Goal: Task Accomplishment & Management: Manage account settings

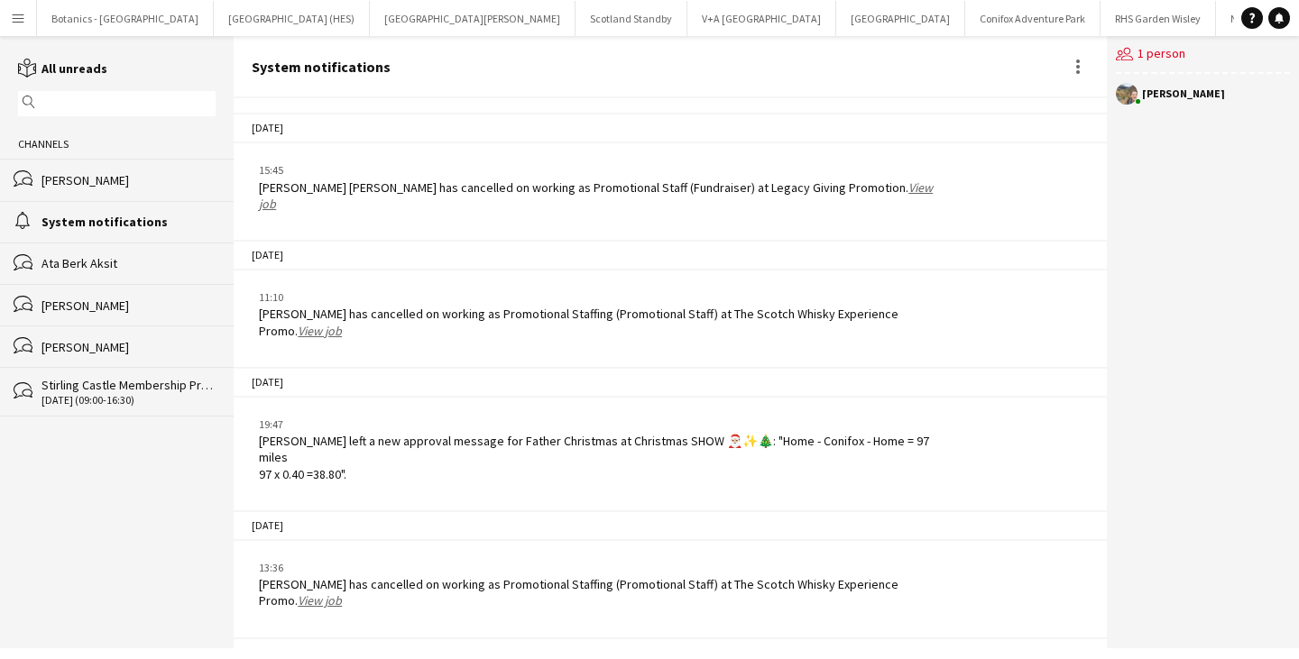
scroll to position [1082, 0]
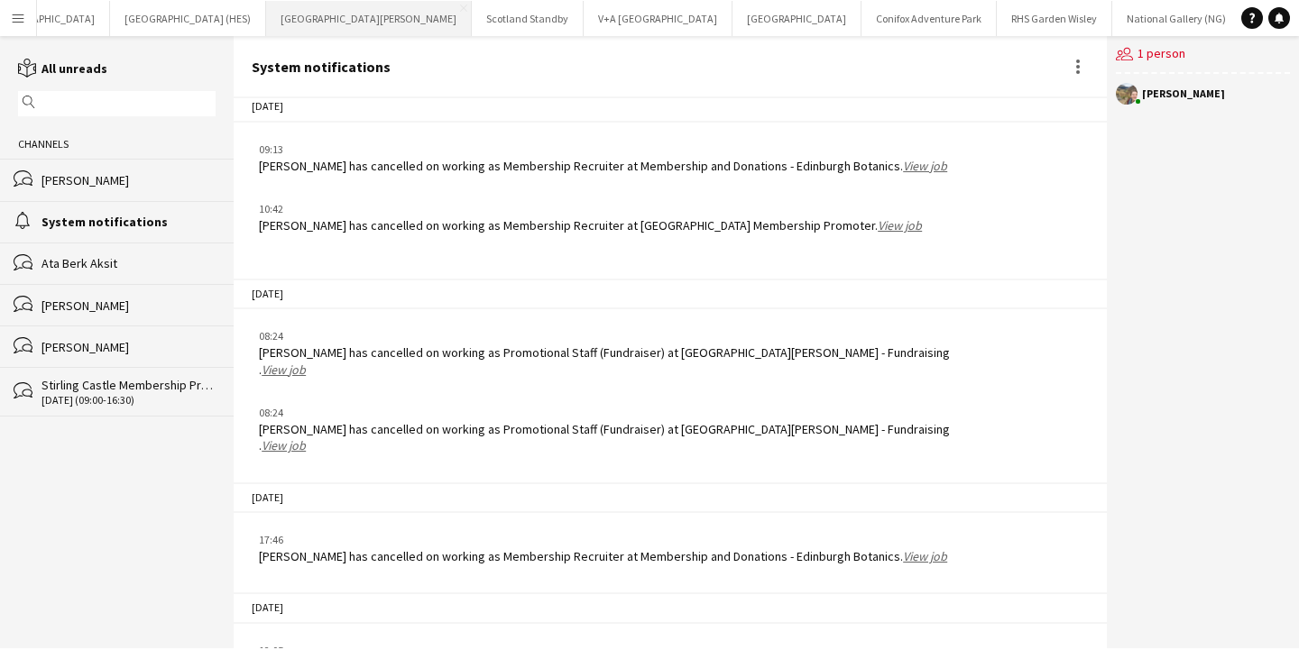
click at [266, 25] on button "[GEOGRAPHIC_DATA][PERSON_NAME] [GEOGRAPHIC_DATA] Close" at bounding box center [369, 18] width 206 height 35
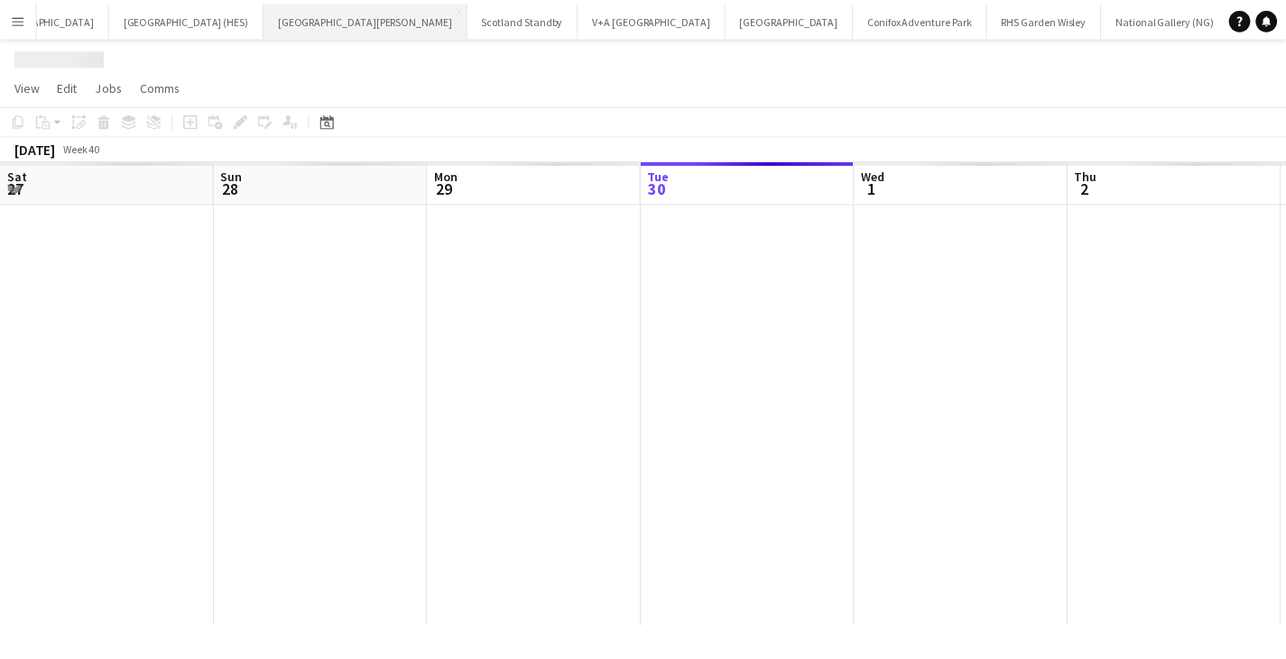
scroll to position [0, 431]
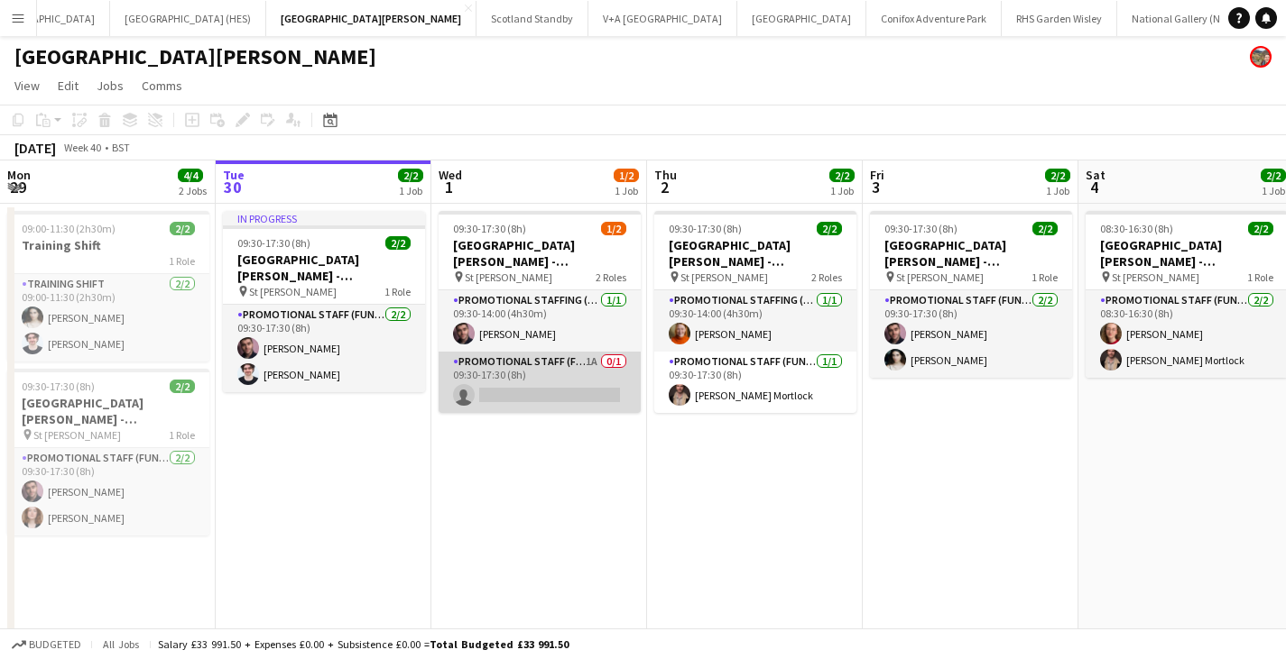
click at [545, 375] on app-card-role "Promotional Staff (Fundraiser) 1A 0/1 09:30-17:30 (8h) single-neutral-actions" at bounding box center [539, 382] width 202 height 61
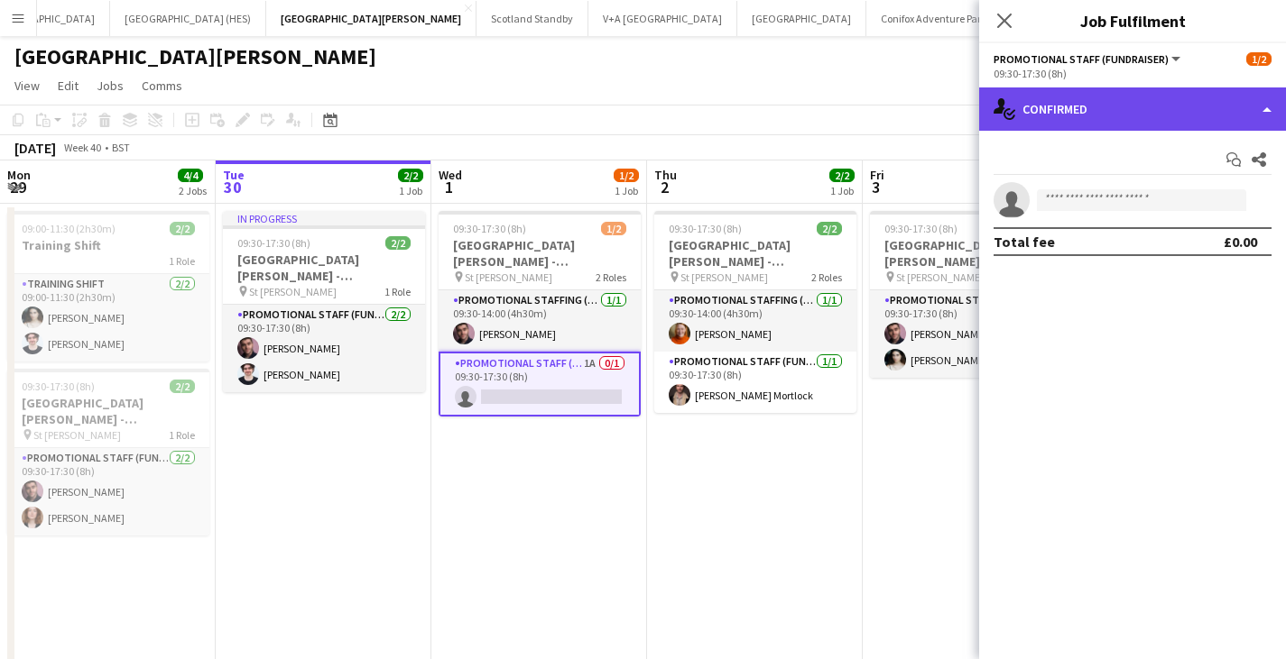
click at [1116, 116] on div "single-neutral-actions-check-2 Confirmed" at bounding box center [1132, 109] width 307 height 43
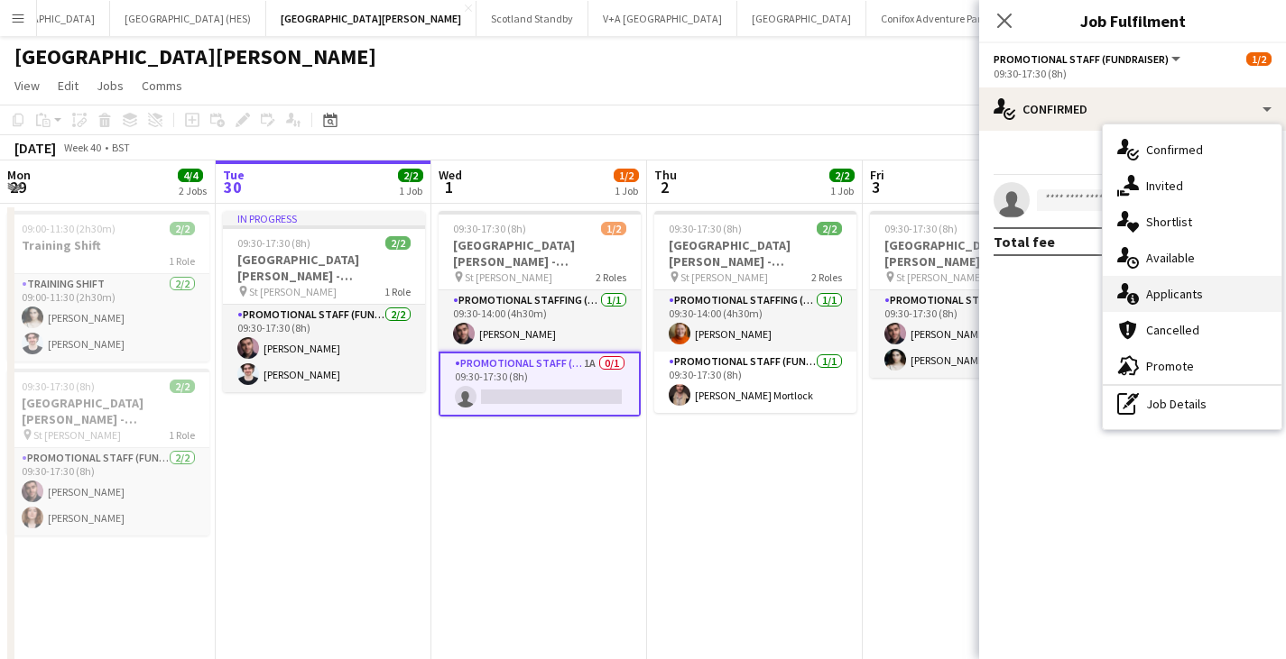
click at [1172, 282] on div "single-neutral-actions-information Applicants" at bounding box center [1191, 294] width 179 height 36
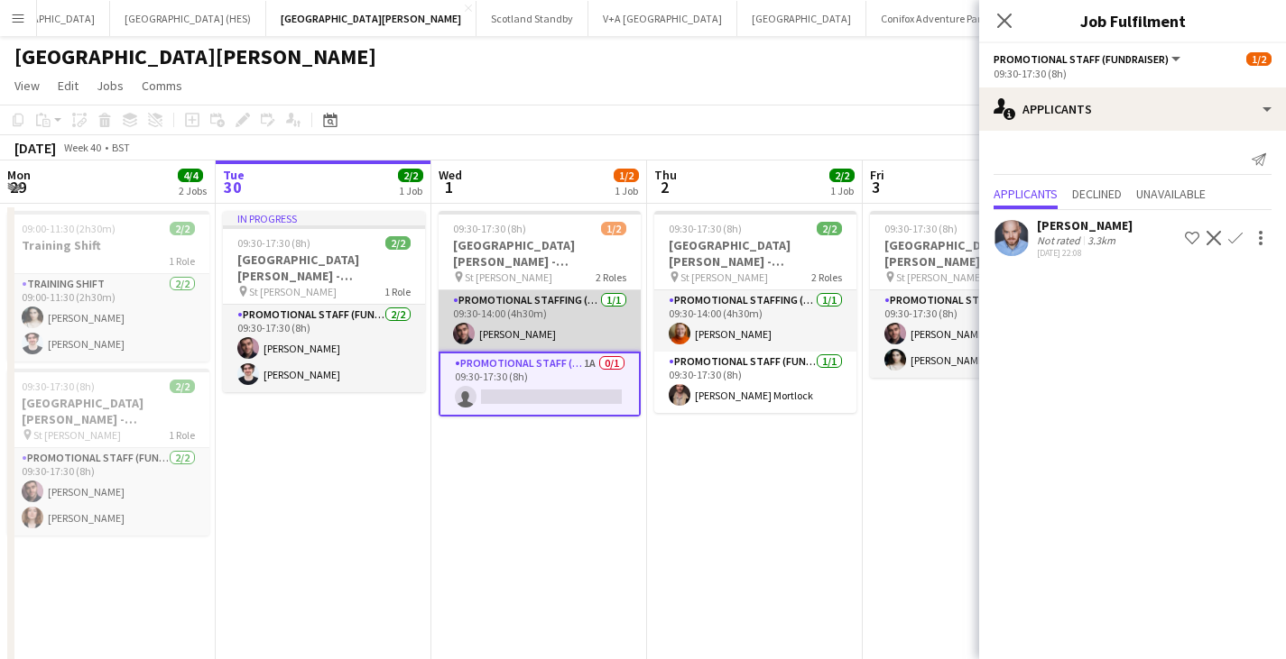
click at [537, 321] on app-card-role "Promotional Staffing (Promotional Staff) [DATE] 09:30-14:00 (4h30m) [PERSON_NAM…" at bounding box center [539, 320] width 202 height 61
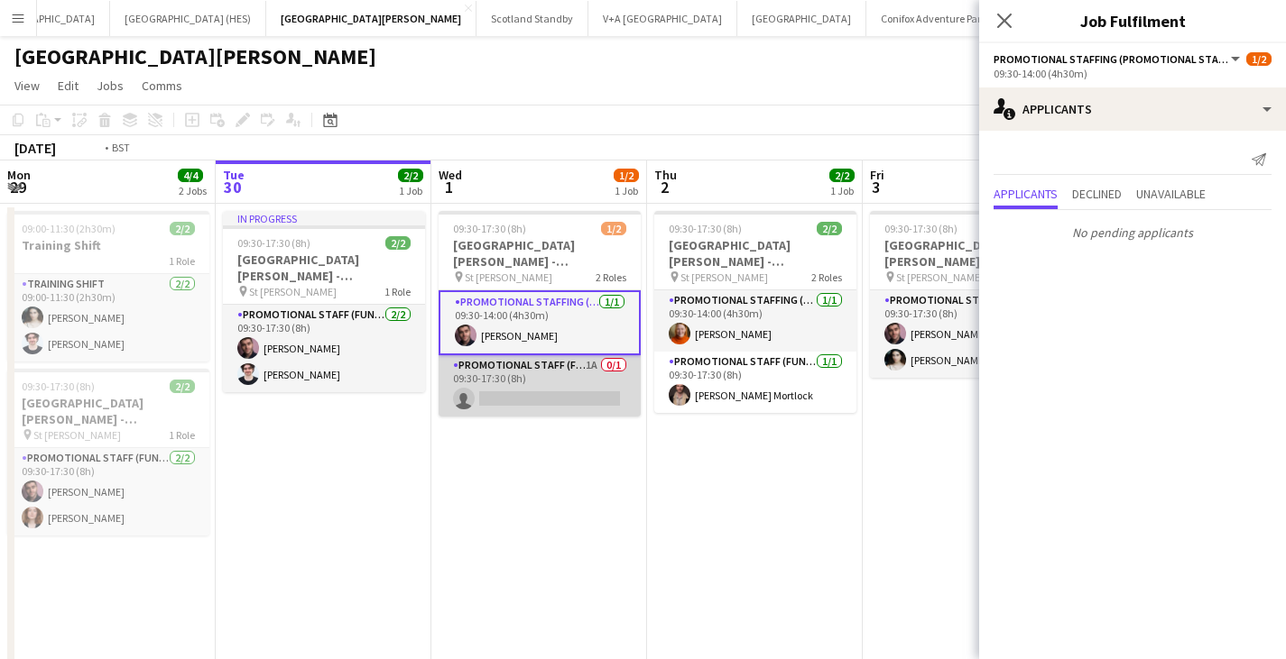
click at [522, 395] on app-card-role "Promotional Staff (Fundraiser) 1A 0/1 09:30-17:30 (8h) single-neutral-actions" at bounding box center [539, 385] width 202 height 61
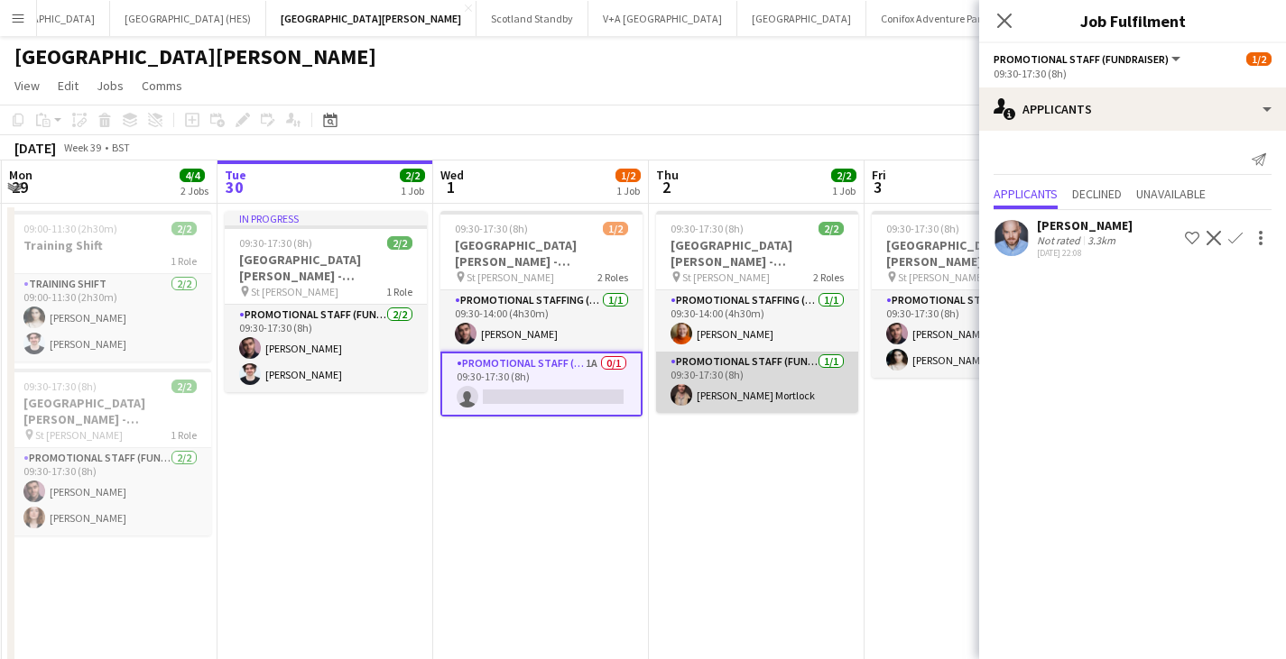
click at [766, 390] on app-card-role "Promotional Staff (Fundraiser) [DATE] 09:30-17:30 (8h) [PERSON_NAME] Mortlock" at bounding box center [757, 382] width 202 height 61
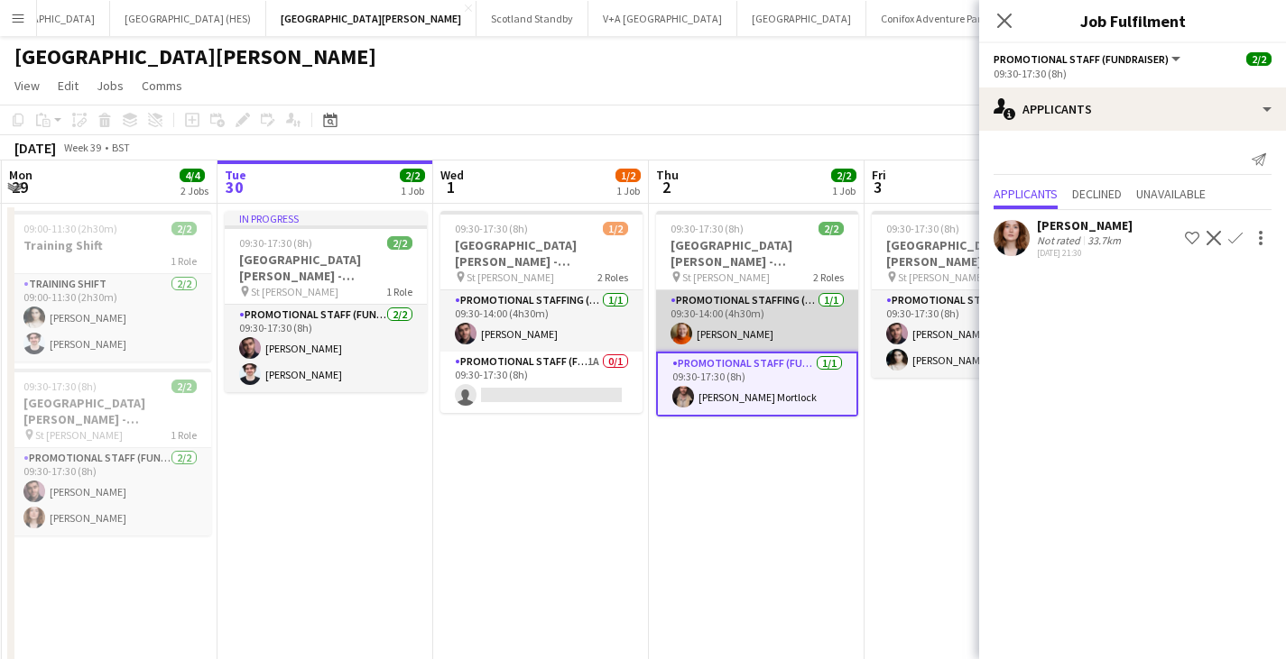
click at [765, 305] on app-card-role "Promotional Staffing (Promotional Staff) [DATE] 09:30-14:00 (4h30m) [PERSON_NAM…" at bounding box center [757, 320] width 202 height 61
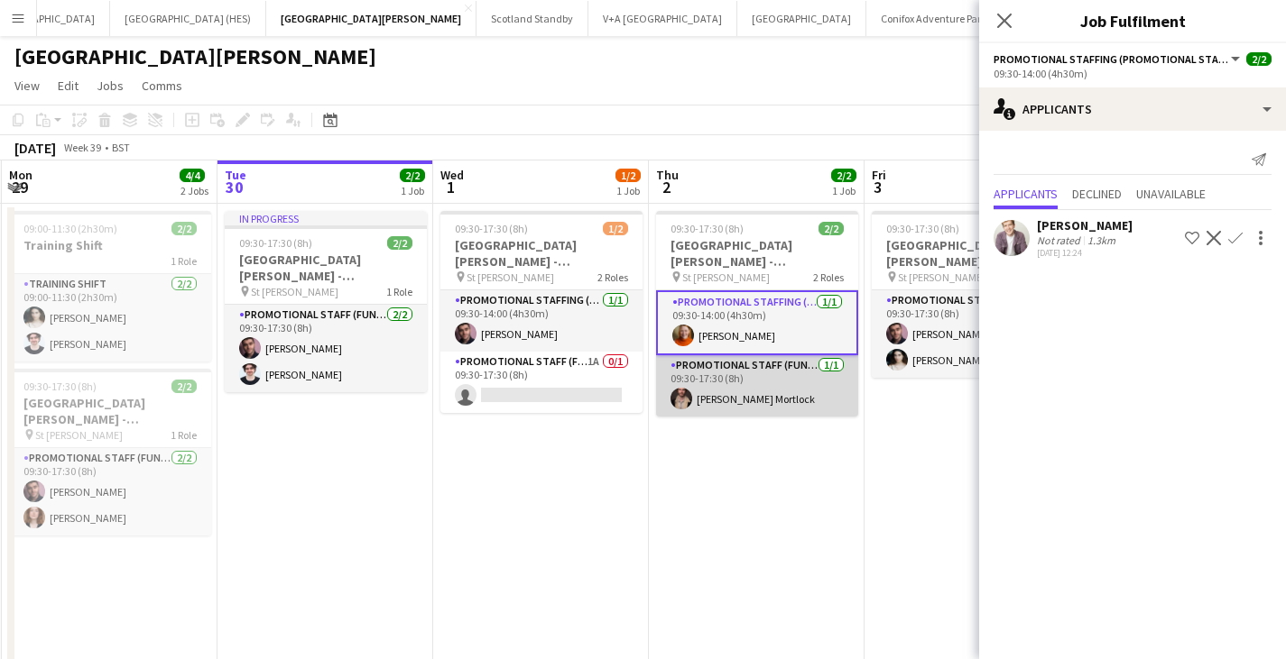
click at [730, 387] on app-card-role "Promotional Staff (Fundraiser) [DATE] 09:30-17:30 (8h) [PERSON_NAME] Mortlock" at bounding box center [757, 385] width 202 height 61
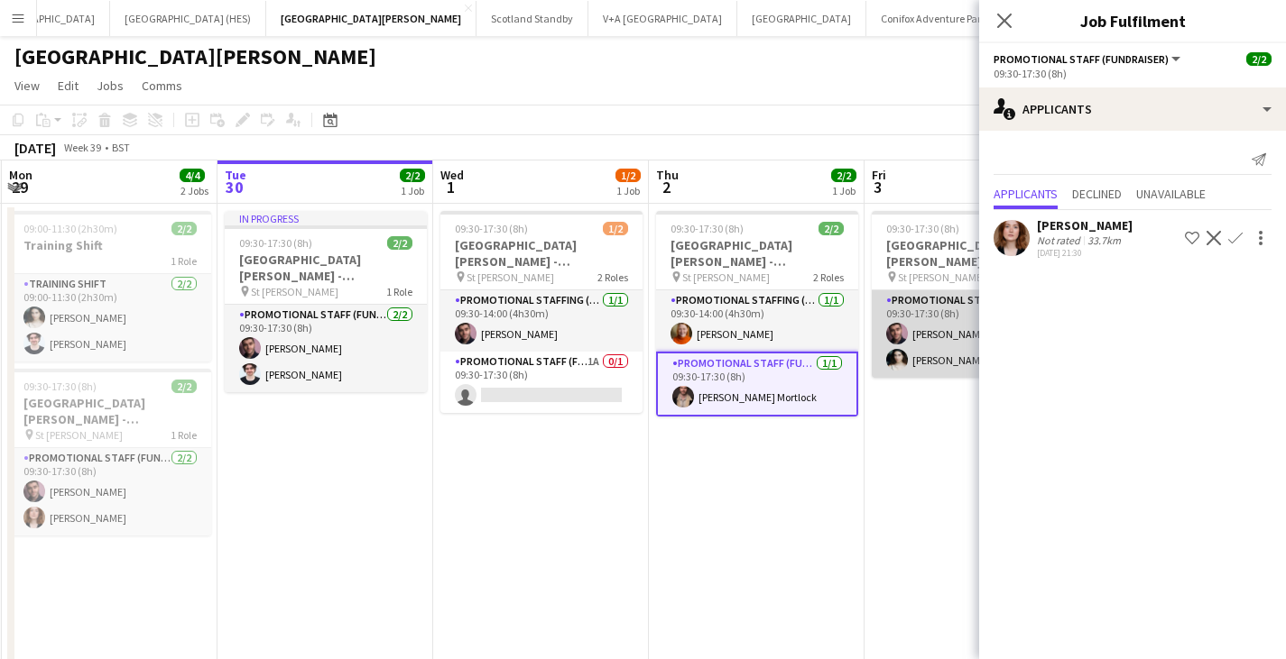
click at [904, 320] on app-card-role "Promotional Staff (Fundraiser) [DATE] 09:30-17:30 (8h) [PERSON_NAME] [PERSON_NA…" at bounding box center [972, 334] width 202 height 88
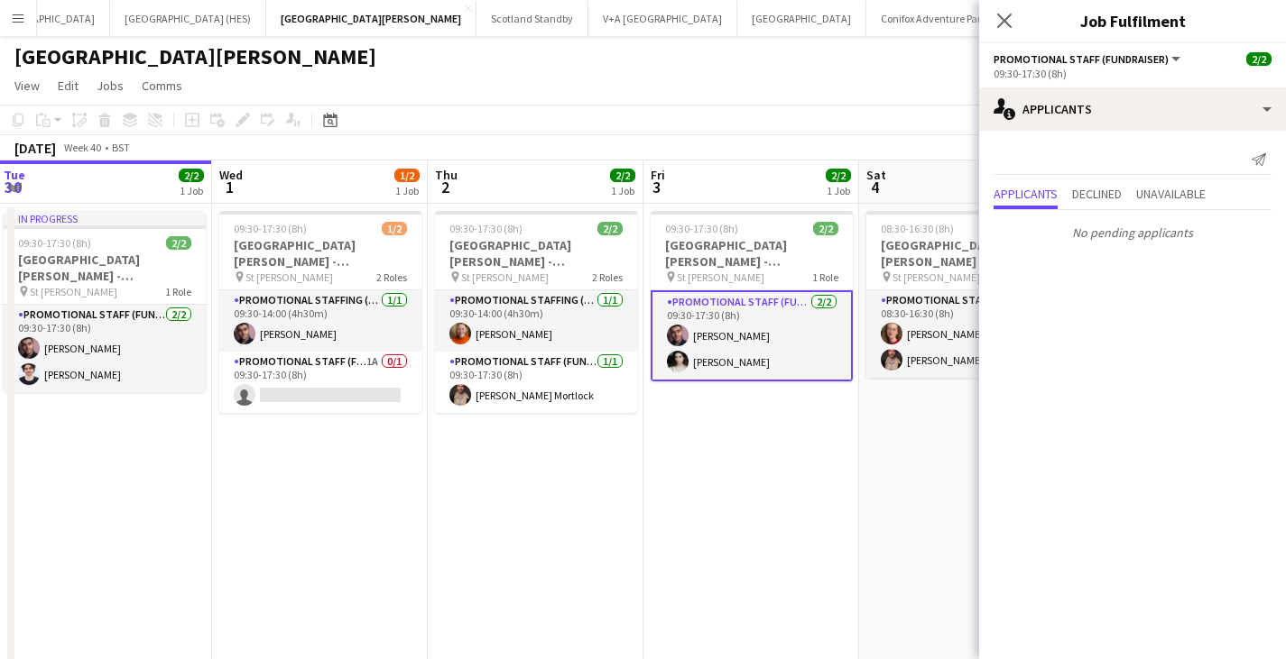
drag, startPoint x: 907, startPoint y: 409, endPoint x: 598, endPoint y: 420, distance: 308.7
click at [598, 420] on app-calendar-viewport "Sat 27 3/3 3 Jobs Sun 28 2/2 1 Job Mon 29 4/4 2 Jobs Tue 30 2/2 1 Job Wed 1 1/2…" at bounding box center [643, 425] width 1286 height 528
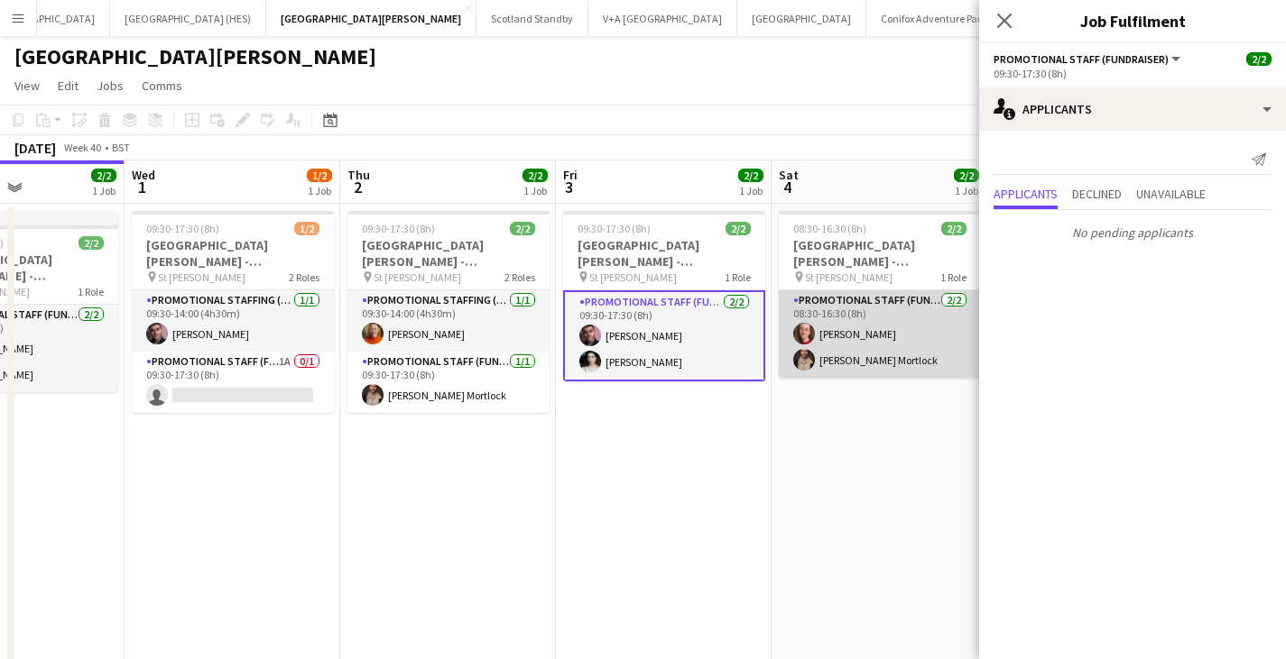
click at [871, 333] on app-card-role "Promotional Staff (Fundraiser) [DATE] 08:30-16:30 (8h) [PERSON_NAME] Mortlock" at bounding box center [880, 334] width 202 height 88
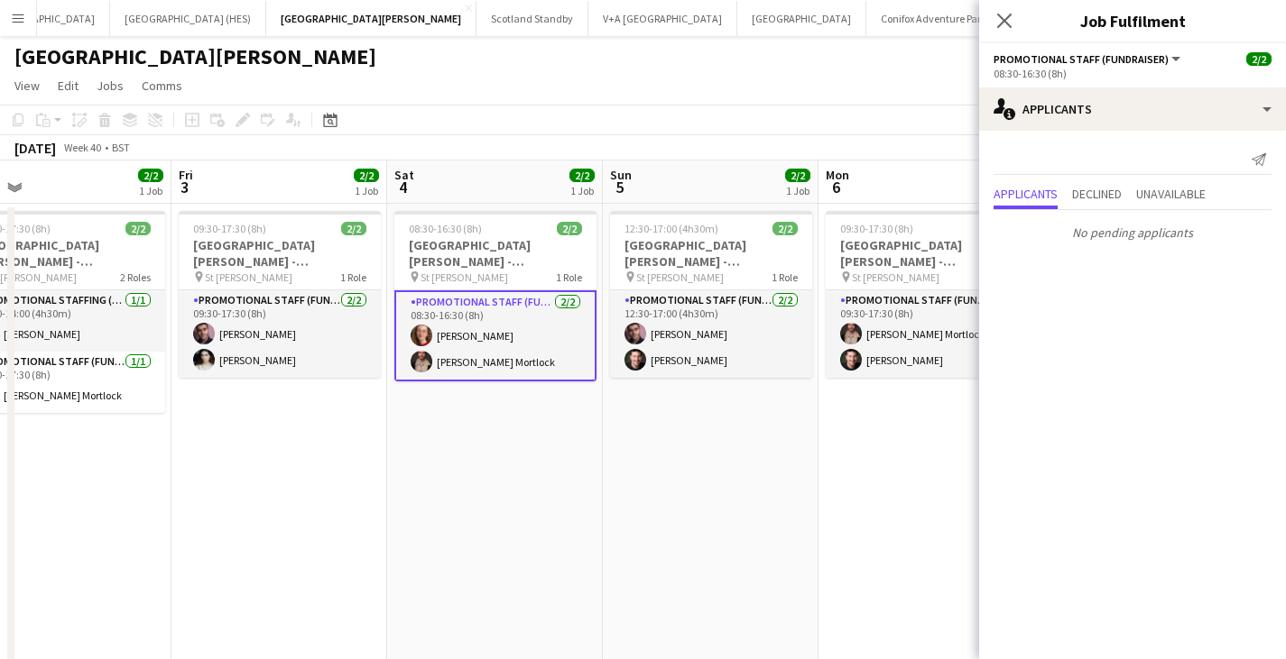
scroll to position [0, 655]
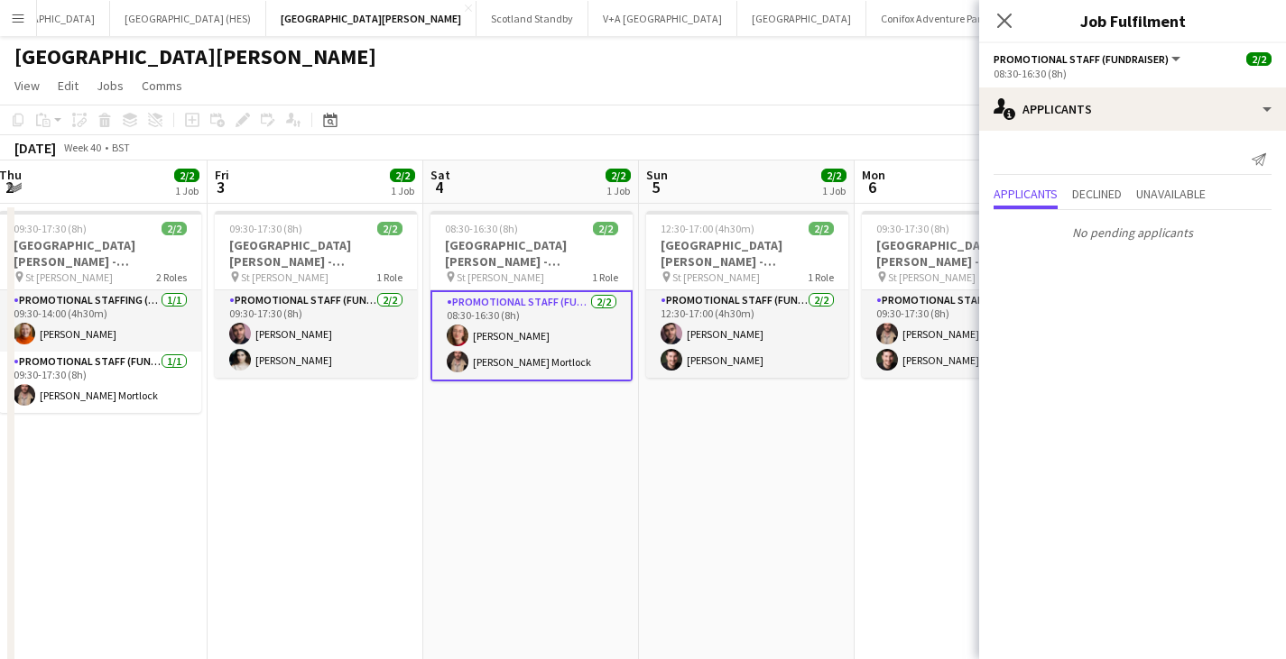
drag, startPoint x: 848, startPoint y: 420, endPoint x: 567, endPoint y: 403, distance: 281.1
click at [501, 429] on app-calendar-viewport "Mon 29 4/4 2 Jobs Tue 30 2/2 1 Job Wed 1 1/2 1 Job Thu 2 2/2 1 Job Fri 3 2/2 1 …" at bounding box center [643, 425] width 1286 height 528
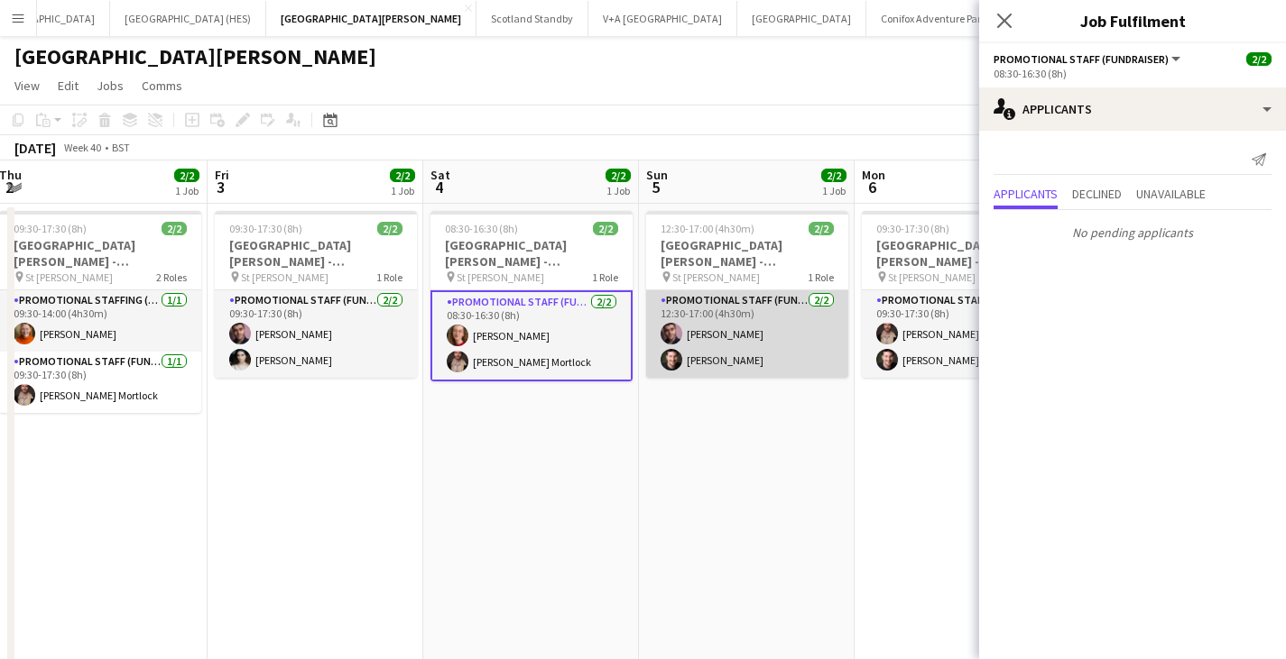
click at [784, 349] on app-card-role "Promotional Staff (Fundraiser) [DATE] 12:30-17:00 (4h30m) [PERSON_NAME] [PERSON…" at bounding box center [747, 334] width 202 height 88
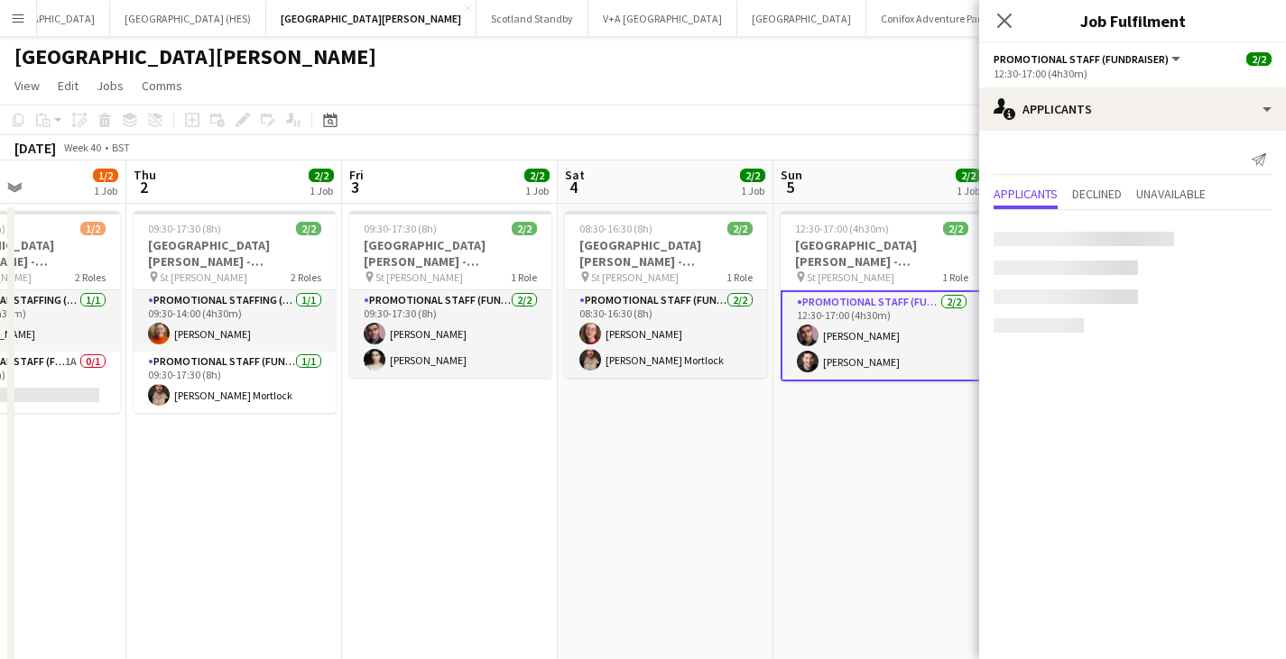
drag, startPoint x: 780, startPoint y: 443, endPoint x: 526, endPoint y: 419, distance: 255.6
click at [480, 442] on app-calendar-viewport "Mon 29 4/4 2 Jobs Tue 30 2/2 1 Job Wed 1 1/2 1 Job Thu 2 2/2 1 Job Fri 3 2/2 1 …" at bounding box center [643, 425] width 1286 height 528
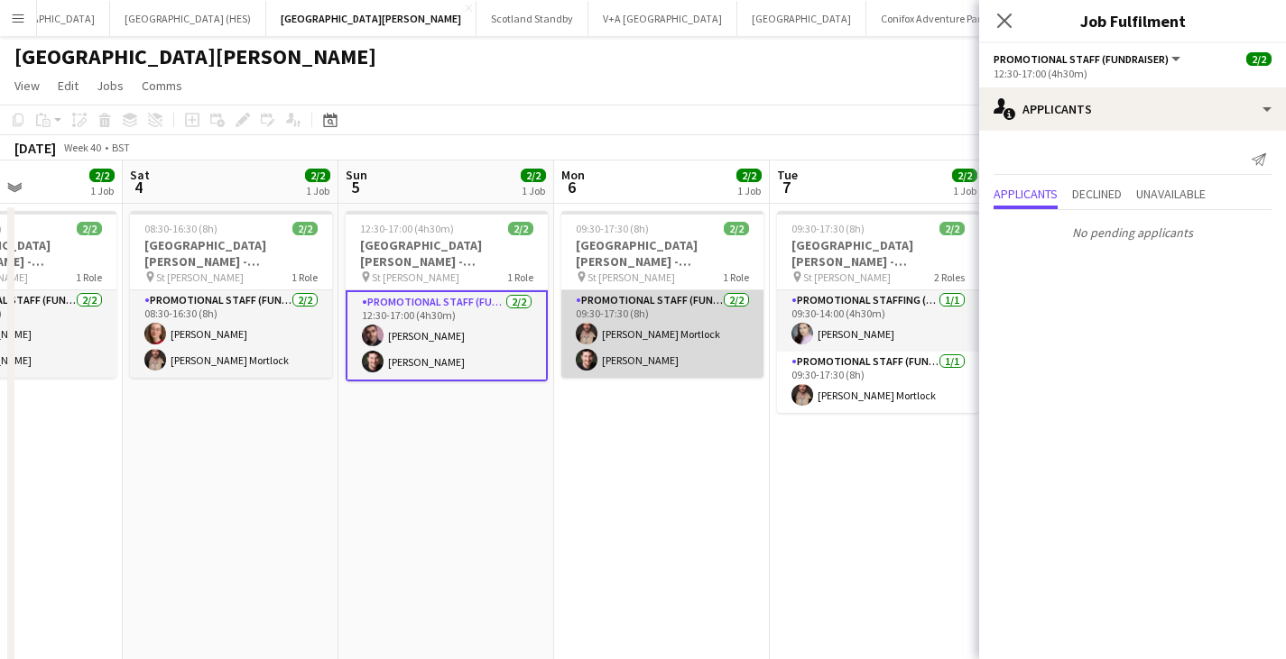
click at [697, 358] on app-card-role "Promotional Staff (Fundraiser) [DATE] 09:30-17:30 (8h) [PERSON_NAME] Mortlock […" at bounding box center [662, 334] width 202 height 88
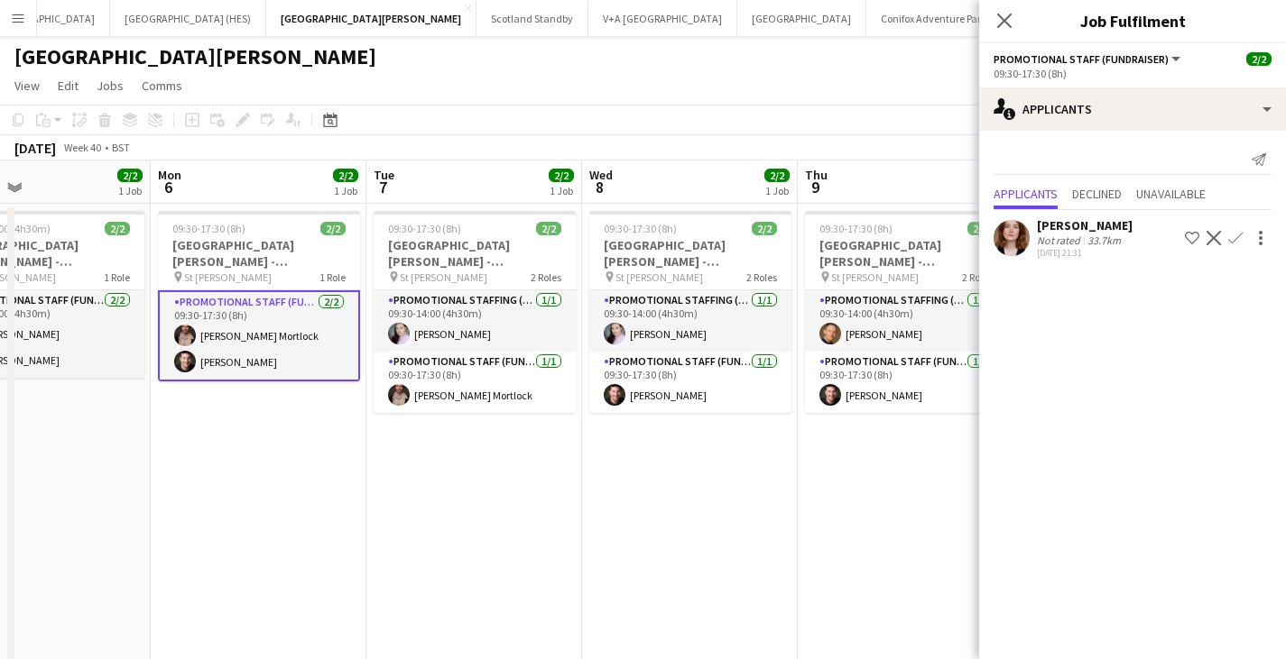
drag, startPoint x: 755, startPoint y: 461, endPoint x: 512, endPoint y: 457, distance: 242.7
click at [512, 457] on app-calendar-viewport "Thu 2 2/2 1 Job Fri 3 2/2 1 Job Sat 4 2/2 1 Job Sun 5 2/2 1 Job Mon 6 2/2 1 Job…" at bounding box center [643, 425] width 1286 height 528
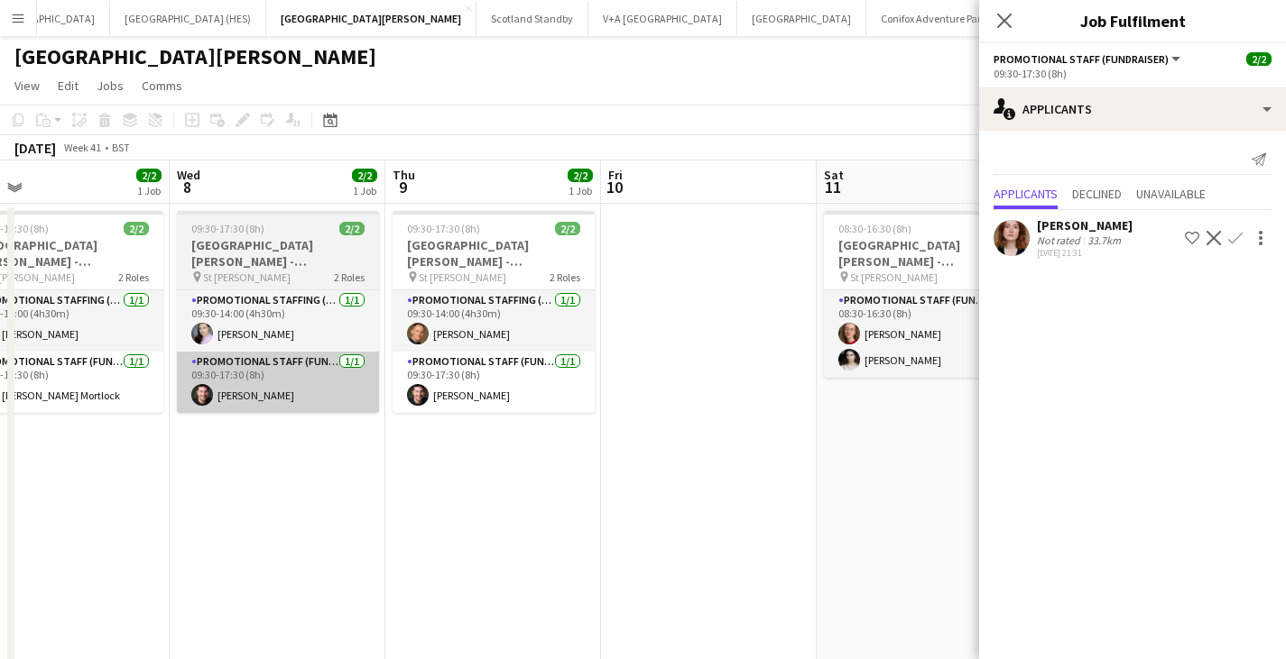
drag, startPoint x: 785, startPoint y: 414, endPoint x: 364, endPoint y: 409, distance: 421.3
click at [209, 422] on app-calendar-viewport "Sat 4 2/2 1 Job Sun 5 2/2 1 Job Mon 6 2/2 1 Job Tue 7 2/2 1 Job Wed 8 2/2 1 Job…" at bounding box center [643, 425] width 1286 height 528
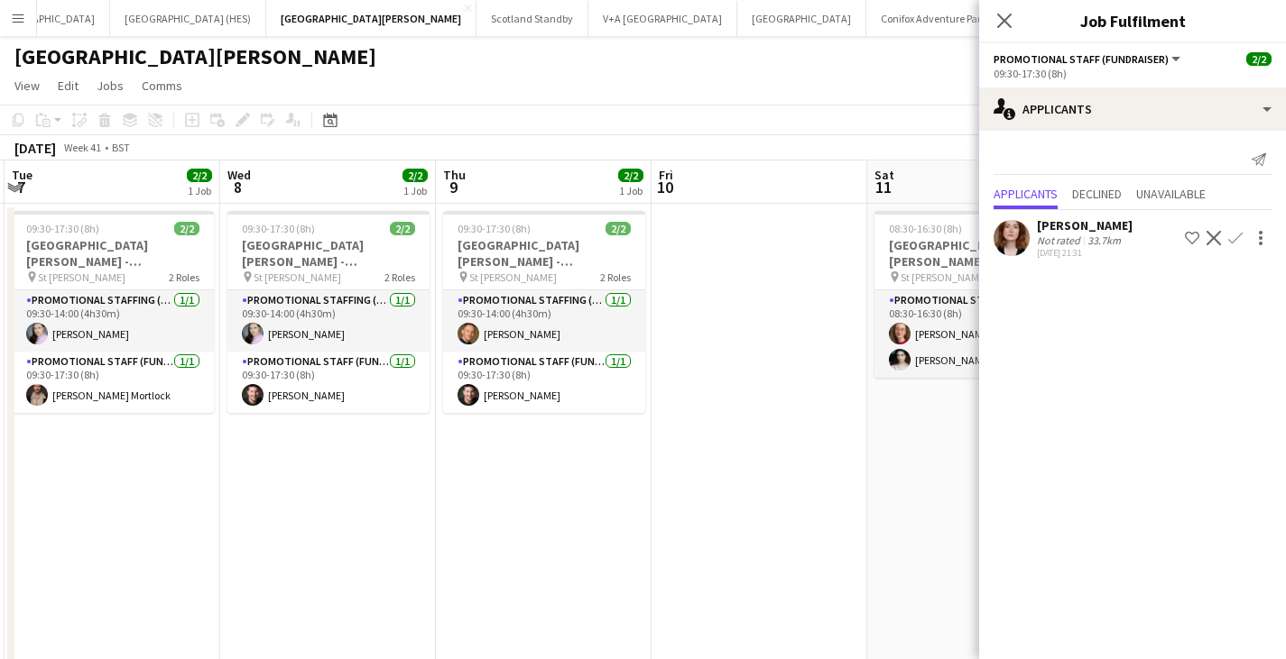
drag, startPoint x: 231, startPoint y: 416, endPoint x: 244, endPoint y: 411, distance: 14.3
click at [204, 416] on app-calendar-viewport "Sat 4 2/2 1 Job Sun 5 2/2 1 Job Mon 6 2/2 1 Job Tue 7 2/2 1 Job Wed 8 2/2 1 Job…" at bounding box center [643, 425] width 1286 height 528
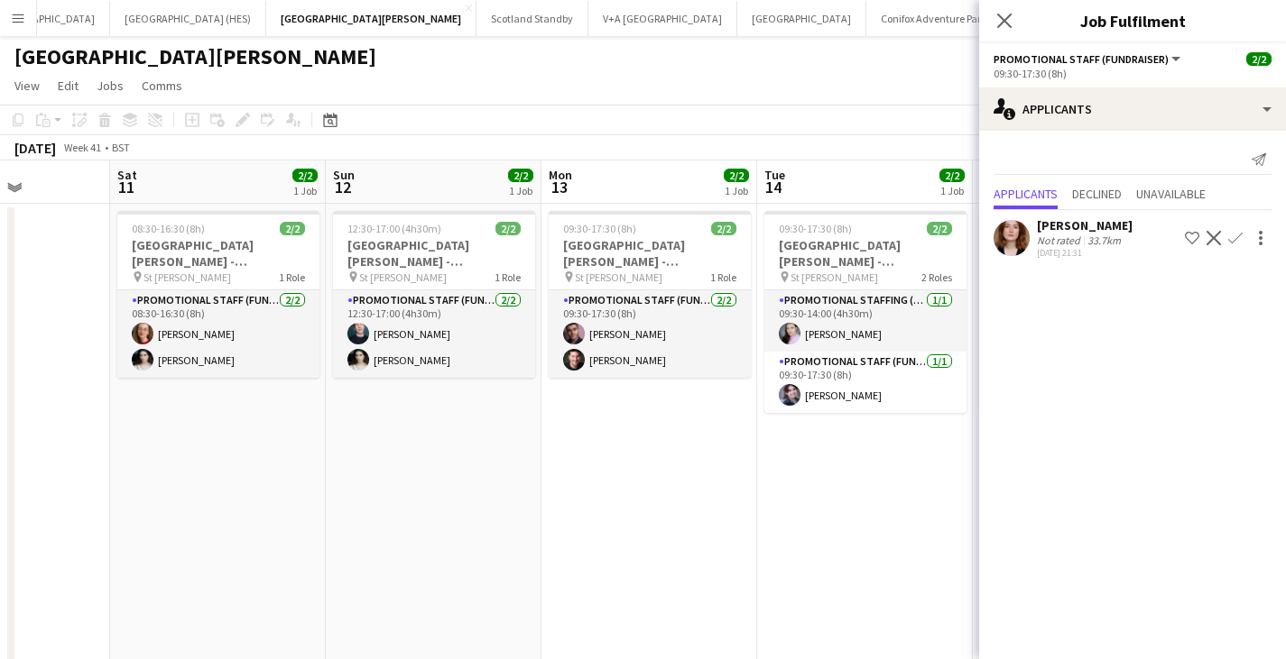
drag, startPoint x: 823, startPoint y: 441, endPoint x: 254, endPoint y: 421, distance: 569.6
click at [252, 421] on app-calendar-viewport "Tue 7 2/2 1 Job Wed 8 2/2 1 Job Thu 9 2/2 1 Job Fri 10 Sat 11 2/2 1 Job Sun 12 …" at bounding box center [643, 425] width 1286 height 528
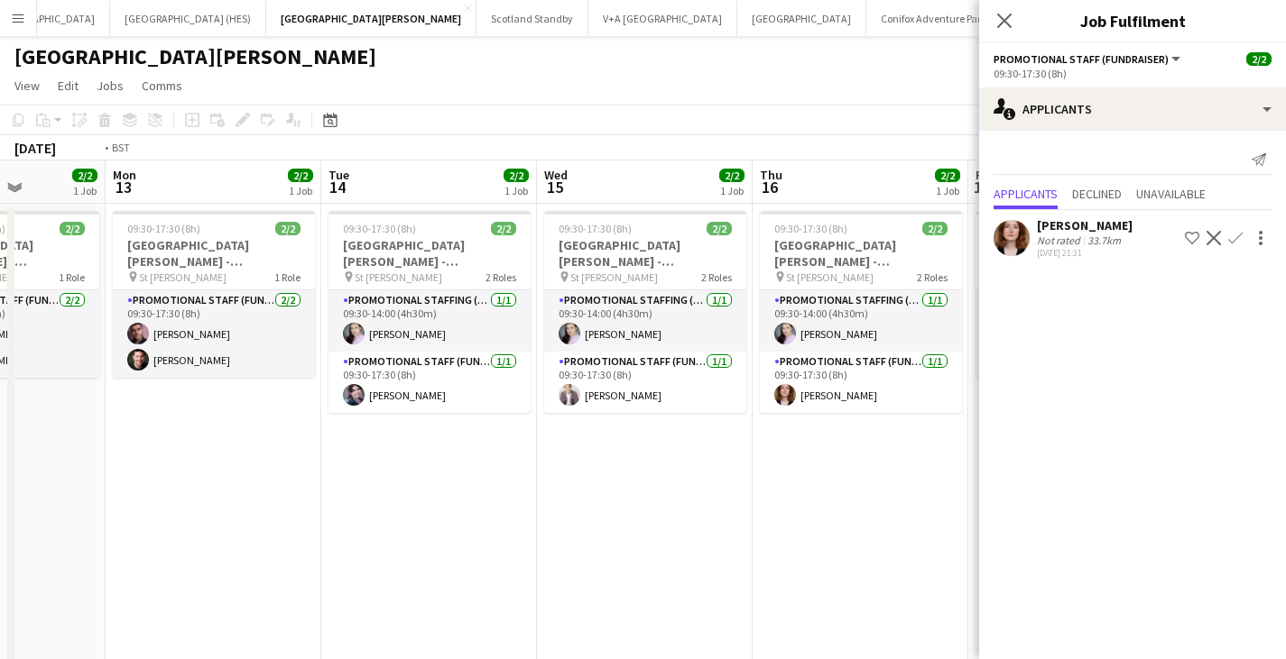
drag, startPoint x: 760, startPoint y: 430, endPoint x: 348, endPoint y: 428, distance: 411.4
click at [332, 429] on app-calendar-viewport "Thu 9 2/2 1 Job Fri 10 Sat 11 2/2 1 Job Sun 12 2/2 1 Job Mon 13 2/2 1 Job Tue 1…" at bounding box center [643, 425] width 1286 height 528
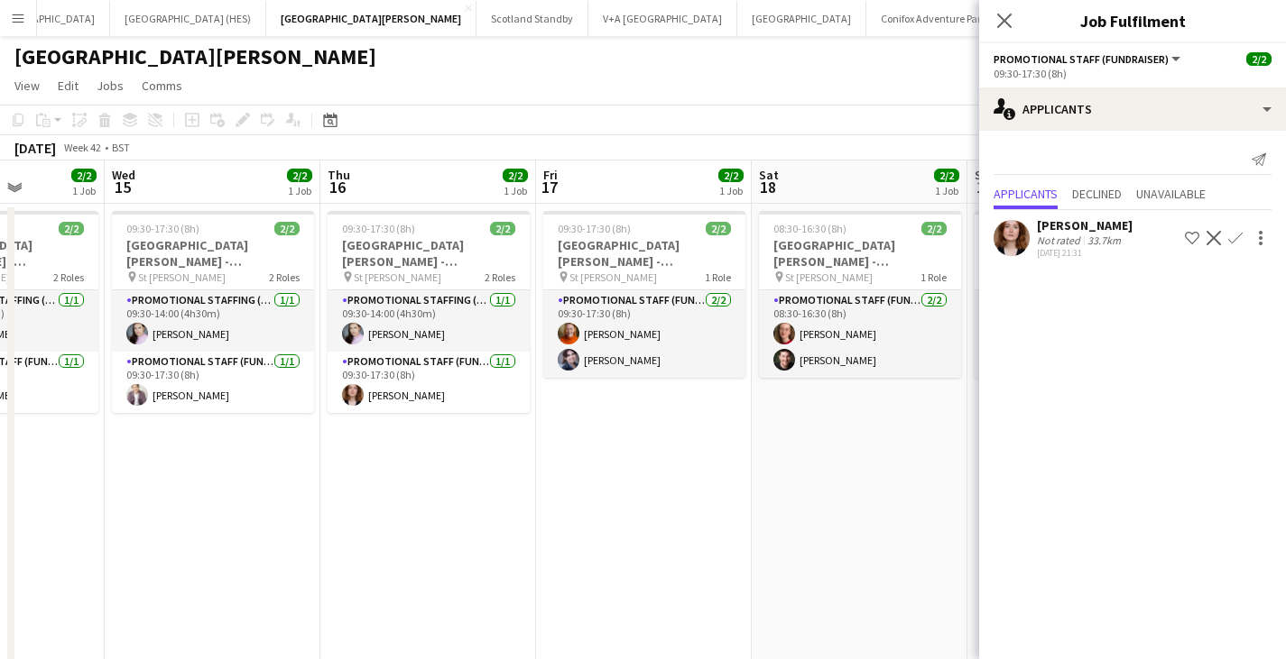
drag, startPoint x: 790, startPoint y: 434, endPoint x: 474, endPoint y: 419, distance: 317.0
click at [442, 429] on app-calendar-viewport "Sun 12 2/2 1 Job Mon 13 2/2 1 Job Tue 14 2/2 1 Job Wed 15 2/2 1 Job Thu 16 2/2 …" at bounding box center [643, 425] width 1286 height 528
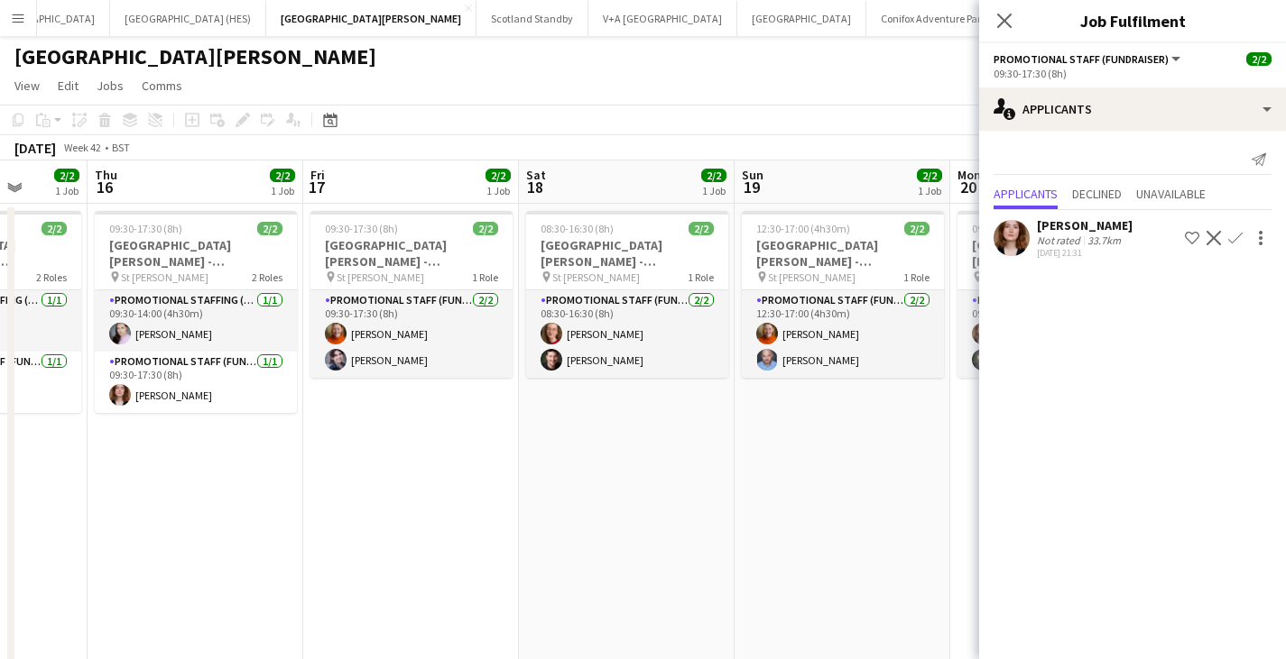
drag, startPoint x: 956, startPoint y: 428, endPoint x: 505, endPoint y: 421, distance: 451.1
click at [505, 423] on app-calendar-viewport "Mon 13 2/2 1 Job Tue 14 2/2 1 Job Wed 15 2/2 1 Job Thu 16 2/2 1 Job Fri 17 2/2 …" at bounding box center [643, 425] width 1286 height 528
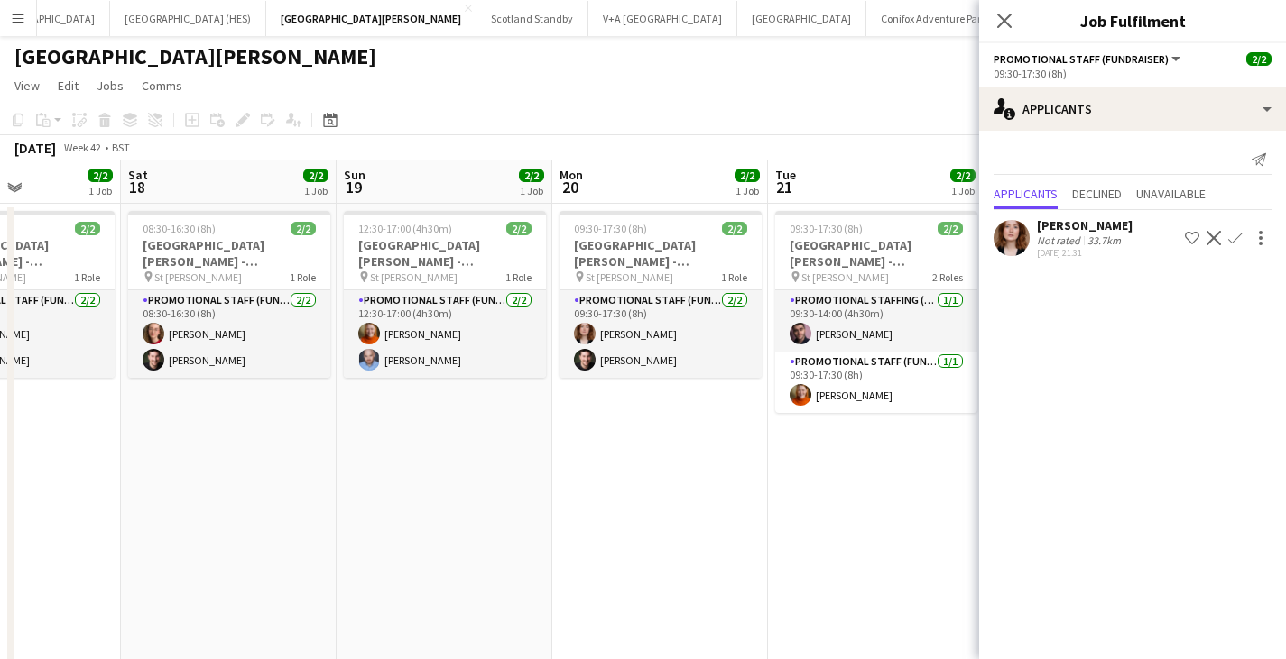
drag, startPoint x: 917, startPoint y: 439, endPoint x: 496, endPoint y: 431, distance: 420.5
click at [506, 434] on app-calendar-viewport "Wed 15 2/2 1 Job Thu 16 2/2 1 Job Fri 17 2/2 1 Job Sat 18 2/2 1 Job Sun 19 2/2 …" at bounding box center [643, 425] width 1286 height 528
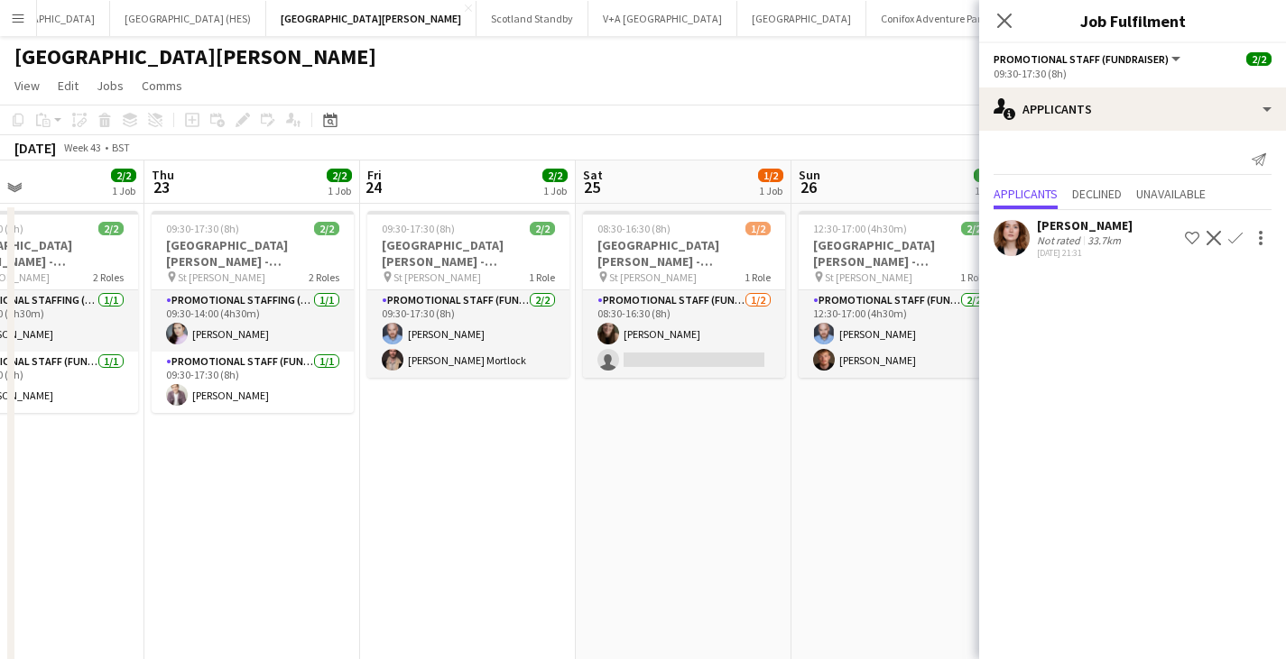
scroll to position [0, 622]
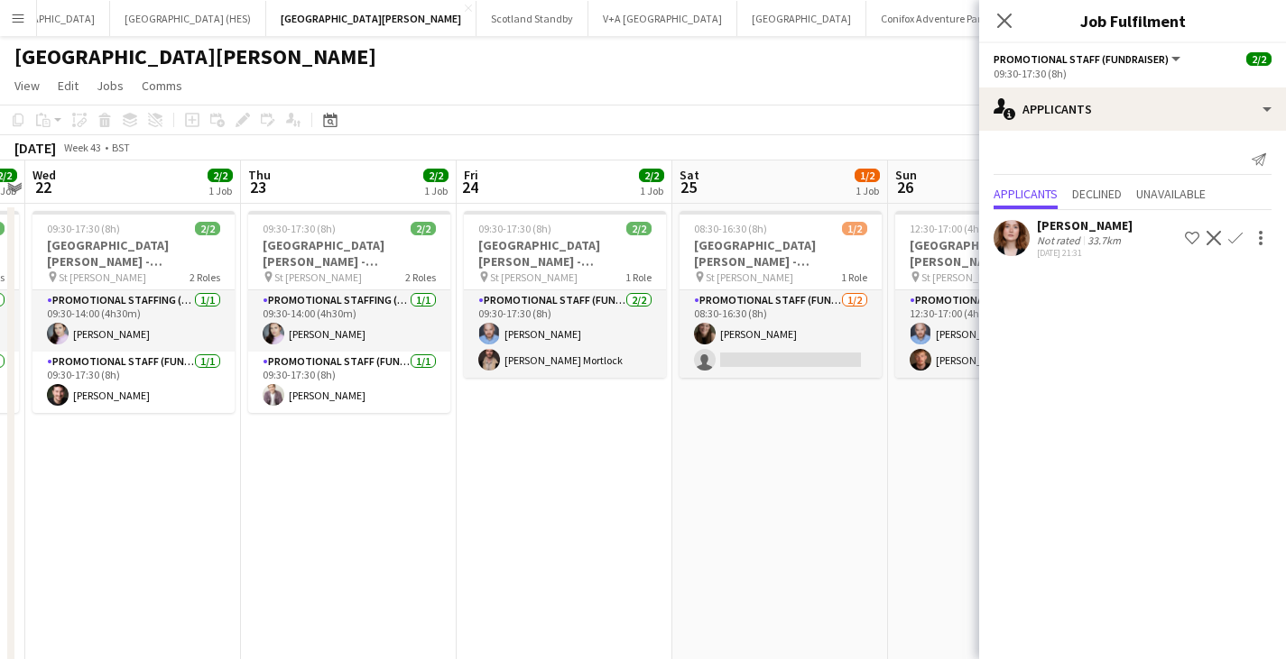
drag, startPoint x: 751, startPoint y: 440, endPoint x: 483, endPoint y: 408, distance: 269.9
click at [374, 435] on app-calendar-viewport "Sun 19 2/2 1 Job Mon 20 2/2 1 Job Tue 21 2/2 1 Job Wed 22 2/2 1 Job Thu 23 2/2 …" at bounding box center [643, 425] width 1286 height 528
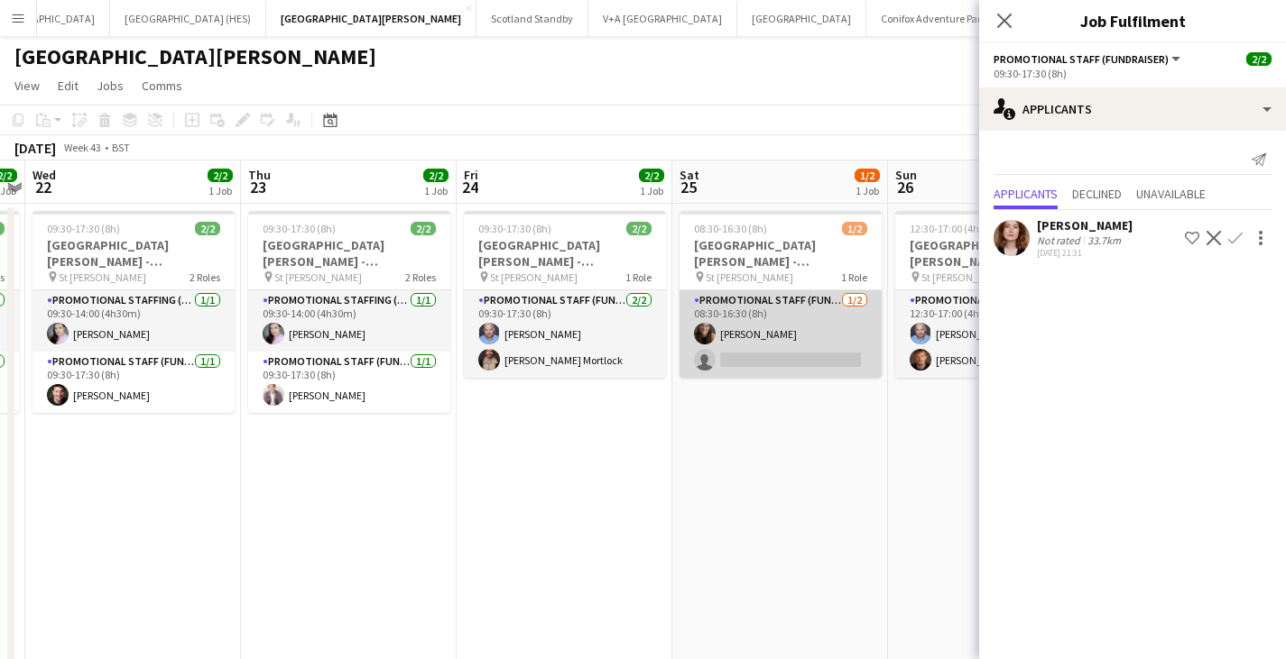
click at [841, 366] on app-card-role "Promotional Staff (Fundraiser) [DATE] 08:30-16:30 (8h) [PERSON_NAME] single-neu…" at bounding box center [780, 334] width 202 height 88
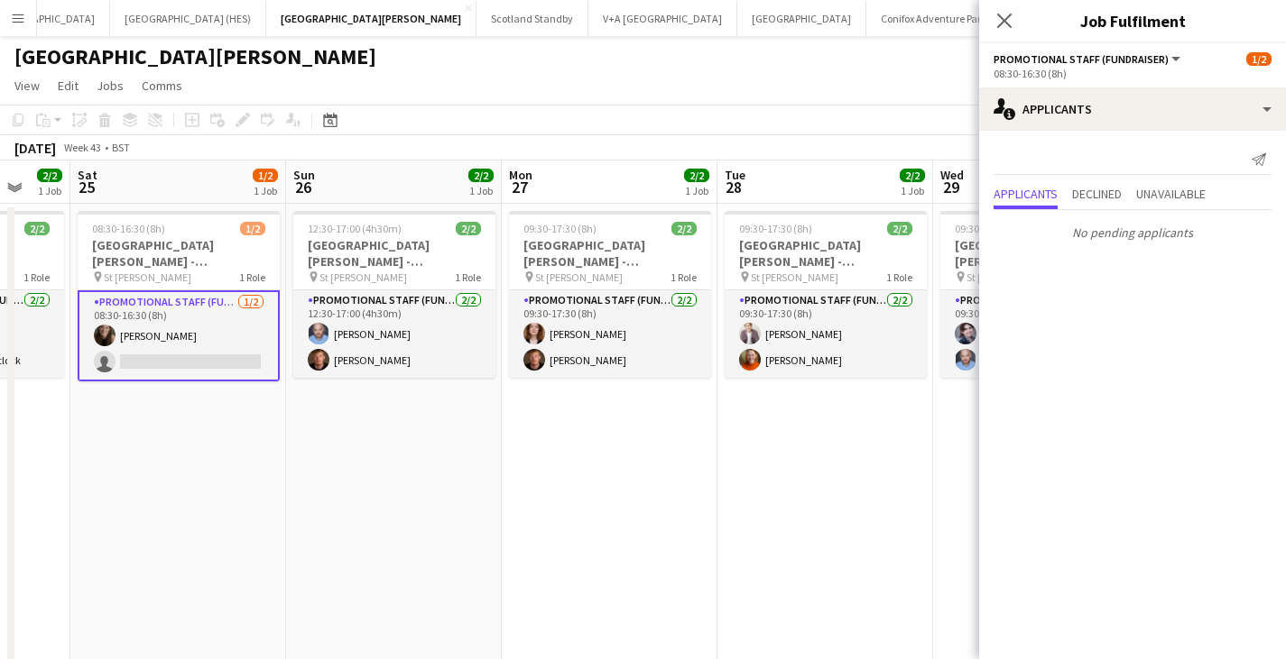
drag, startPoint x: 870, startPoint y: 409, endPoint x: 456, endPoint y: 399, distance: 414.2
click at [351, 411] on app-calendar-viewport "Tue 21 2/2 1 Job Wed 22 2/2 1 Job Thu 23 2/2 1 Job Fri 24 2/2 1 Job Sat 25 1/2 …" at bounding box center [643, 425] width 1286 height 528
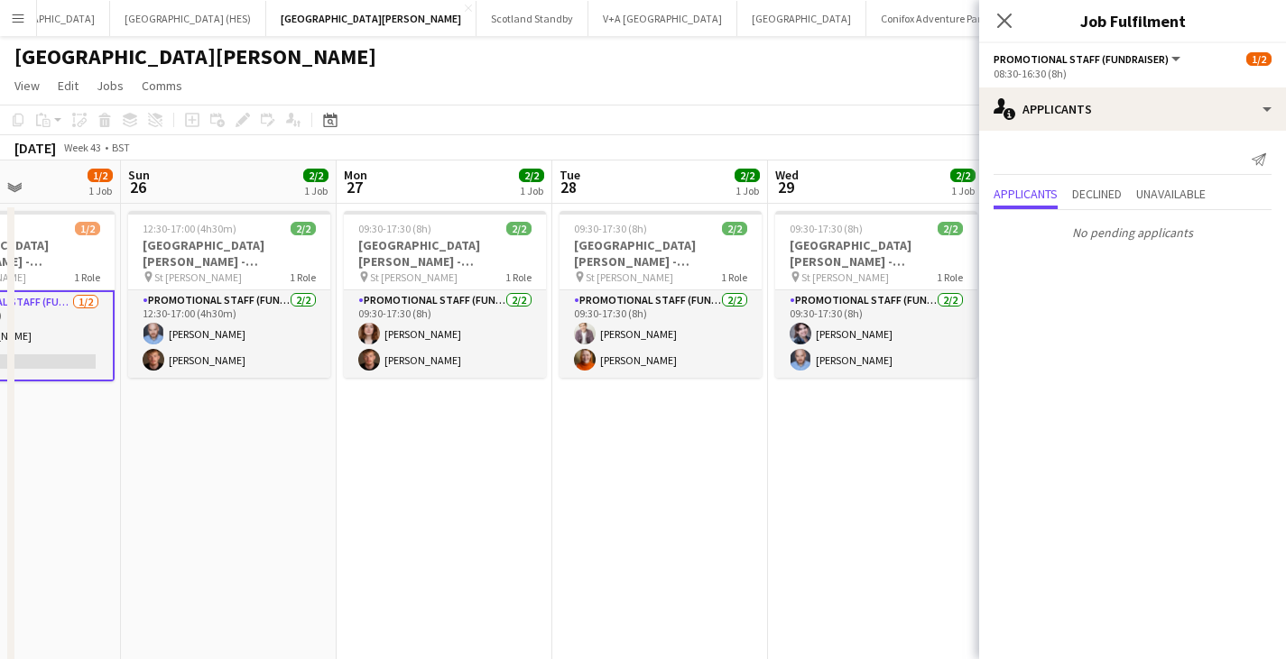
drag, startPoint x: 704, startPoint y: 417, endPoint x: 362, endPoint y: 410, distance: 342.0
click at [356, 410] on app-calendar-viewport "Thu 23 2/2 1 Job Fri 24 2/2 1 Job Sat 25 1/2 1 Job Sun 26 2/2 1 Job Mon 27 2/2 …" at bounding box center [643, 425] width 1286 height 528
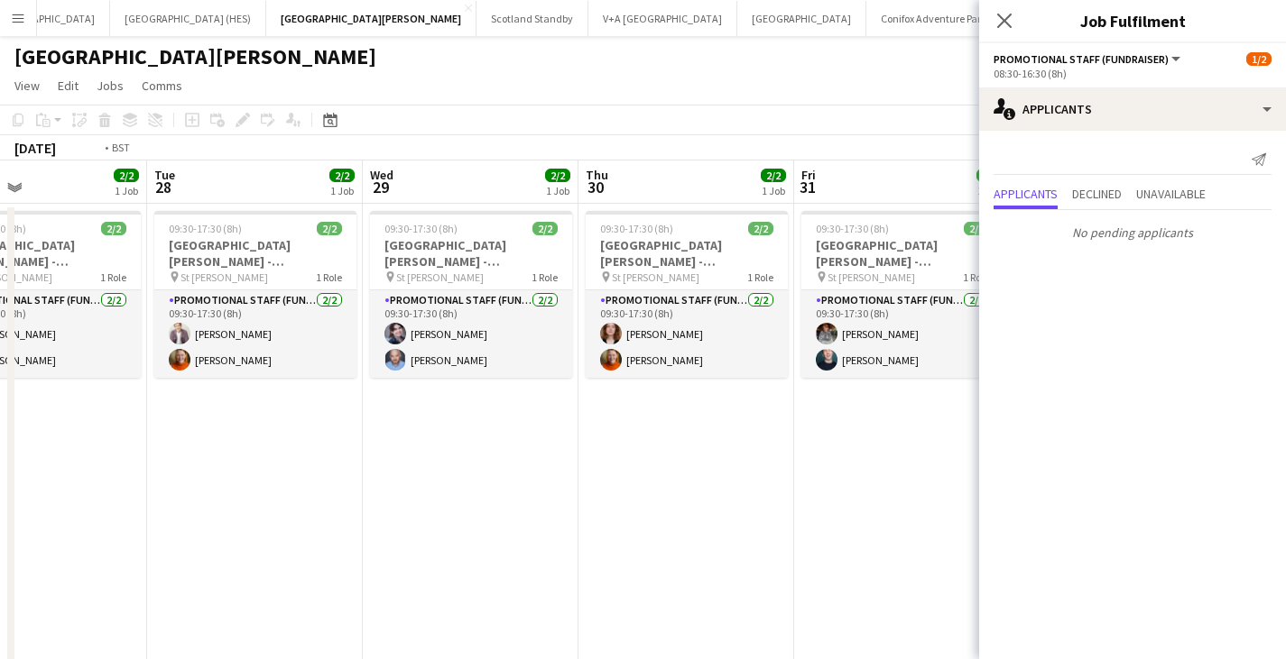
drag, startPoint x: 468, startPoint y: 416, endPoint x: 419, endPoint y: 411, distance: 49.8
click at [419, 411] on app-calendar-viewport "Fri 24 2/2 1 Job Sat 25 1/2 1 Job Sun 26 2/2 1 Job Mon 27 2/2 1 Job Tue 28 2/2 …" at bounding box center [643, 425] width 1286 height 528
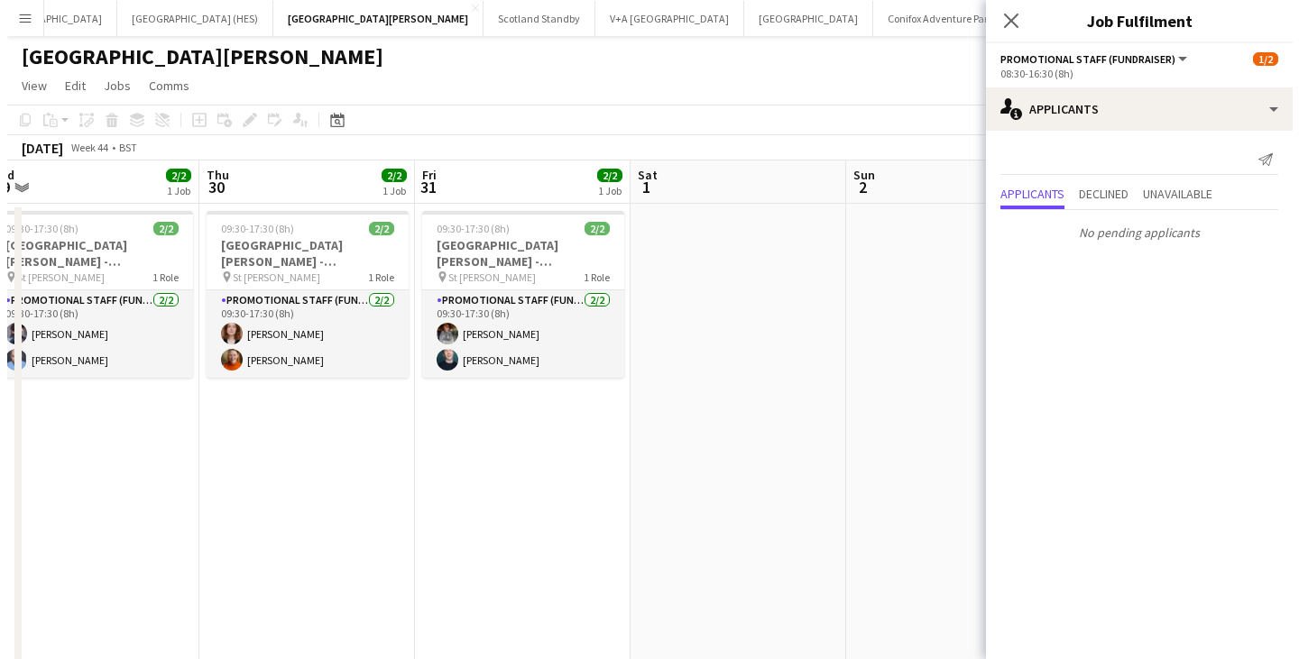
scroll to position [0, 706]
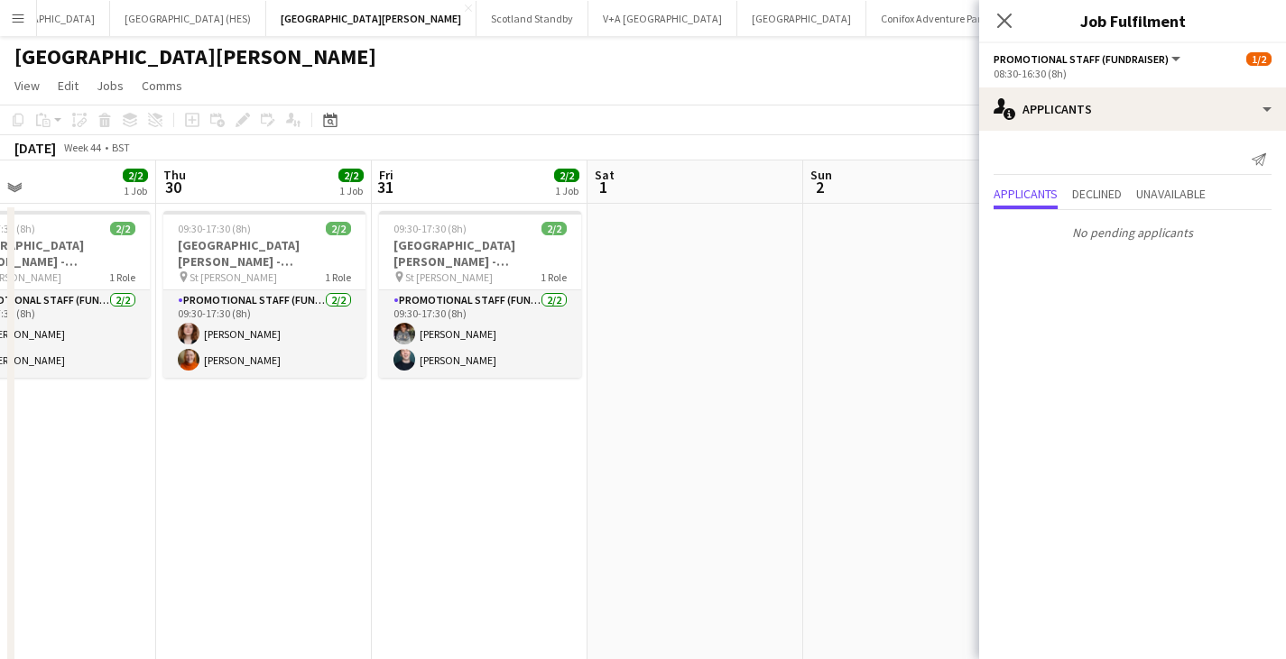
drag, startPoint x: 819, startPoint y: 419, endPoint x: 731, endPoint y: 413, distance: 88.6
click at [731, 413] on app-calendar-viewport "Sun 26 2/2 1 Job Mon 27 2/2 1 Job Tue 28 2/2 1 Job Wed 29 2/2 1 Job Thu 30 2/2 …" at bounding box center [643, 425] width 1286 height 528
click at [1001, 27] on icon "Close pop-in" at bounding box center [1003, 20] width 17 height 17
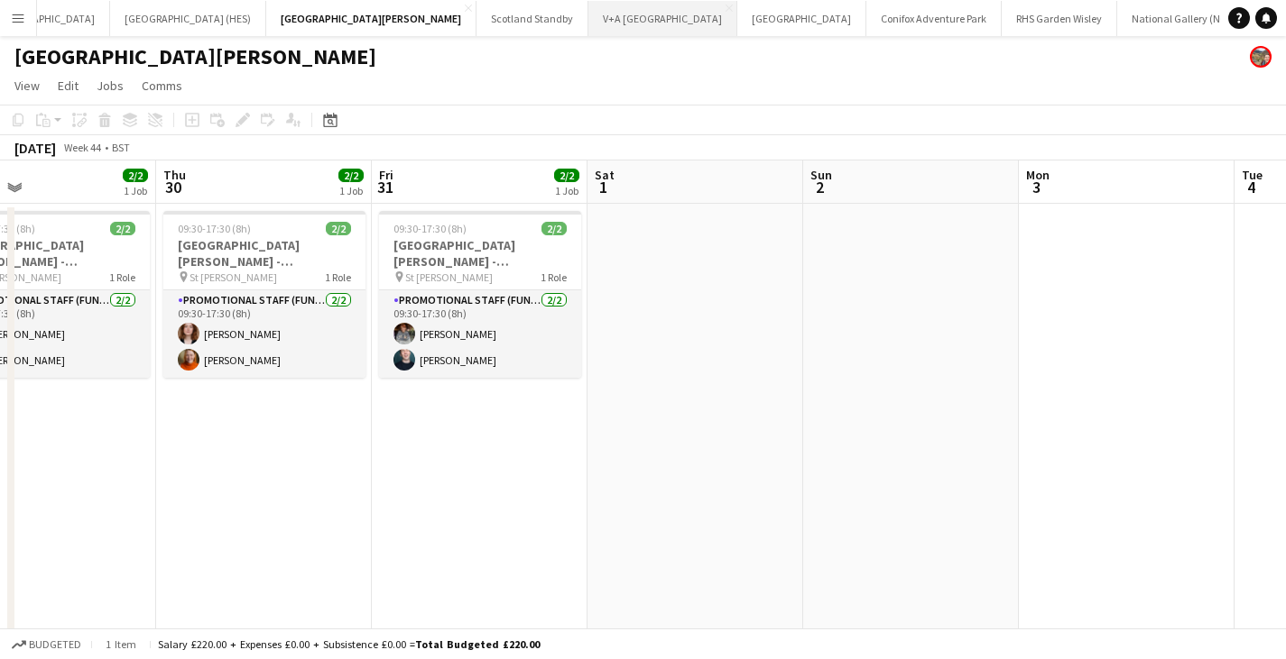
click at [588, 14] on button "V+A Dundee Close" at bounding box center [662, 18] width 149 height 35
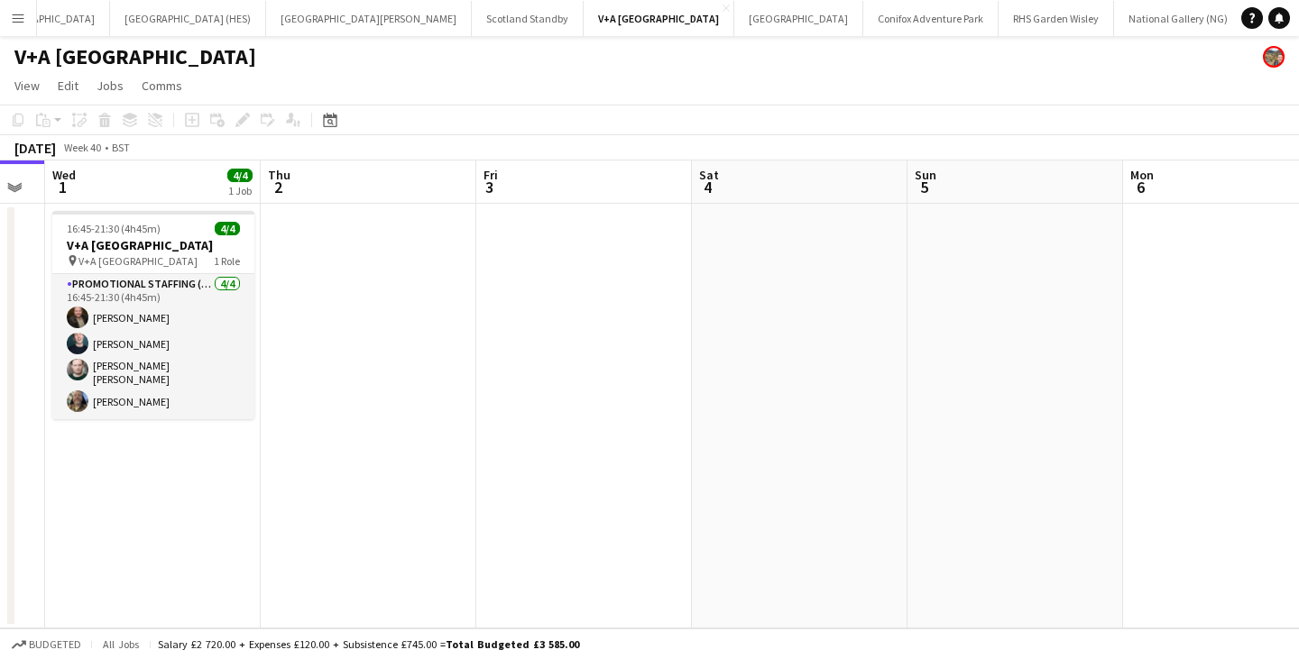
drag, startPoint x: 1225, startPoint y: 378, endPoint x: 38, endPoint y: 396, distance: 1187.4
click at [38, 396] on app-calendar-viewport "Sat 27 Sun 28 Mon 29 Tue 30 Wed 1 4/4 1 Job Thu 2 Fri 3 Sat 4 Sun 5 Mon 6 Tue 7…" at bounding box center [649, 395] width 1299 height 468
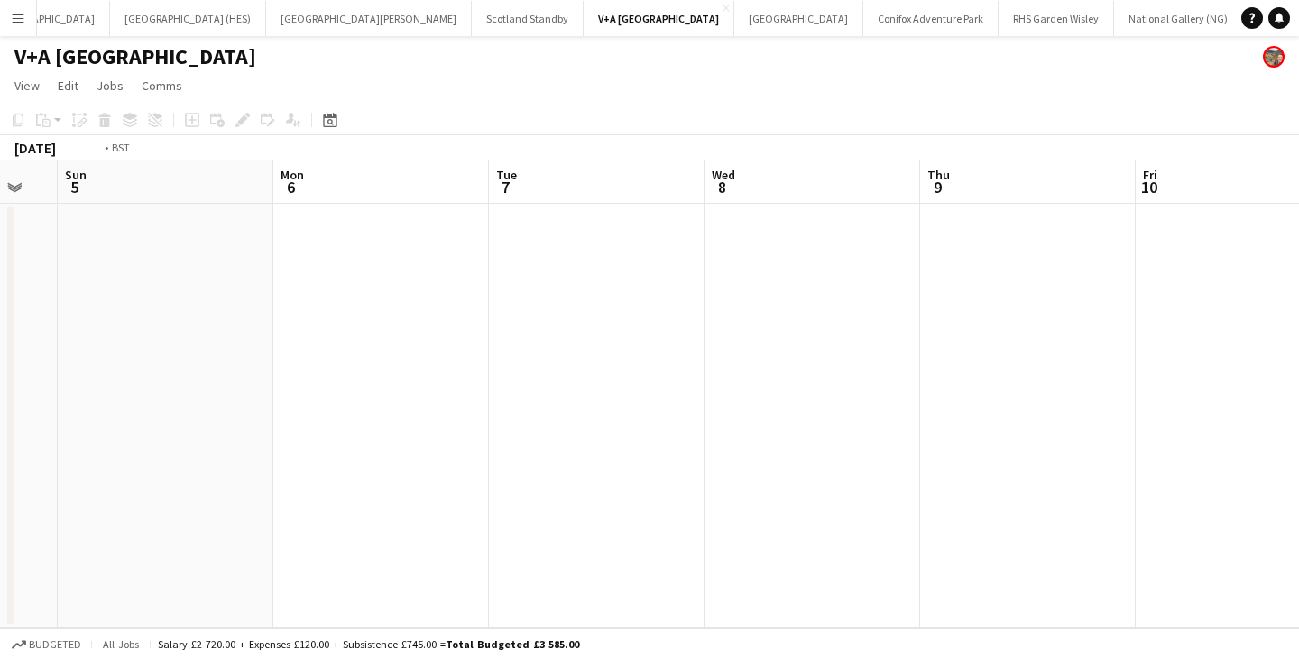
drag, startPoint x: 788, startPoint y: 388, endPoint x: 86, endPoint y: 404, distance: 703.0
click at [89, 406] on app-calendar-viewport "Thu 2 Fri 3 Sat 4 Sun 5 Mon 6 Tue 7 Wed 8 Thu 9 Fri 10 Sat 11 Sun 12" at bounding box center [649, 395] width 1299 height 468
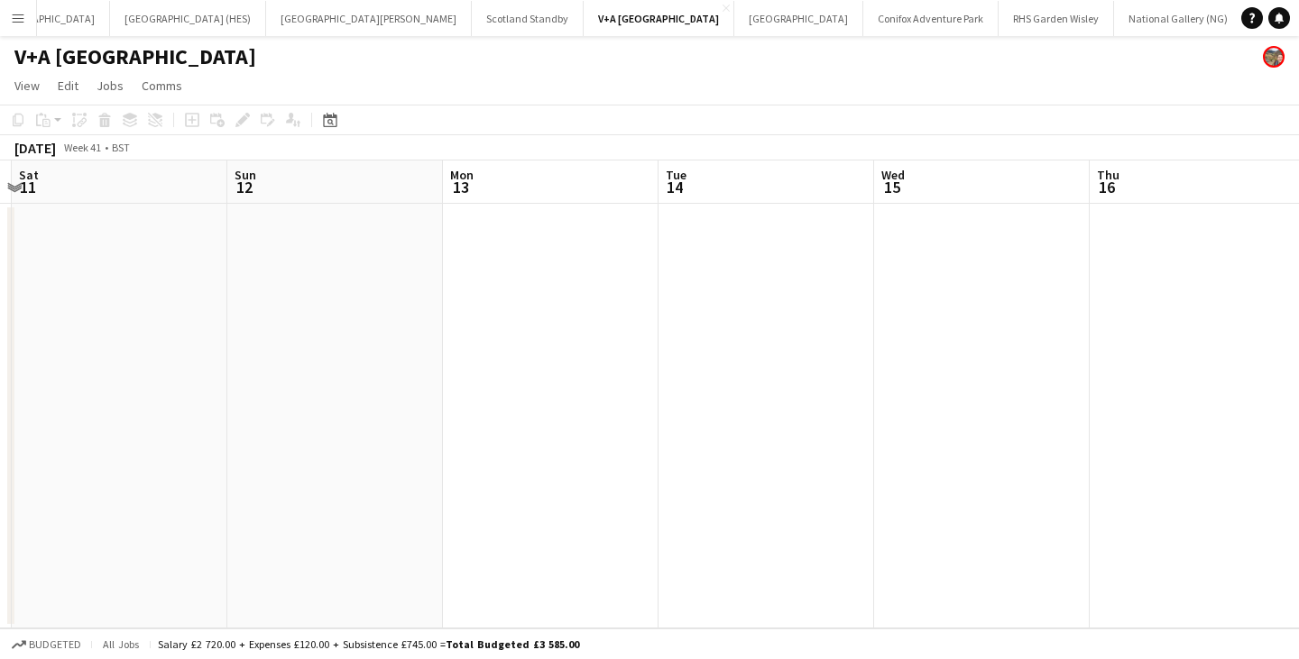
drag, startPoint x: 884, startPoint y: 397, endPoint x: 176, endPoint y: 381, distance: 708.4
click at [180, 383] on app-calendar-viewport "Wed 8 Thu 9 Fri 10 Sat 11 Sun 12 Mon 13 Tue 14 Wed 15 Thu 16 Fri 17 Sat 18" at bounding box center [649, 395] width 1299 height 468
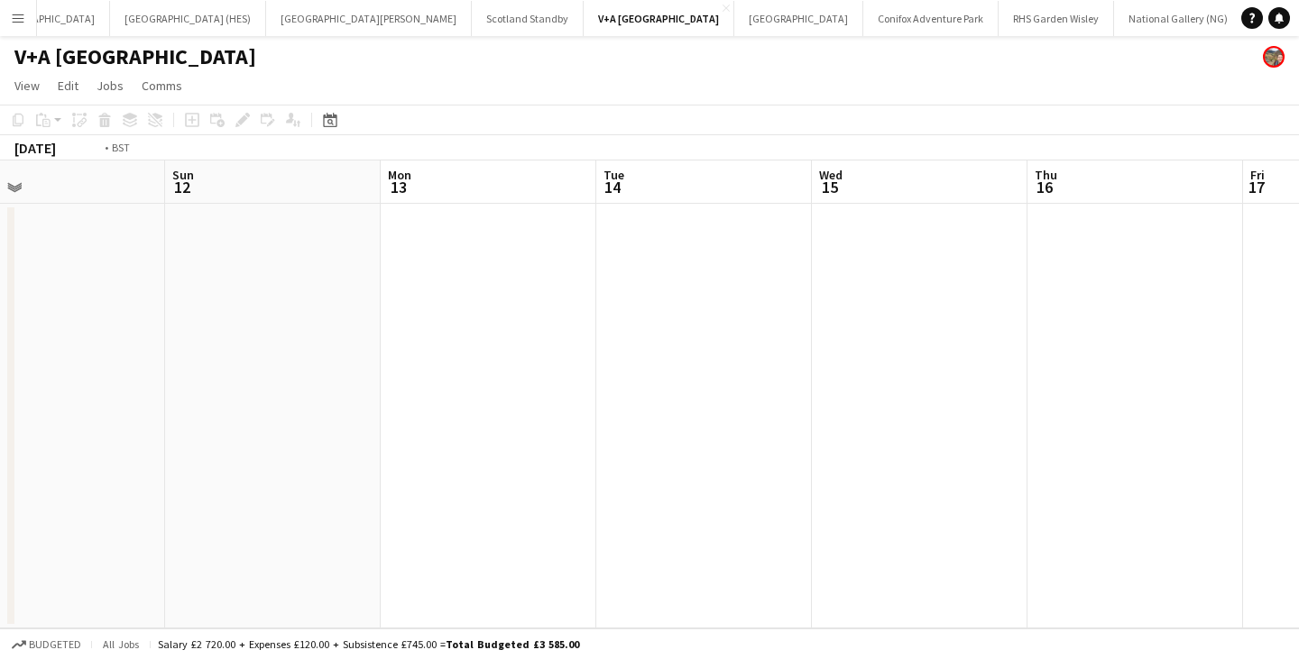
drag, startPoint x: 678, startPoint y: 352, endPoint x: 336, endPoint y: 310, distance: 344.4
click at [256, 329] on app-calendar-viewport "Wed 8 Thu 9 Fri 10 Sat 11 Sun 12 Mon 13 Tue 14 Wed 15 Thu 16 Fri 17 Sat 18" at bounding box center [649, 395] width 1299 height 468
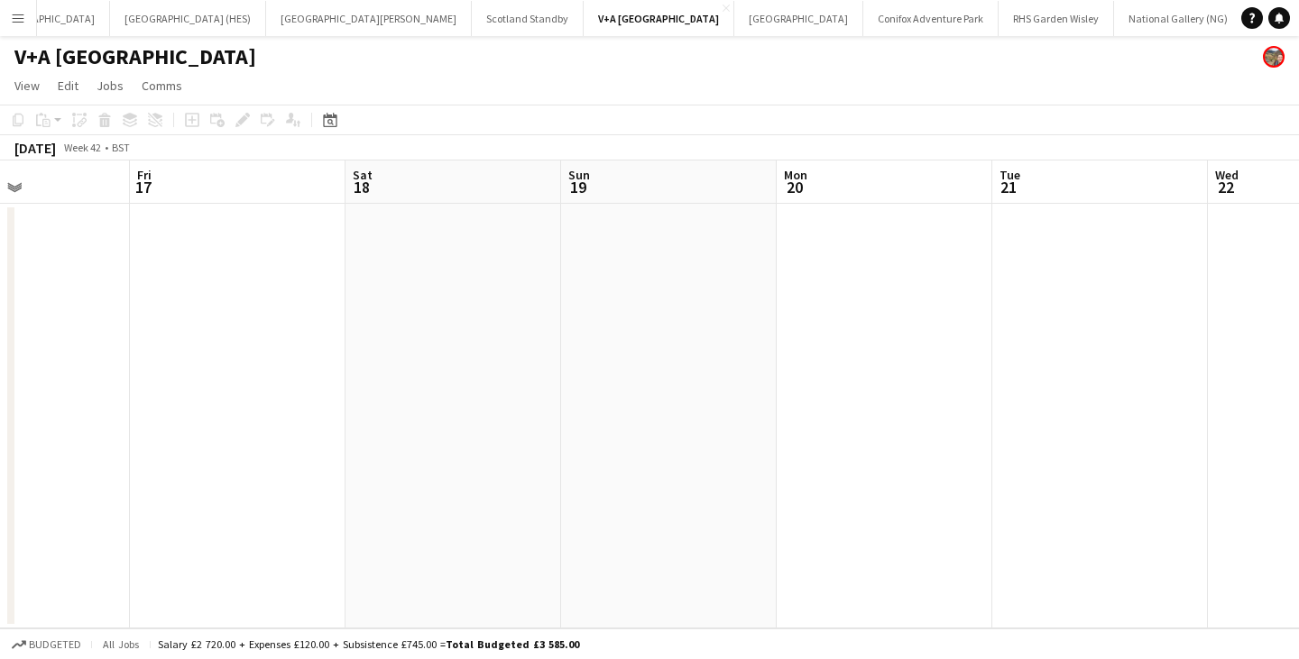
drag, startPoint x: 977, startPoint y: 327, endPoint x: 215, endPoint y: 308, distance: 762.6
click at [237, 311] on app-calendar-viewport "Tue 14 Wed 15 Thu 16 Fri 17 Sat 18 Sun 19 Mon 20 Tue 21 Wed 22 Thu 23 Fri 24" at bounding box center [649, 395] width 1299 height 468
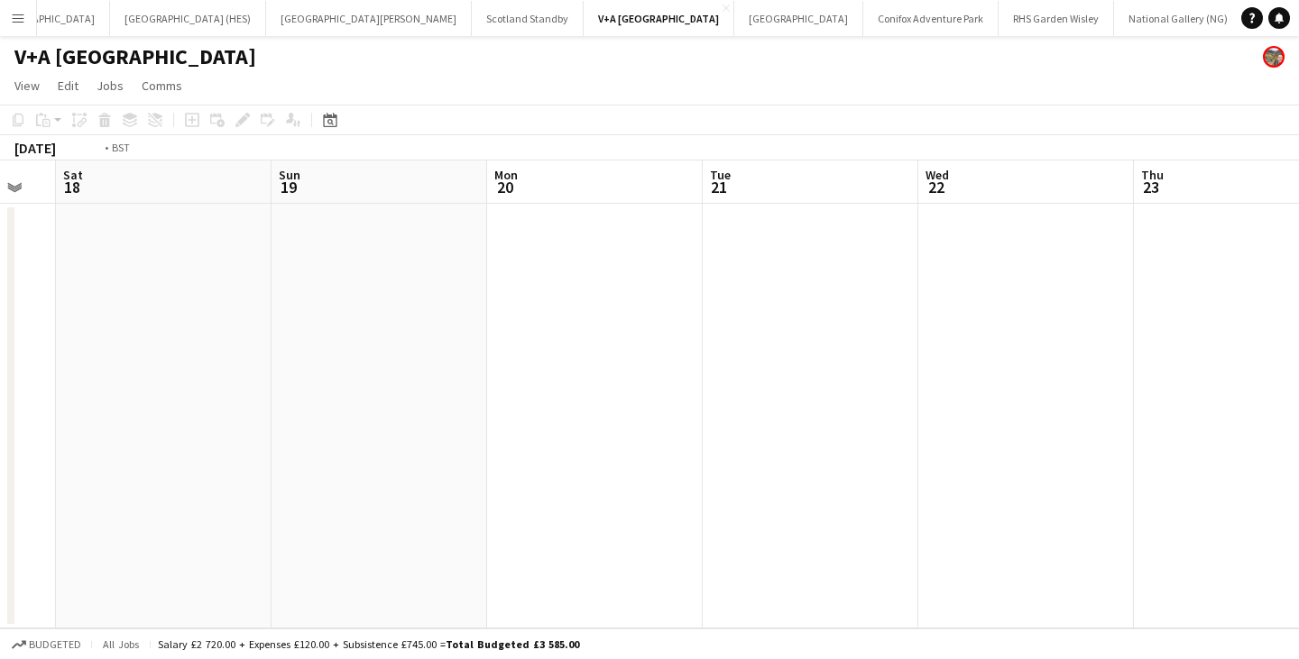
drag, startPoint x: 688, startPoint y: 337, endPoint x: 222, endPoint y: 309, distance: 467.2
click at [222, 309] on app-calendar-viewport "Wed 15 Thu 16 Fri 17 Sat 18 Sun 19 Mon 20 Tue 21 Wed 22 Thu 23 Fri 24 Sat 25" at bounding box center [649, 395] width 1299 height 468
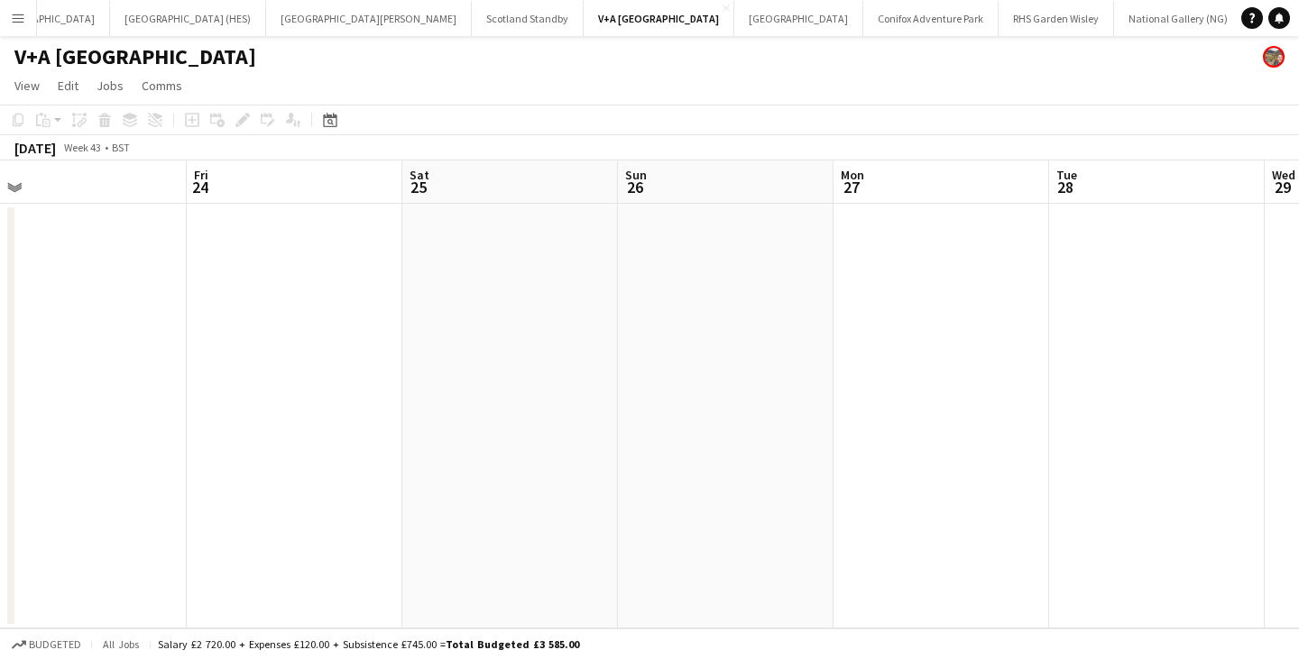
drag, startPoint x: 189, startPoint y: 319, endPoint x: 384, endPoint y: 296, distance: 196.3
click at [154, 318] on app-calendar-viewport "Sun 19 Mon 20 Tue 21 Wed 22 Thu 23 Fri 24 Sat 25 Sun 26 Mon 27 Tue 28 Wed 29" at bounding box center [649, 395] width 1299 height 468
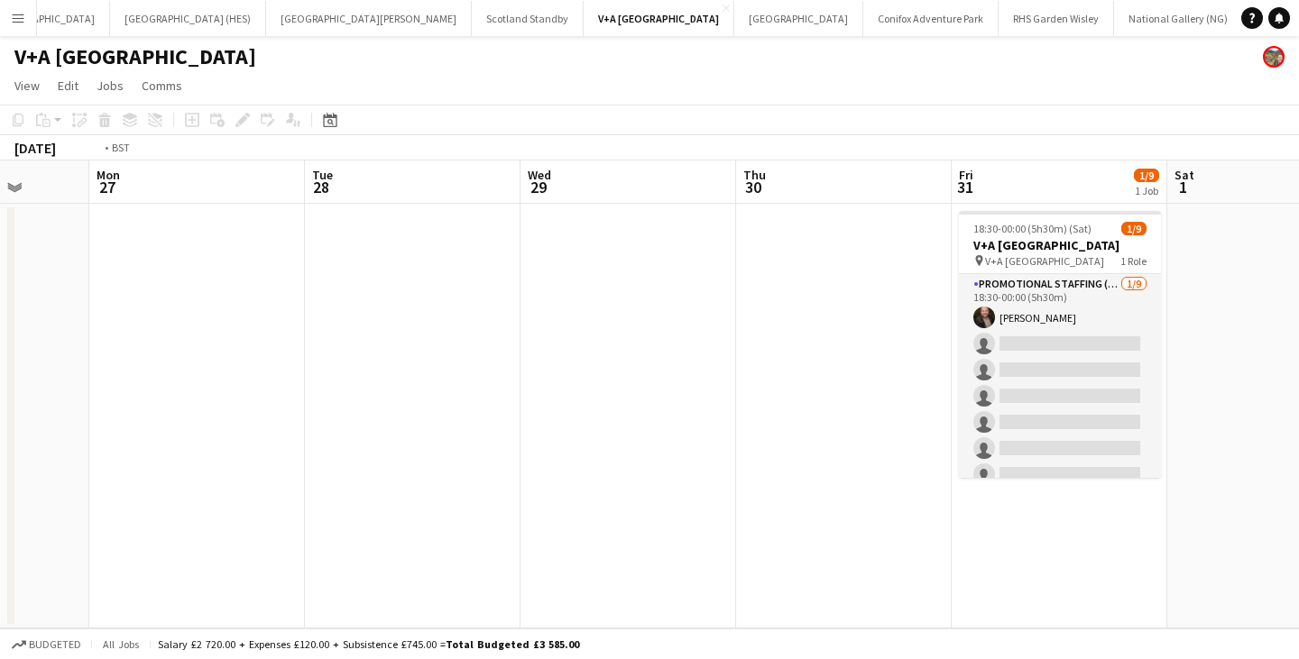
drag, startPoint x: 993, startPoint y: 326, endPoint x: 499, endPoint y: 318, distance: 494.5
click at [499, 318] on app-calendar-viewport "Fri 24 Sat 25 Sun 26 Mon 27 Tue 28 Wed 29 Thu 30 Fri 31 1/9 1 Job Sat 1 Sun 2 M…" at bounding box center [649, 395] width 1299 height 468
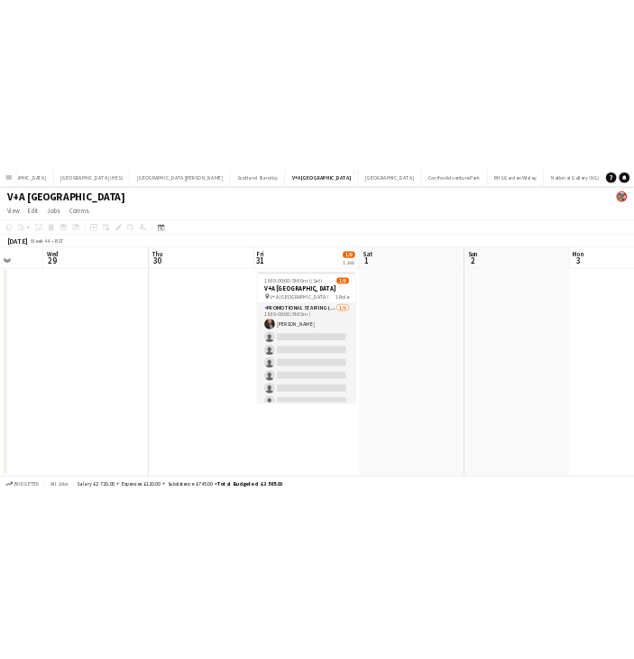
scroll to position [0, 558]
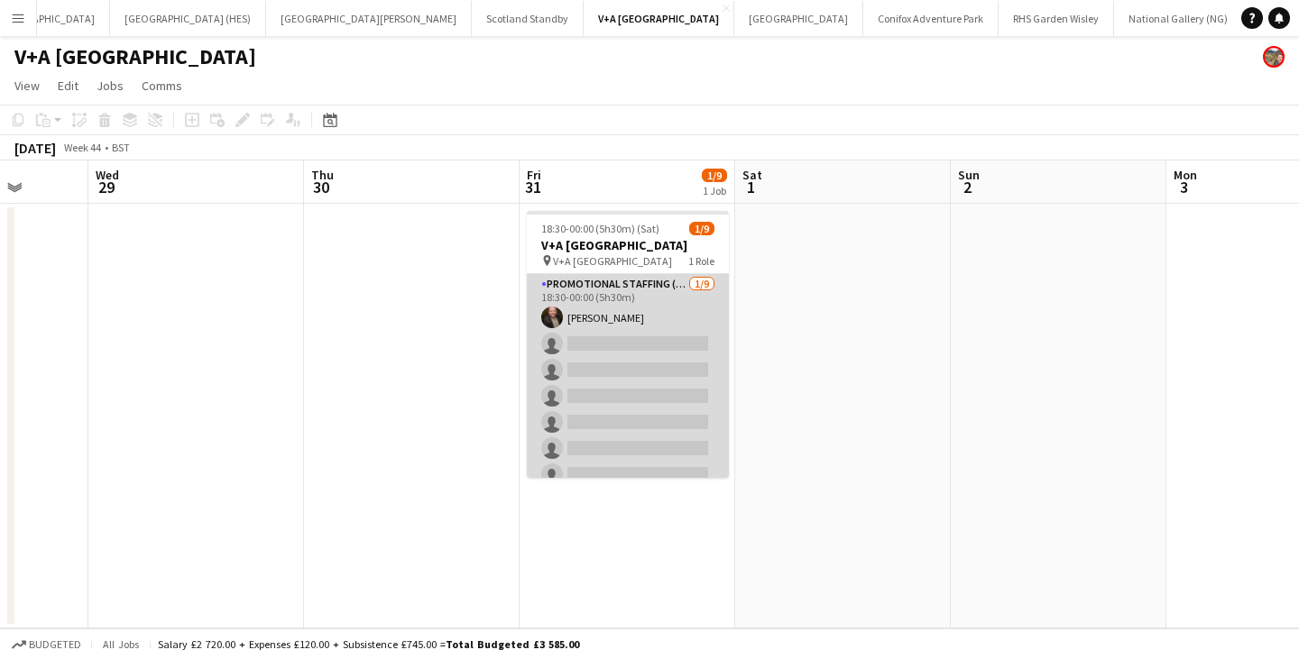
click at [632, 327] on app-card-role "Promotional Staffing (Exhibition Host) [DATE] 18:30-00:00 (5h30m) [PERSON_NAME]…" at bounding box center [628, 409] width 202 height 271
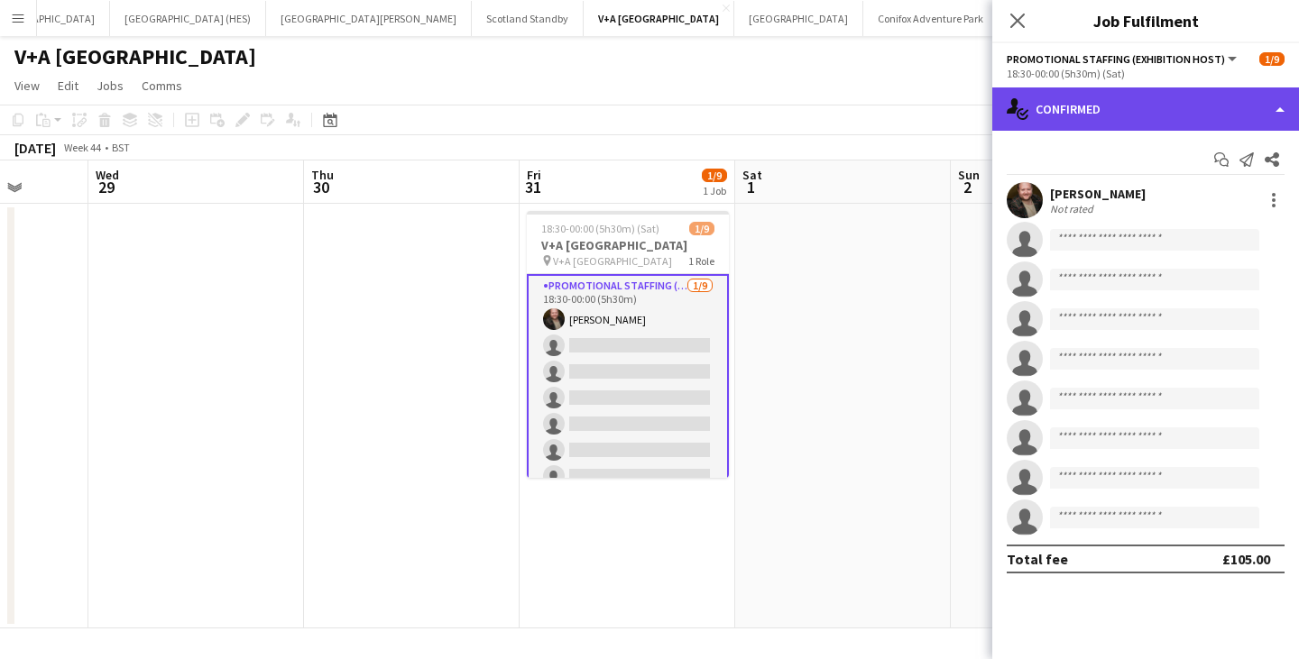
click at [1147, 100] on div "single-neutral-actions-check-2 Confirmed" at bounding box center [1145, 109] width 307 height 43
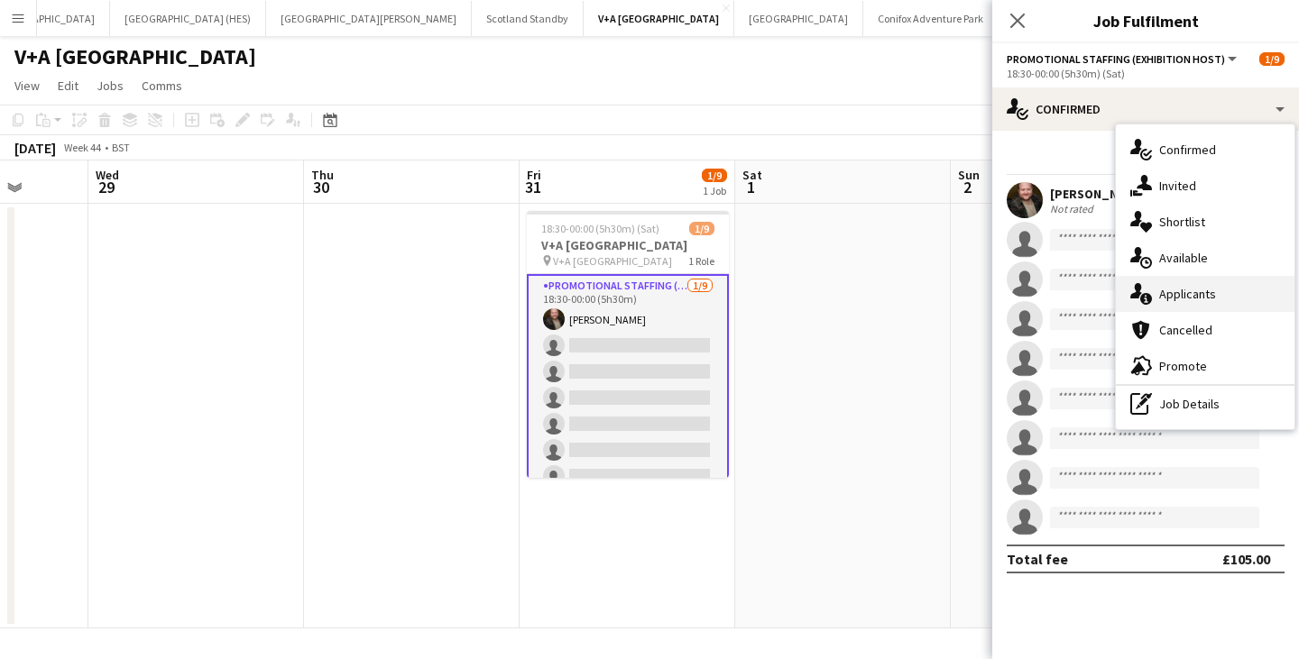
click at [1179, 292] on span "Applicants" at bounding box center [1187, 294] width 57 height 16
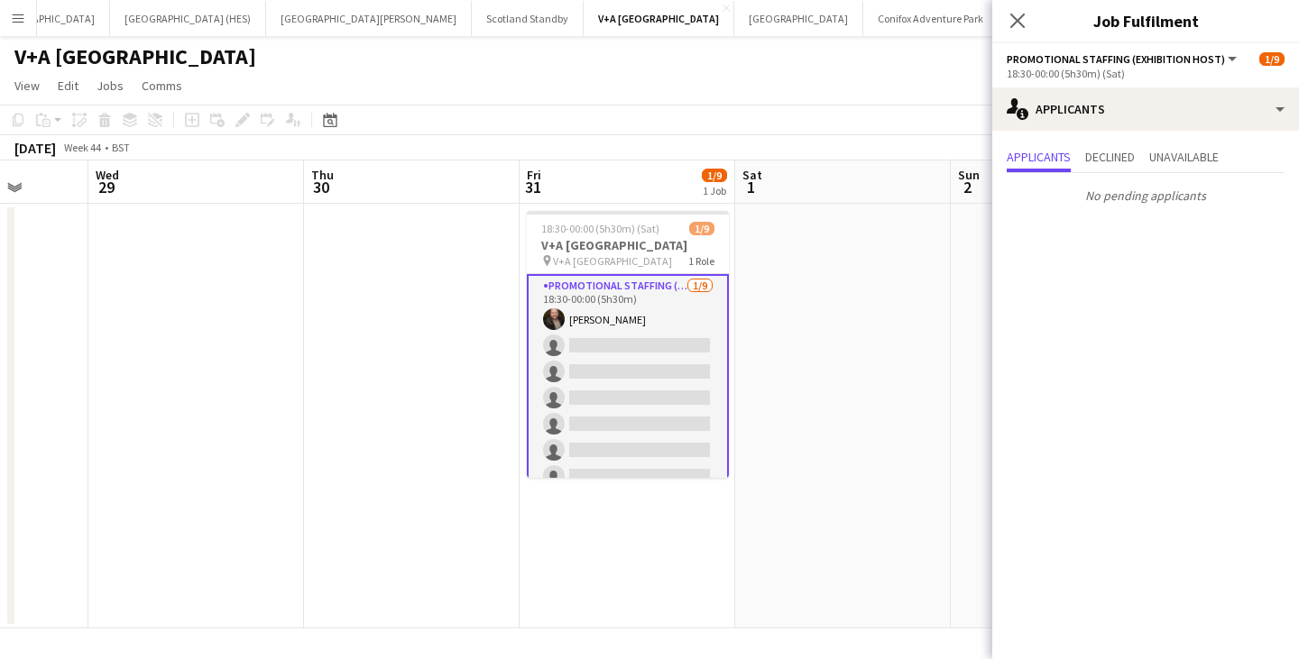
click at [598, 344] on app-card-role "Promotional Staffing (Exhibition Host) [DATE] 18:30-00:00 (5h30m) [PERSON_NAME]…" at bounding box center [628, 411] width 202 height 274
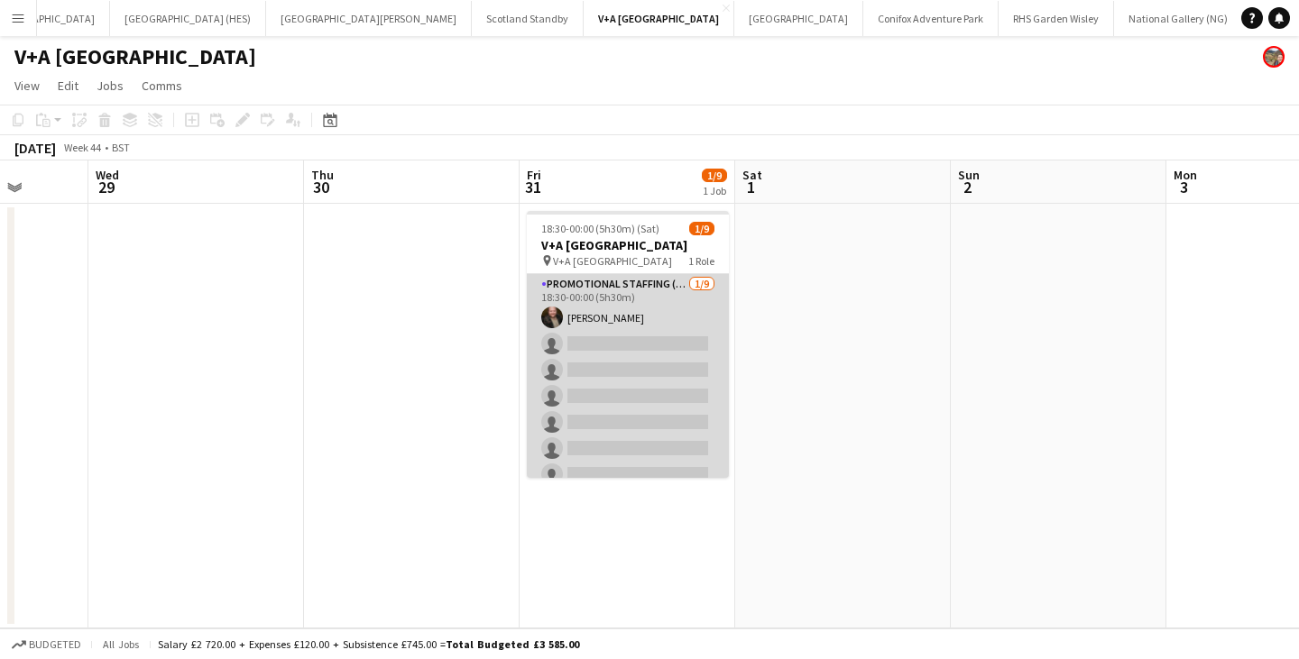
click at [630, 343] on app-card-role "Promotional Staffing (Exhibition Host) [DATE] 18:30-00:00 (5h30m) [PERSON_NAME]…" at bounding box center [628, 409] width 202 height 271
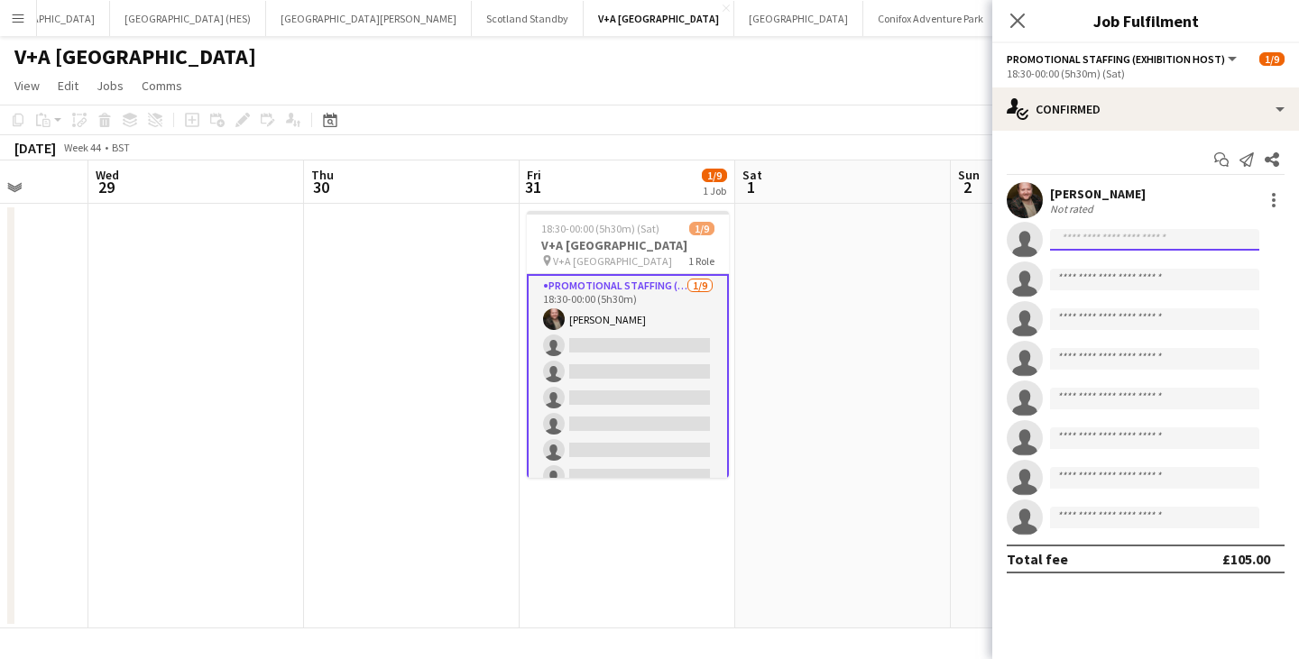
click at [1105, 239] on input at bounding box center [1154, 240] width 209 height 22
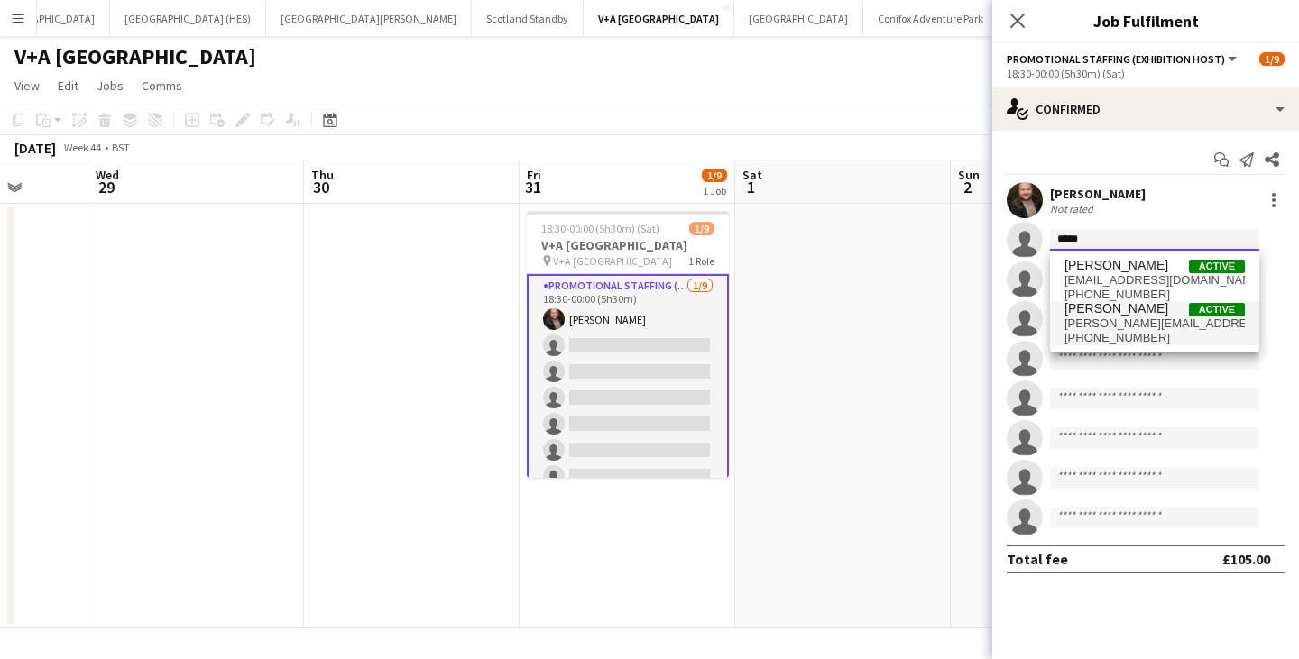
type input "*****"
click at [1109, 319] on span "[PERSON_NAME][EMAIL_ADDRESS][PERSON_NAME][DOMAIN_NAME]" at bounding box center [1155, 324] width 180 height 14
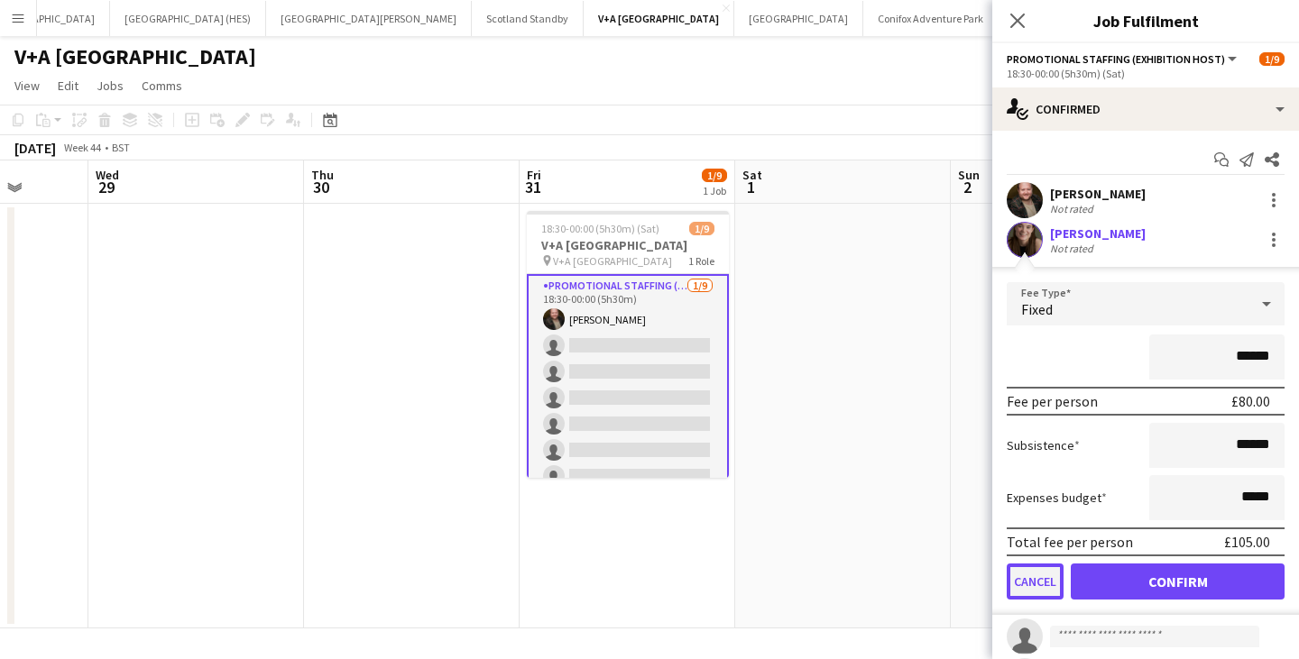
click at [1035, 586] on button "Cancel" at bounding box center [1035, 582] width 57 height 36
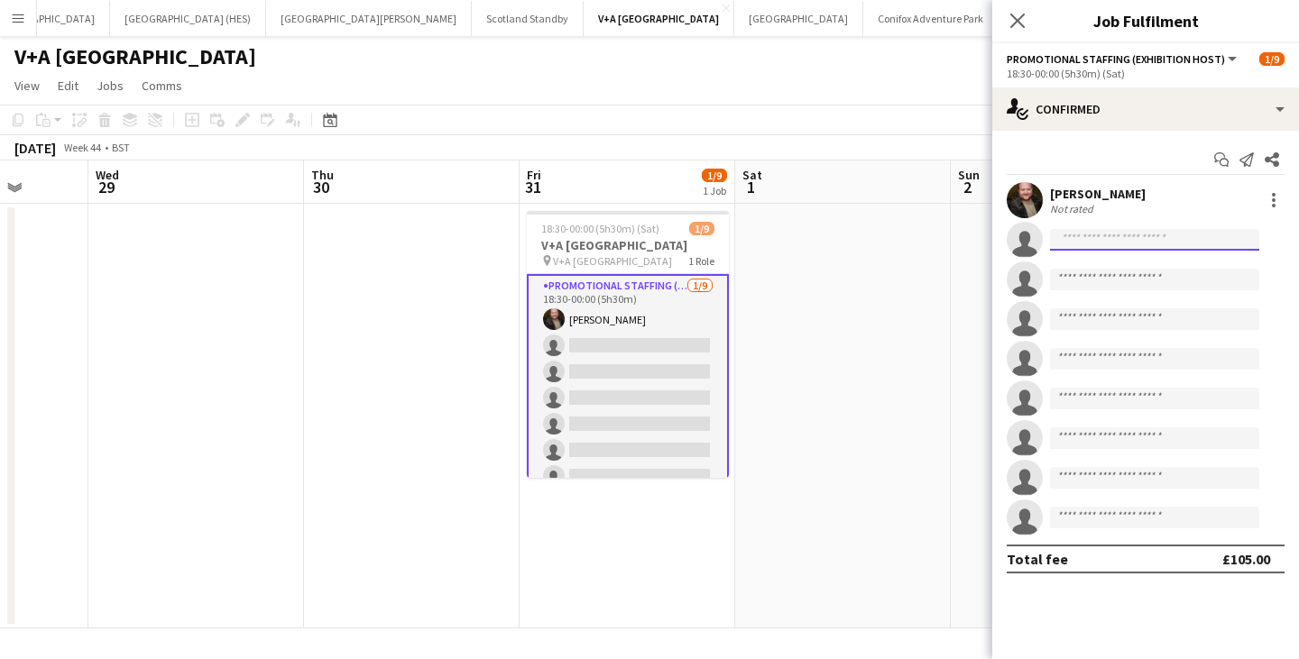
click at [1101, 236] on input at bounding box center [1154, 240] width 209 height 22
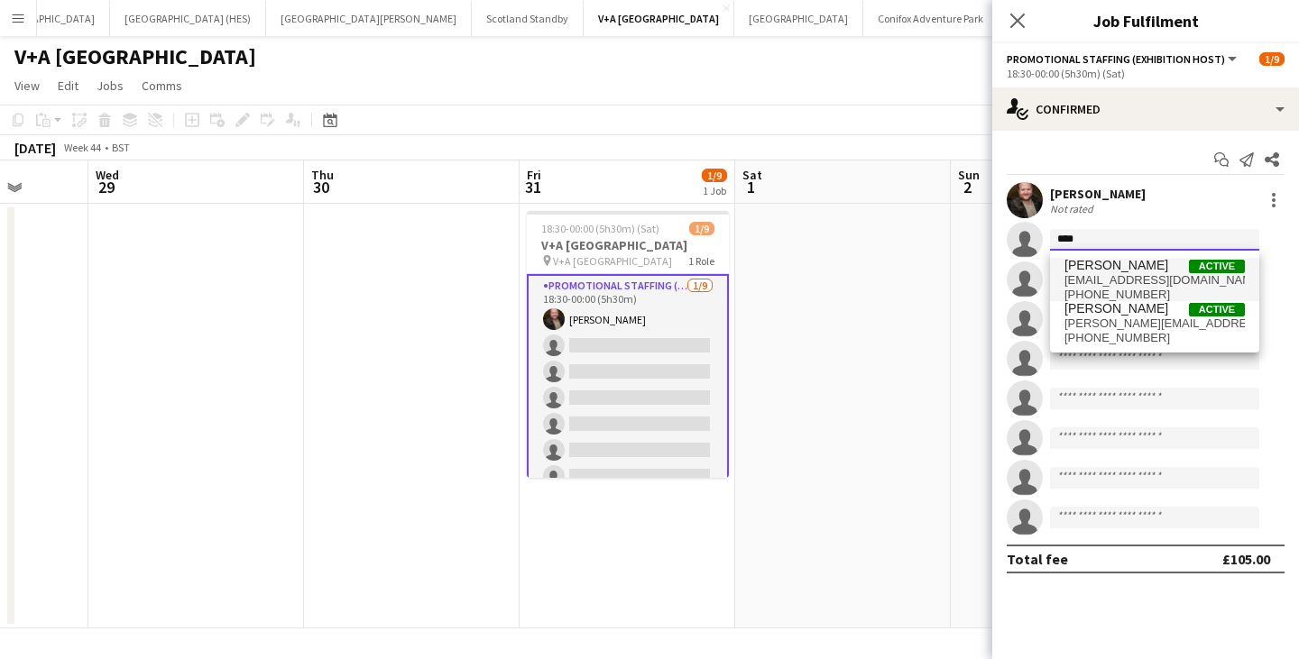
type input "****"
click at [1104, 265] on span "[PERSON_NAME]" at bounding box center [1117, 265] width 104 height 15
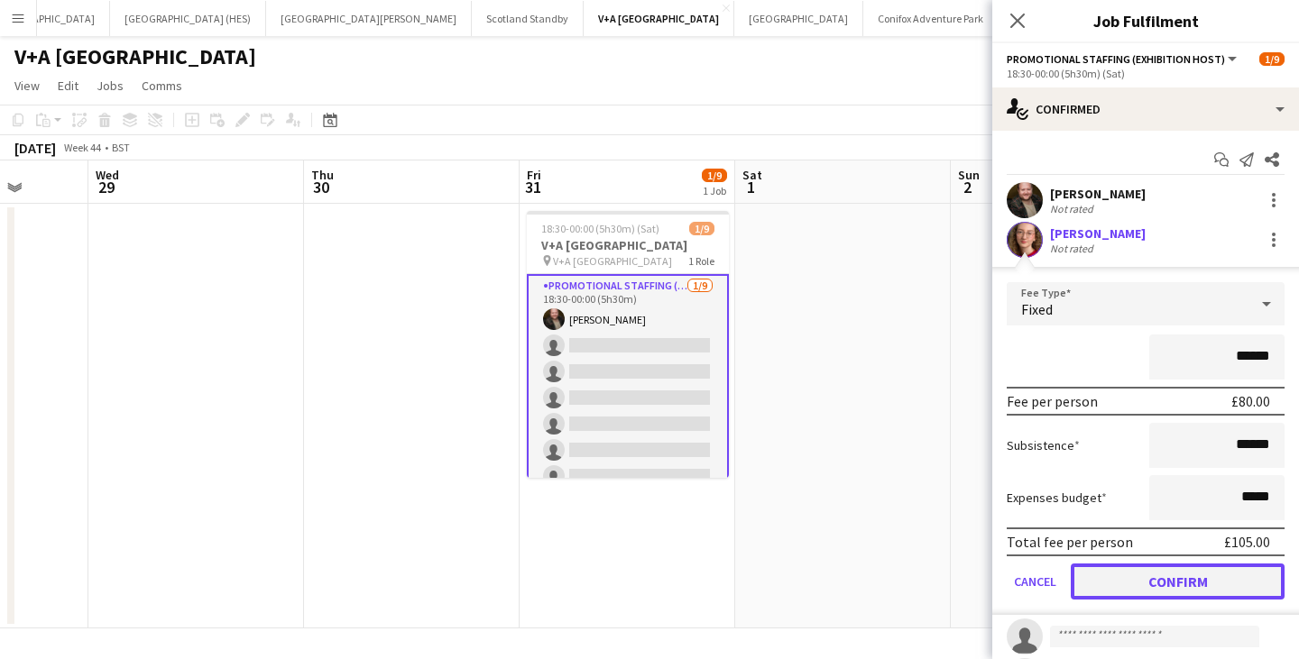
click at [1176, 579] on button "Confirm" at bounding box center [1178, 582] width 214 height 36
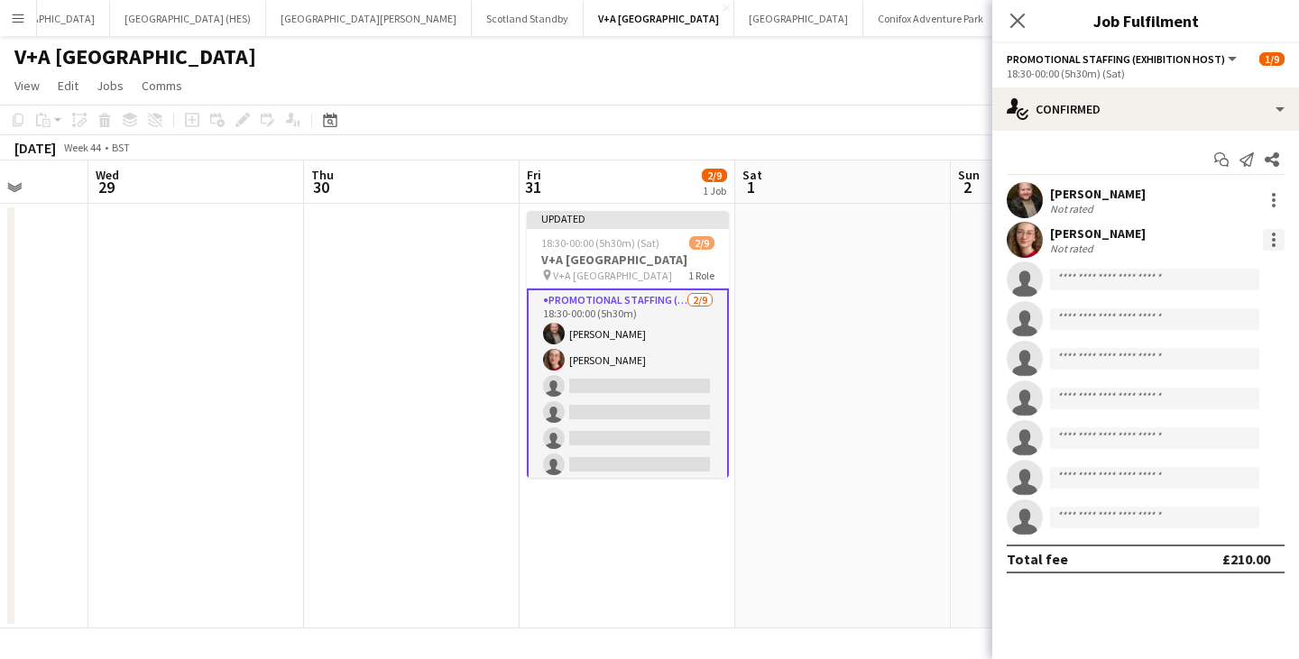
click at [1275, 235] on div at bounding box center [1274, 235] width 4 height 4
drag, startPoint x: 1189, startPoint y: 444, endPoint x: 1198, endPoint y: 393, distance: 51.3
click at [1189, 444] on span "Remove" at bounding box center [1185, 445] width 54 height 15
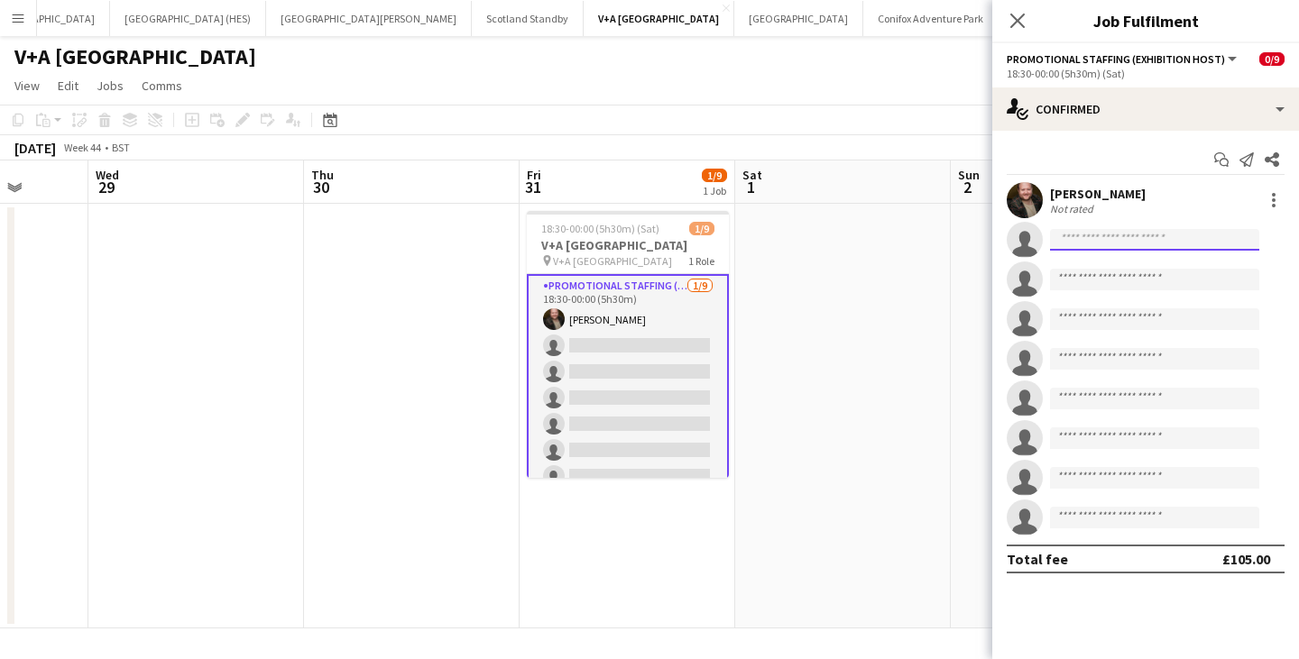
click at [1122, 238] on input at bounding box center [1154, 240] width 209 height 22
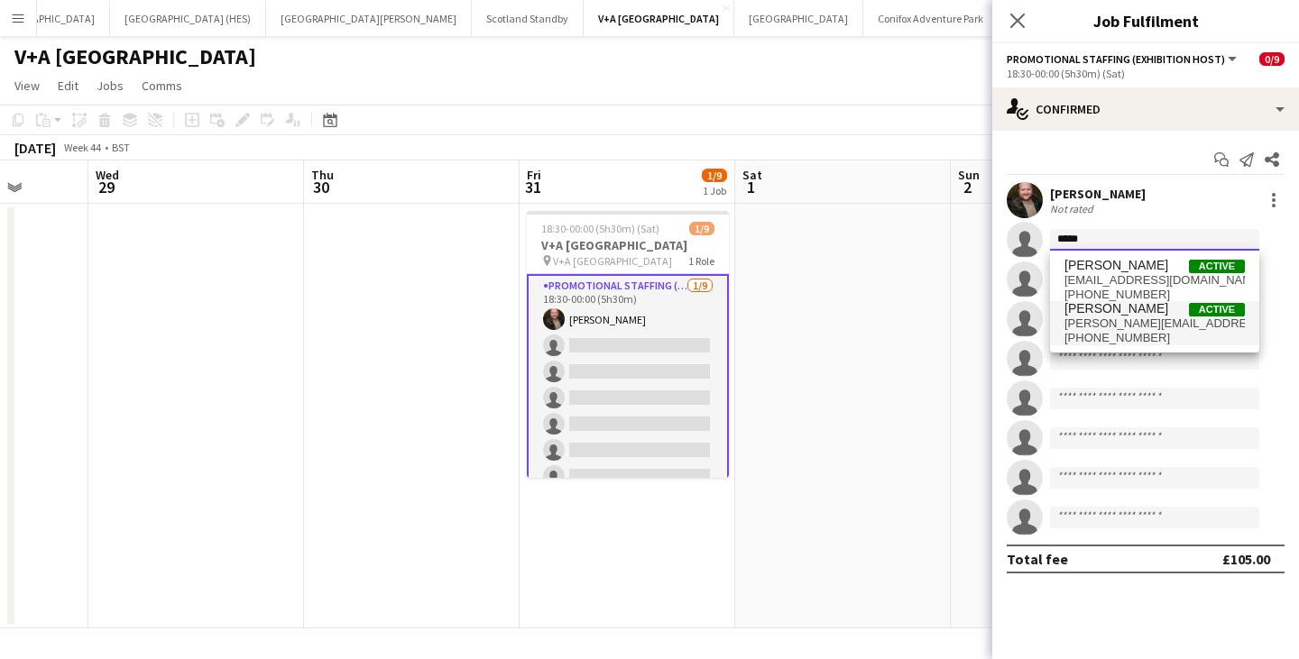
type input "*****"
click at [1118, 311] on span "[PERSON_NAME]" at bounding box center [1117, 308] width 104 height 15
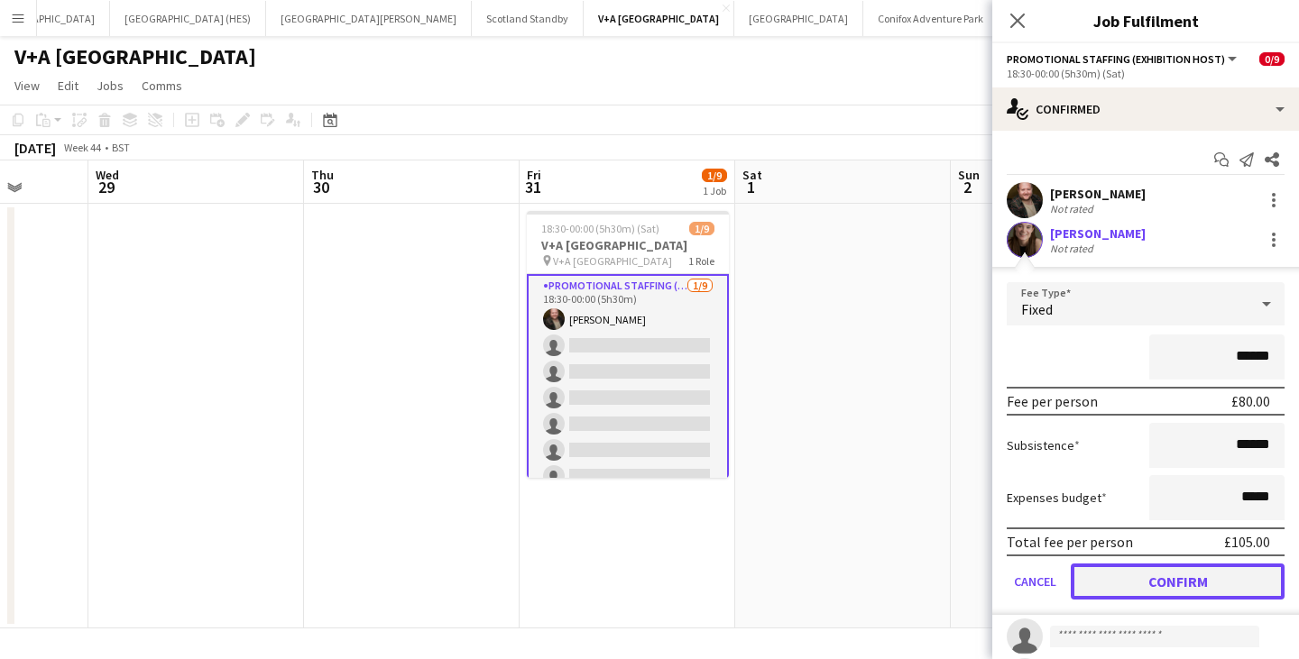
click at [1171, 581] on button "Confirm" at bounding box center [1178, 582] width 214 height 36
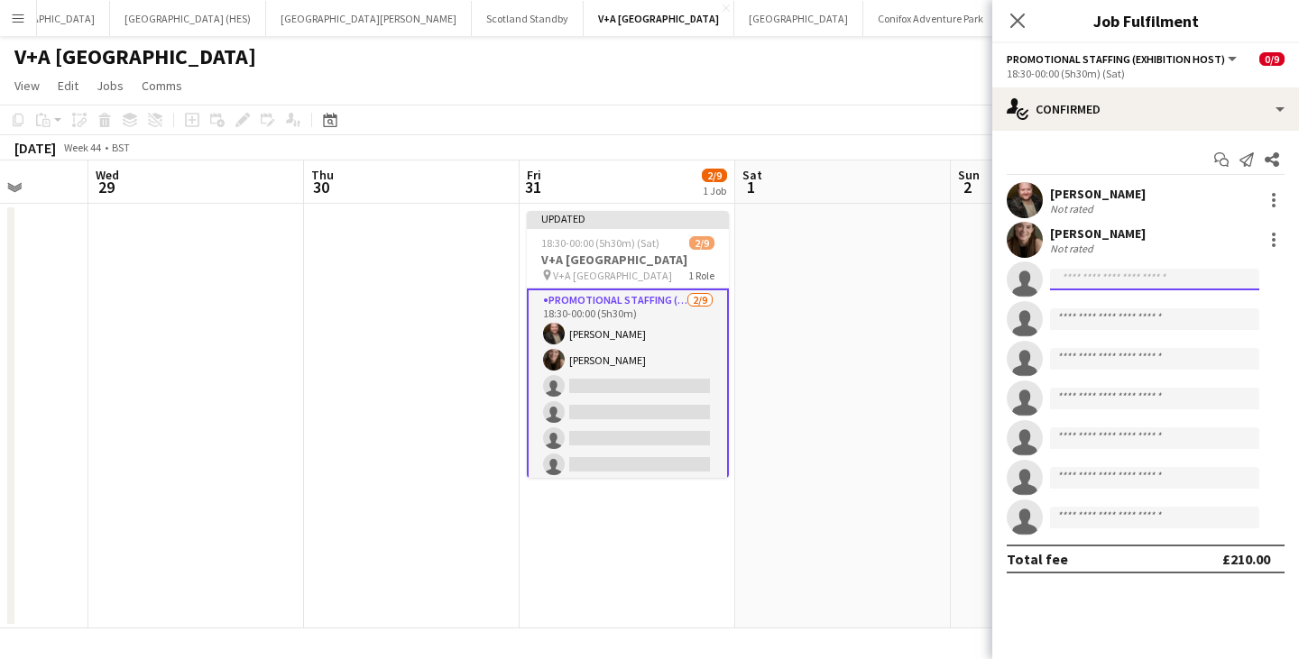
click at [1082, 282] on input at bounding box center [1154, 280] width 209 height 22
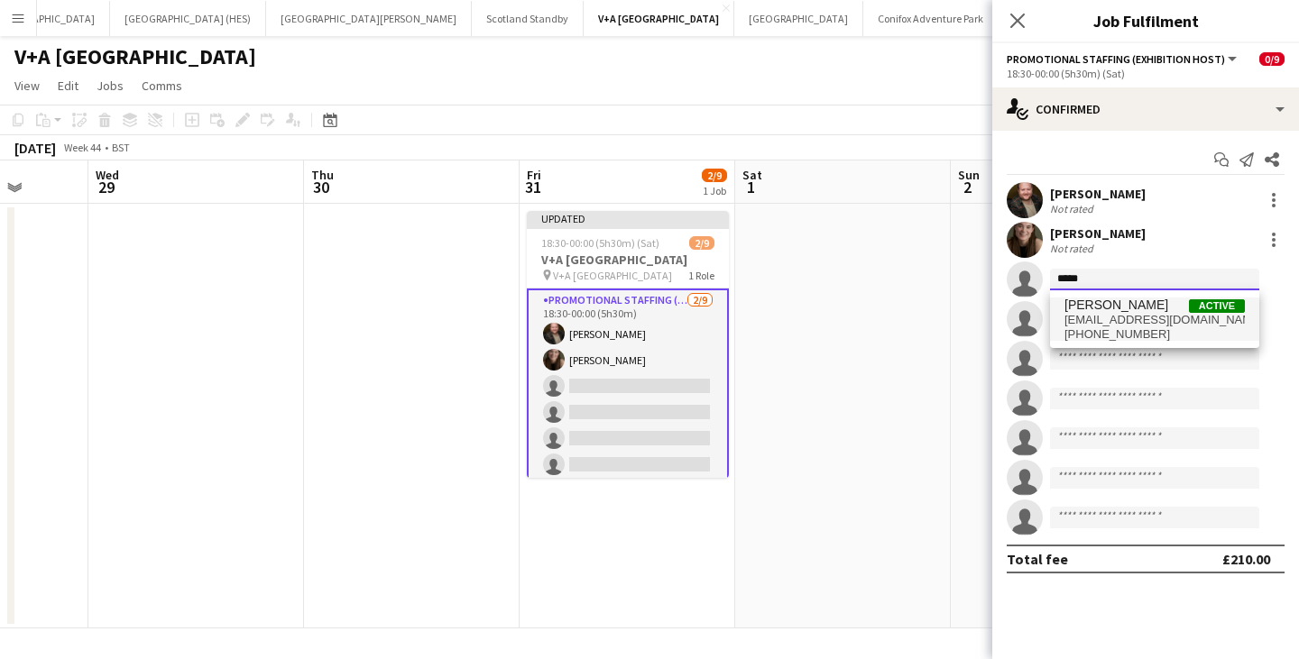
type input "*****"
click at [1099, 318] on span "[EMAIL_ADDRESS][DOMAIN_NAME]" at bounding box center [1155, 320] width 180 height 14
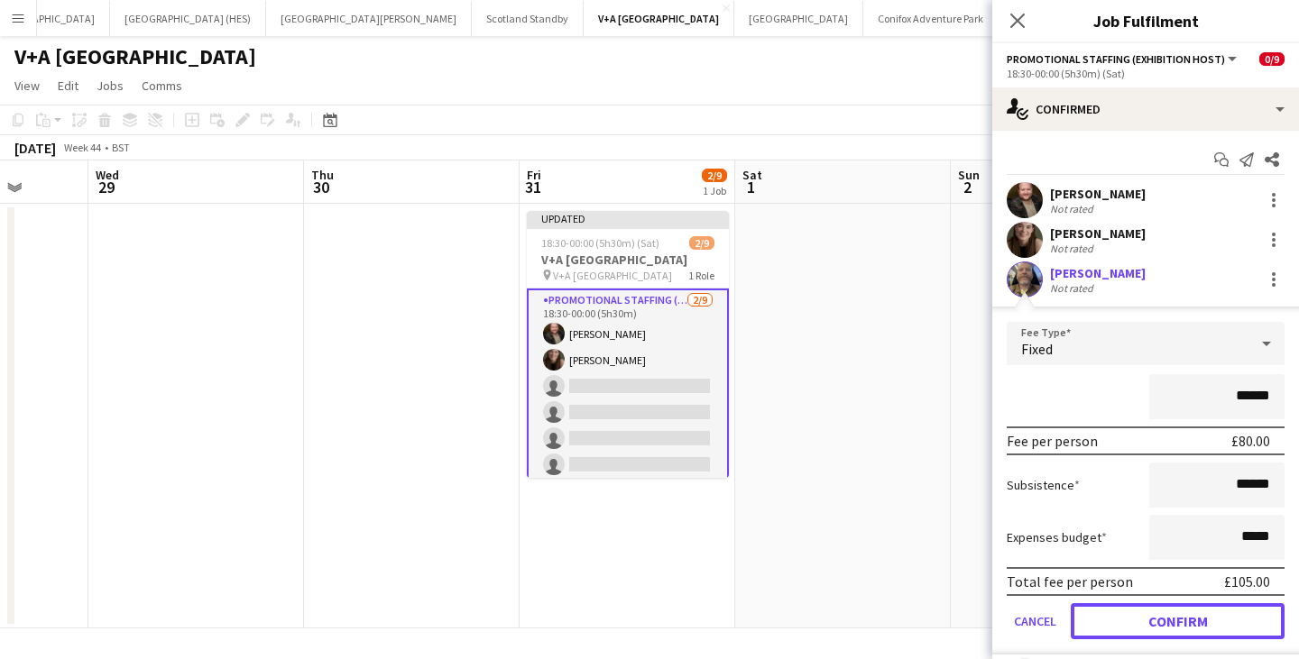
click at [1192, 632] on button "Confirm" at bounding box center [1178, 622] width 214 height 36
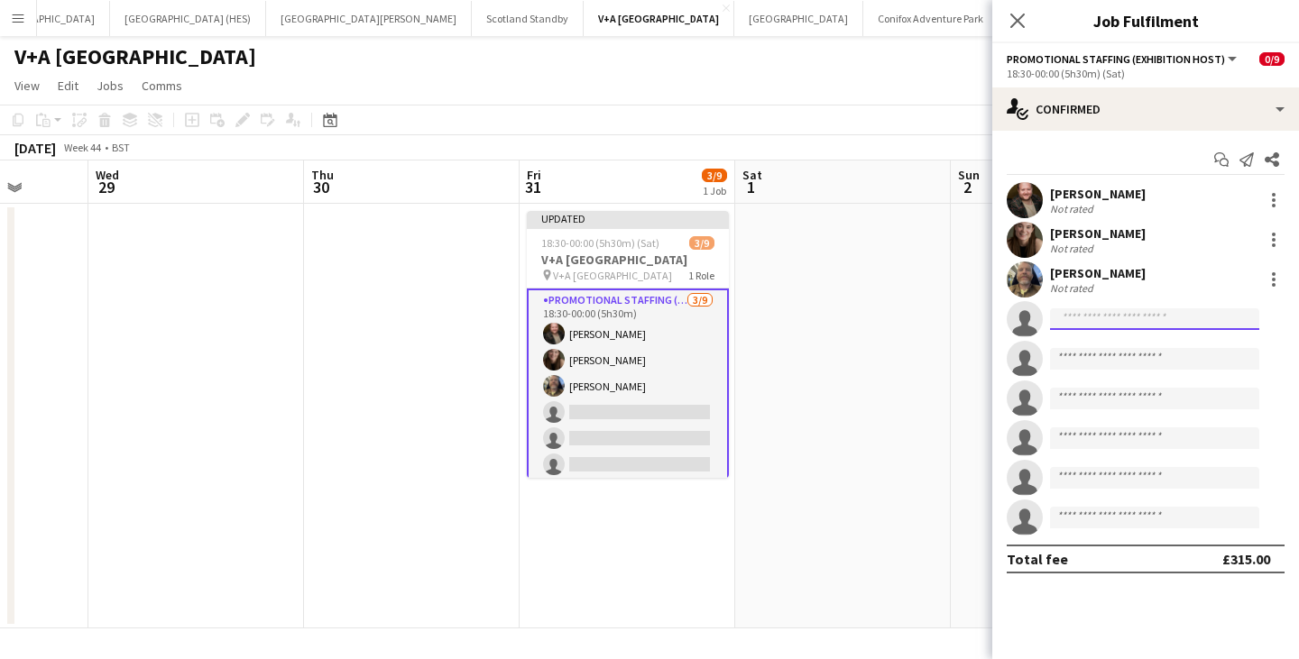
click at [1077, 321] on input at bounding box center [1154, 320] width 209 height 22
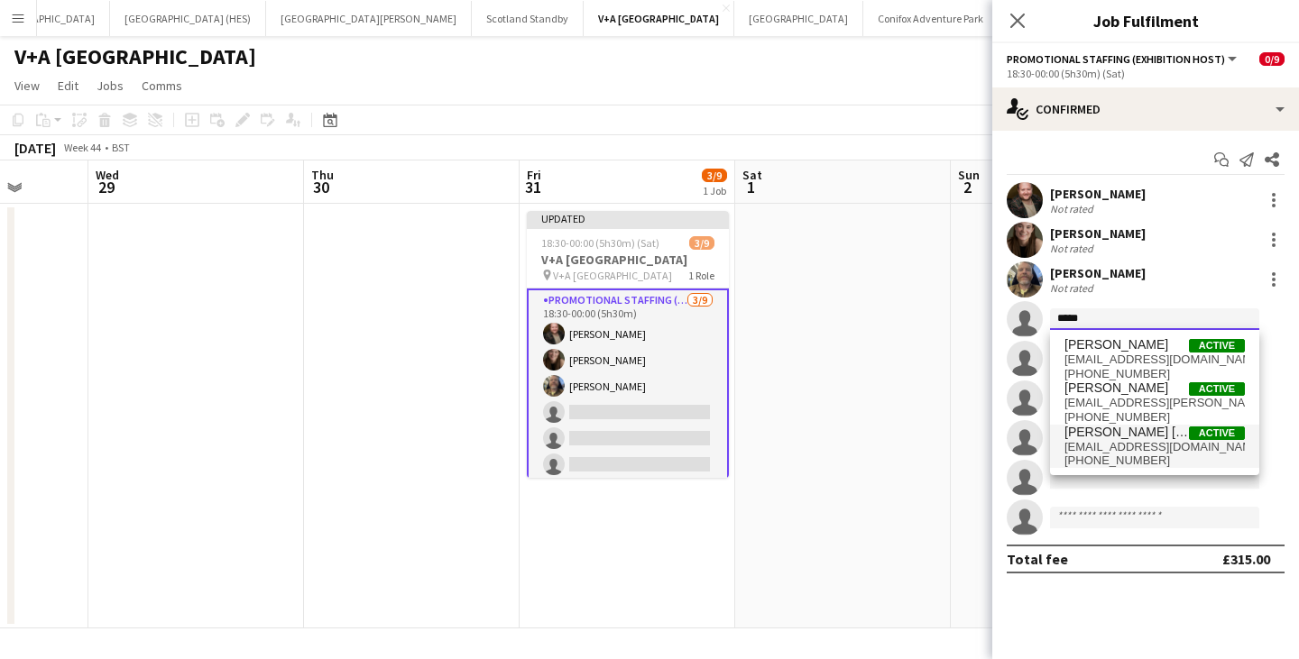
type input "*****"
click at [1107, 434] on span "[PERSON_NAME] [PERSON_NAME]" at bounding box center [1127, 432] width 124 height 15
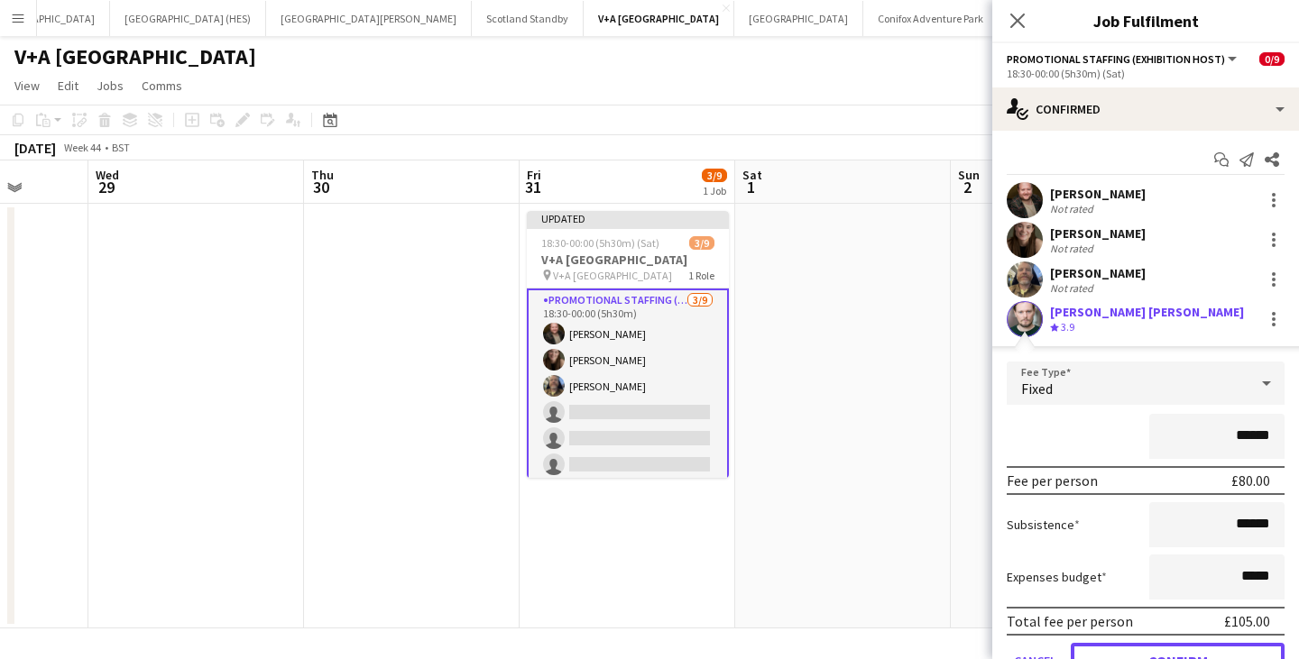
click at [1187, 647] on button "Confirm" at bounding box center [1178, 661] width 214 height 36
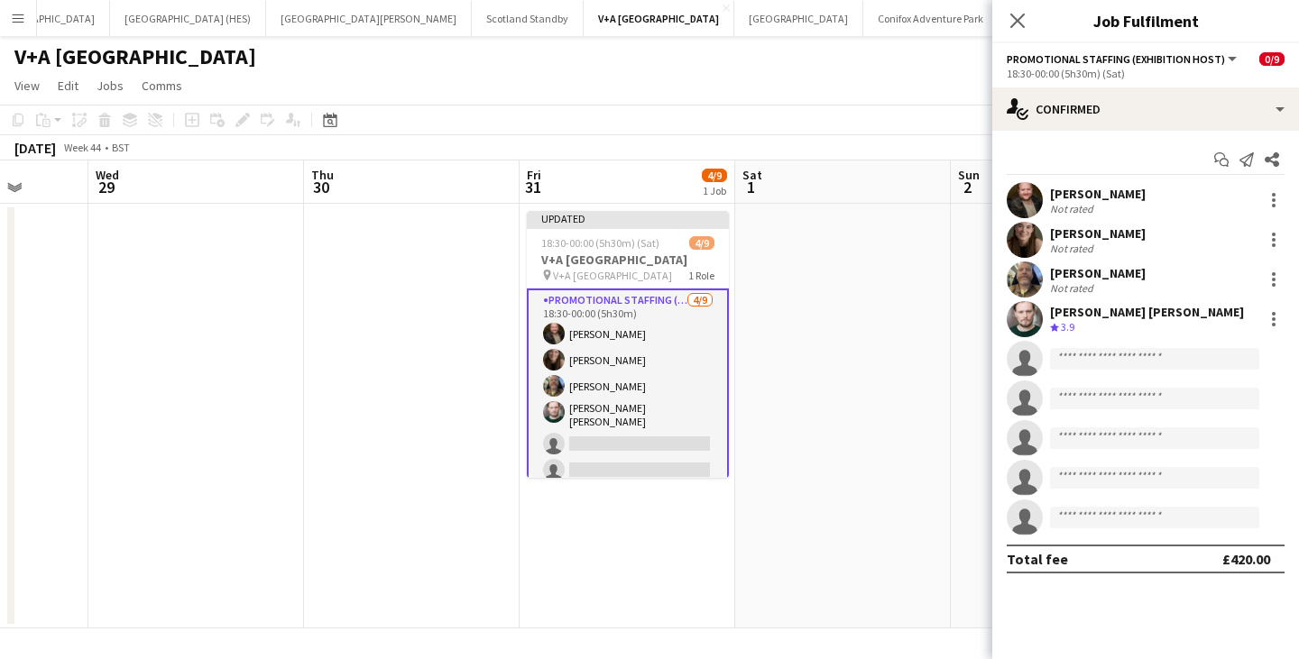
click at [899, 355] on app-date-cell at bounding box center [843, 416] width 216 height 425
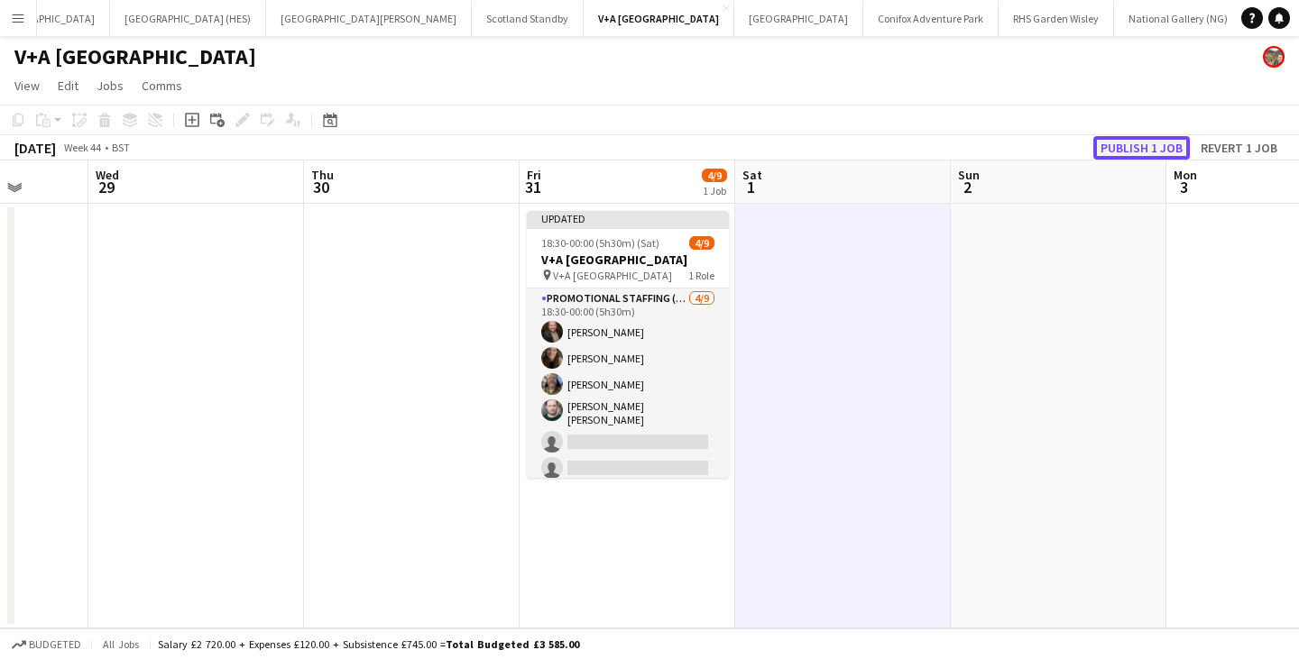
click at [1157, 157] on button "Publish 1 job" at bounding box center [1141, 147] width 97 height 23
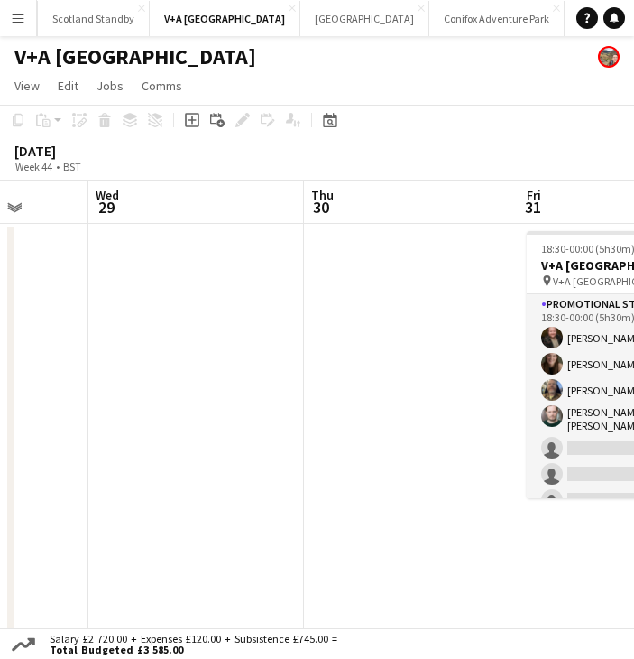
scroll to position [0, 557]
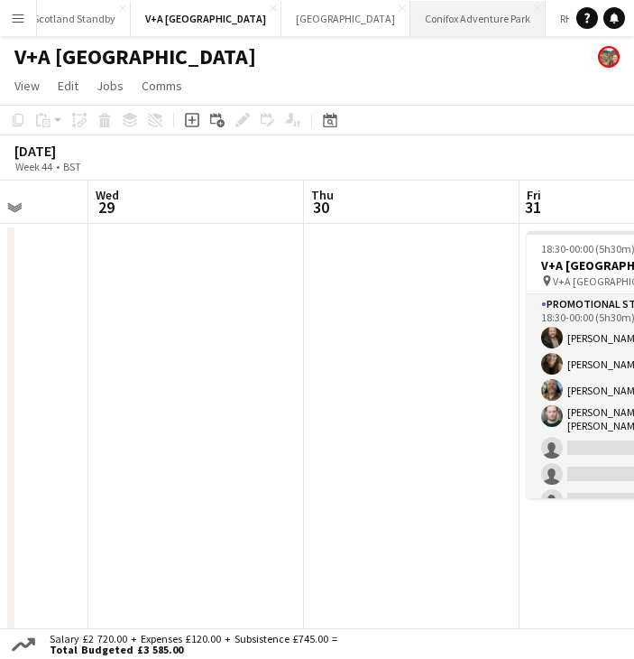
click at [410, 15] on button "Conifox Adventure Park Close" at bounding box center [477, 18] width 135 height 35
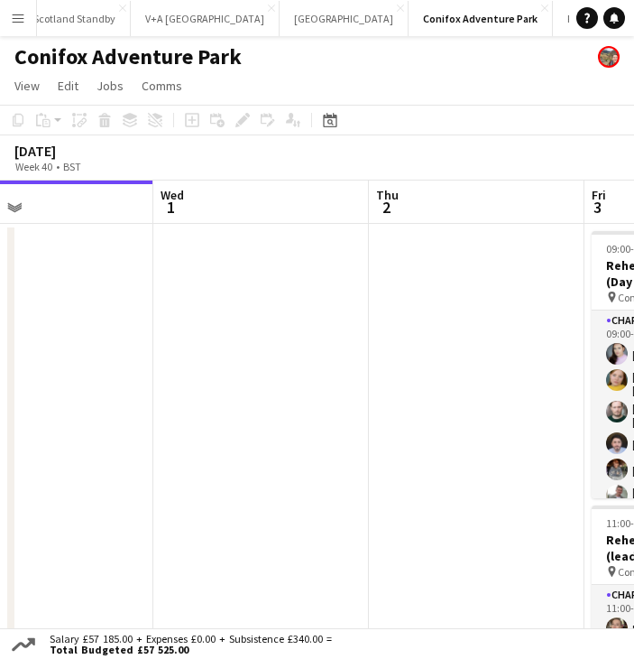
drag, startPoint x: 424, startPoint y: 318, endPoint x: -1, endPoint y: 315, distance: 424.9
click at [0, 315] on html "Menu Boards Boards Boards All jobs Status Workforce Workforce My Workforce Recr…" at bounding box center [317, 419] width 634 height 839
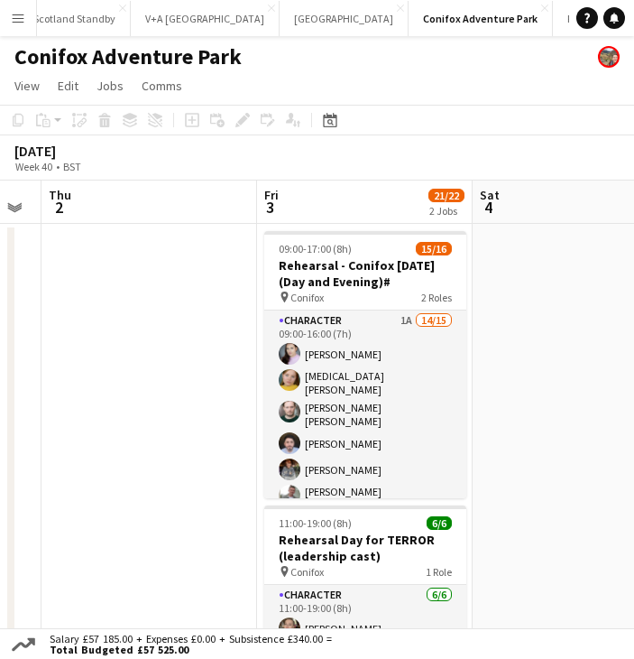
scroll to position [0, 615]
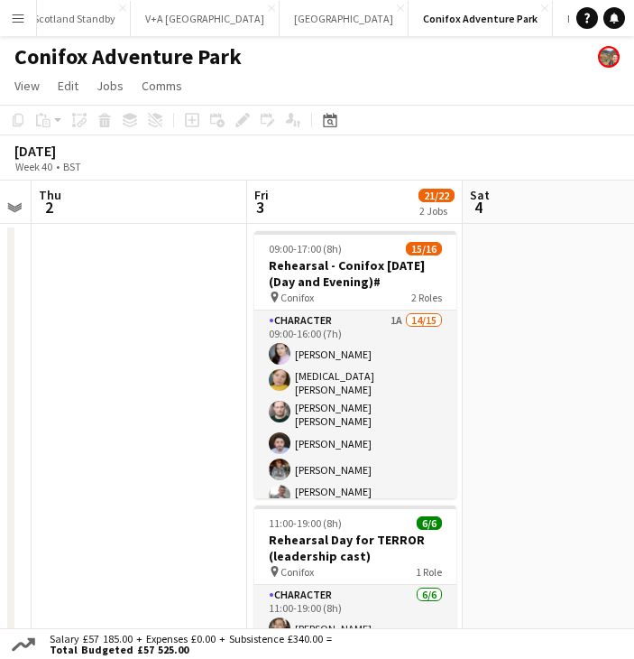
drag, startPoint x: 278, startPoint y: 317, endPoint x: 156, endPoint y: 317, distance: 121.8
click at [156, 317] on app-calendar-viewport "Mon 29 Tue 30 Wed 1 Thu 2 Fri 3 21/22 2 Jobs Sat 4 Sun 5 Mon 6 09:00-17:00 (8h)…" at bounding box center [317, 494] width 634 height 628
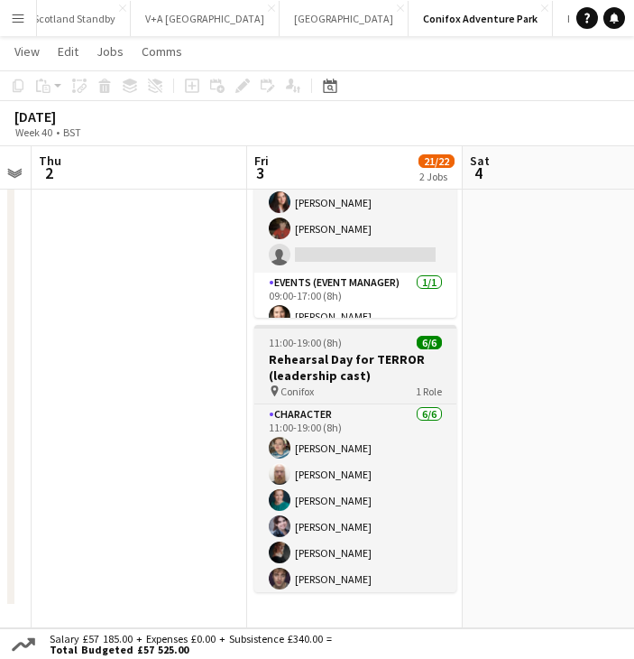
scroll to position [0, 0]
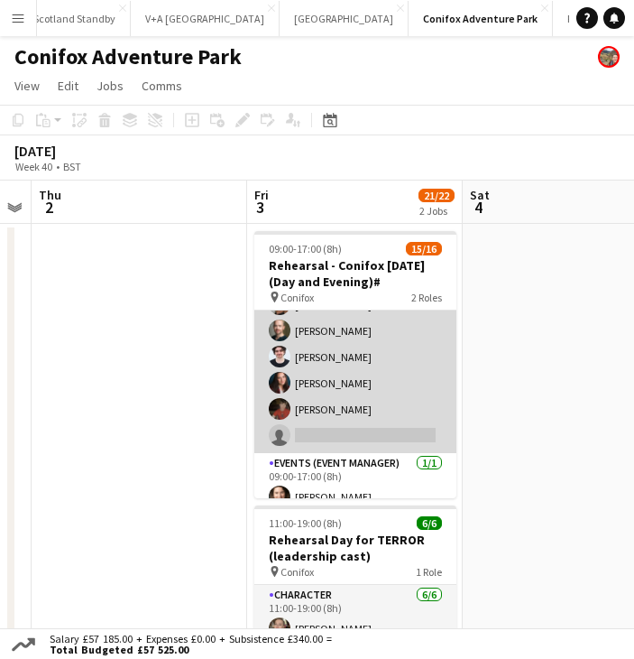
click at [355, 411] on app-card-role "Character 1A 14/15 09:00-16:00 (7h) [PERSON_NAME] [MEDICAL_DATA][PERSON_NAME] […" at bounding box center [355, 231] width 202 height 444
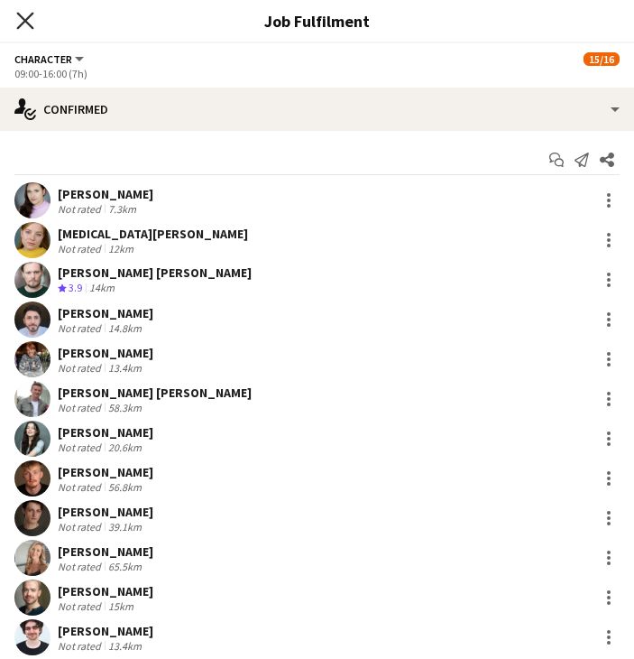
click at [25, 24] on icon "Close pop-in" at bounding box center [24, 20] width 17 height 17
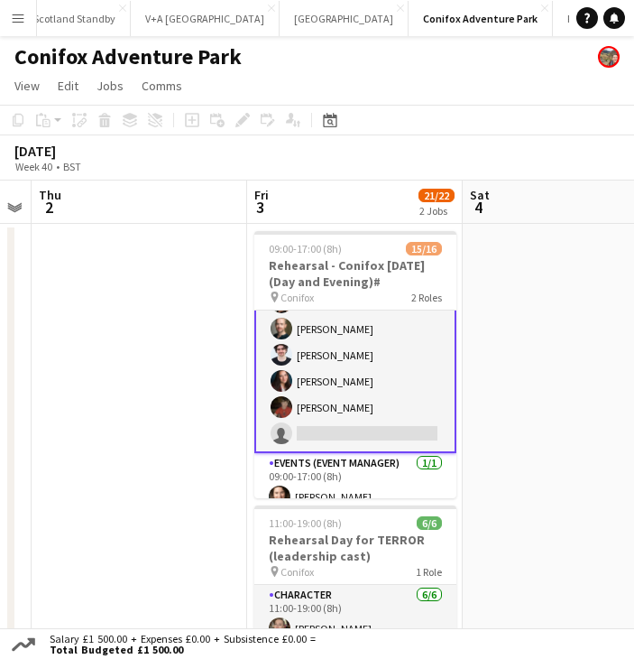
click at [338, 392] on app-card-role "Character 1A 14/15 09:00-16:00 (7h) [PERSON_NAME] [MEDICAL_DATA][PERSON_NAME] […" at bounding box center [355, 228] width 202 height 447
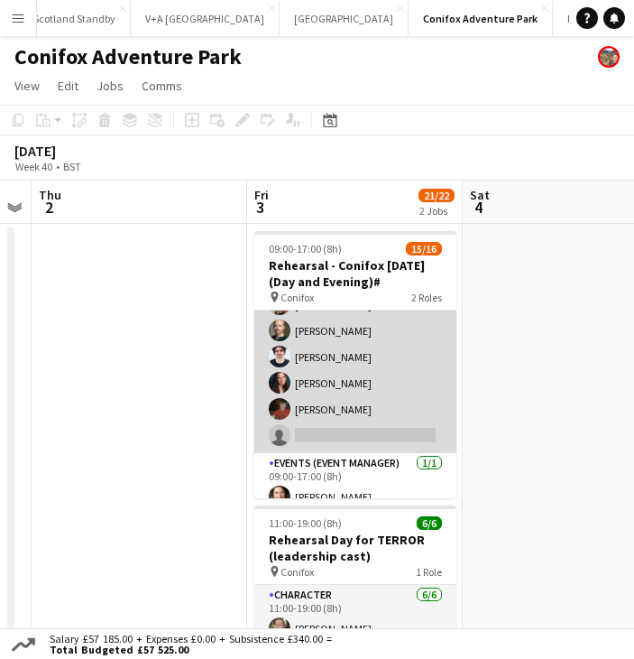
click at [338, 414] on app-card-role "Character 1A 14/15 09:00-16:00 (7h) [PERSON_NAME] [MEDICAL_DATA][PERSON_NAME] […" at bounding box center [355, 231] width 202 height 444
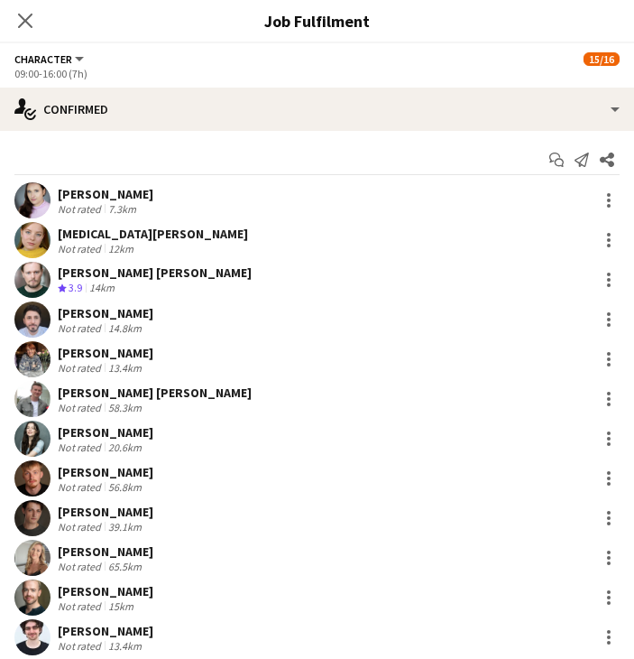
scroll to position [168, 0]
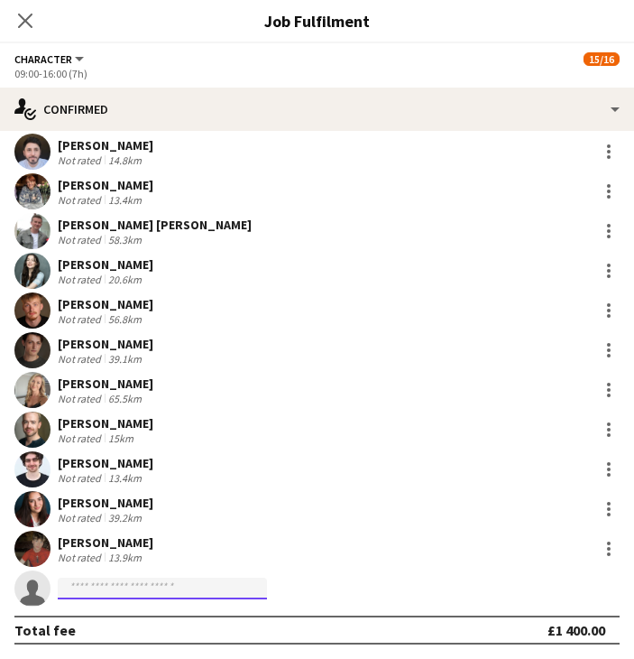
click at [145, 588] on input at bounding box center [162, 588] width 209 height 22
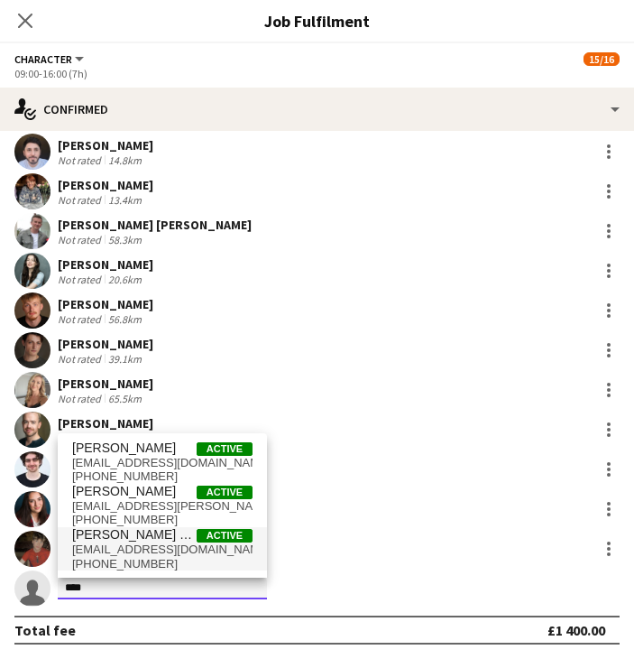
type input "****"
click at [163, 528] on span "[PERSON_NAME] Mortlock" at bounding box center [134, 534] width 124 height 15
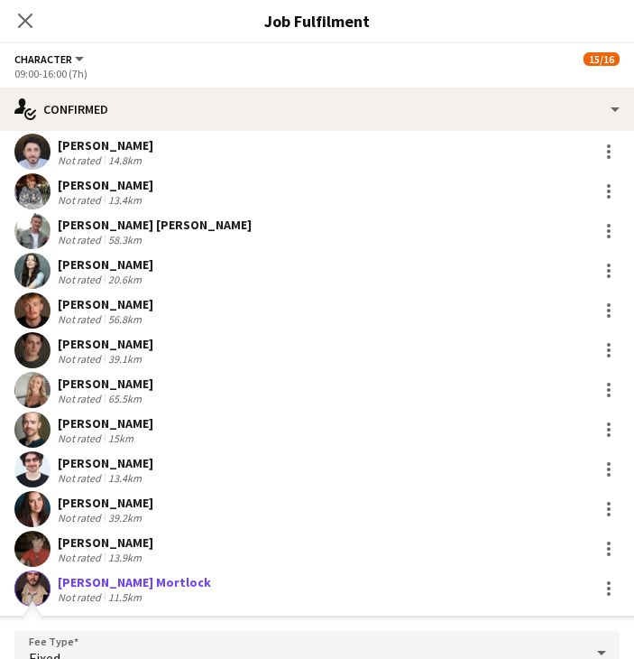
scroll to position [472, 0]
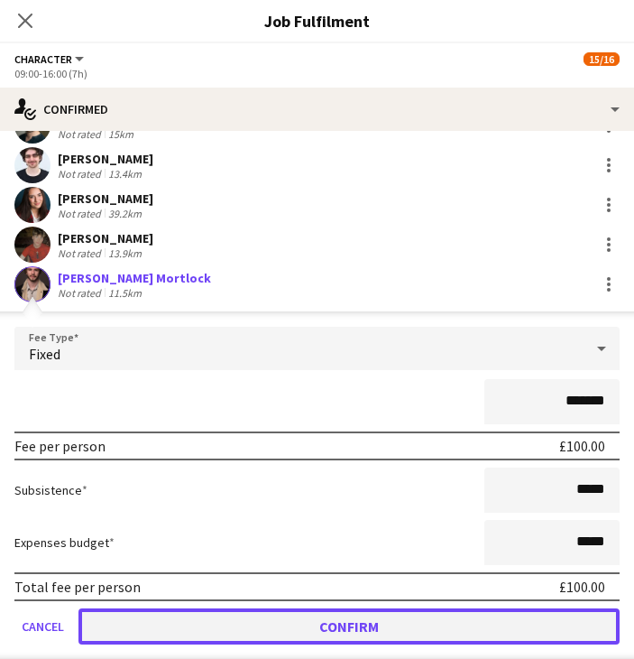
click at [244, 622] on button "Confirm" at bounding box center [348, 626] width 541 height 36
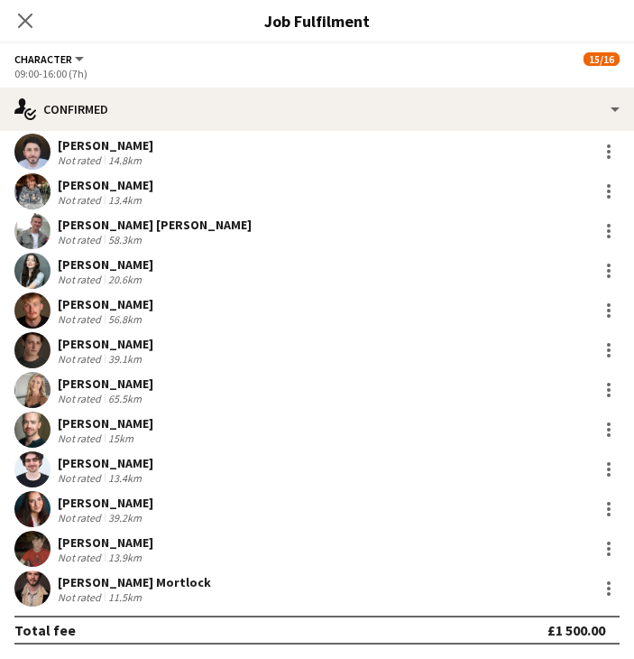
scroll to position [168, 0]
click at [23, 23] on icon at bounding box center [24, 20] width 17 height 17
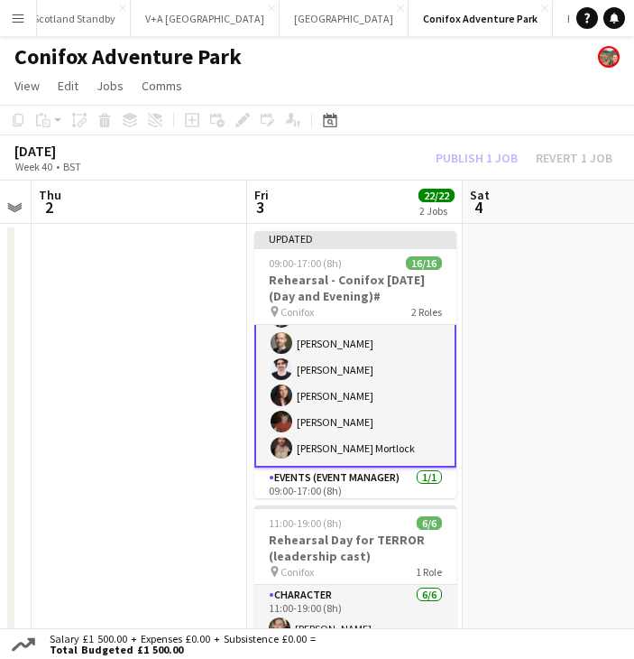
click at [509, 263] on app-date-cell at bounding box center [571, 516] width 216 height 585
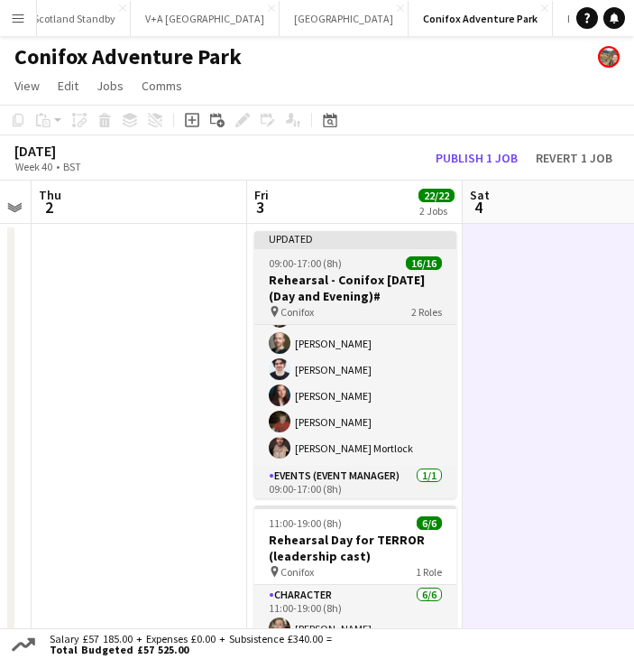
click at [340, 262] on span "09:00-17:00 (8h)" at bounding box center [305, 263] width 73 height 14
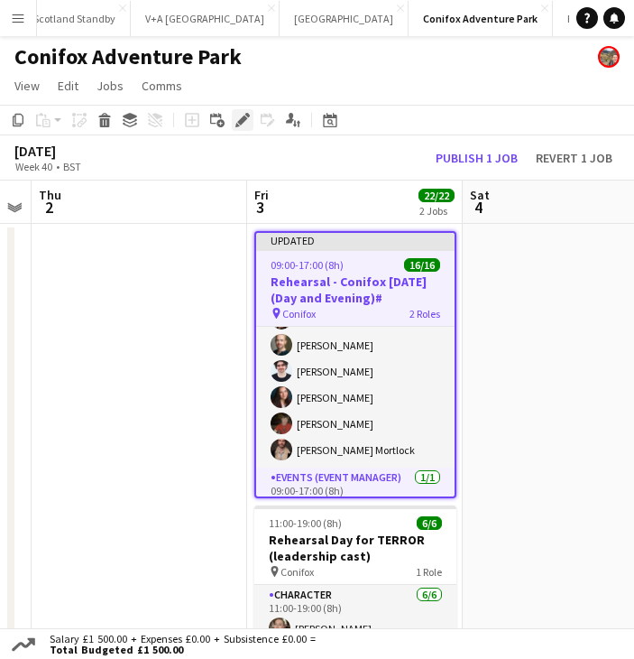
click at [239, 121] on icon at bounding box center [242, 120] width 10 height 10
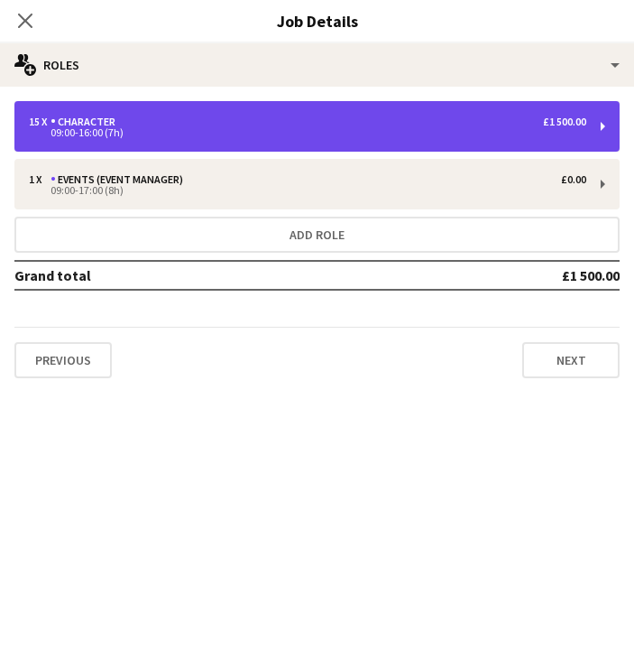
click at [305, 122] on div "15 x Character £1 500.00" at bounding box center [308, 121] width 558 height 13
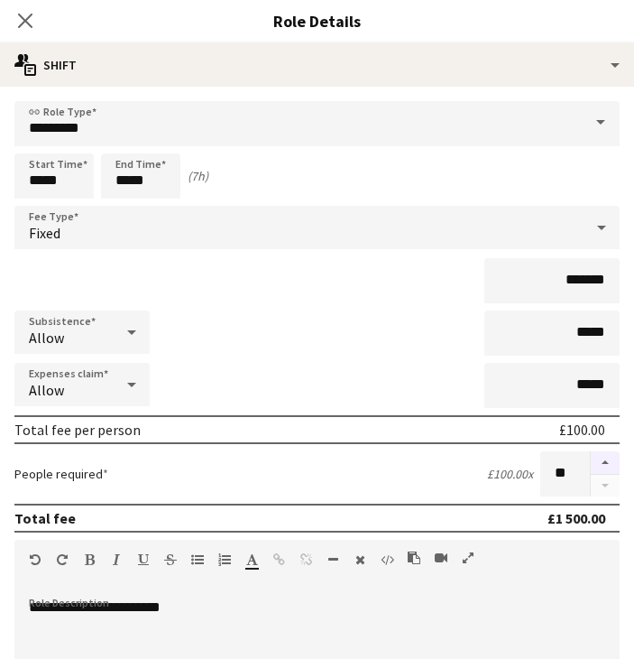
click at [591, 463] on button "button" at bounding box center [605, 462] width 29 height 23
type input "**"
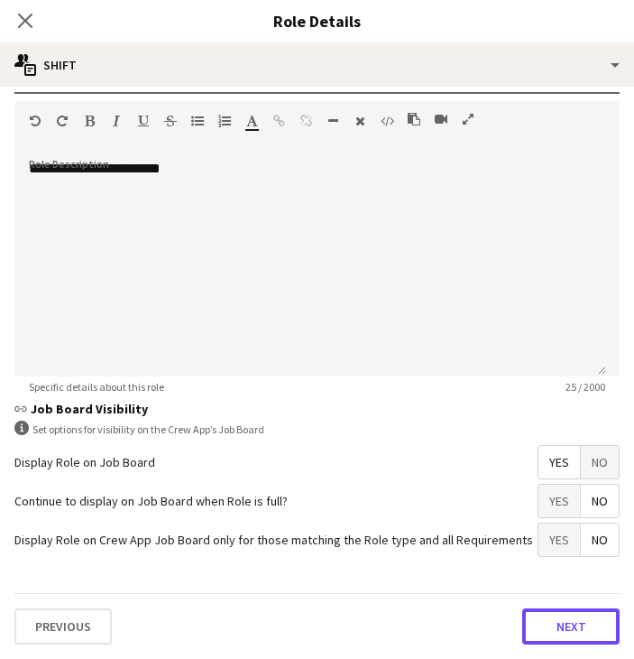
click at [542, 628] on button "Next" at bounding box center [570, 626] width 97 height 36
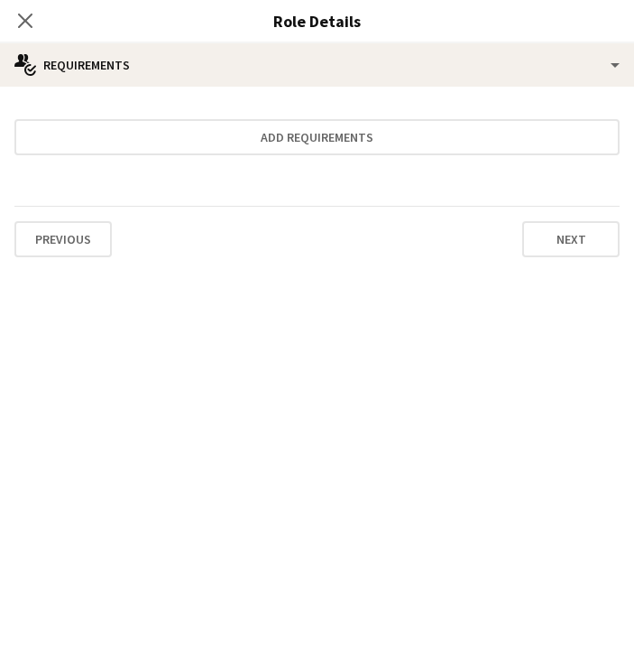
scroll to position [0, 0]
click at [576, 244] on button "Next" at bounding box center [570, 239] width 97 height 36
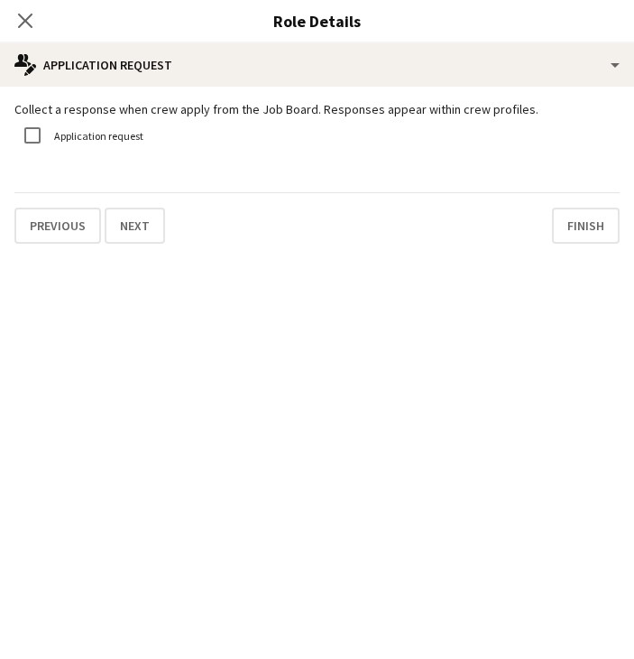
click at [18, 27] on icon at bounding box center [25, 21] width 14 height 14
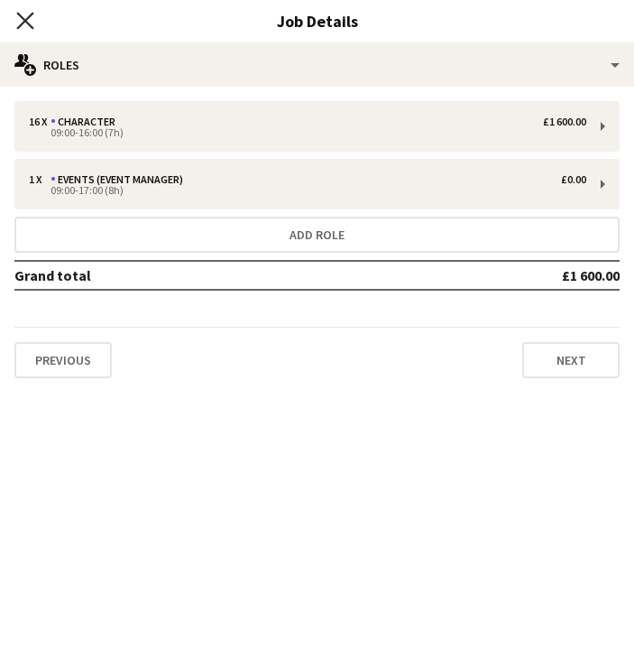
click at [24, 21] on icon at bounding box center [24, 20] width 17 height 17
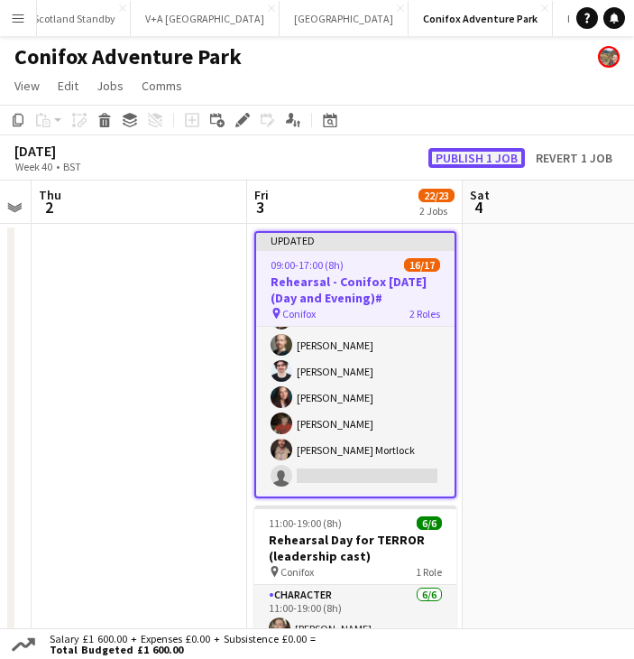
click at [475, 156] on button "Publish 1 job" at bounding box center [477, 158] width 97 height 20
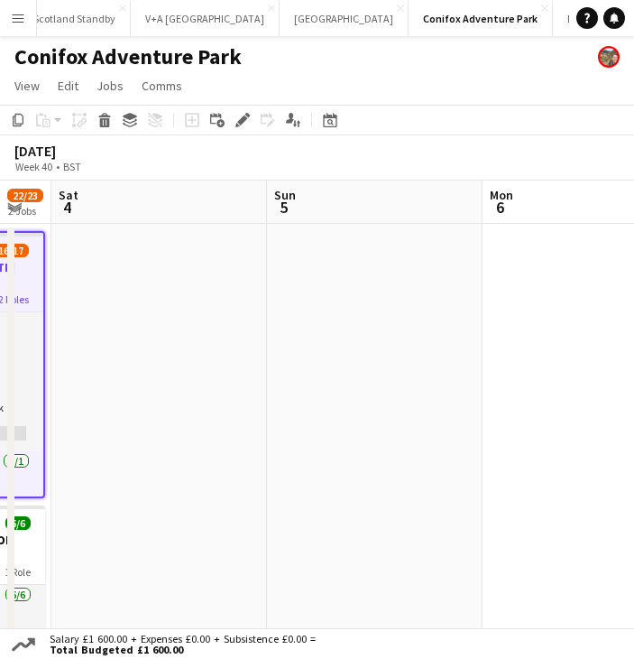
drag, startPoint x: 547, startPoint y: 438, endPoint x: 180, endPoint y: 416, distance: 367.8
click at [134, 422] on app-calendar-viewport "Wed 1 Thu 2 Fri 3 22/23 2 Jobs Sat 4 Sun 5 Mon 6 Tue 7 2/3 1 Job Wed 8 09:00-17…" at bounding box center [317, 494] width 634 height 628
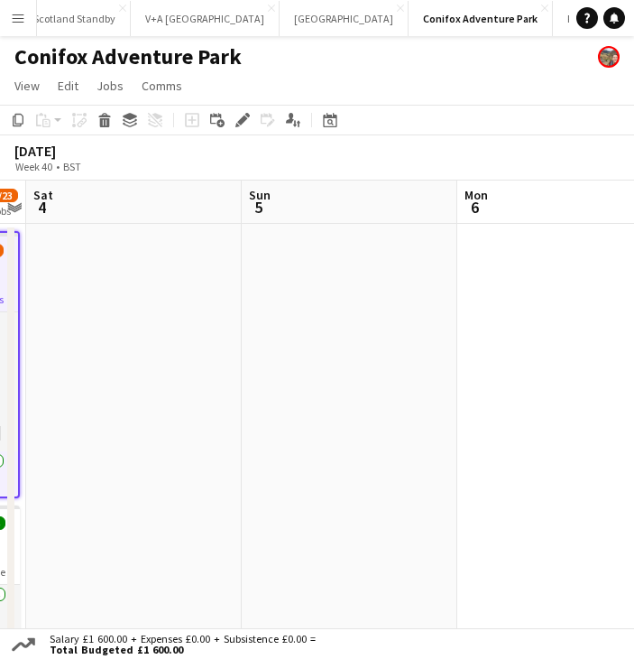
scroll to position [0, 540]
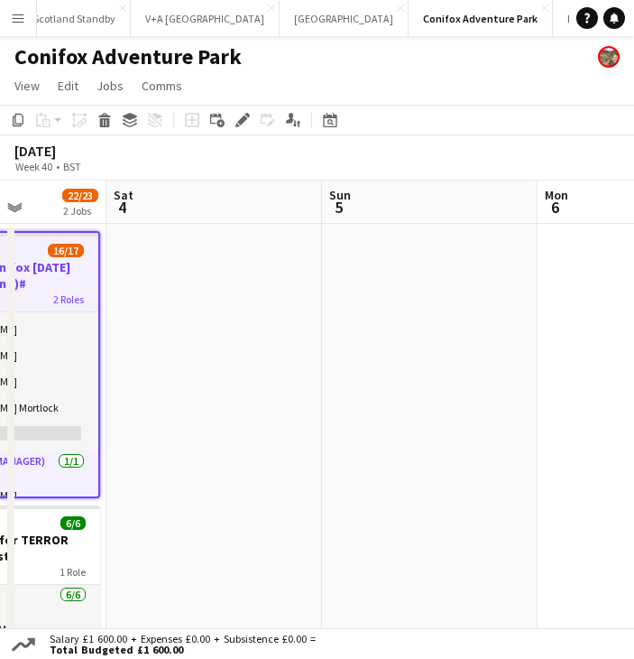
drag, startPoint x: 422, startPoint y: 425, endPoint x: 63, endPoint y: 426, distance: 359.1
click at [47, 428] on app-calendar-viewport "Wed 1 Thu 2 Fri 3 22/23 2 Jobs Sat 4 Sun 5 Mon 6 Tue 7 2/3 1 Job Wed 8 09:00-17…" at bounding box center [317, 494] width 634 height 628
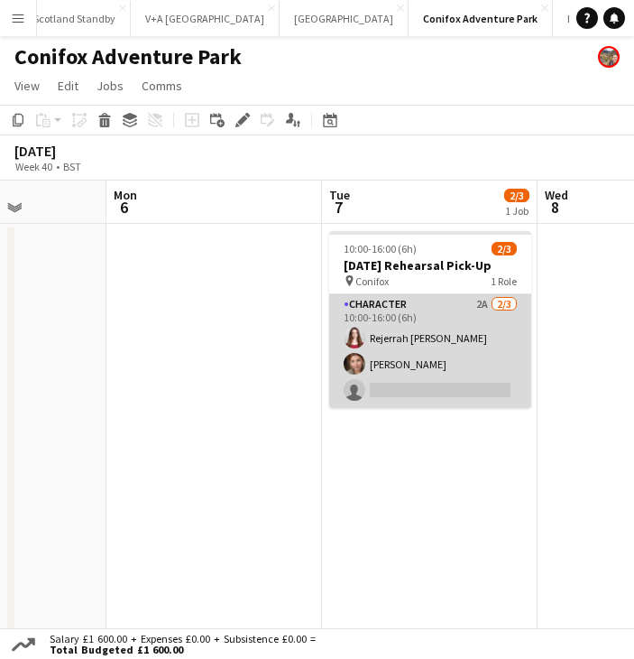
click at [435, 392] on app-card-role "Character 2A [DATE] 10:00-16:00 (6h) [PERSON_NAME] [PERSON_NAME] single-neutral…" at bounding box center [430, 351] width 202 height 114
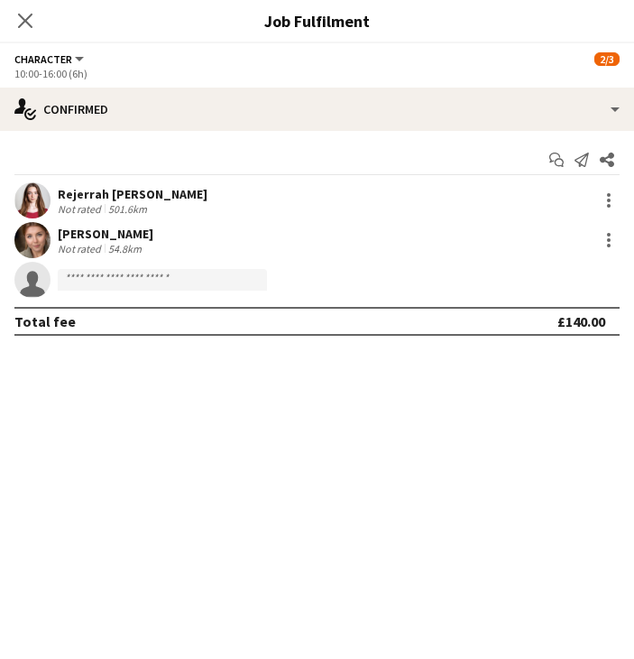
scroll to position [327, 0]
click at [31, 19] on icon "Close pop-in" at bounding box center [24, 20] width 17 height 17
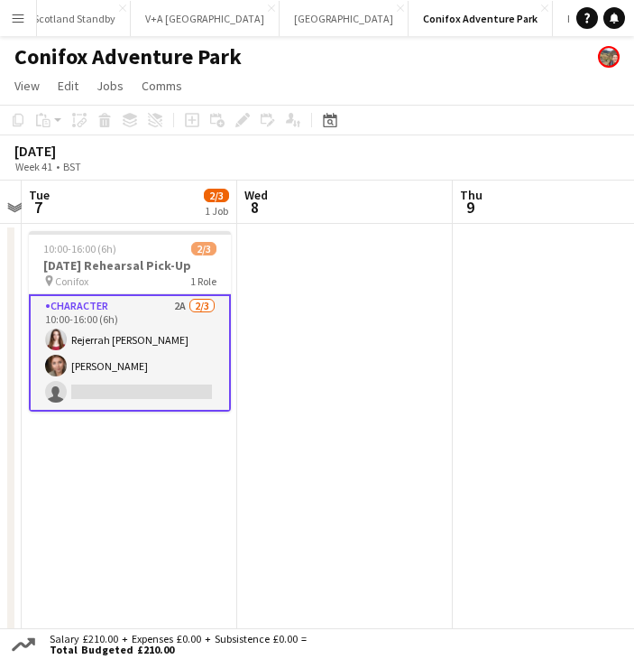
drag, startPoint x: 577, startPoint y: 462, endPoint x: 253, endPoint y: 458, distance: 324.8
click at [253, 458] on app-calendar-viewport "Sat 4 Sun 5 Mon 6 Tue 7 2/3 1 Job Wed 8 Thu 9 Fri 10 Sat 11 8/9 1 Job 10:00-16:…" at bounding box center [317, 494] width 634 height 628
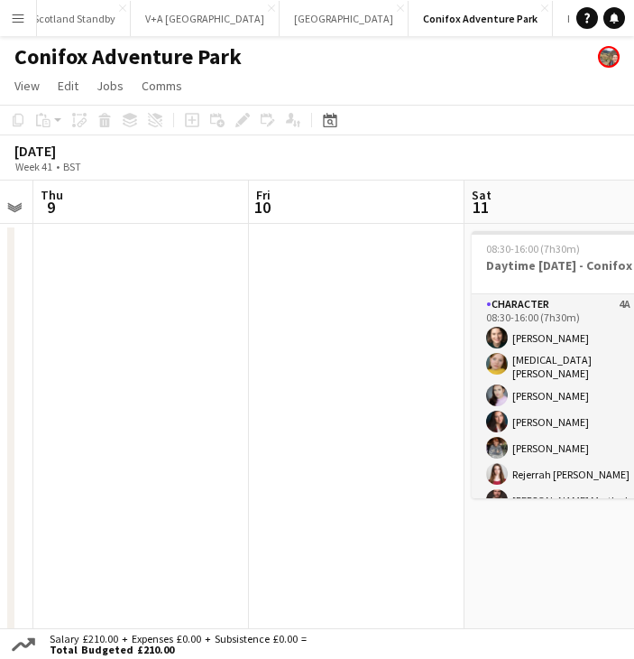
drag, startPoint x: 485, startPoint y: 454, endPoint x: 287, endPoint y: 446, distance: 198.6
click at [89, 455] on app-calendar-viewport "Mon 6 Tue 7 2/3 1 Job Wed 8 Thu 9 Fri 10 Sat 11 8/9 1 Job Sun 12 Mon 13 10:00-1…" at bounding box center [317, 494] width 634 height 628
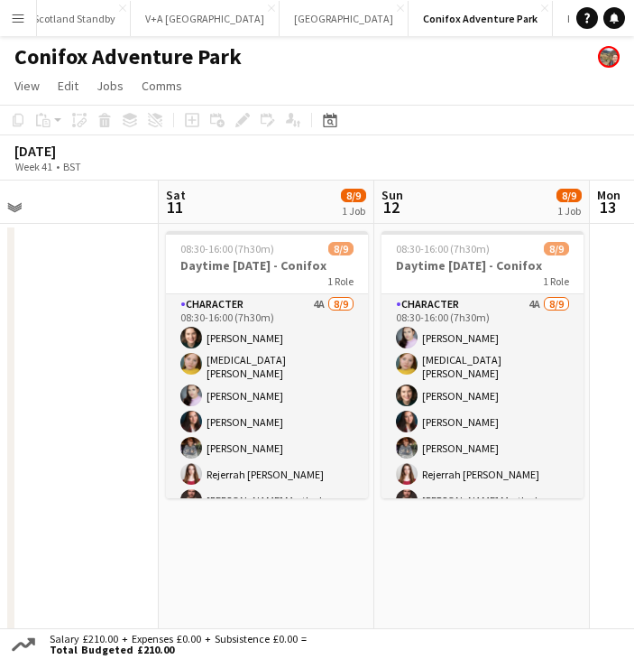
scroll to position [0, 708]
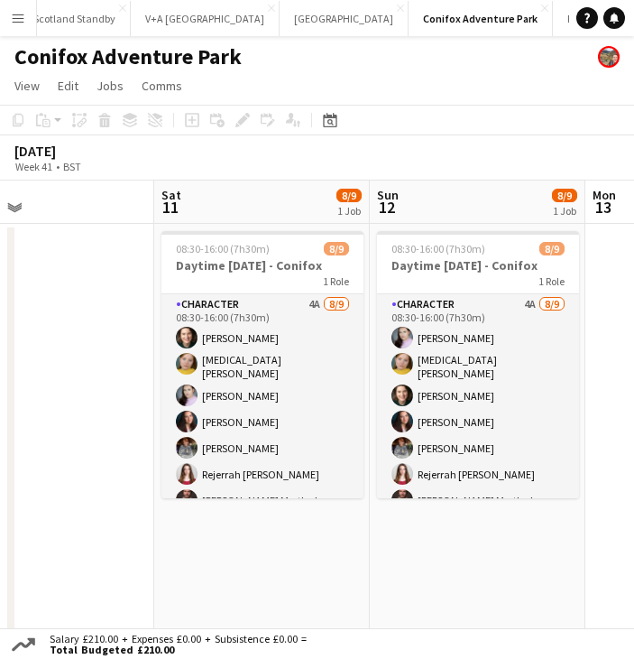
drag, startPoint x: 353, startPoint y: 456, endPoint x: 43, endPoint y: 451, distance: 309.5
click at [43, 451] on app-calendar-viewport "Tue 7 2/3 1 Job Wed 8 Thu 9 Fri 10 Sat 11 8/9 1 Job Sun 12 8/9 1 Job Mon 13 Tue…" at bounding box center [317, 494] width 634 height 628
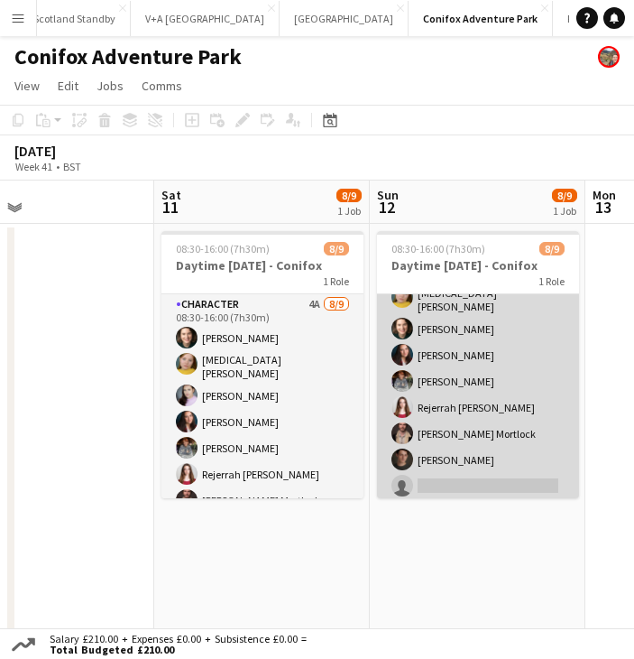
scroll to position [0, 0]
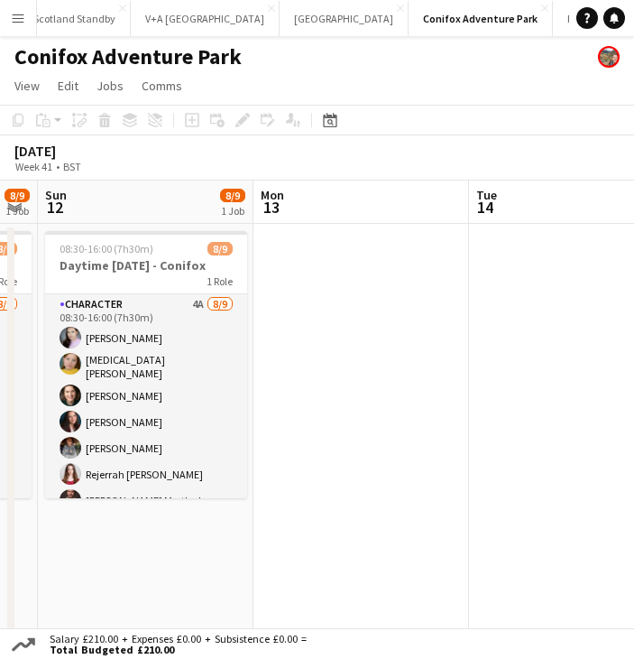
drag, startPoint x: 566, startPoint y: 539, endPoint x: 234, endPoint y: 536, distance: 332.0
click at [234, 536] on app-calendar-viewport "Thu 9 Fri 10 Sat 11 8/9 1 Job Sun 12 8/9 1 Job Mon 13 Tue 14 Wed 15 6/6 1 Job T…" at bounding box center [317, 494] width 634 height 628
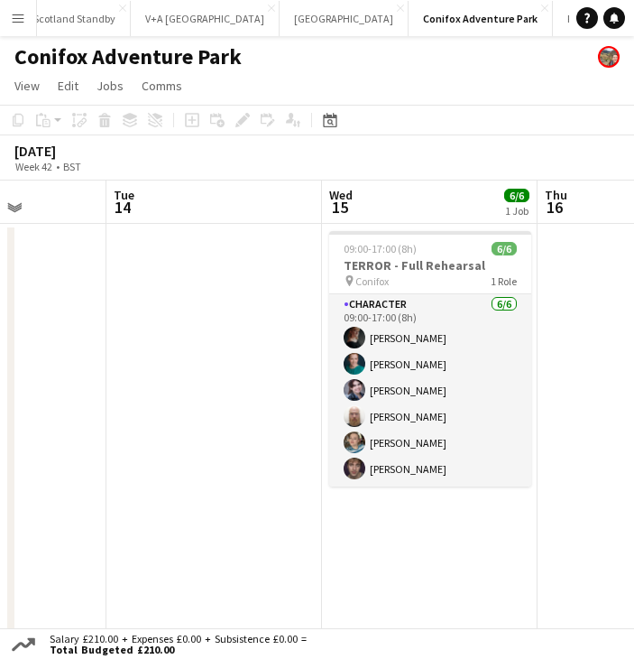
scroll to position [0, 547]
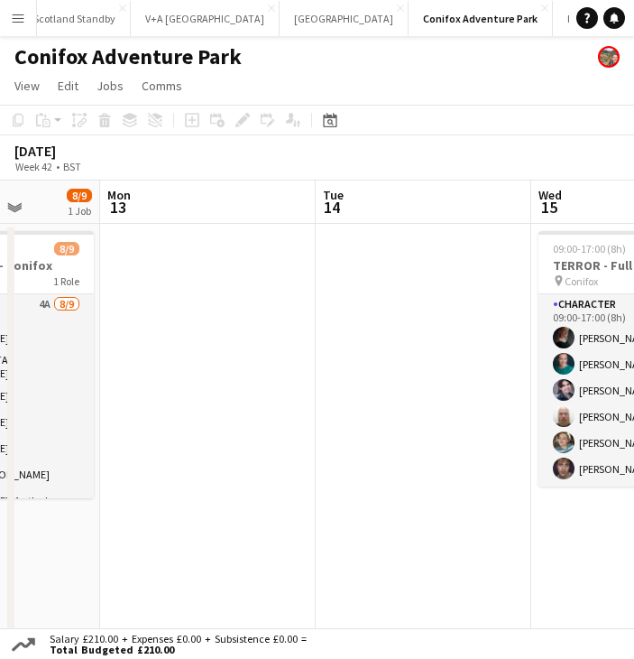
drag, startPoint x: 530, startPoint y: 528, endPoint x: 161, endPoint y: 519, distance: 369.1
click at [161, 519] on app-calendar-viewport "Fri 10 Sat 11 8/9 1 Job Sun 12 8/9 1 Job Mon 13 Tue 14 Wed 15 6/6 1 Job Thu 16 …" at bounding box center [317, 494] width 634 height 628
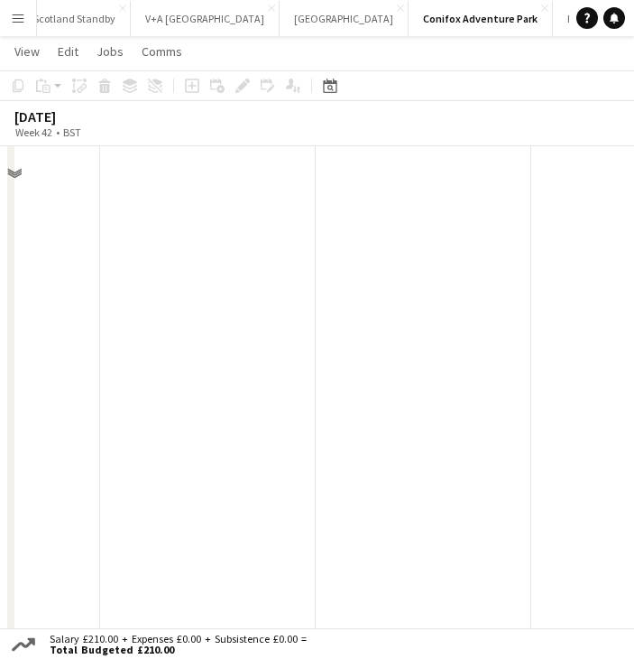
scroll to position [0, 0]
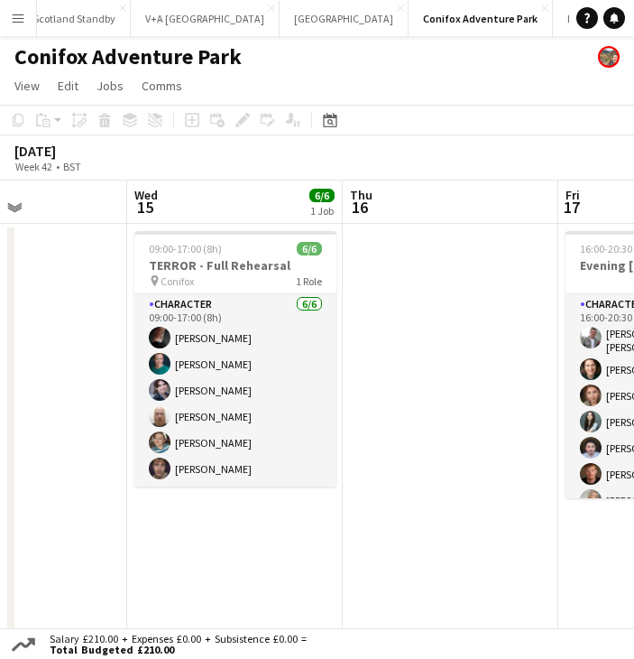
drag, startPoint x: 579, startPoint y: 395, endPoint x: 391, endPoint y: 411, distance: 189.3
click at [391, 411] on app-calendar-viewport "Sun 12 8/9 1 Job Mon 13 Tue 14 Wed 15 6/6 1 Job Thu 16 Fri 17 11/13 1 Job Sat 1…" at bounding box center [317, 631] width 634 height 902
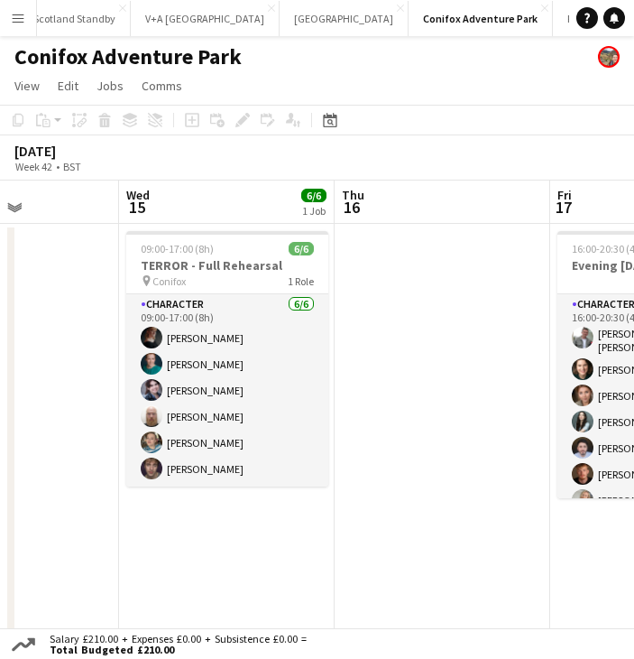
scroll to position [0, 530]
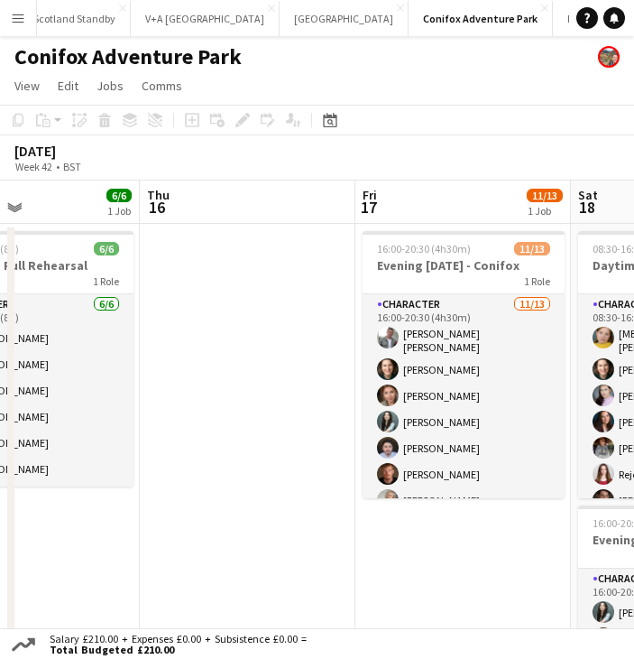
drag, startPoint x: 475, startPoint y: 410, endPoint x: 489, endPoint y: 417, distance: 14.9
click at [489, 417] on app-calendar-viewport "Mon 13 Tue 14 Wed 15 6/6 1 Job Thu 16 Fri 17 11/13 1 Job Sat 18 26/29 3 Jobs Su…" at bounding box center [317, 631] width 634 height 902
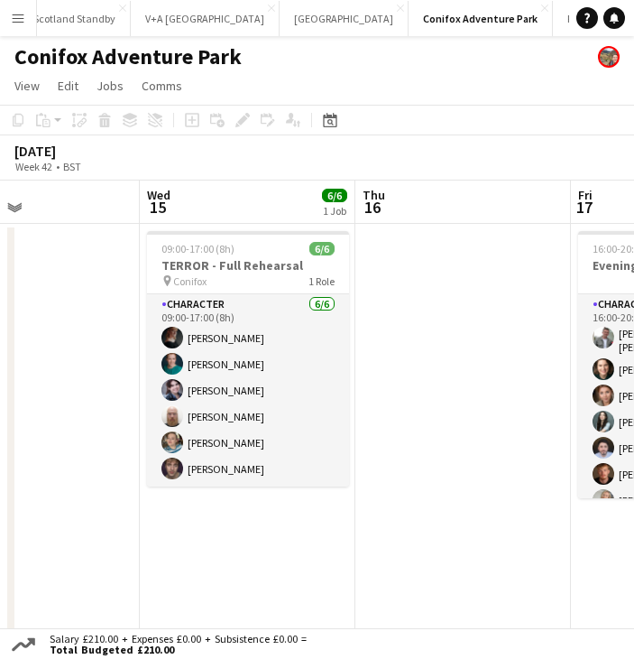
scroll to position [0, 506]
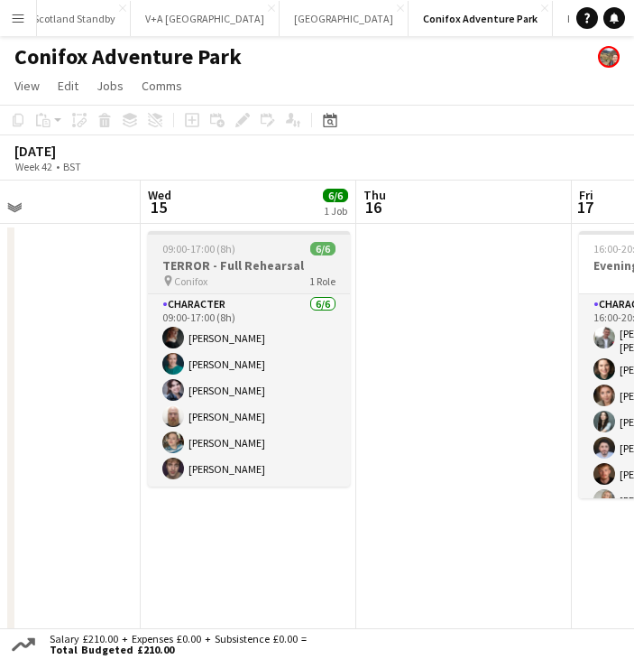
click at [242, 266] on h3 "TERROR - Full Rehearsal" at bounding box center [249, 265] width 202 height 16
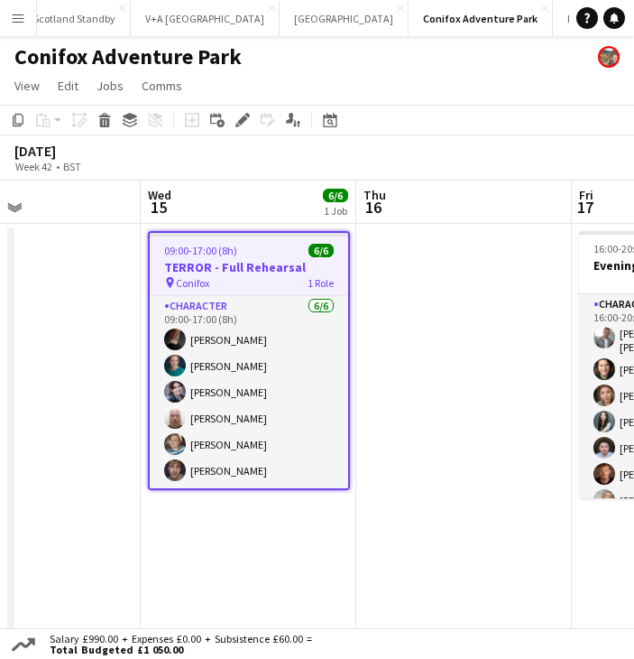
click at [249, 265] on h3 "TERROR - Full Rehearsal" at bounding box center [249, 267] width 198 height 16
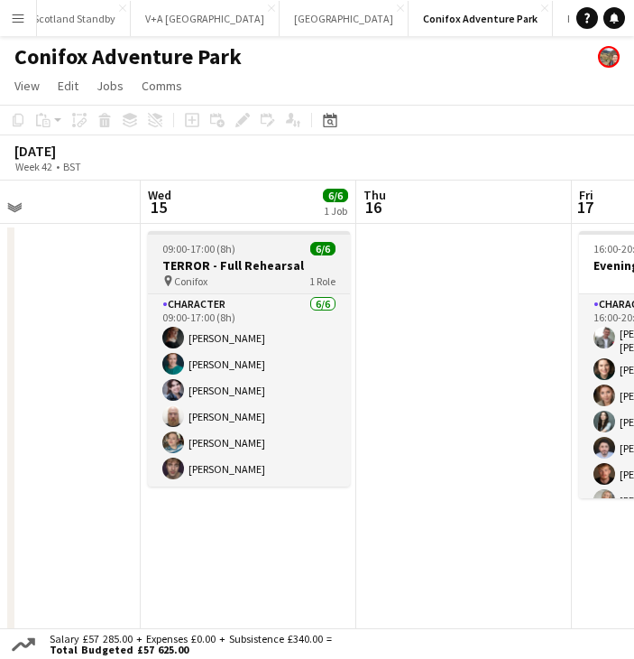
click at [249, 265] on h3 "TERROR - Full Rehearsal" at bounding box center [249, 265] width 202 height 16
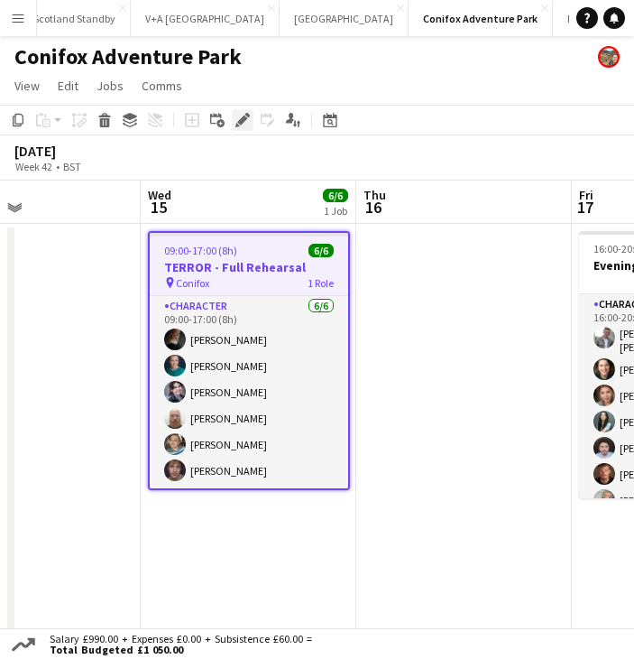
click at [244, 117] on icon at bounding box center [242, 120] width 10 height 10
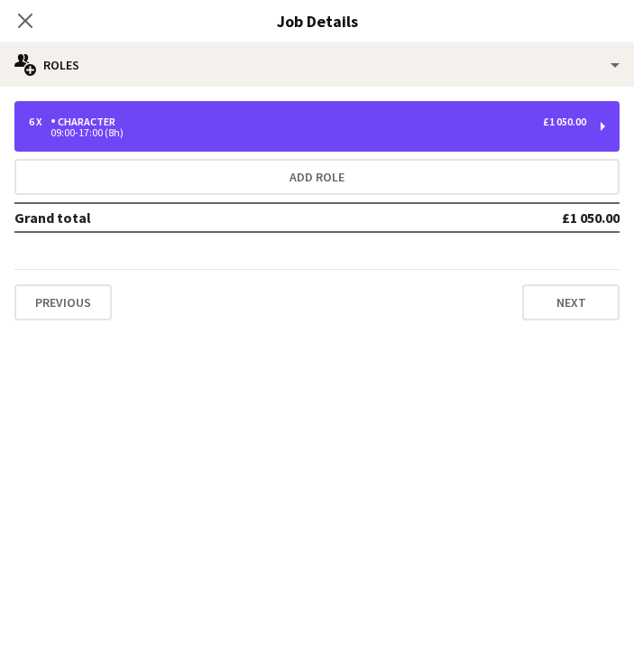
click at [244, 117] on div "6 x Character £1 050.00" at bounding box center [308, 121] width 558 height 13
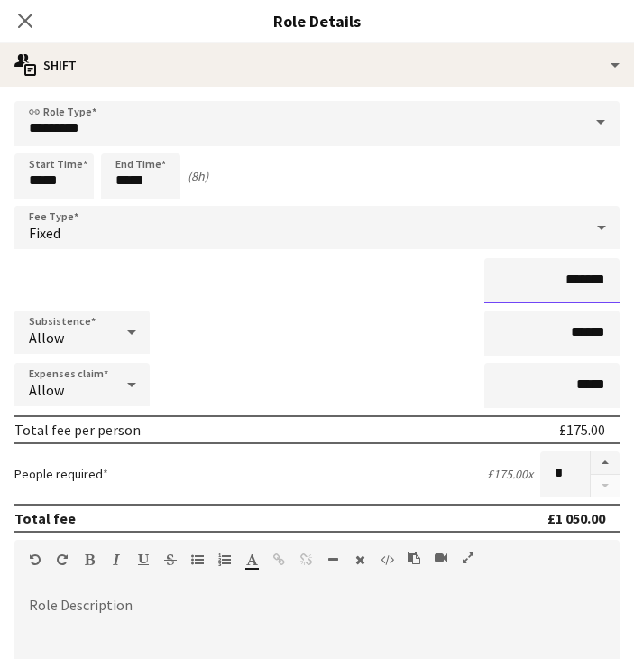
click at [571, 280] on input "*******" at bounding box center [551, 280] width 135 height 45
type input "*******"
click at [567, 332] on input "******" at bounding box center [551, 332] width 135 height 45
type input "*****"
click at [350, 362] on form "link Role Type ********* Start Time ***** End Time ***** (8h) Fee Type Fixed **…" at bounding box center [317, 599] width 634 height 996
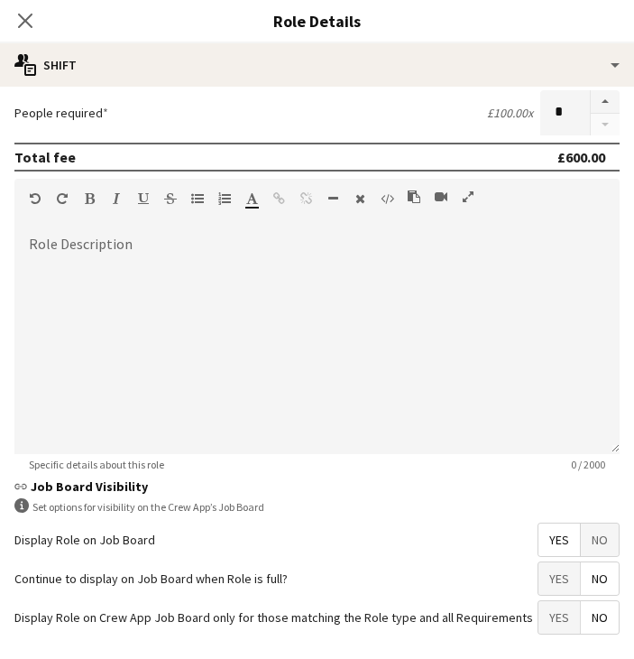
scroll to position [438, 0]
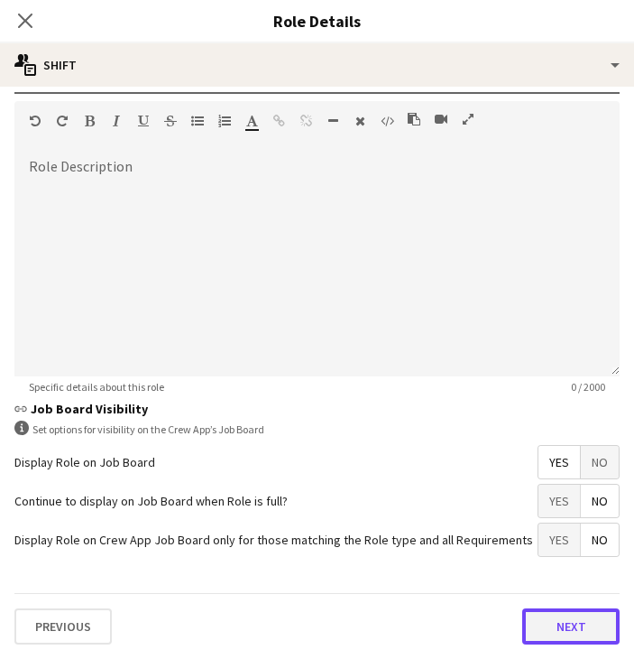
click at [542, 625] on button "Next" at bounding box center [570, 626] width 97 height 36
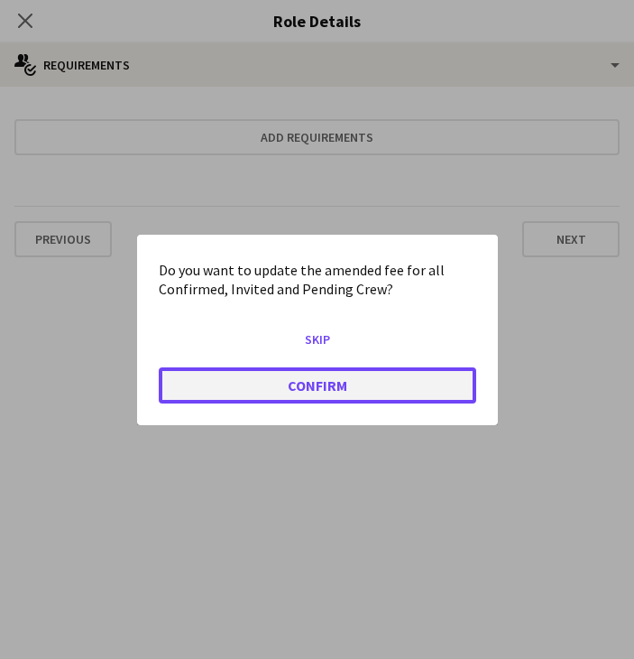
click at [364, 389] on button "Confirm" at bounding box center [318, 384] width 318 height 36
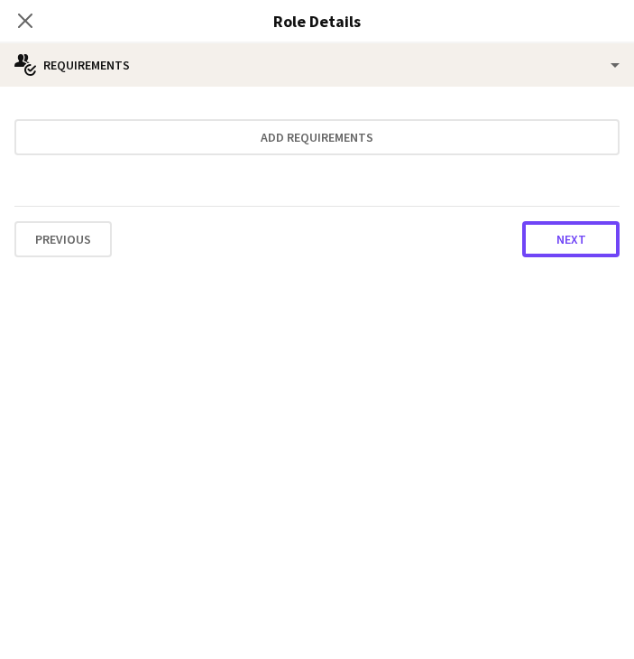
click at [559, 244] on button "Next" at bounding box center [570, 239] width 97 height 36
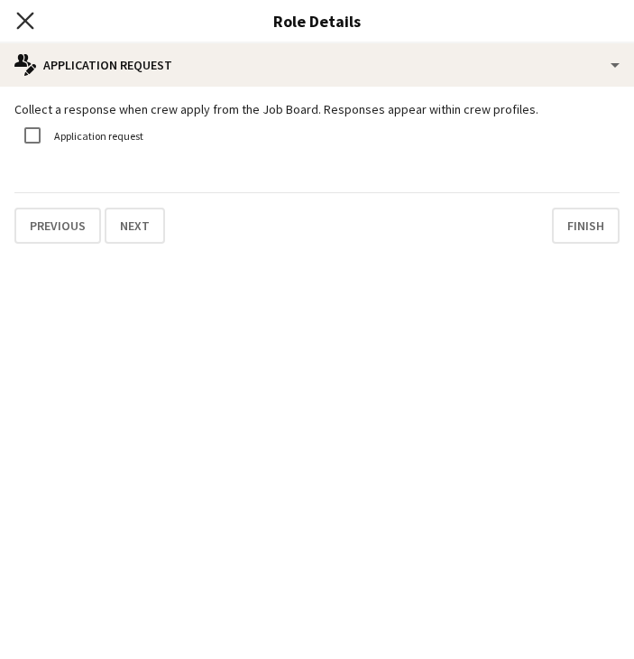
click at [19, 14] on icon at bounding box center [24, 20] width 17 height 17
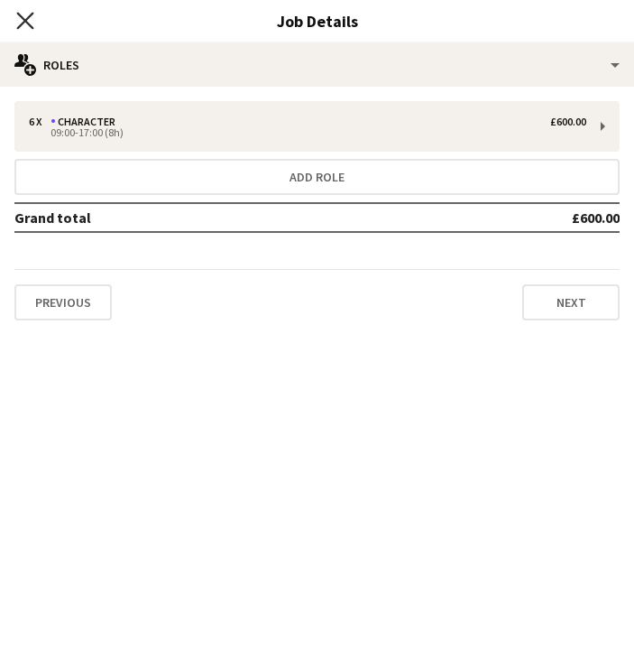
click at [26, 15] on icon "Close pop-in" at bounding box center [24, 20] width 17 height 17
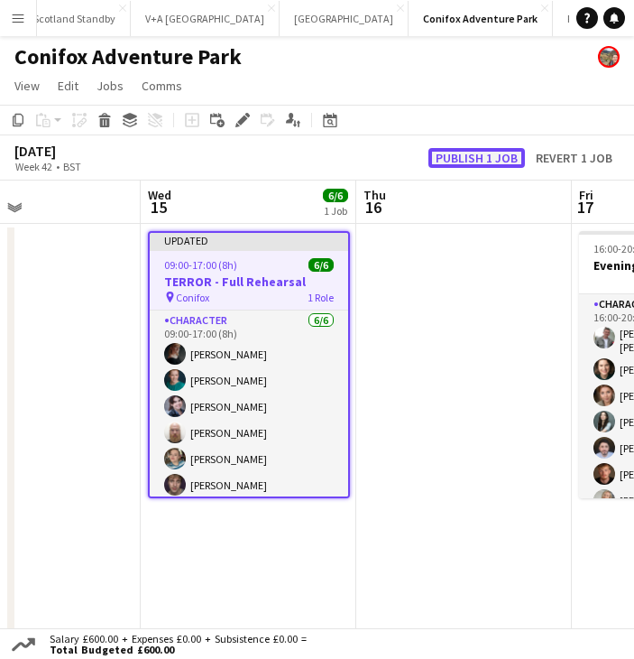
click at [498, 157] on button "Publish 1 job" at bounding box center [477, 158] width 97 height 20
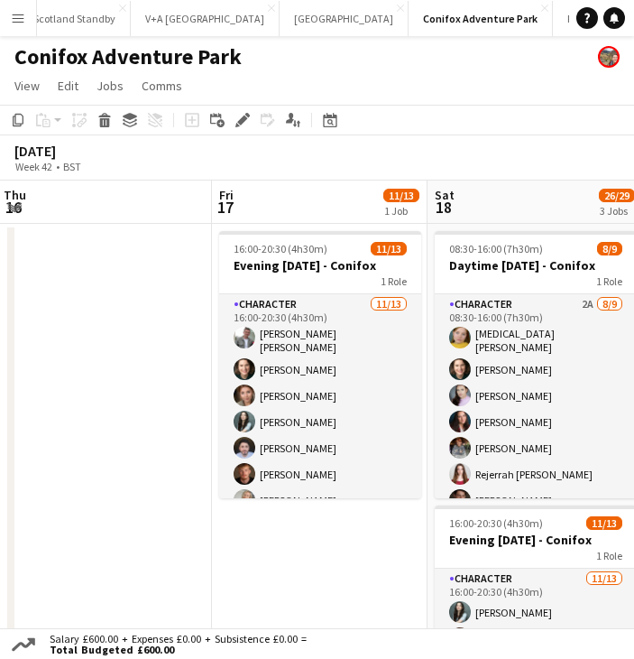
drag, startPoint x: 485, startPoint y: 387, endPoint x: 116, endPoint y: 364, distance: 369.7
click at [116, 364] on app-calendar-viewport "Mon 13 Tue 14 Wed 15 6/6 1 Job Thu 16 Fri 17 11/13 1 Job Sat 18 26/29 3 Jobs Su…" at bounding box center [317, 631] width 634 height 902
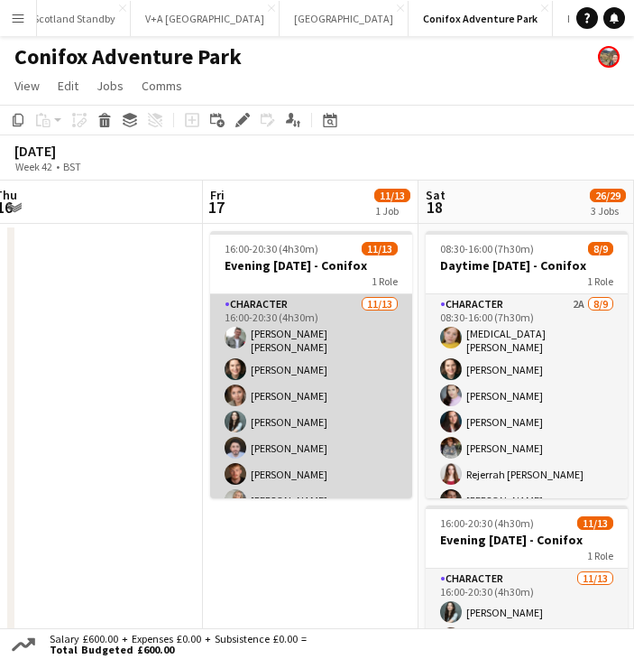
scroll to position [90, 0]
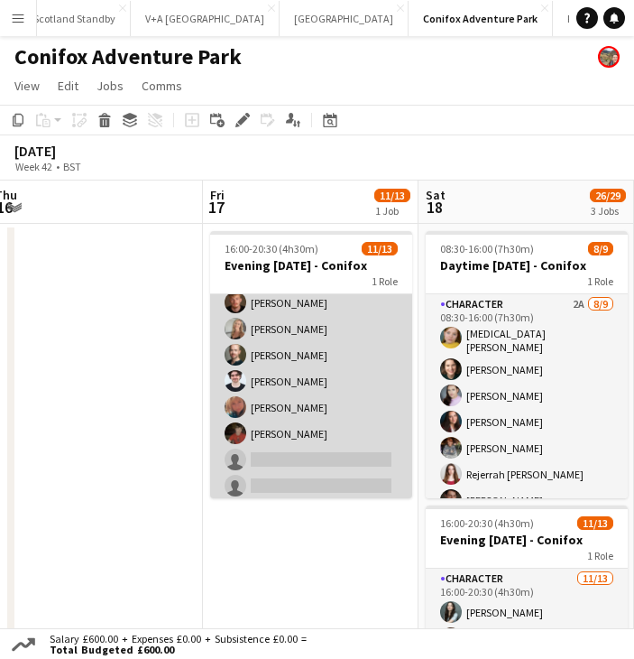
click at [288, 447] on app-card-role "Character [DATE] 16:00-20:30 (4h30m) [PERSON_NAME] [PERSON_NAME] [PERSON_NAME] …" at bounding box center [311, 313] width 202 height 381
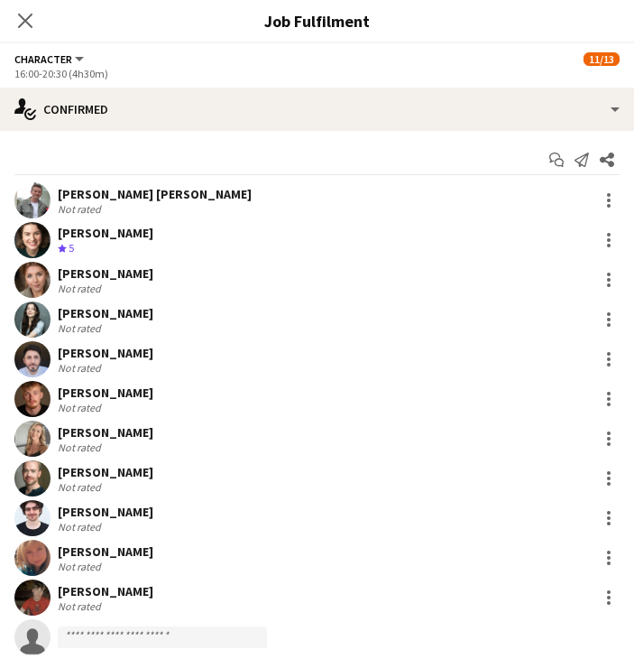
scroll to position [173, 0]
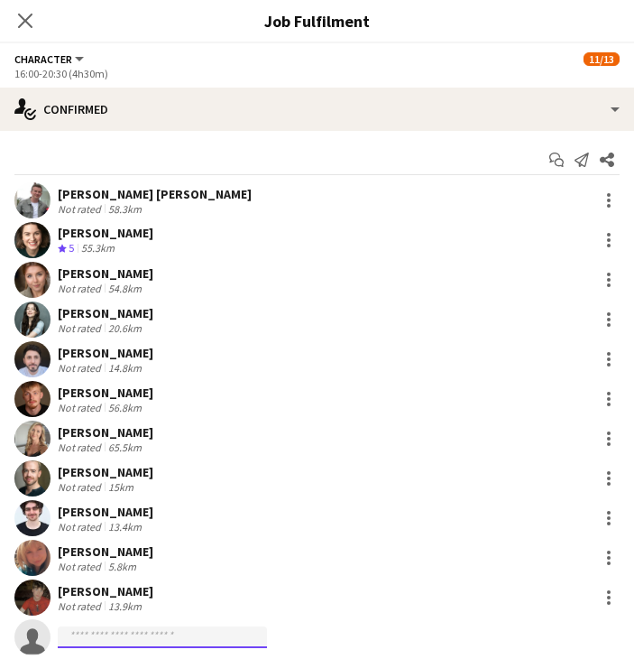
click at [109, 641] on input at bounding box center [162, 637] width 209 height 22
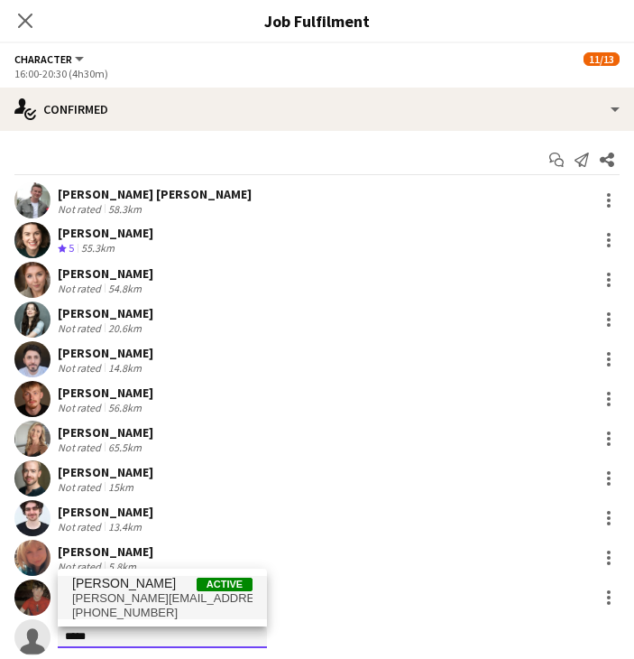
type input "*****"
click at [125, 598] on span "[PERSON_NAME][EMAIL_ADDRESS][DOMAIN_NAME]" at bounding box center [162, 598] width 180 height 14
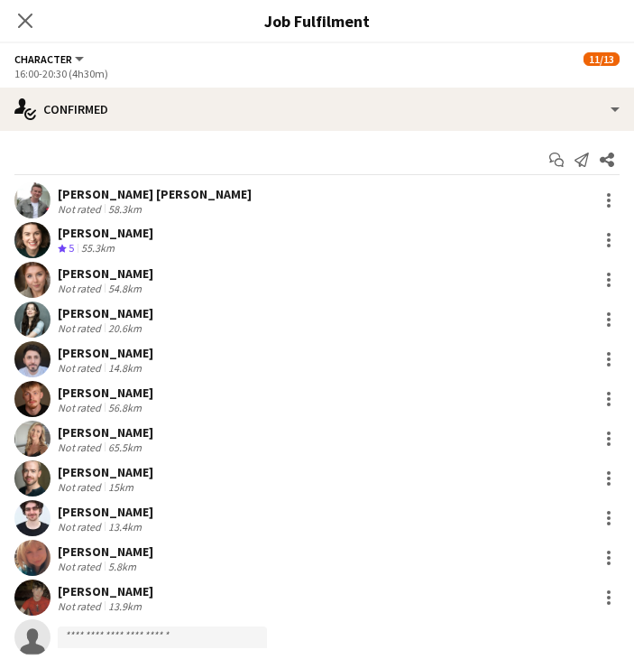
scroll to position [353, 0]
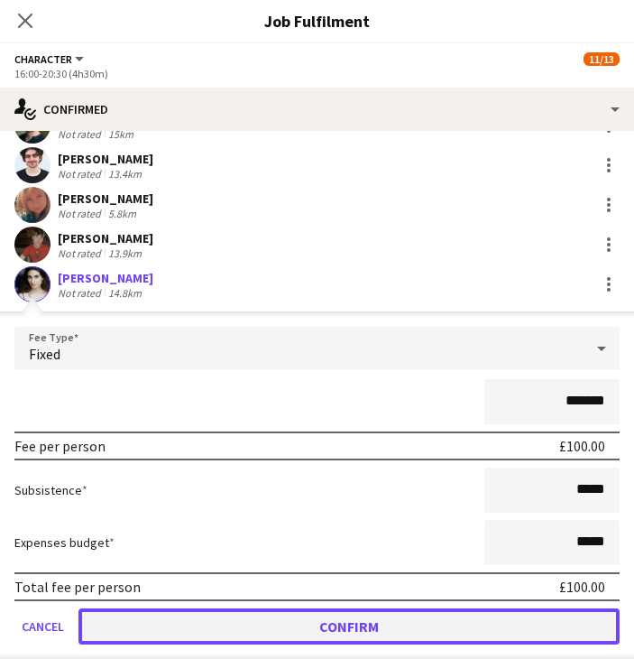
click at [221, 624] on button "Confirm" at bounding box center [348, 626] width 541 height 36
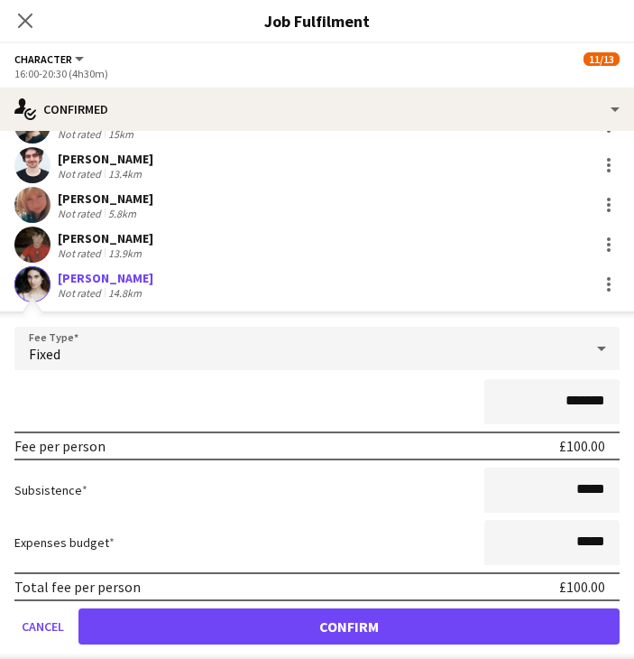
scroll to position [88, 0]
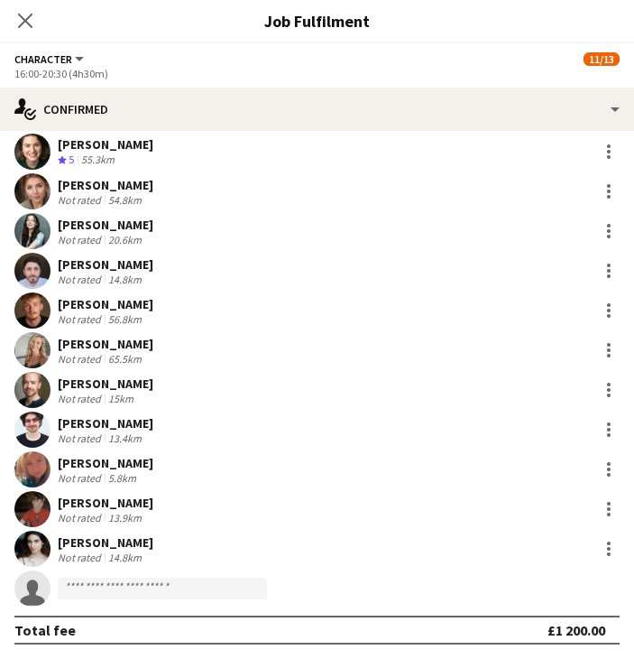
click at [32, 4] on div "Close pop-in" at bounding box center [25, 20] width 51 height 41
click at [29, 25] on icon "Close pop-in" at bounding box center [25, 21] width 14 height 14
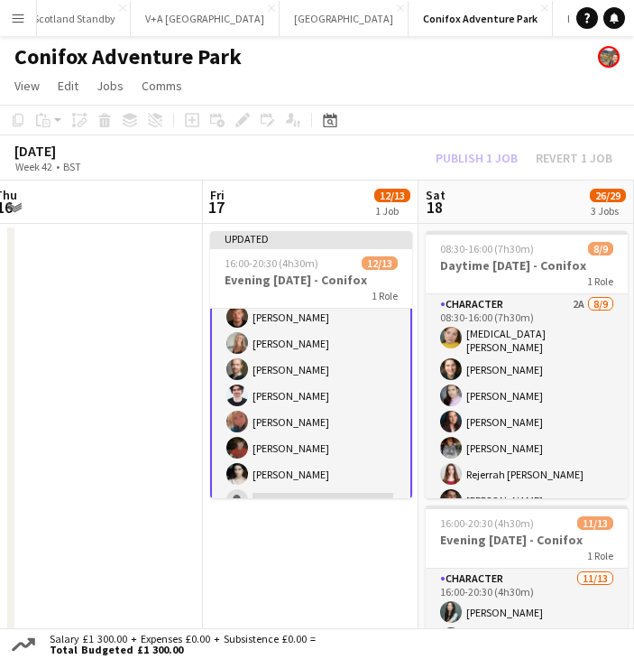
click at [143, 428] on app-date-cell at bounding box center [95, 653] width 216 height 859
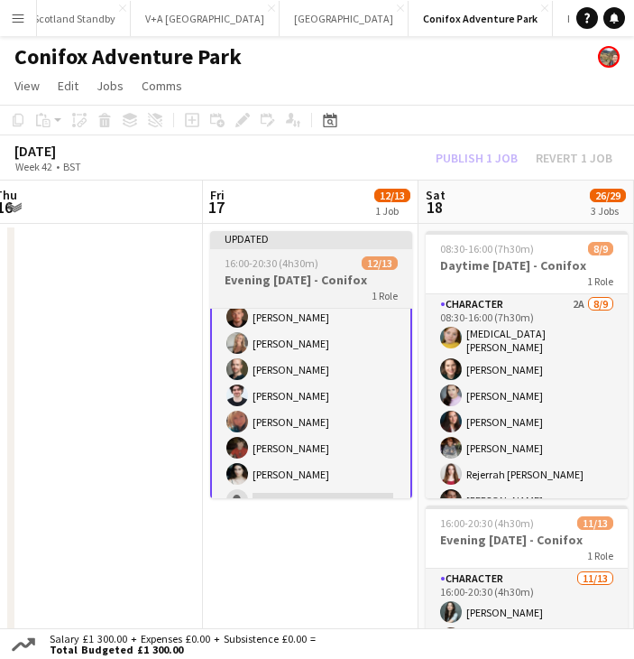
scroll to position [171, 0]
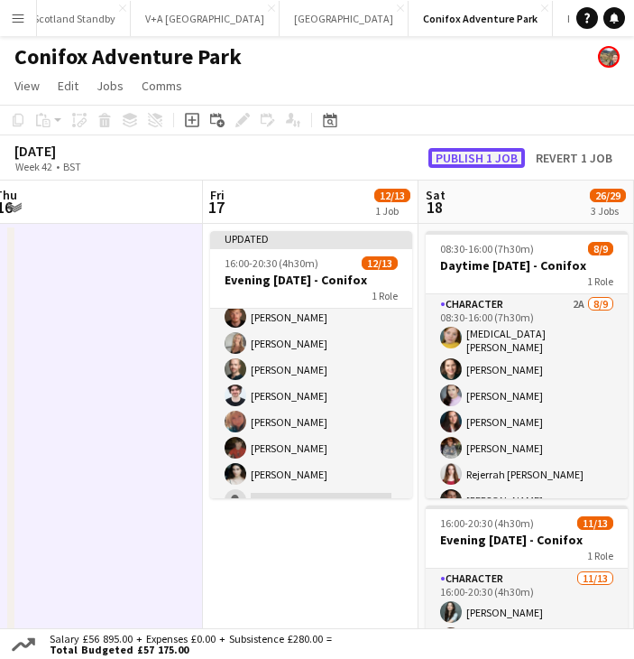
click at [463, 154] on button "Publish 1 job" at bounding box center [477, 158] width 97 height 20
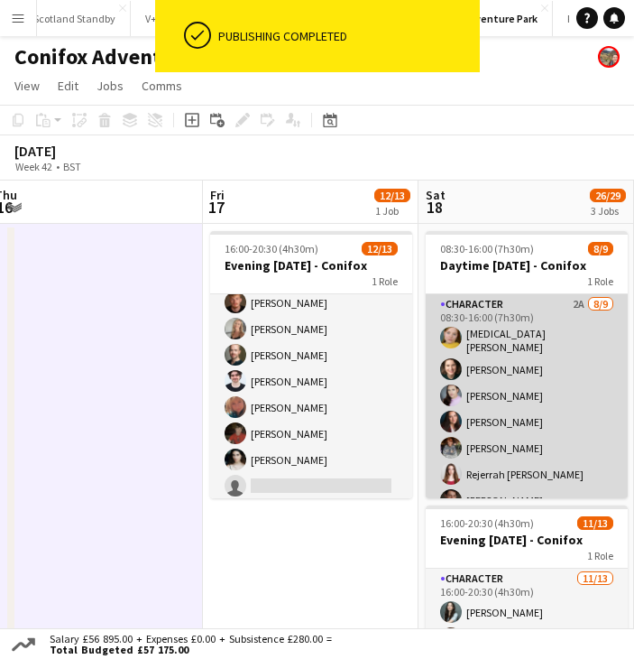
click at [553, 358] on app-card-role "Character 2A [DATE] 08:30-16:00 (7h30m) [MEDICAL_DATA][PERSON_NAME] [PERSON_NAM…" at bounding box center [527, 432] width 202 height 276
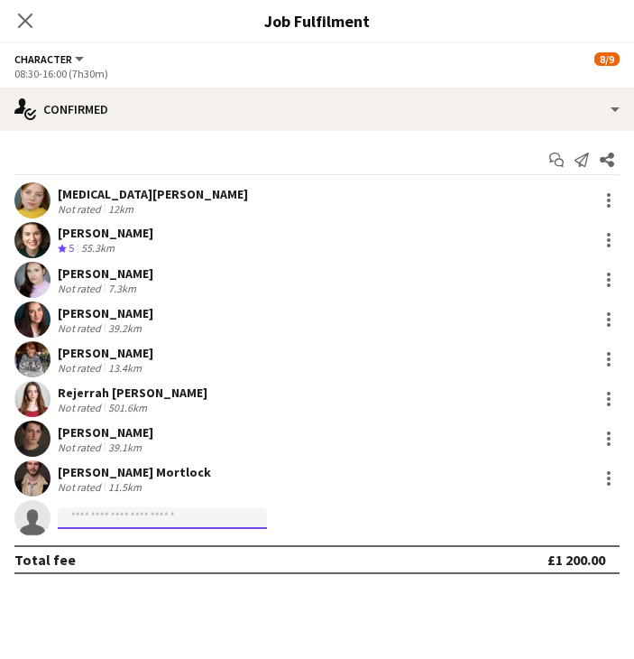
click at [134, 516] on input at bounding box center [162, 518] width 209 height 22
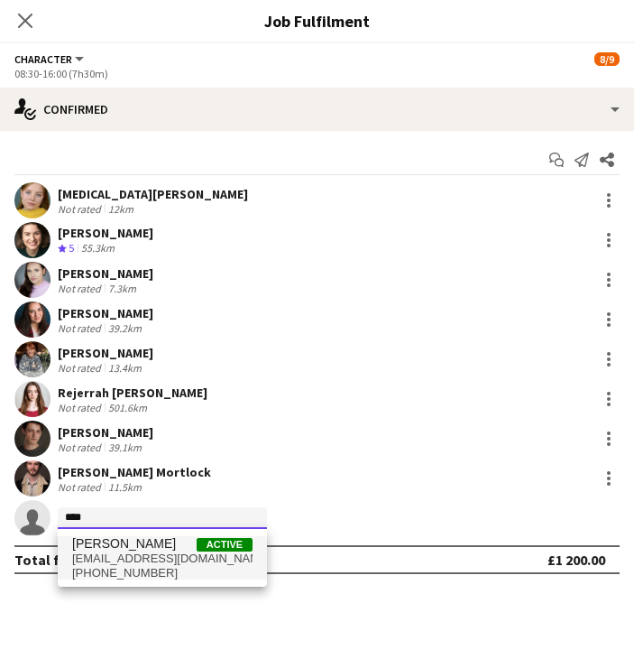
type input "****"
click at [130, 558] on span "[EMAIL_ADDRESS][DOMAIN_NAME]" at bounding box center [162, 558] width 180 height 14
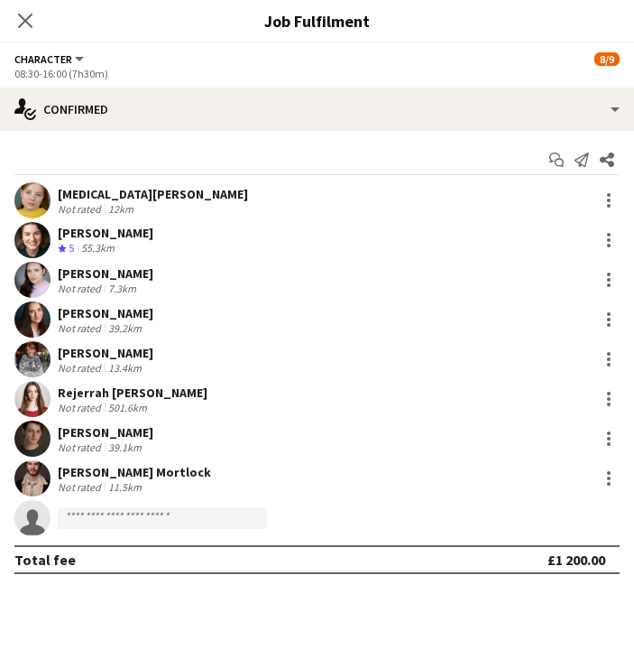
click at [130, 558] on app-confirmed-crew "[MEDICAL_DATA][PERSON_NAME] Not rated 12km [PERSON_NAME] Crew rating 5 55.3km […" at bounding box center [317, 378] width 634 height 392
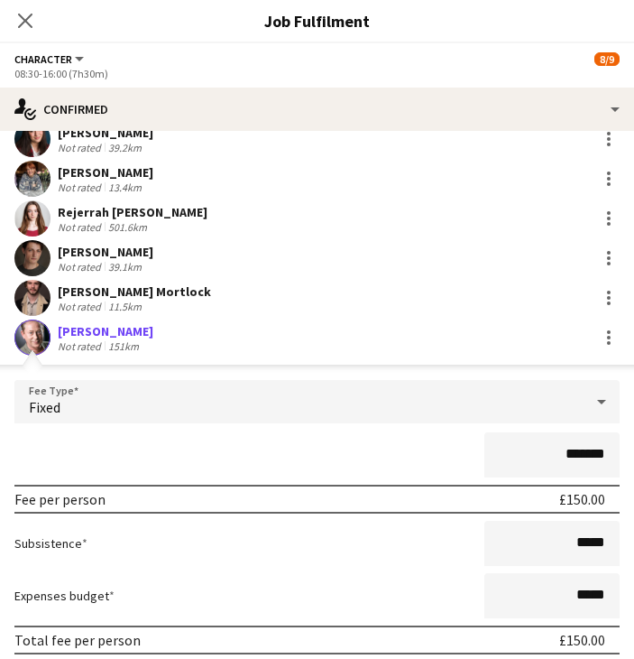
scroll to position [287, 0]
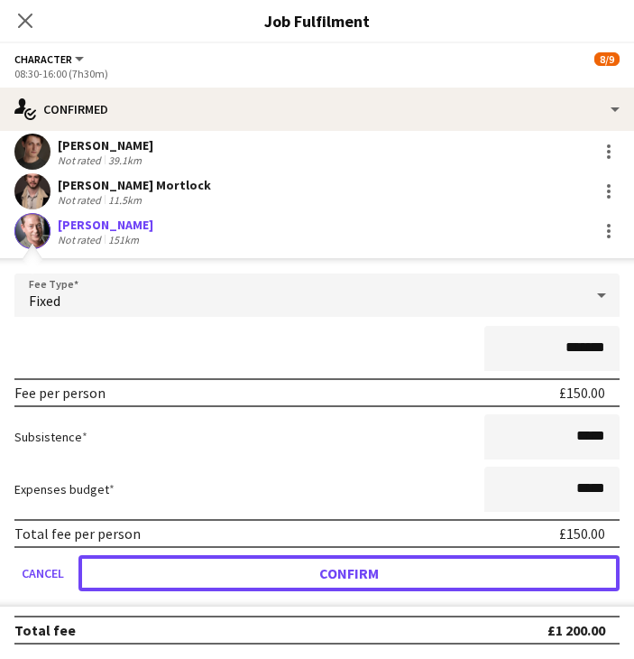
click at [520, 561] on button "Confirm" at bounding box center [348, 573] width 541 height 36
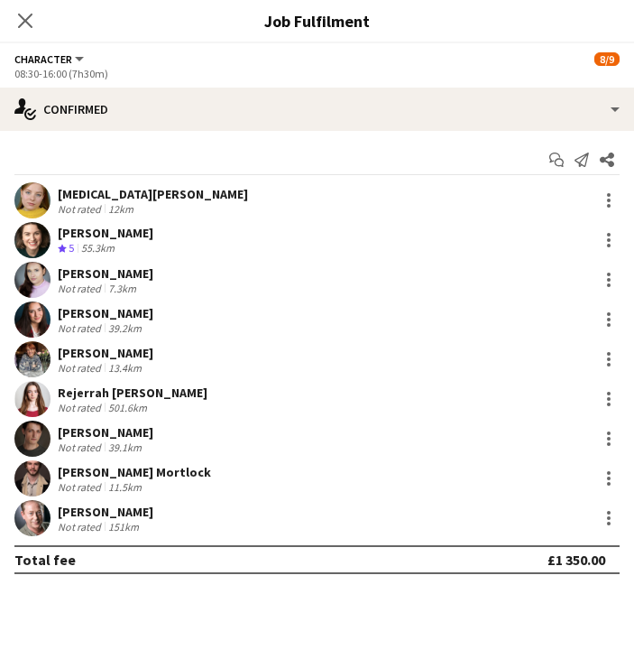
scroll to position [0, 0]
click at [30, 15] on icon at bounding box center [25, 21] width 14 height 14
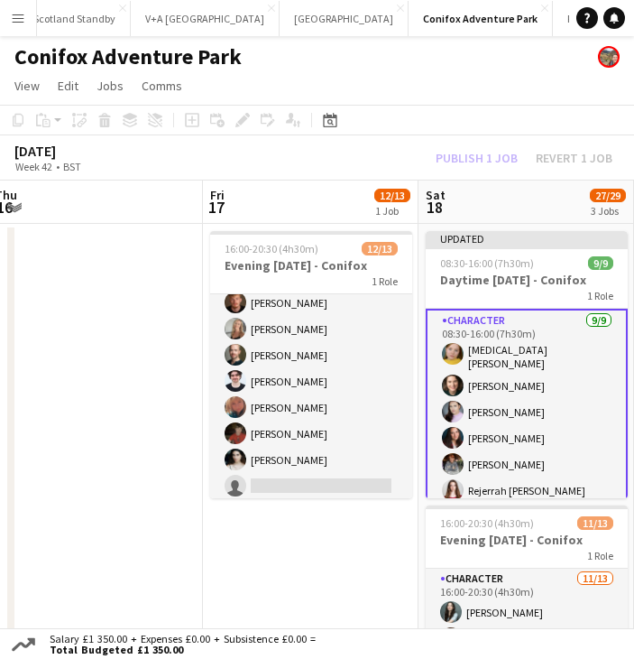
click at [420, 210] on app-board-header-date "Sat 18 27/29 3 Jobs" at bounding box center [527, 201] width 216 height 43
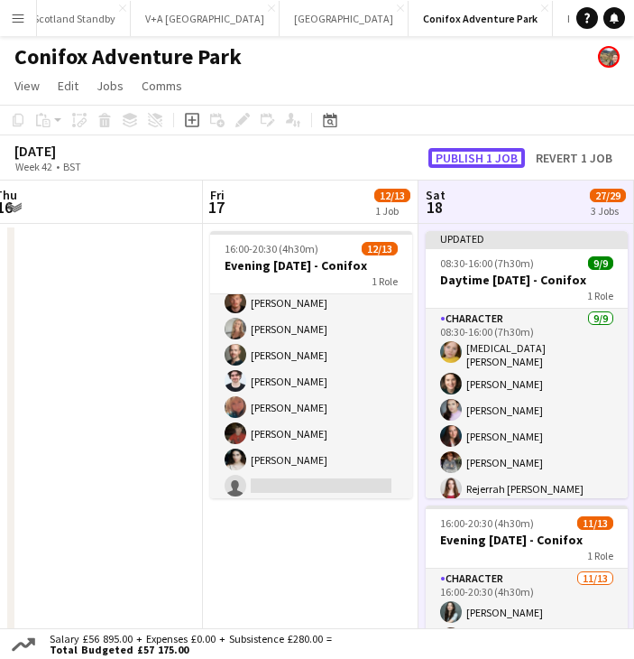
click at [447, 155] on button "Publish 1 job" at bounding box center [477, 158] width 97 height 20
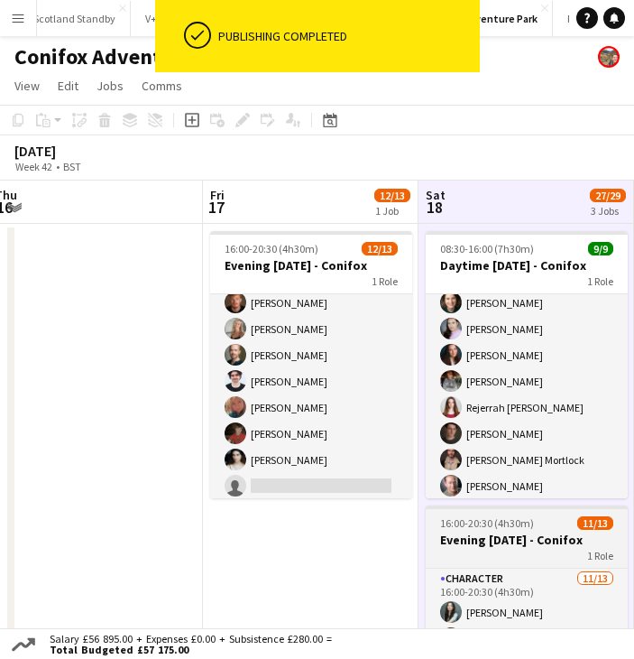
scroll to position [361, 0]
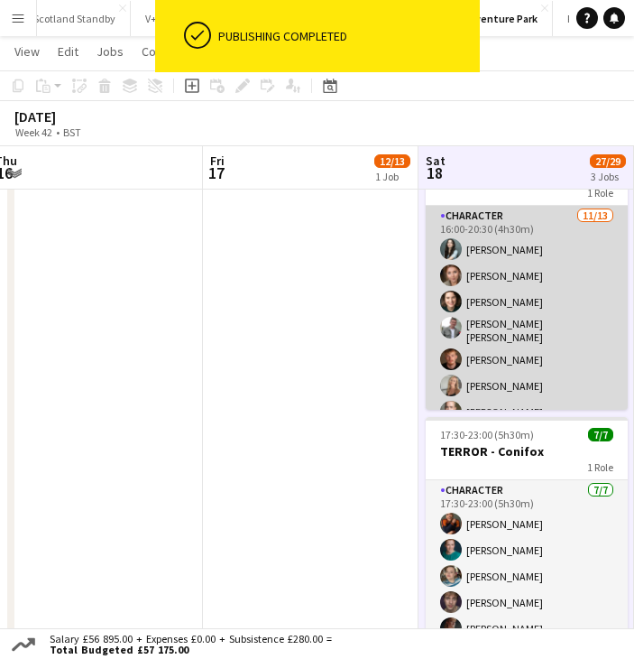
click at [551, 312] on app-card-role "Character [DATE] 16:00-20:30 (4h30m) [PERSON_NAME] [PERSON_NAME] [PERSON_NAME] …" at bounding box center [527, 396] width 202 height 381
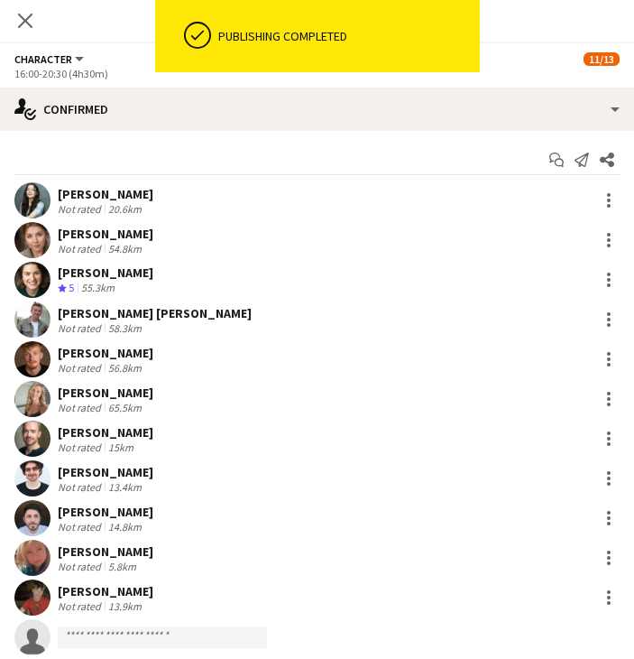
scroll to position [88, 0]
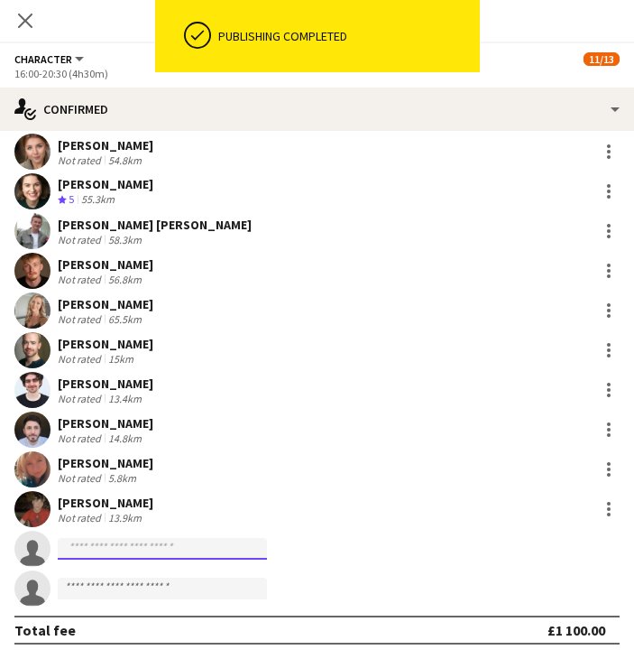
click at [146, 550] on input at bounding box center [162, 549] width 209 height 22
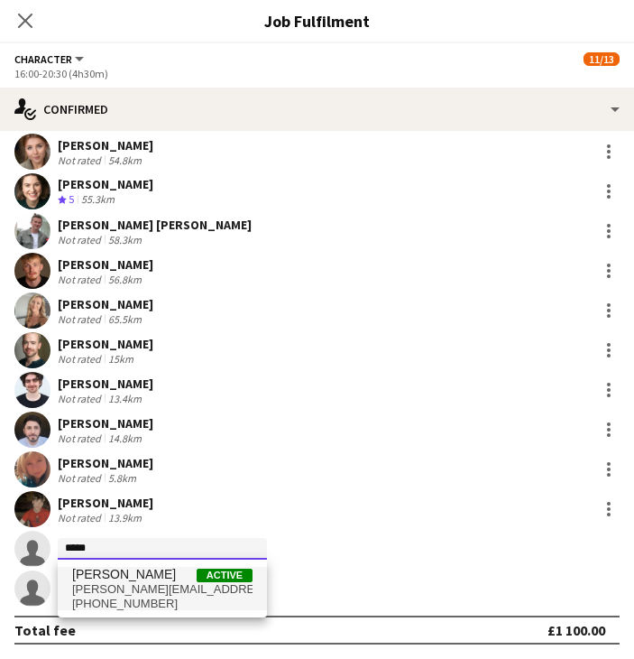
type input "*****"
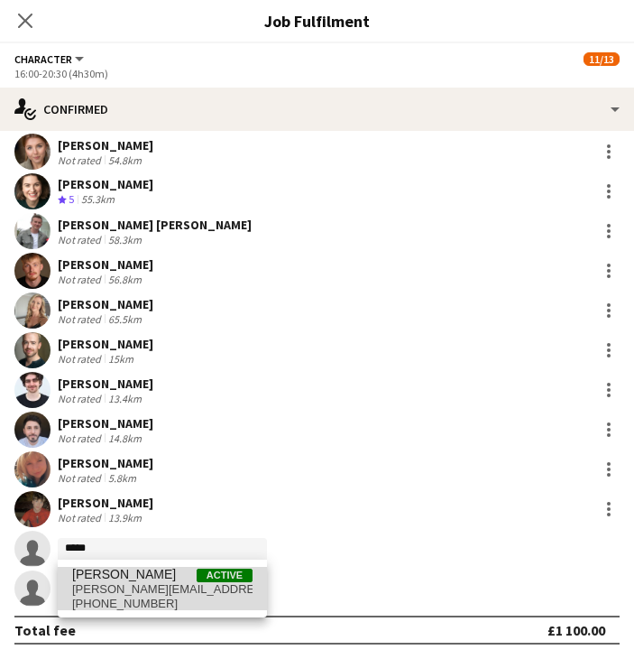
click at [144, 585] on span "[PERSON_NAME][EMAIL_ADDRESS][DOMAIN_NAME]" at bounding box center [162, 589] width 180 height 14
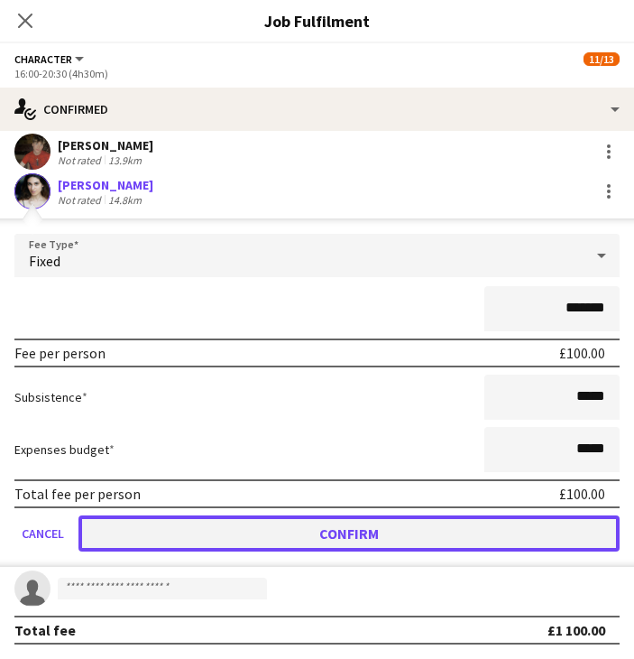
click at [346, 529] on button "Confirm" at bounding box center [348, 533] width 541 height 36
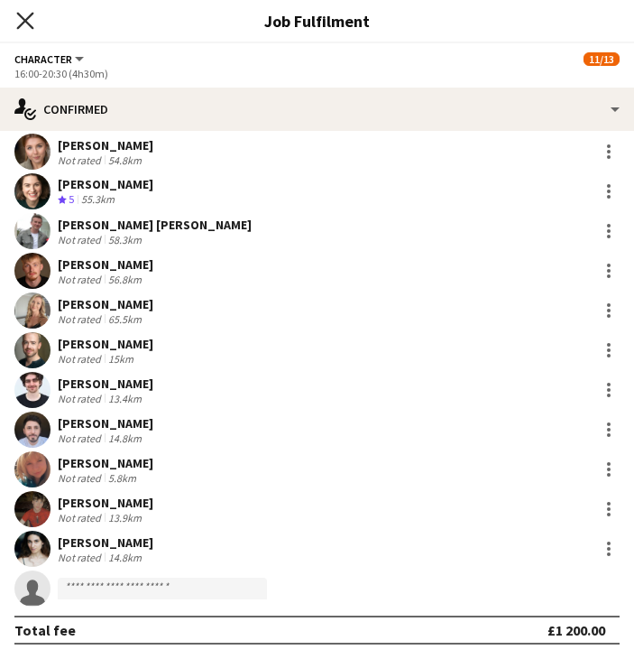
click at [27, 15] on icon "Close pop-in" at bounding box center [24, 20] width 17 height 17
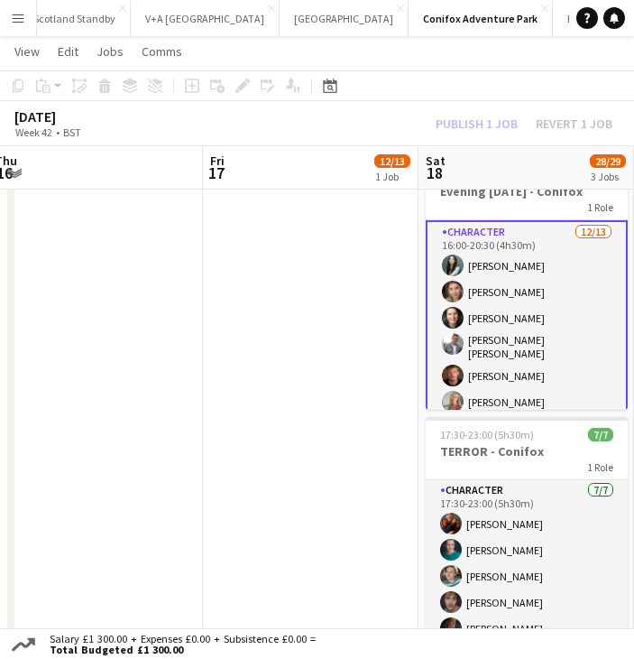
click at [488, 118] on div "Publish 1 job Revert 1 job" at bounding box center [524, 124] width 220 height 20
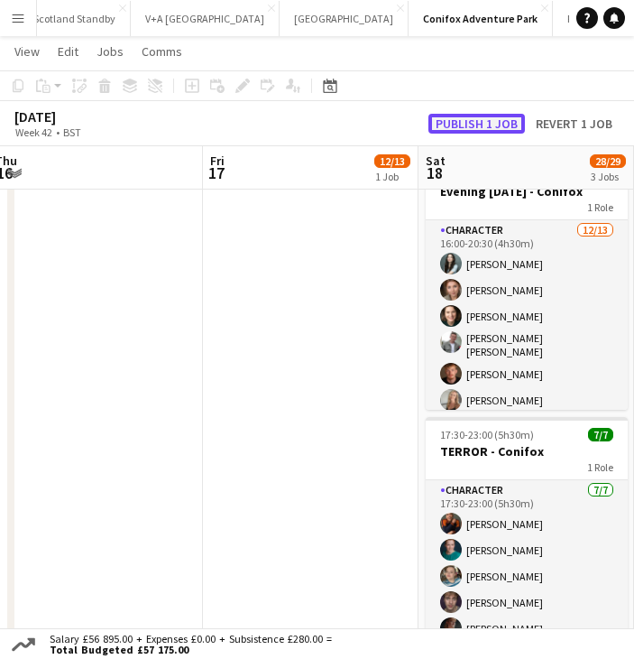
click at [491, 120] on button "Publish 1 job" at bounding box center [477, 124] width 97 height 20
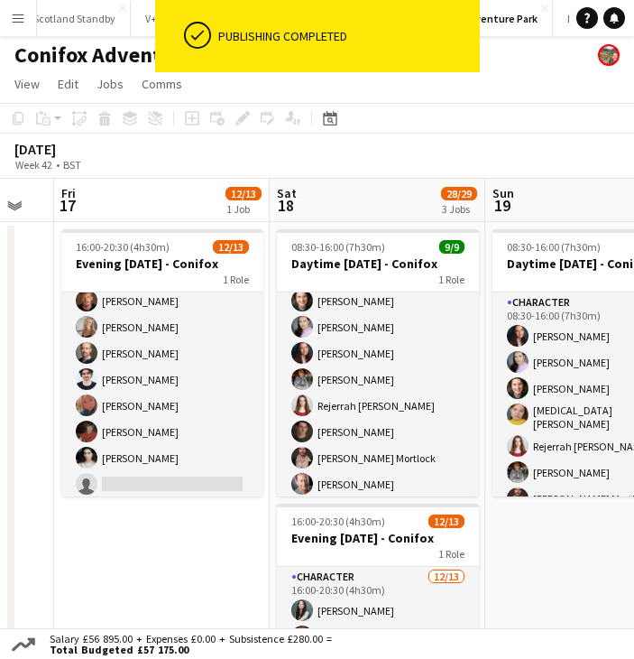
scroll to position [0, 546]
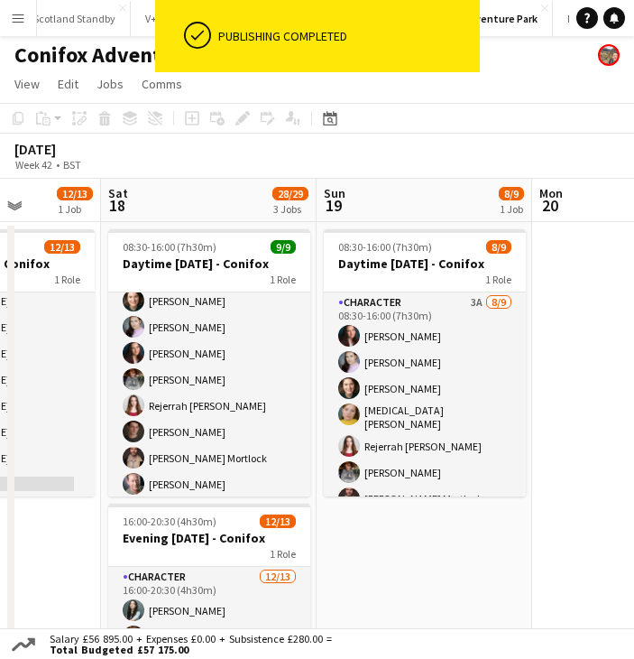
drag, startPoint x: 355, startPoint y: 539, endPoint x: -1, endPoint y: 542, distance: 355.5
click at [0, 542] on html "ok-circled Publishing completed Menu Boards Boards Boards All jobs Status Workf…" at bounding box center [317, 554] width 634 height 1113
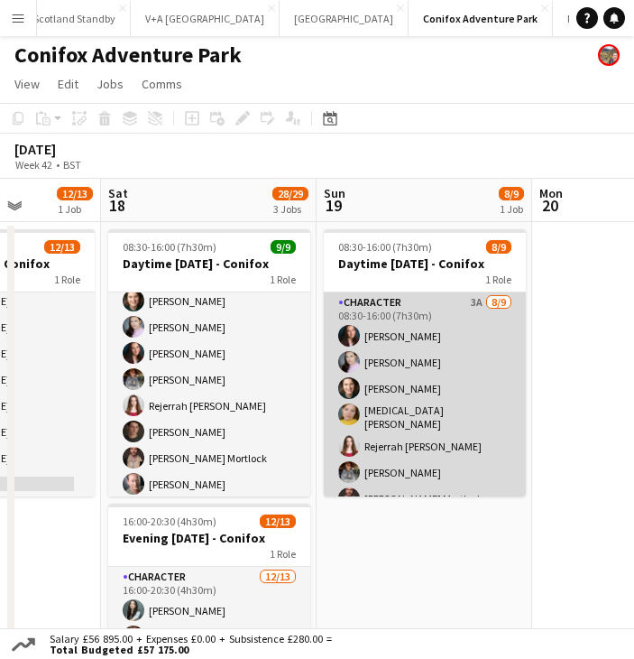
click at [429, 349] on app-card-role "Character 3A [DATE] 08:30-16:00 (7h30m) [PERSON_NAME] [PERSON_NAME] [PERSON_NAM…" at bounding box center [425, 430] width 202 height 276
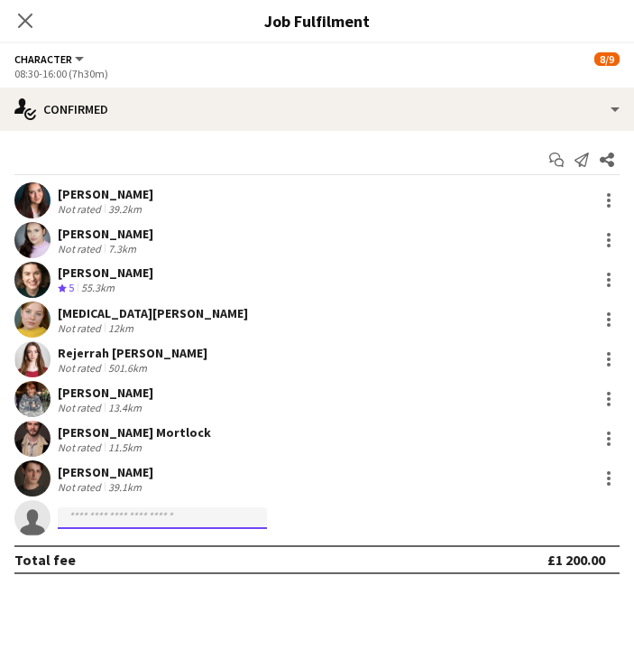
click at [104, 510] on input at bounding box center [162, 518] width 209 height 22
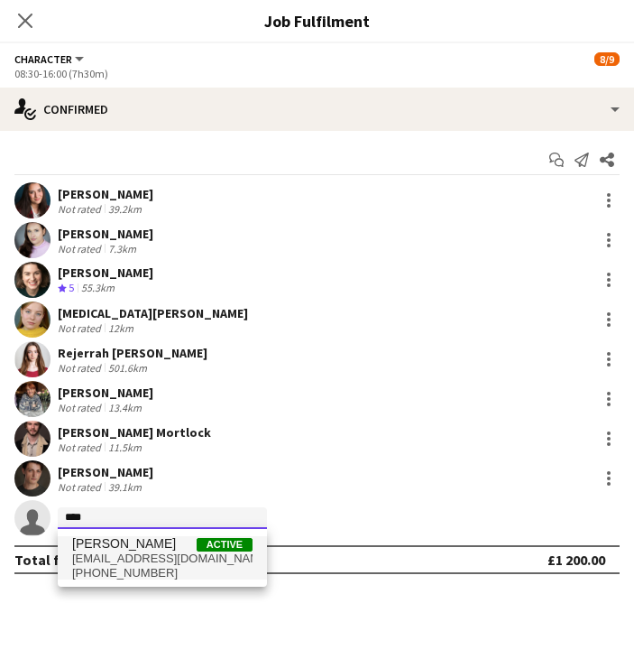
type input "****"
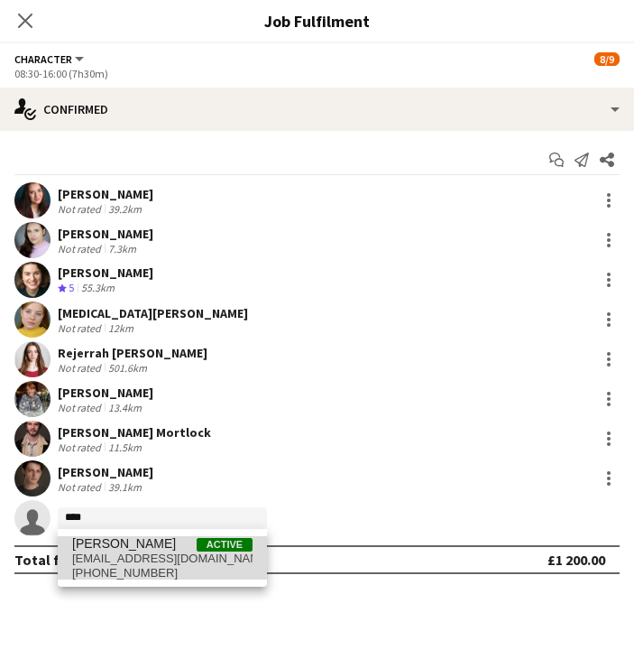
click at [108, 544] on span "[PERSON_NAME]" at bounding box center [124, 543] width 104 height 15
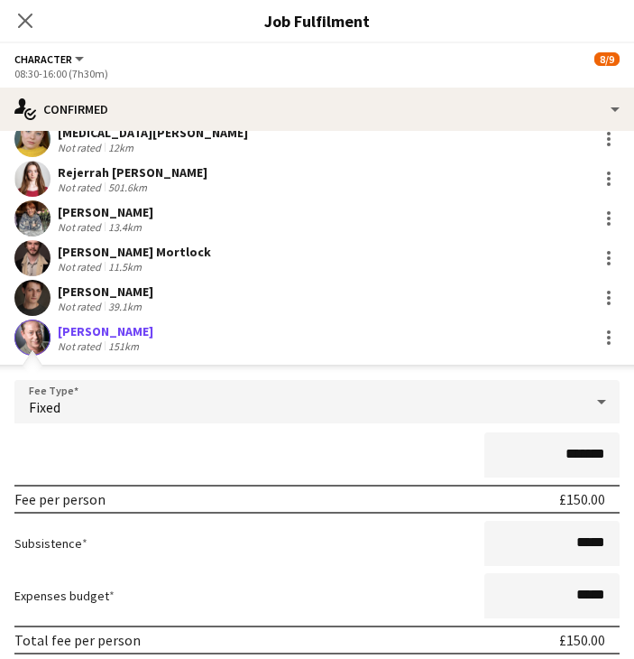
scroll to position [287, 0]
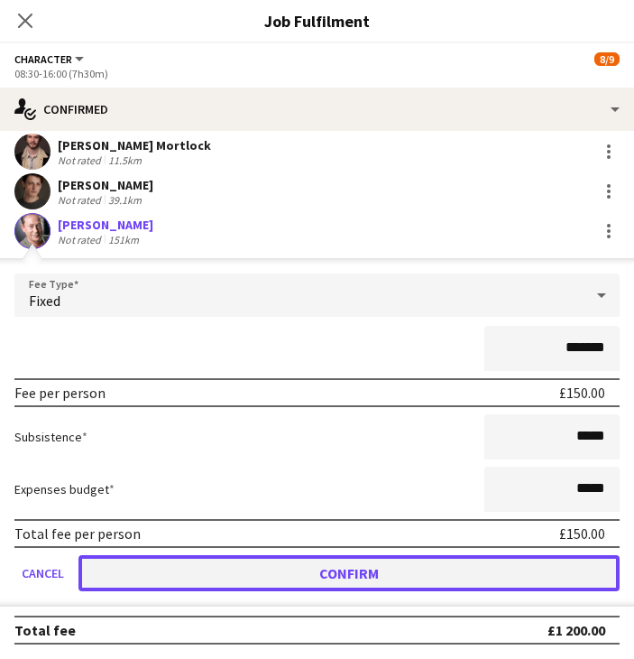
click at [502, 577] on button "Confirm" at bounding box center [348, 573] width 541 height 36
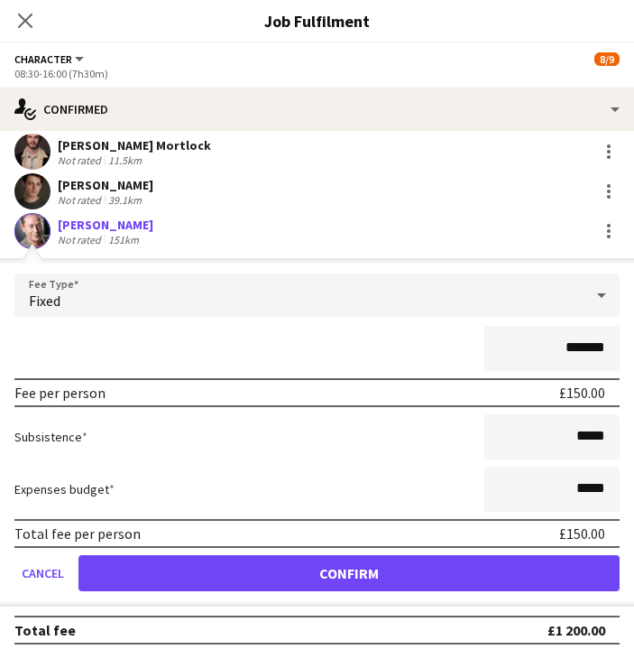
scroll to position [0, 0]
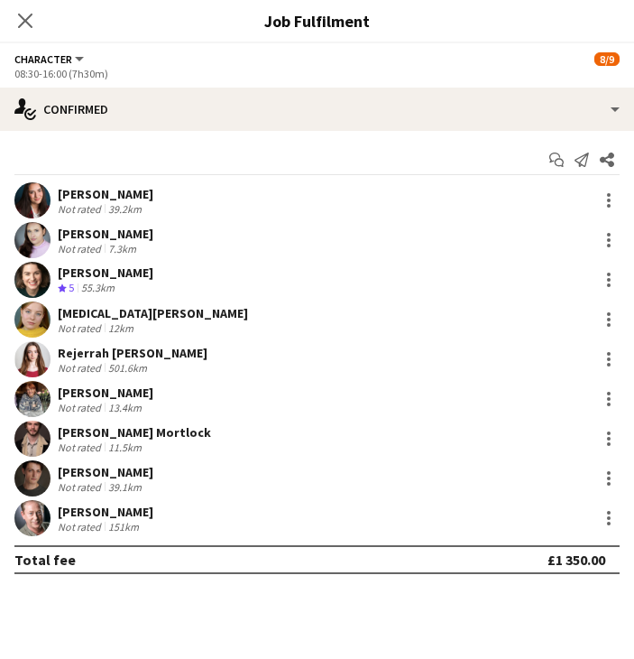
click at [28, 2] on div "Close pop-in" at bounding box center [25, 20] width 51 height 41
click at [26, 14] on icon "Close pop-in" at bounding box center [24, 20] width 17 height 17
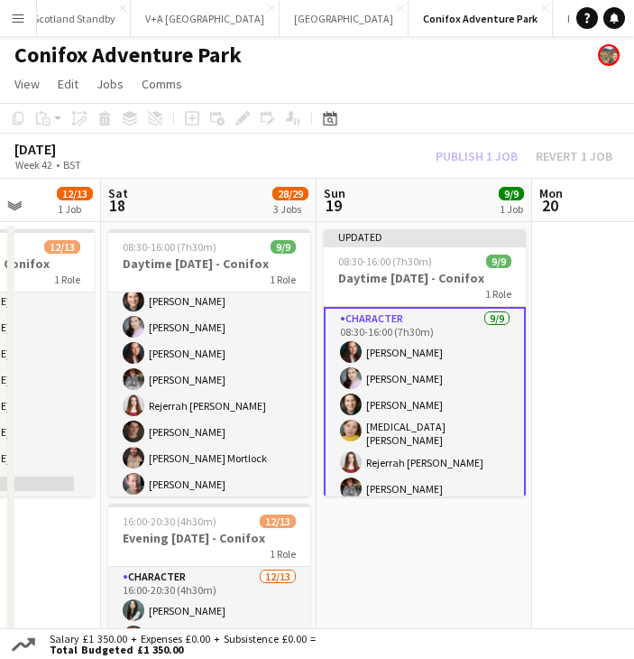
click at [471, 161] on div "Publish 1 job Revert 1 job" at bounding box center [524, 156] width 220 height 20
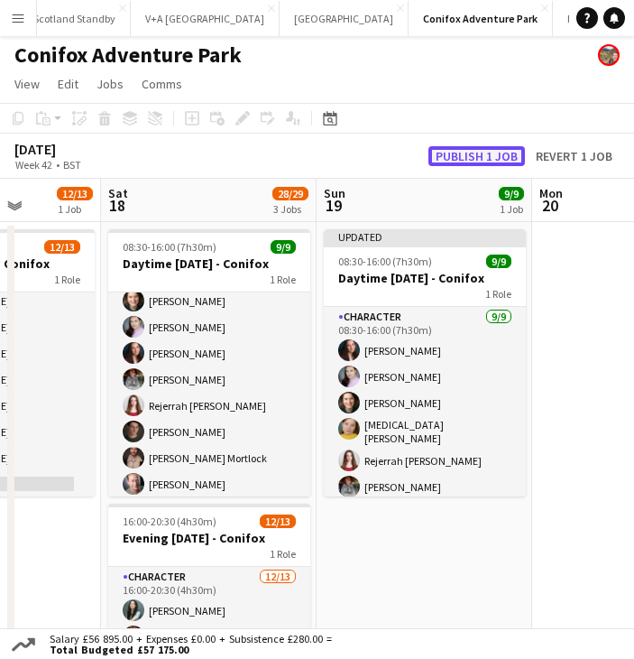
click at [474, 149] on button "Publish 1 job" at bounding box center [477, 156] width 97 height 20
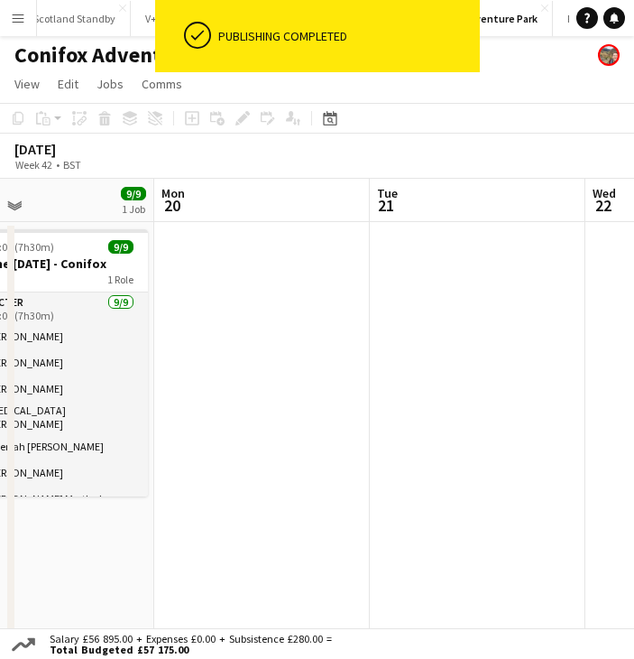
drag, startPoint x: 593, startPoint y: 456, endPoint x: 218, endPoint y: 455, distance: 374.4
click at [215, 455] on app-calendar-viewport "Thu 16 Fri 17 12/13 1 Job Sat 18 28/29 3 Jobs Sun 19 9/9 1 Job Mon 20 Tue 21 We…" at bounding box center [317, 630] width 634 height 902
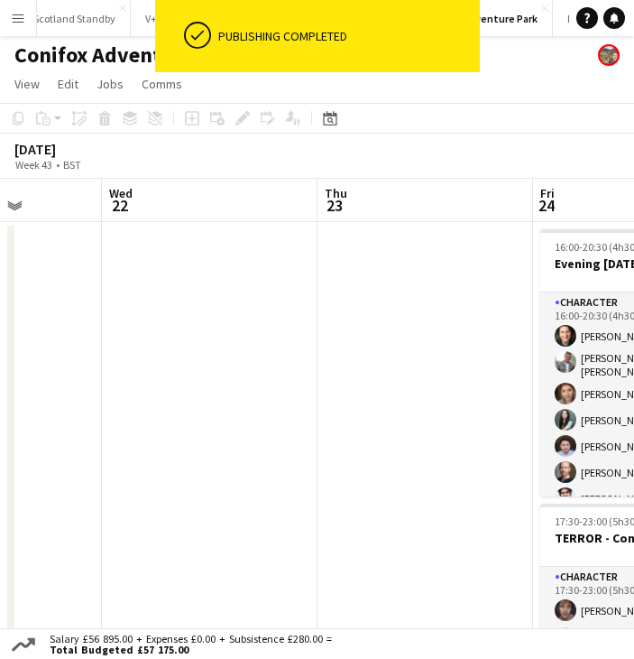
drag, startPoint x: 152, startPoint y: 449, endPoint x: 143, endPoint y: 444, distance: 10.5
click at [66, 450] on app-calendar-viewport "Sat 18 28/29 3 Jobs Sun 19 9/9 1 Job Mon 20 Tue 21 Wed 22 Thu 23 Fri 24 18/20 2…" at bounding box center [317, 630] width 634 height 902
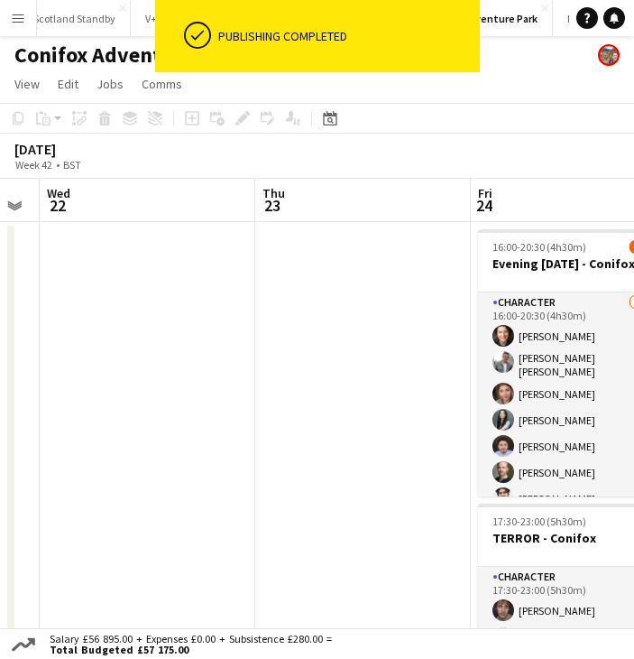
drag, startPoint x: 475, startPoint y: 435, endPoint x: 71, endPoint y: 451, distance: 403.6
click at [60, 453] on app-calendar-viewport "Sat 18 28/29 3 Jobs Sun 19 9/9 1 Job Mon 20 Tue 21 Wed 22 Thu 23 Fri 24 18/20 2…" at bounding box center [317, 630] width 634 height 902
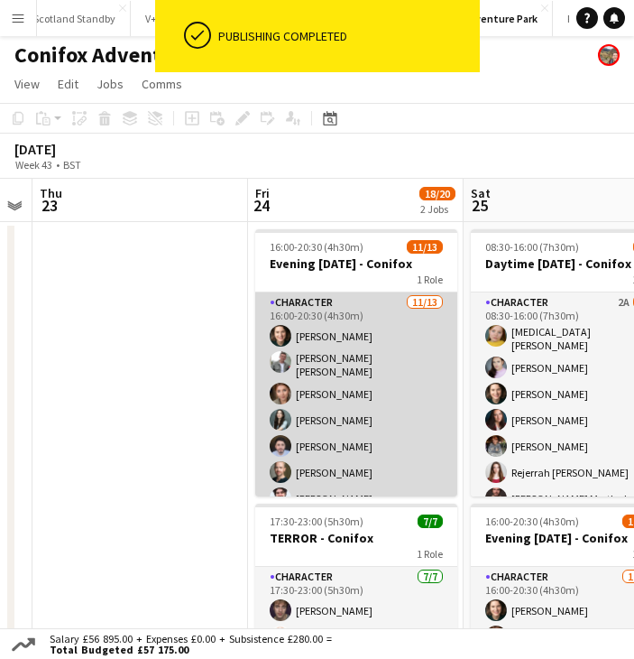
click at [315, 442] on app-card-role "Character [DATE] 16:00-20:30 (4h30m) [PERSON_NAME] [PERSON_NAME] [PERSON_NAME] …" at bounding box center [356, 482] width 202 height 381
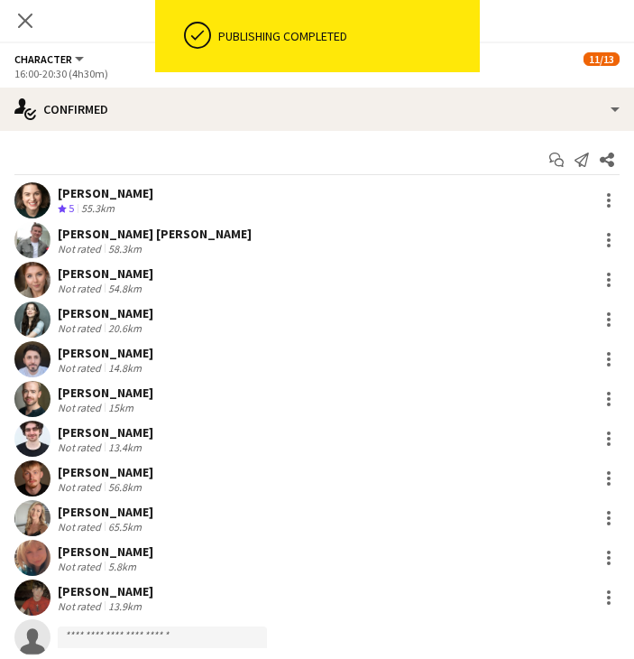
scroll to position [88, 0]
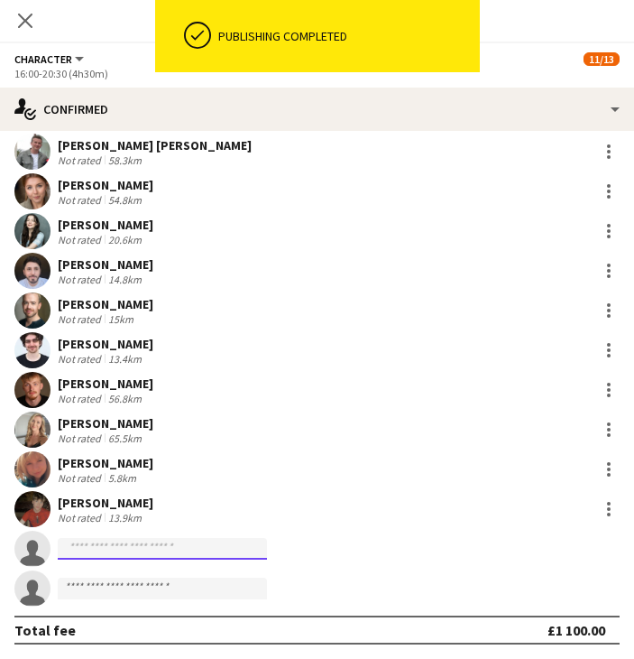
click at [156, 546] on input at bounding box center [162, 549] width 209 height 22
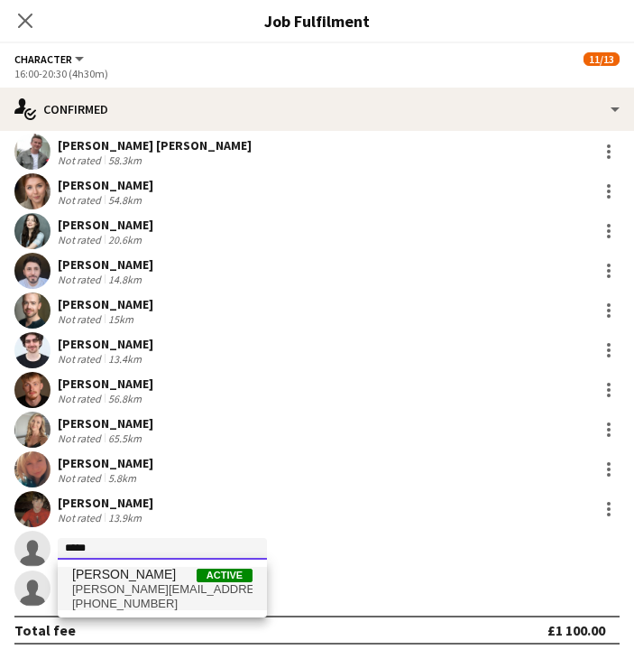
type input "*****"
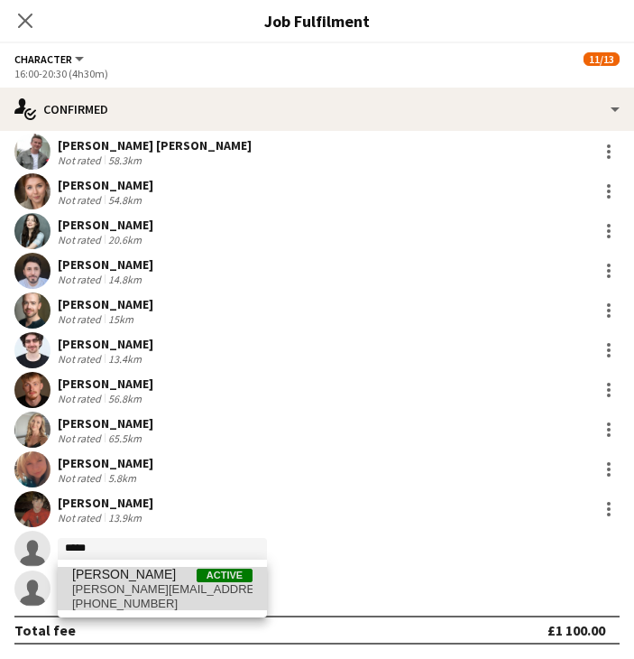
click at [150, 576] on span "[PERSON_NAME]" at bounding box center [124, 574] width 104 height 15
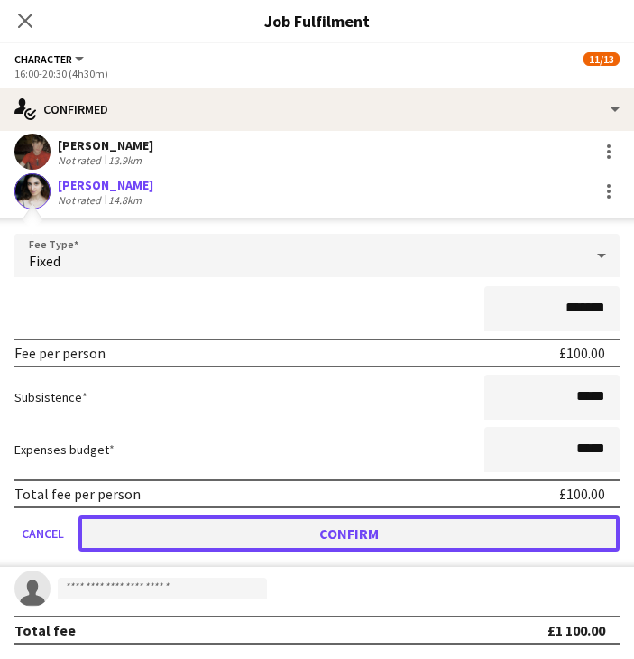
click at [370, 533] on button "Confirm" at bounding box center [348, 533] width 541 height 36
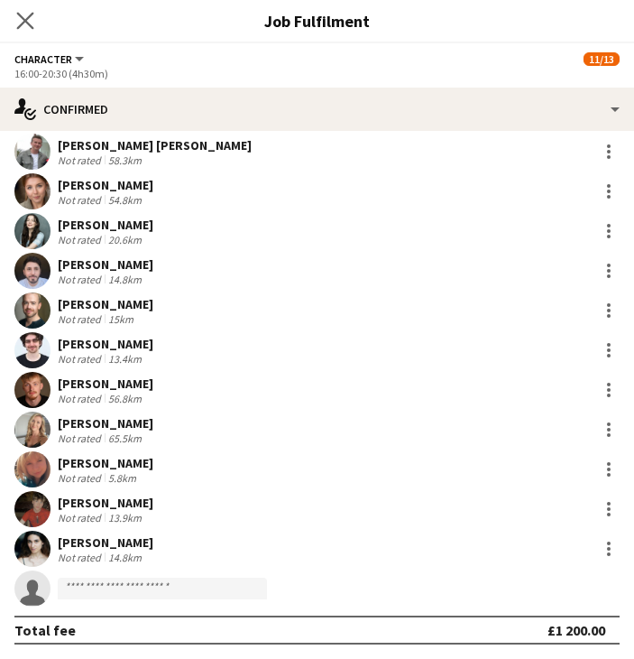
click at [30, 30] on app-icon "Close pop-in" at bounding box center [26, 21] width 26 height 26
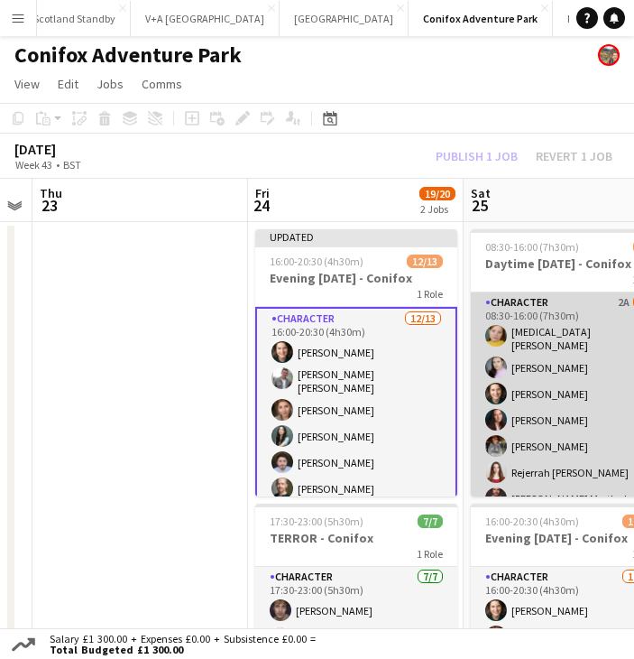
click at [537, 348] on app-card-role "Character 2A [DATE] 08:30-16:00 (7h30m) [MEDICAL_DATA][PERSON_NAME] [PERSON_NAM…" at bounding box center [572, 430] width 202 height 276
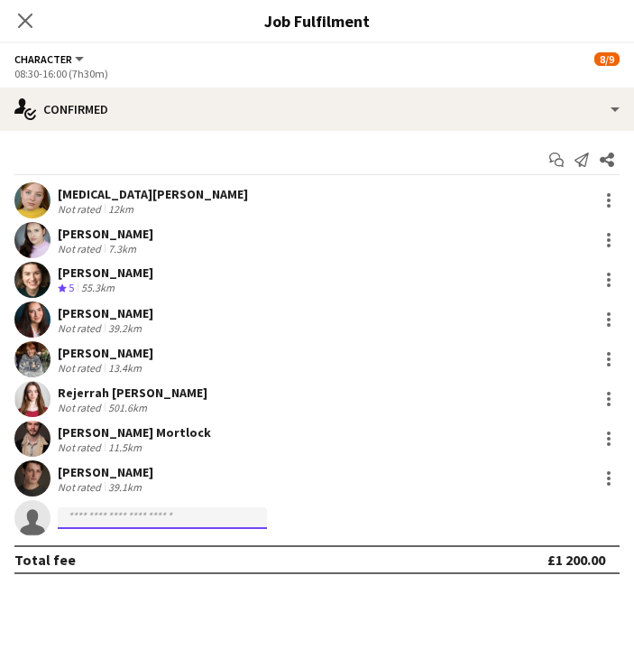
click at [134, 522] on input at bounding box center [162, 518] width 209 height 22
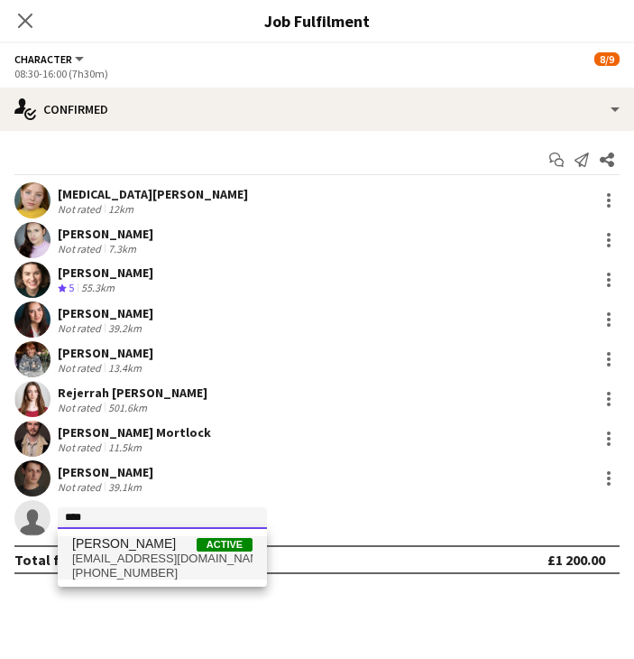
type input "****"
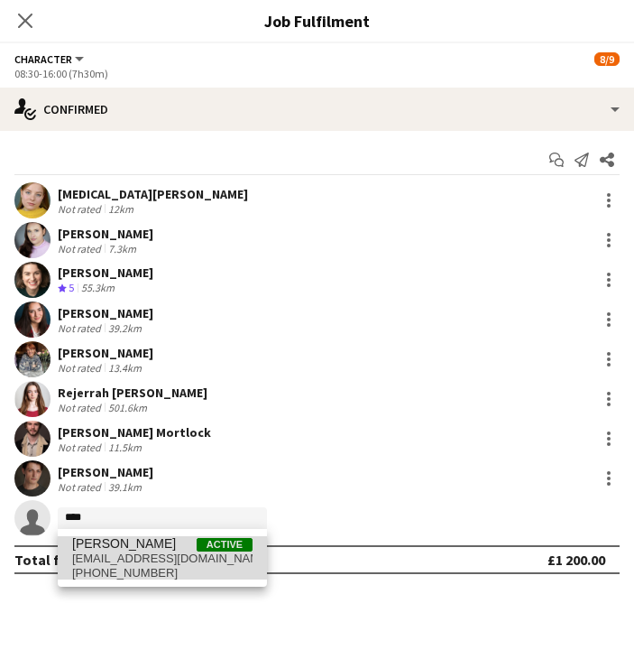
click at [134, 548] on span "[PERSON_NAME]" at bounding box center [124, 543] width 104 height 15
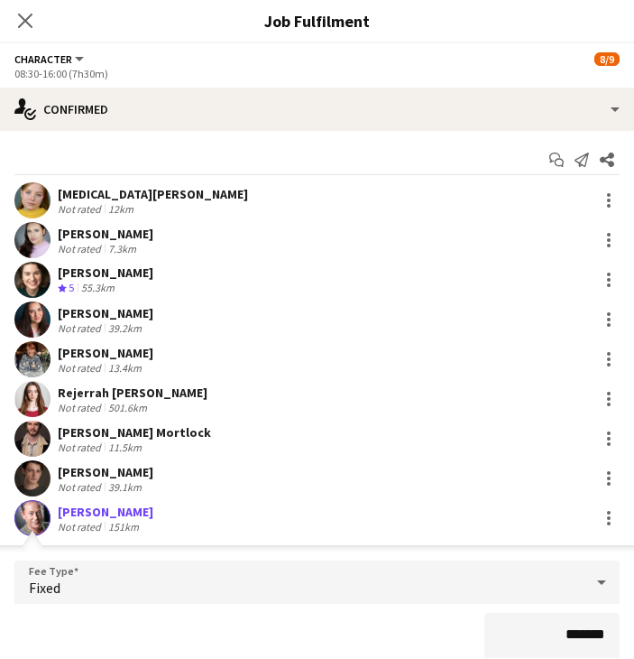
scroll to position [287, 0]
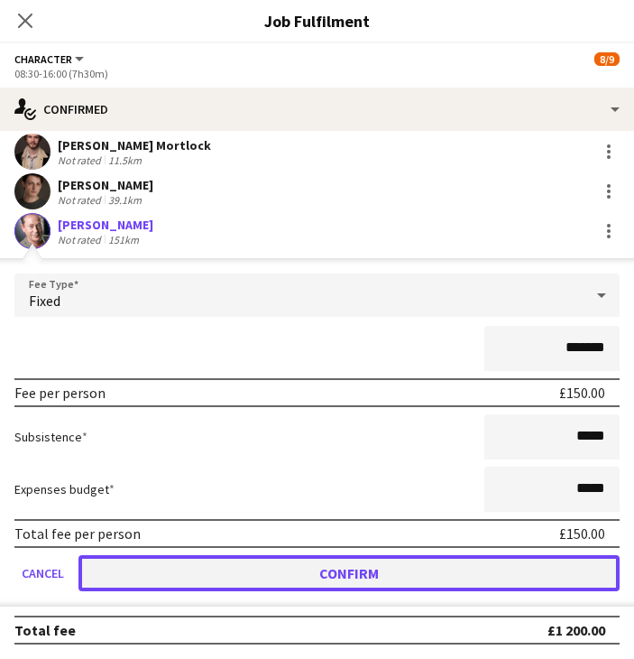
click at [507, 566] on button "Confirm" at bounding box center [348, 573] width 541 height 36
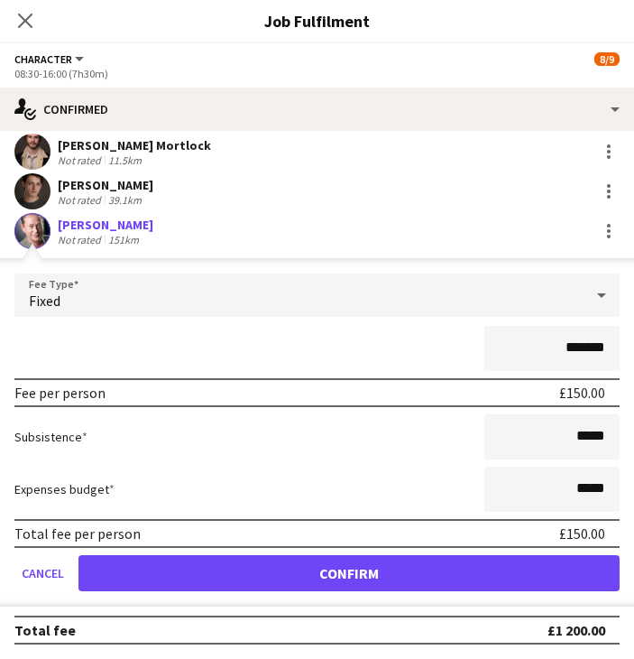
scroll to position [0, 0]
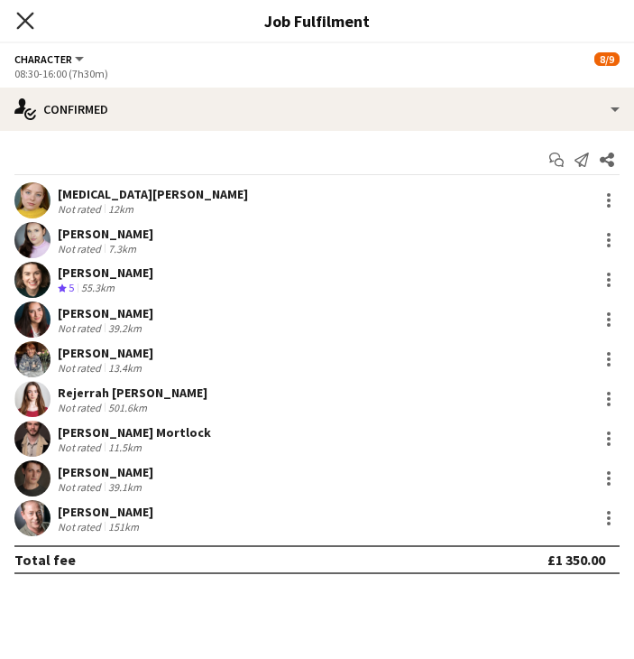
click at [32, 20] on icon "Close pop-in" at bounding box center [24, 20] width 17 height 17
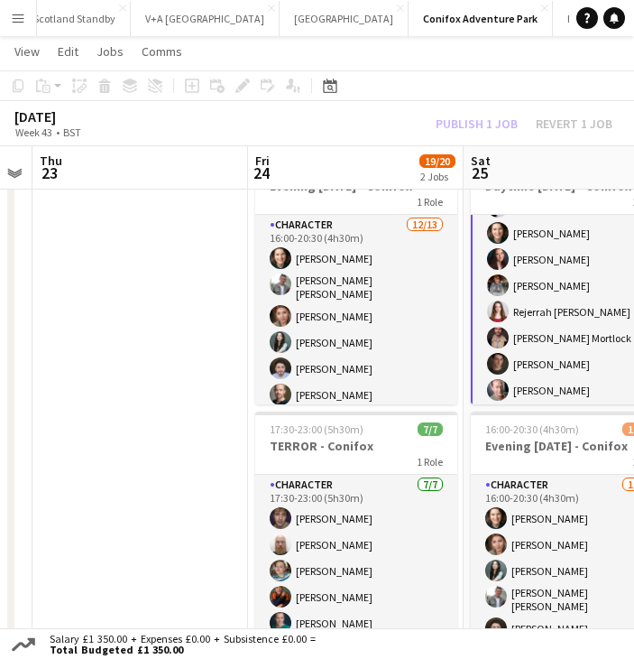
scroll to position [182, 0]
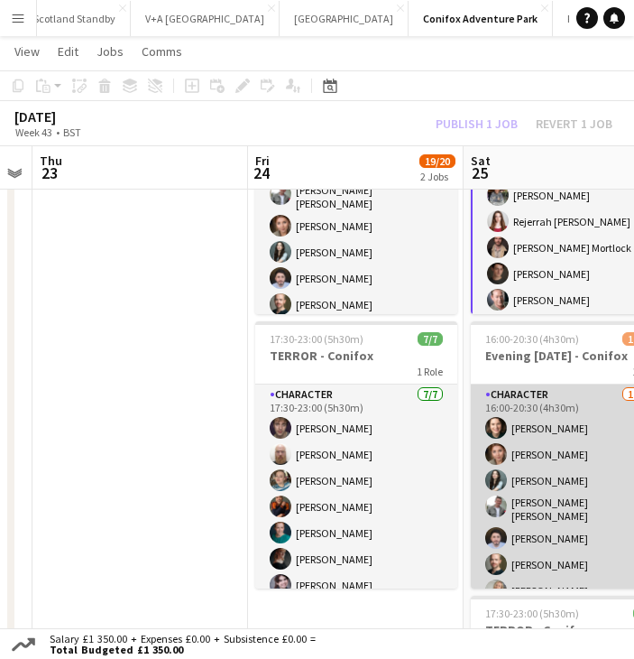
click at [554, 494] on app-card-role "Character [DATE] 16:00-20:30 (4h30m) [PERSON_NAME] [PERSON_NAME] [PERSON_NAME] …" at bounding box center [572, 574] width 202 height 381
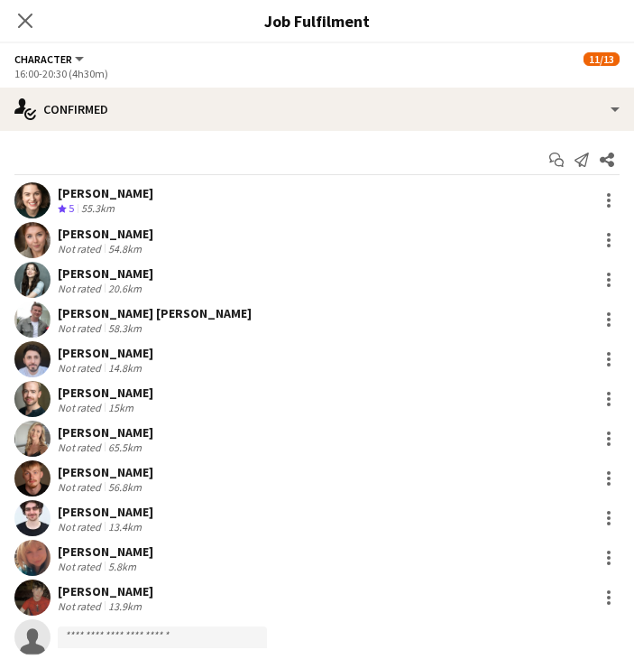
scroll to position [88, 0]
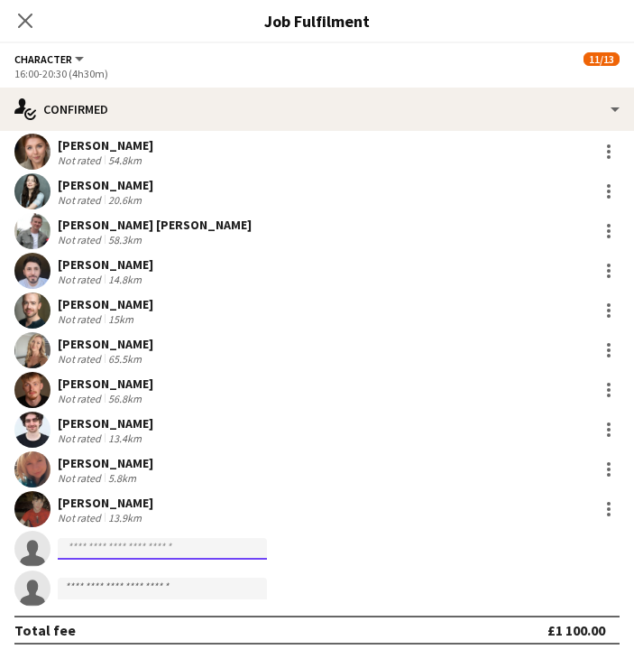
click at [145, 544] on input at bounding box center [162, 549] width 209 height 22
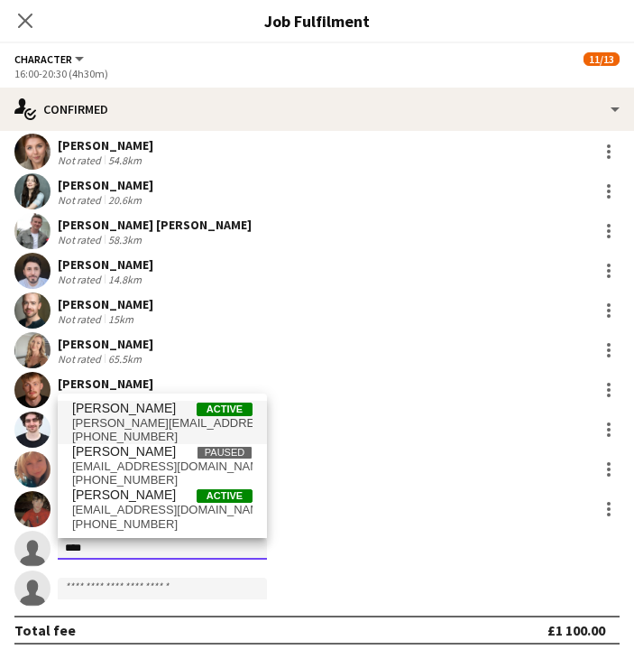
type input "****"
click at [190, 420] on span "[PERSON_NAME][EMAIL_ADDRESS][DOMAIN_NAME]" at bounding box center [162, 423] width 180 height 14
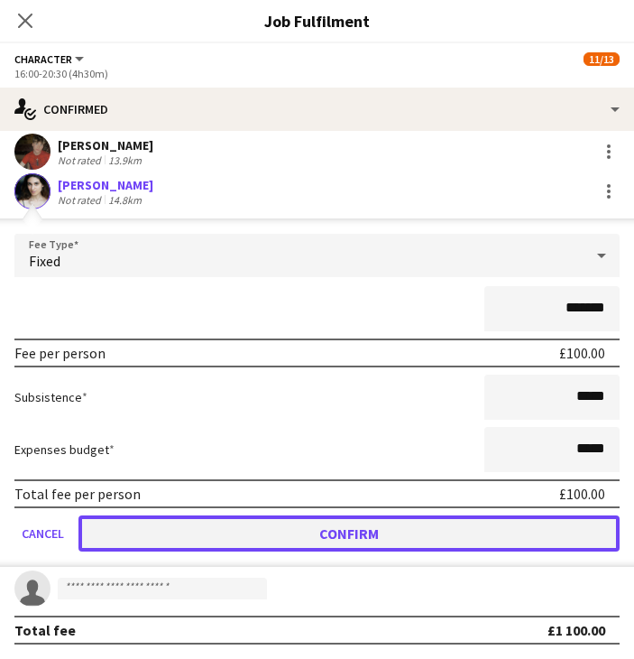
click at [392, 542] on button "Confirm" at bounding box center [348, 533] width 541 height 36
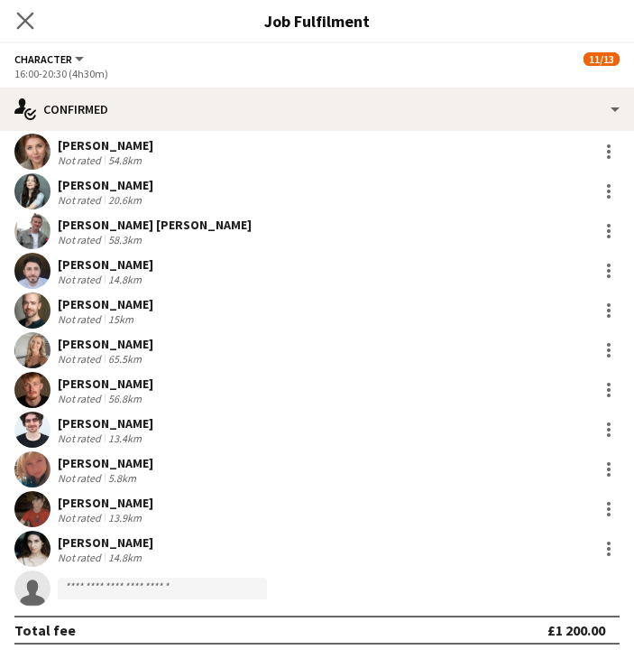
click at [35, 21] on app-icon "Close pop-in" at bounding box center [26, 21] width 26 height 26
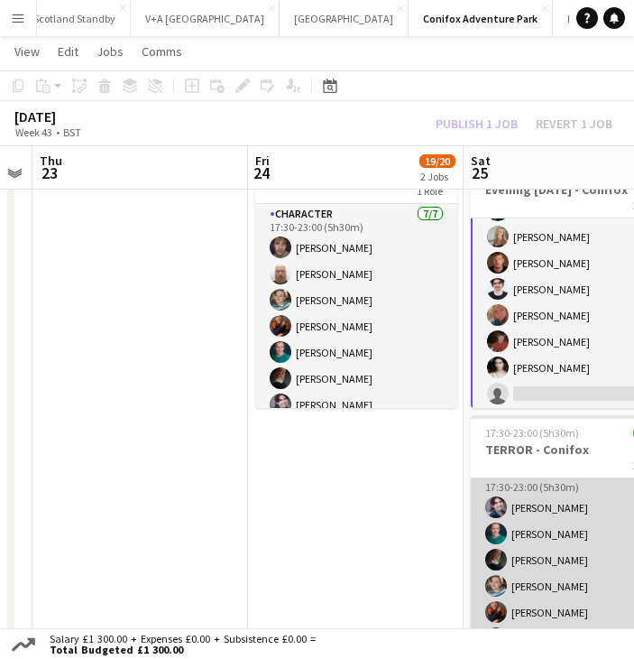
scroll to position [0, 0]
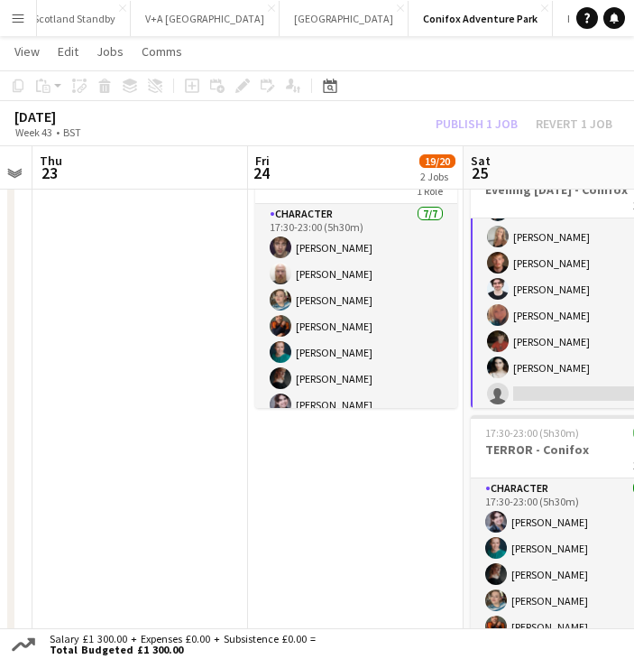
click at [356, 503] on app-date-cell "Updated 16:00-20:30 (4h30m) 12/13 Evening [DATE] - Conifox 1 Role Character [DA…" at bounding box center [356, 288] width 216 height 859
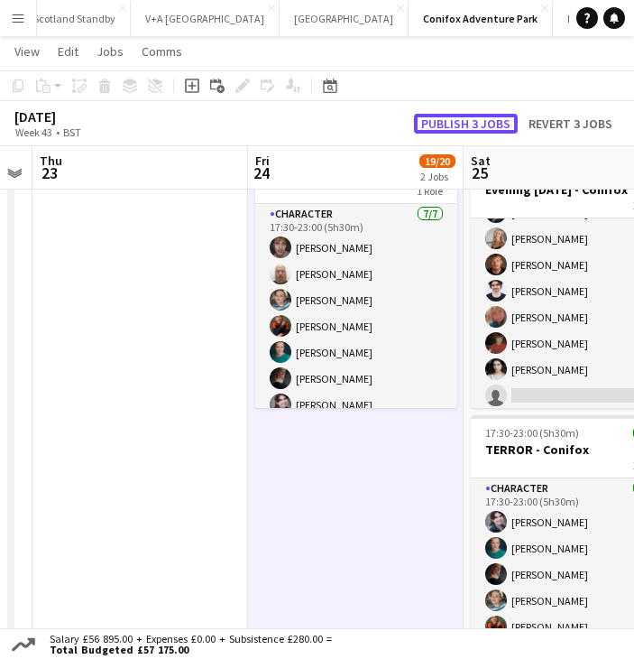
click at [474, 123] on button "Publish 3 jobs" at bounding box center [466, 124] width 104 height 20
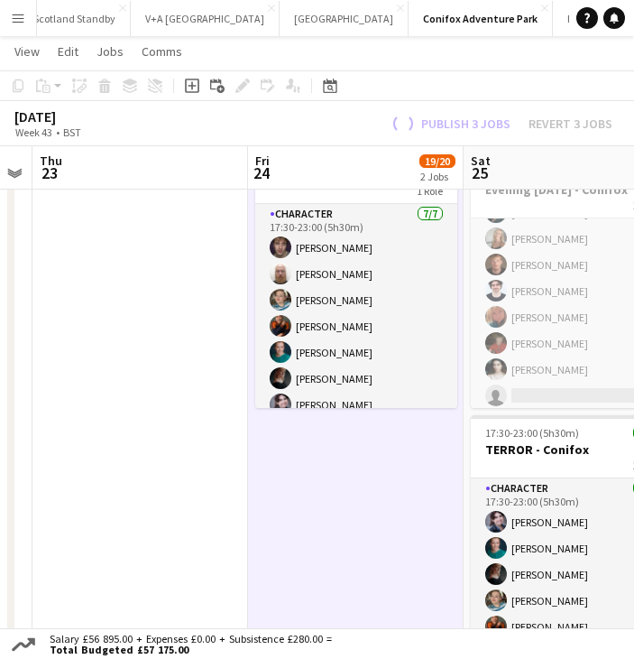
scroll to position [67, 0]
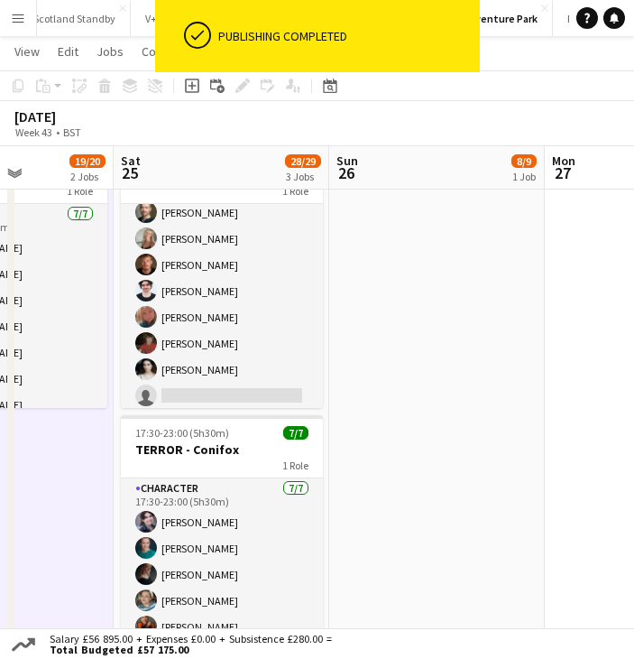
drag, startPoint x: 406, startPoint y: 509, endPoint x: 48, endPoint y: 512, distance: 358.2
click at [48, 512] on app-calendar-viewport "Wed 22 Thu 23 Fri 24 19/20 2 Jobs Sat 25 28/29 3 Jobs Sun 26 8/9 1 Job Mon 27 T…" at bounding box center [317, 213] width 634 height 1010
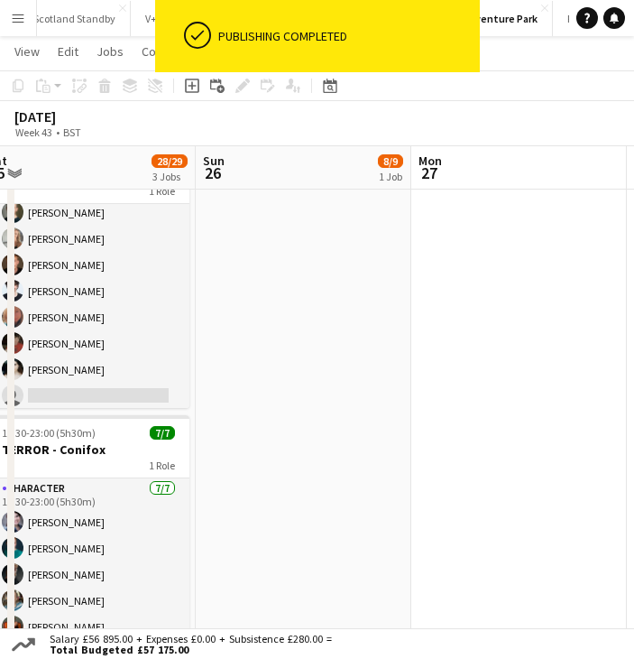
scroll to position [0, 438]
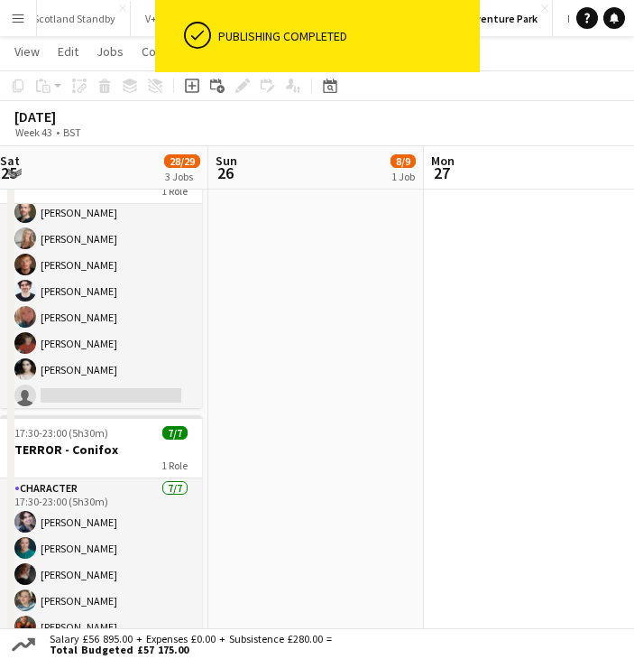
drag, startPoint x: 510, startPoint y: 504, endPoint x: 432, endPoint y: 510, distance: 77.8
click at [432, 510] on app-calendar-viewport "Thu 23 Fri 24 19/20 2 Jobs Sat 25 28/29 3 Jobs Sun 26 8/9 1 Job Mon 27 Tue 28 W…" at bounding box center [317, 213] width 634 height 1010
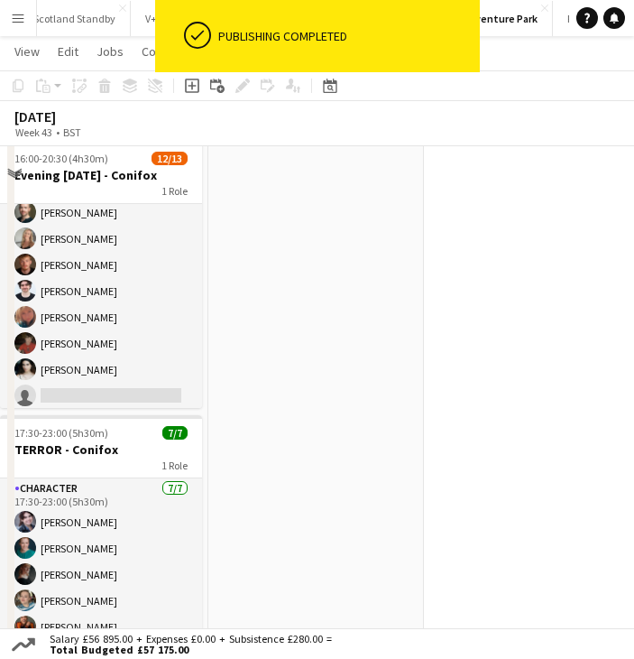
scroll to position [0, 0]
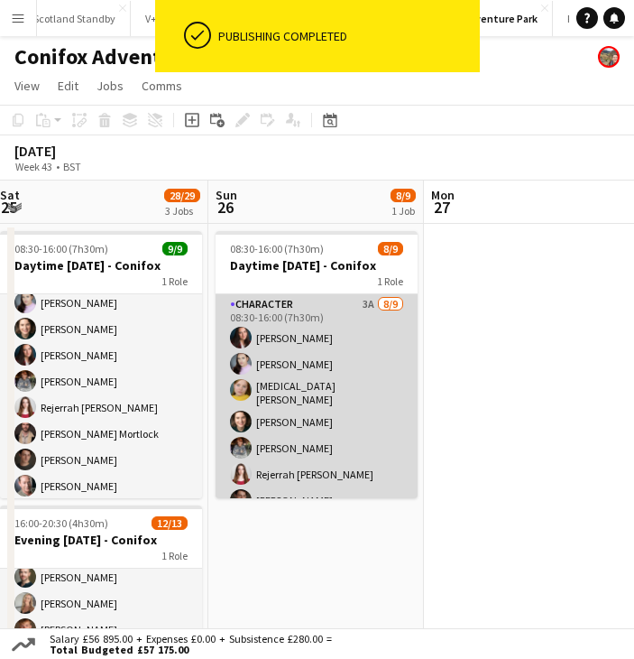
click at [327, 385] on app-card-role "Character 3A [DATE] 08:30-16:00 (7h30m) [PERSON_NAME] [PERSON_NAME] [MEDICAL_DA…" at bounding box center [317, 432] width 202 height 276
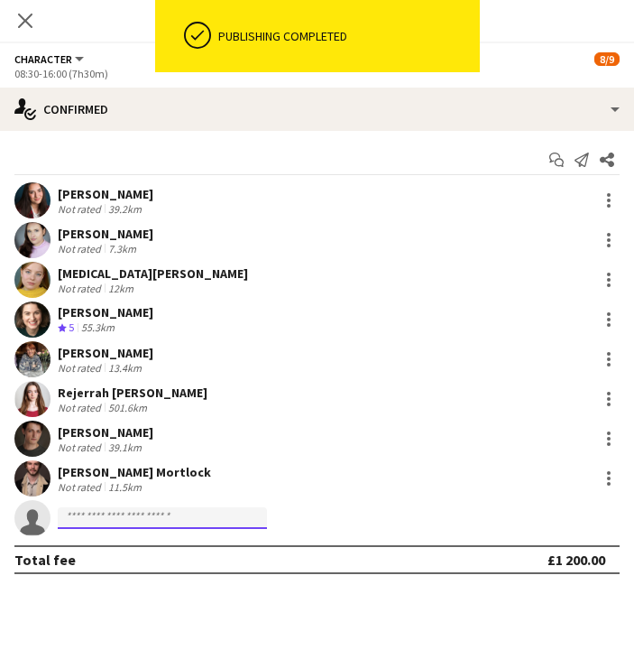
click at [143, 515] on input at bounding box center [162, 518] width 209 height 22
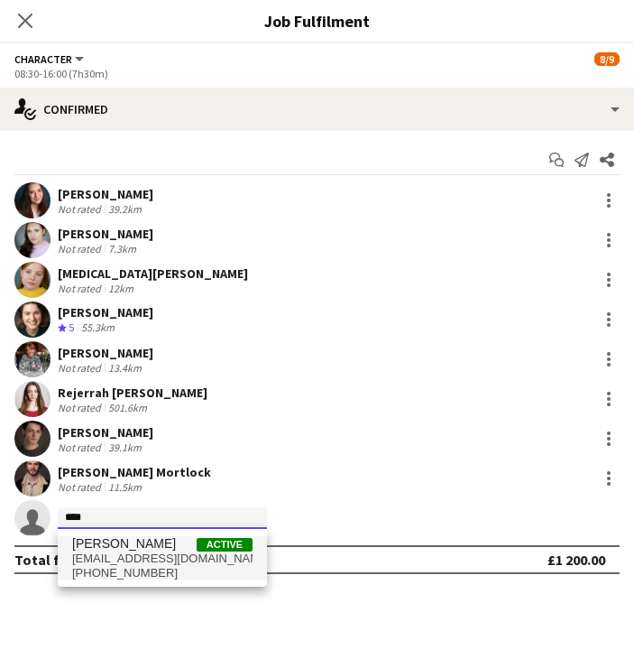
type input "****"
click at [140, 552] on span "[EMAIL_ADDRESS][DOMAIN_NAME]" at bounding box center [162, 558] width 180 height 14
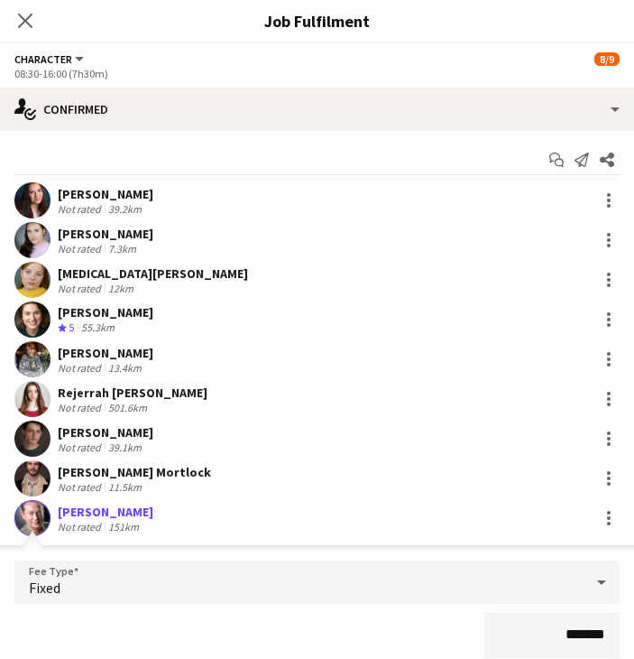
scroll to position [287, 0]
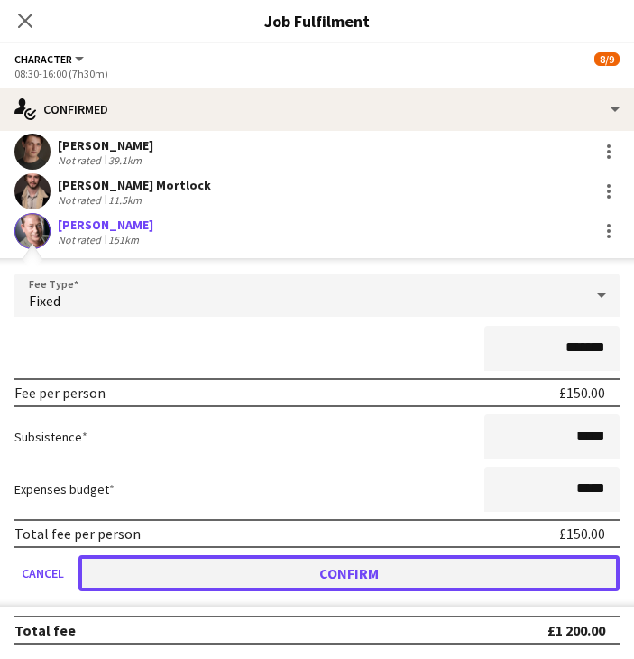
click at [536, 561] on button "Confirm" at bounding box center [348, 573] width 541 height 36
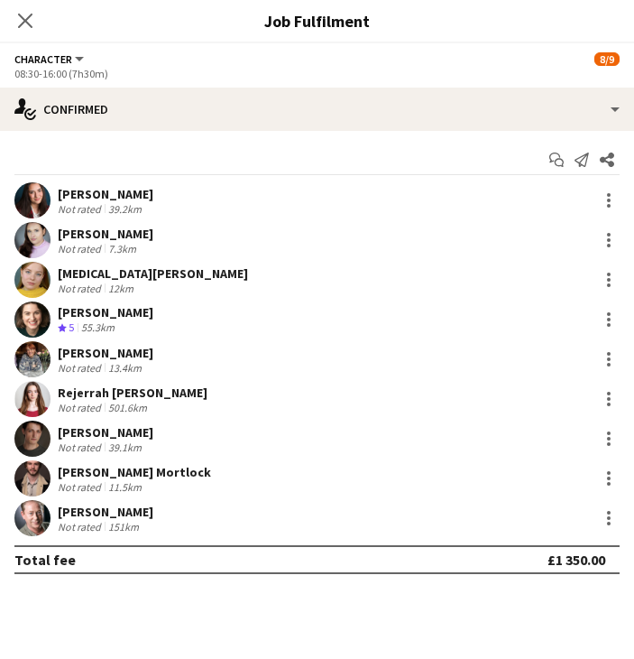
scroll to position [0, 0]
click at [25, 26] on icon "Close pop-in" at bounding box center [25, 21] width 14 height 14
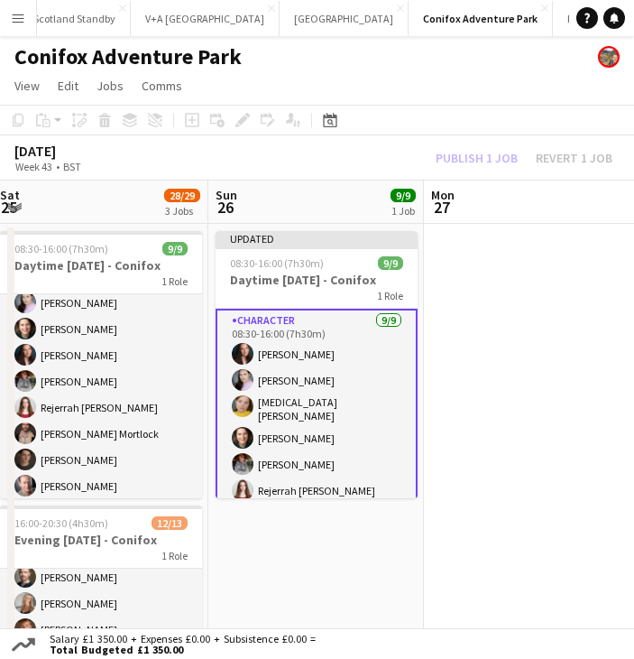
click at [495, 345] on app-date-cell at bounding box center [532, 653] width 216 height 859
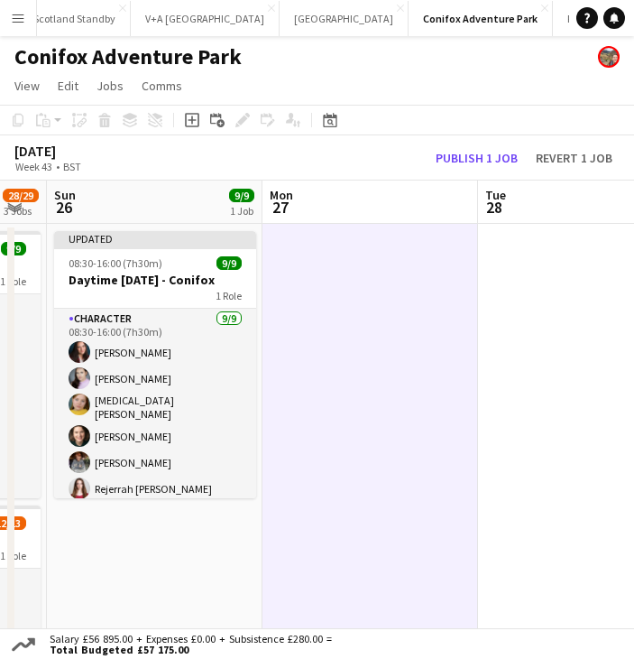
drag, startPoint x: 571, startPoint y: 400, endPoint x: 213, endPoint y: 403, distance: 358.2
click at [204, 403] on app-calendar-viewport "Thu 23 Fri 24 19/20 2 Jobs Sat 25 28/29 3 Jobs Sun 26 9/9 1 Job Mon 27 Tue 28 W…" at bounding box center [317, 631] width 634 height 902
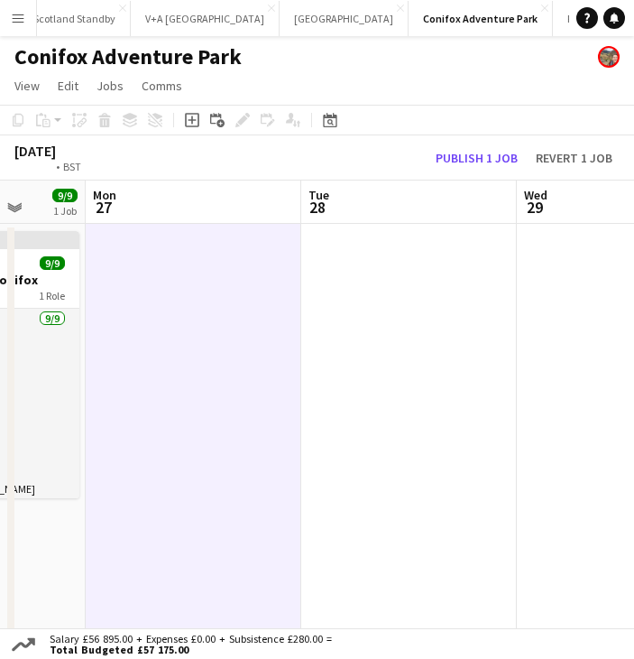
drag, startPoint x: 534, startPoint y: 403, endPoint x: 142, endPoint y: 403, distance: 392.4
click at [128, 403] on app-calendar-viewport "Fri 24 19/20 2 Jobs Sat 25 28/29 3 Jobs Sun 26 9/9 1 Job Mon 27 Tue 28 Wed 29 T…" at bounding box center [317, 631] width 634 height 902
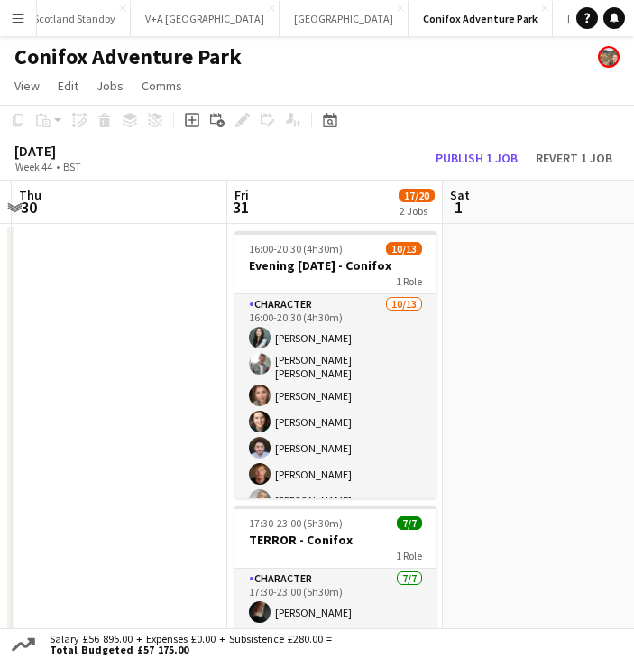
scroll to position [0, 641]
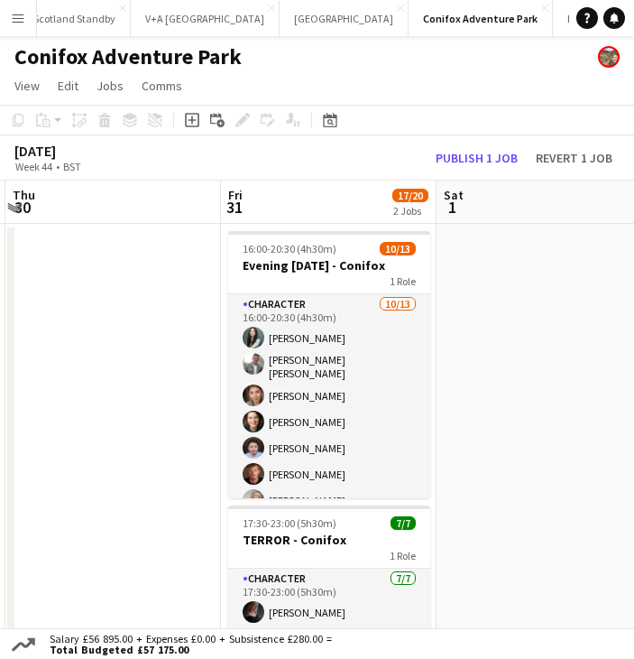
drag, startPoint x: 394, startPoint y: 405, endPoint x: 106, endPoint y: 412, distance: 288.8
click at [106, 412] on app-calendar-viewport "Mon 27 Tue 28 Wed 29 Thu 30 Fri 31 17/20 2 Jobs Sat 1 Sun 2 Mon 3 16:00-20:30 (…" at bounding box center [317, 631] width 634 height 902
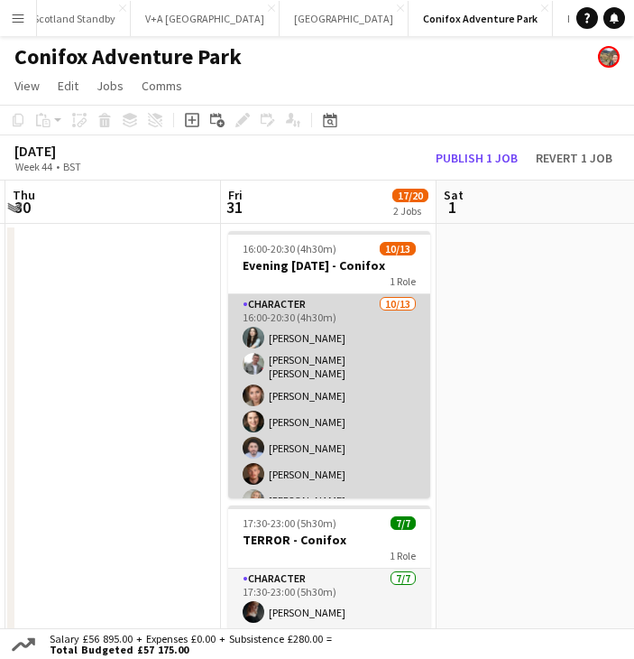
scroll to position [171, 0]
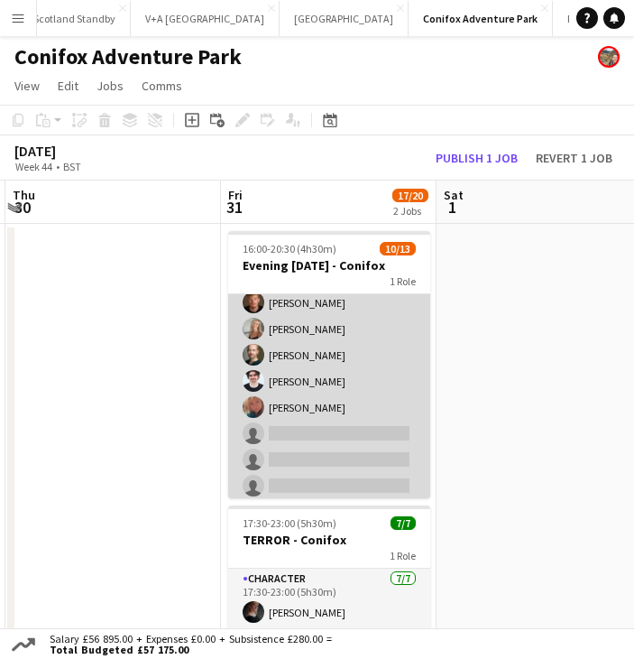
click at [360, 450] on app-card-role "Character [DATE] 16:00-20:30 (4h30m) [PERSON_NAME] [PERSON_NAME] [PERSON_NAME] …" at bounding box center [329, 313] width 202 height 381
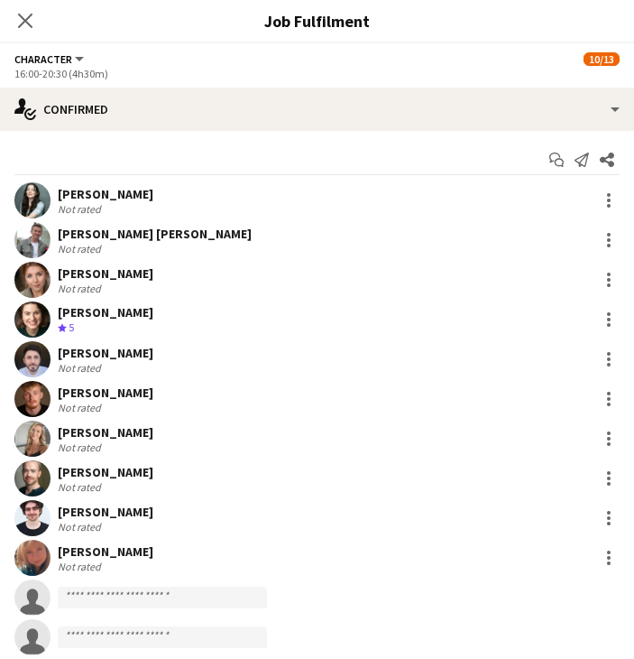
scroll to position [173, 0]
click at [126, 596] on input at bounding box center [162, 597] width 209 height 22
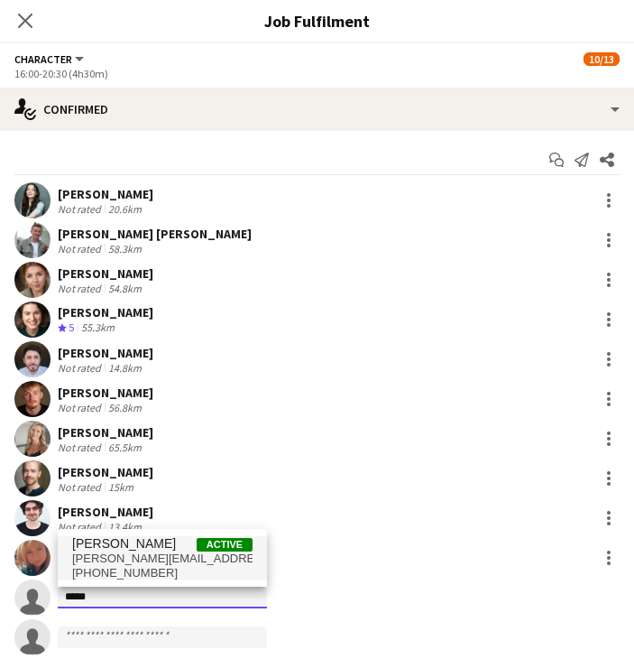
type input "*****"
click at [126, 544] on span "[PERSON_NAME]" at bounding box center [124, 543] width 104 height 15
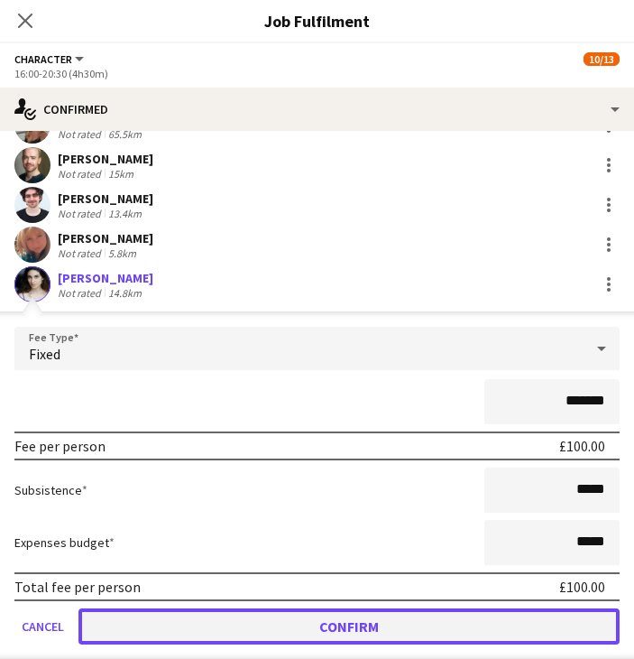
click at [349, 630] on button "Confirm" at bounding box center [348, 626] width 541 height 36
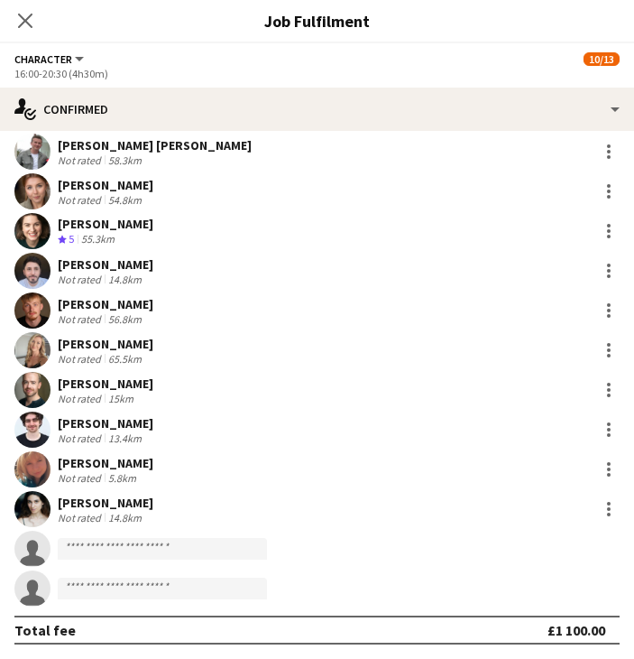
scroll to position [88, 0]
click at [112, 552] on input at bounding box center [162, 549] width 209 height 22
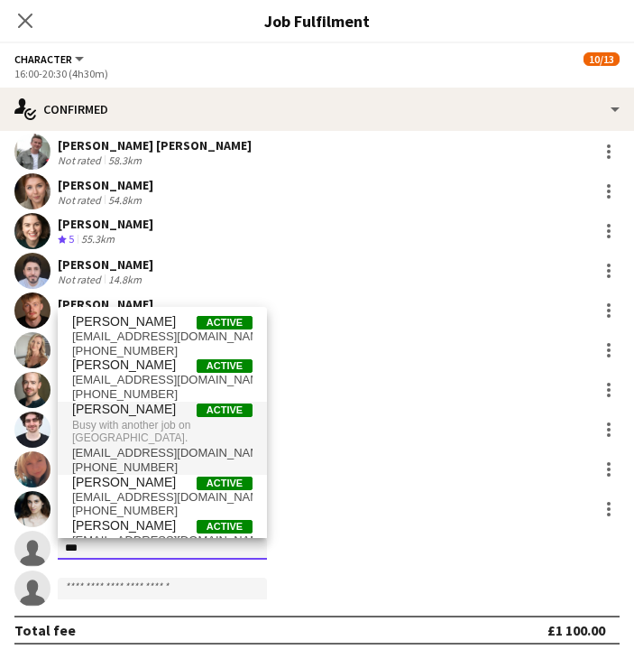
type input "***"
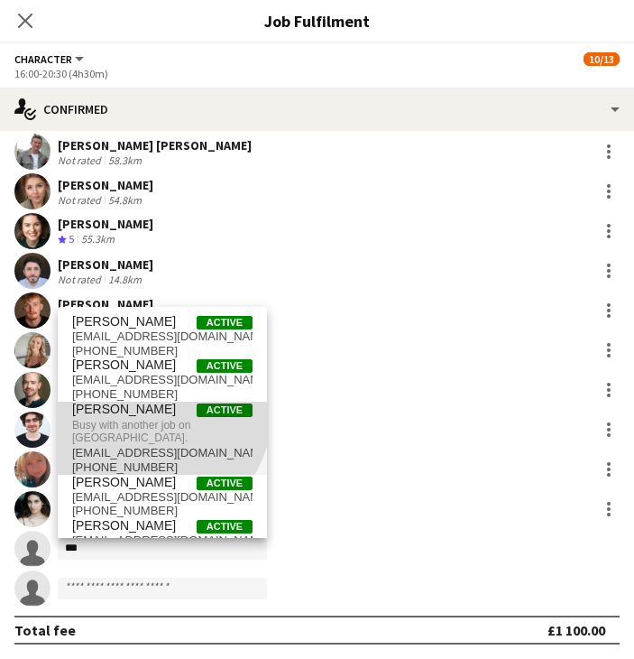
click at [156, 414] on span "[PERSON_NAME]" at bounding box center [124, 408] width 104 height 15
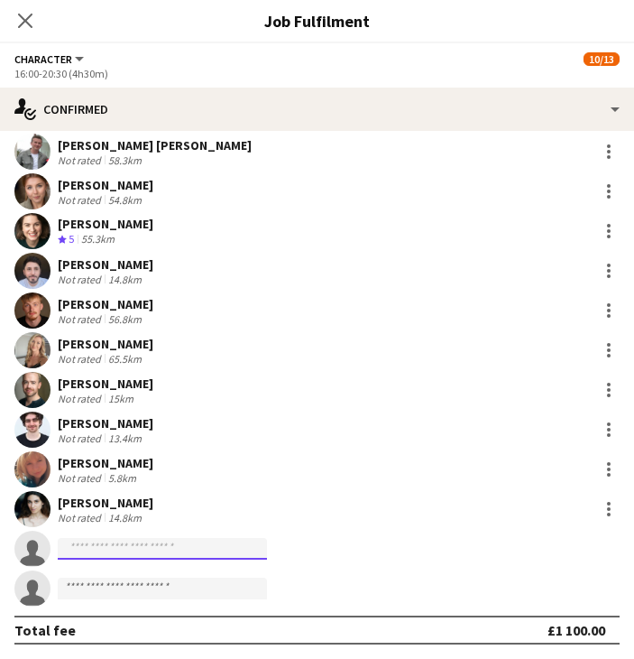
scroll to position [0, 0]
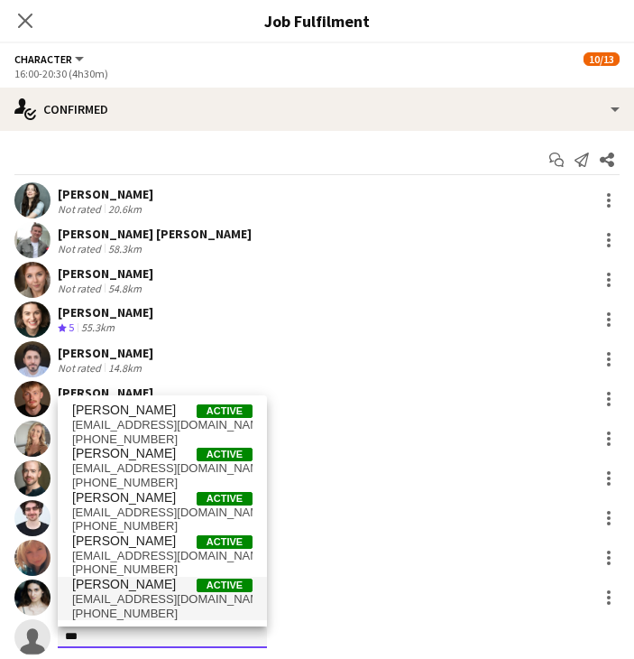
type input "***"
click at [134, 598] on span "[EMAIL_ADDRESS][DOMAIN_NAME]" at bounding box center [162, 599] width 180 height 14
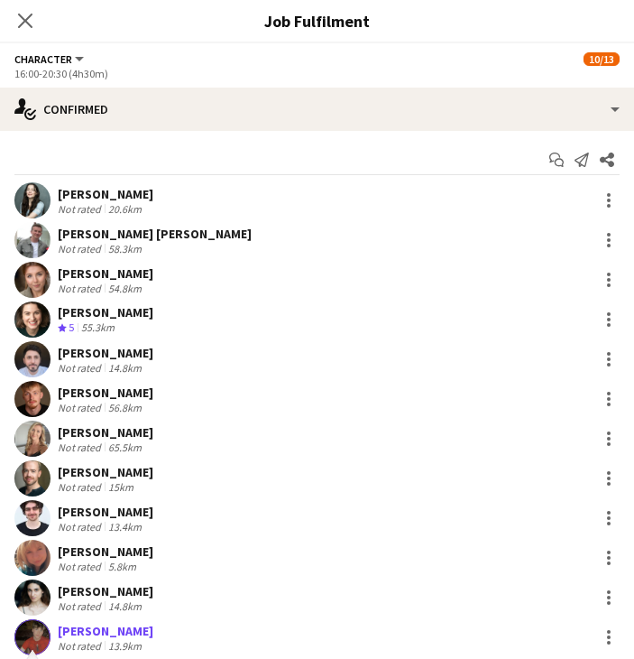
scroll to position [353, 0]
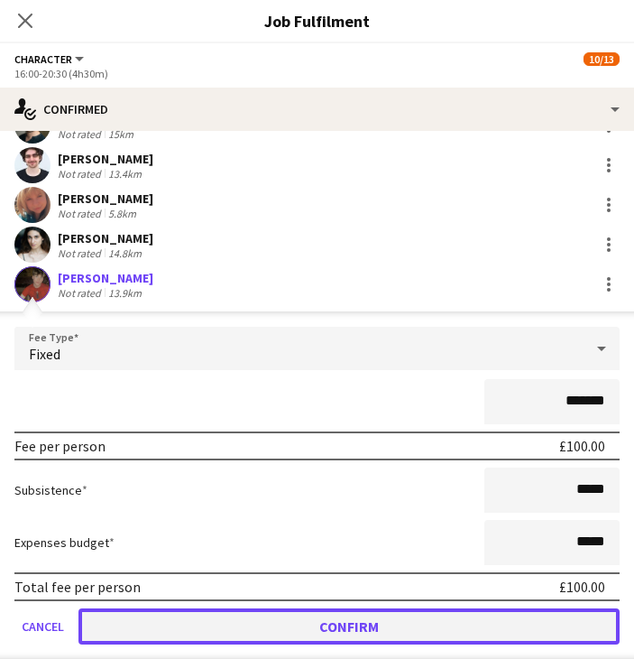
click at [174, 625] on button "Confirm" at bounding box center [348, 626] width 541 height 36
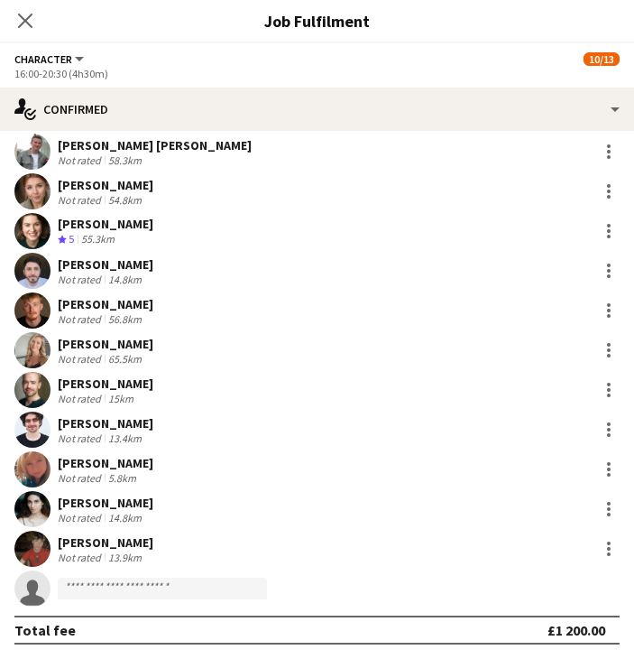
scroll to position [88, 0]
click at [30, 23] on icon "Close pop-in" at bounding box center [24, 20] width 17 height 17
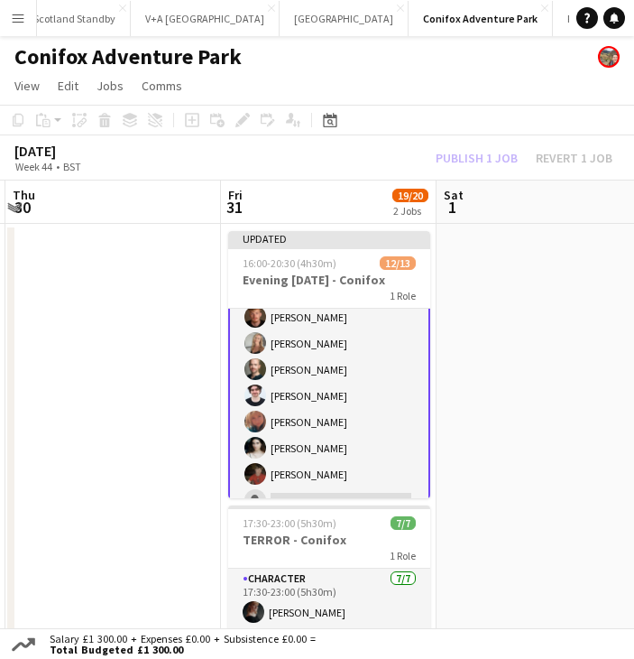
click at [604, 355] on app-date-cell at bounding box center [545, 653] width 216 height 859
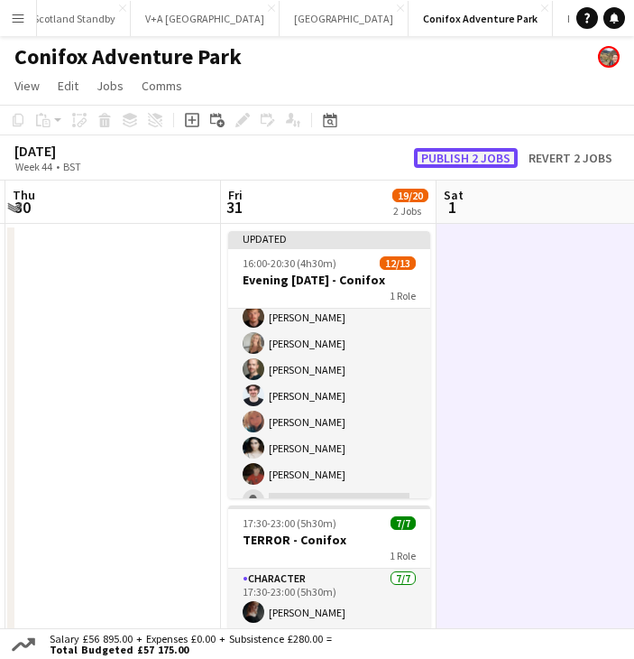
click at [492, 160] on button "Publish 2 jobs" at bounding box center [466, 158] width 104 height 20
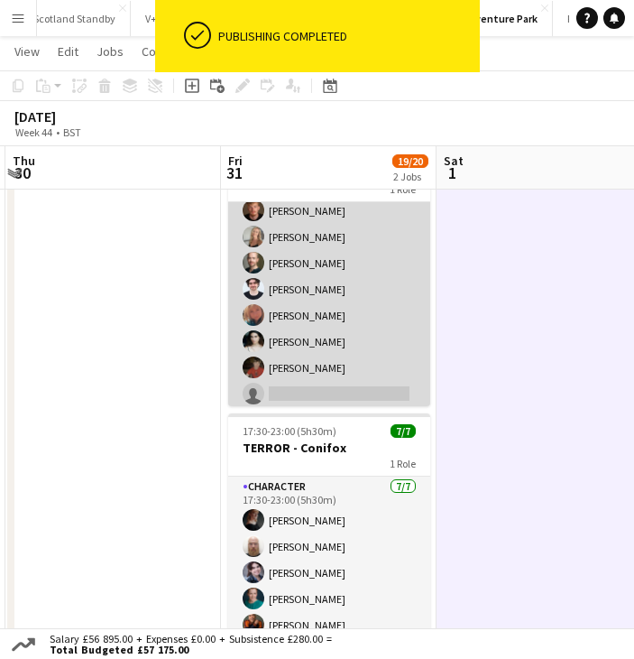
scroll to position [0, 0]
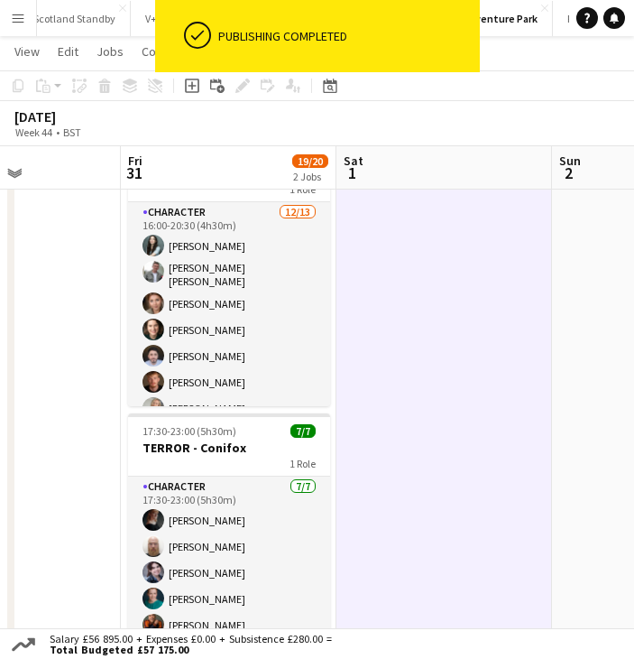
drag, startPoint x: 523, startPoint y: 379, endPoint x: 424, endPoint y: 388, distance: 99.6
click at [424, 388] on app-calendar-viewport "Tue 28 Wed 29 Thu 30 Fri 31 19/20 2 Jobs Sat 1 Sun 2 Mon 3 Tue 4 16:00-20:30 (4…" at bounding box center [317, 485] width 634 height 1010
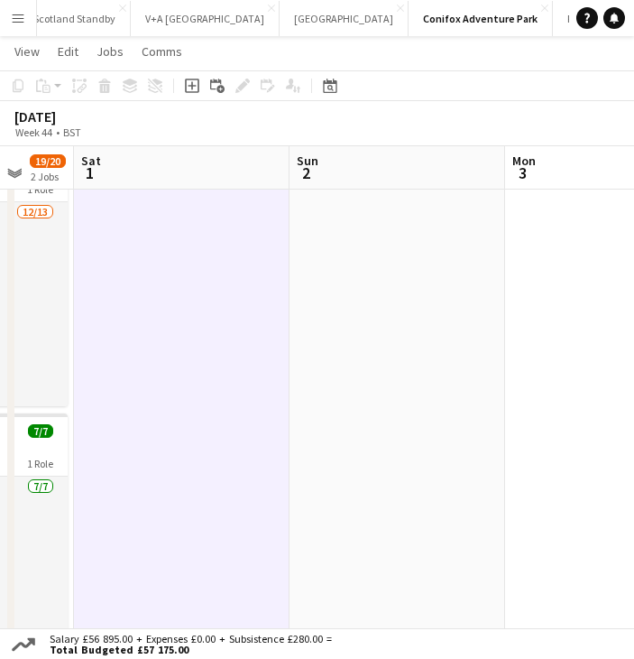
drag, startPoint x: 474, startPoint y: 374, endPoint x: 225, endPoint y: 384, distance: 249.2
click at [207, 387] on app-calendar-viewport "Wed 29 Thu 30 Fri 31 19/20 2 Jobs Sat 1 Sun 2 Mon 3 Tue 4 Wed 5 16:00-20:30 (4h…" at bounding box center [317, 485] width 634 height 1010
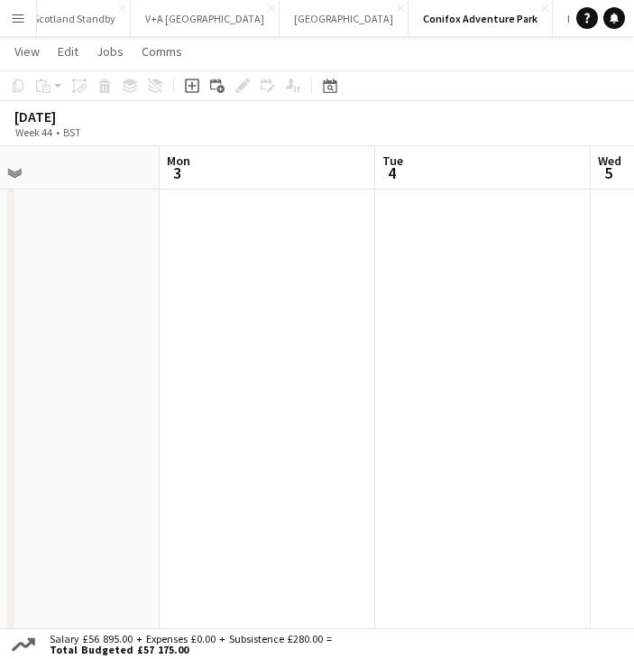
drag, startPoint x: 126, startPoint y: 383, endPoint x: 100, endPoint y: 383, distance: 26.2
click at [100, 383] on app-calendar-viewport "Thu 30 Fri 31 19/20 2 Jobs Sat 1 Sun 2 Mon 3 Tue 4 Wed 5 Thu 6 16:00-20:30 (4h3…" at bounding box center [317, 485] width 634 height 1010
drag, startPoint x: 449, startPoint y: 372, endPoint x: 191, endPoint y: 371, distance: 258.0
click at [177, 371] on app-calendar-viewport "Thu 30 Fri 31 19/20 2 Jobs Sat 1 Sun 2 Mon 3 Tue 4 Wed 5 Thu 6 16:00-20:30 (4h3…" at bounding box center [317, 485] width 634 height 1010
drag, startPoint x: 484, startPoint y: 344, endPoint x: 134, endPoint y: 349, distance: 349.2
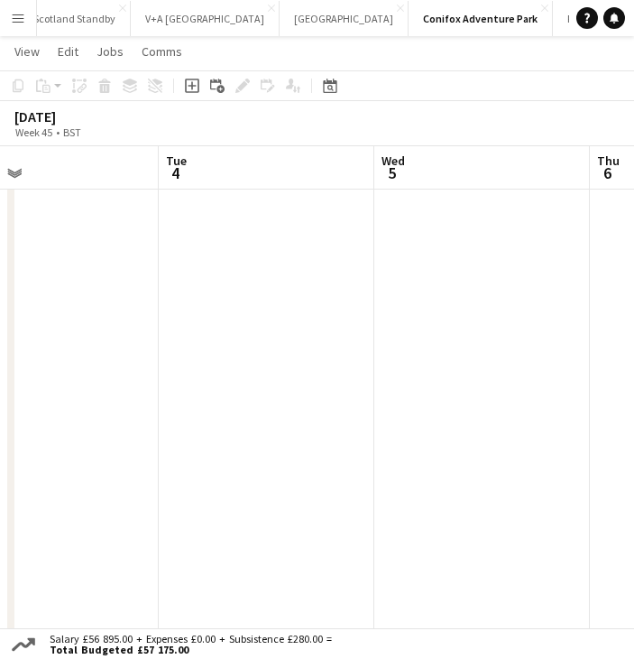
click at [134, 349] on app-calendar-viewport "Sat 1 Sun 2 Mon 3 Tue 4 Wed 5 Thu 6 Fri 7 Sat 8" at bounding box center [317, 485] width 634 height 1010
drag, startPoint x: 474, startPoint y: 337, endPoint x: 143, endPoint y: 348, distance: 330.4
click at [143, 348] on app-calendar-viewport "Mon 3 Tue 4 Wed 5 Thu 6 Fri 7 Sat 8 Sun 9 Mon 10" at bounding box center [317, 485] width 634 height 1010
click at [115, 352] on app-calendar-viewport "Tue 4 Wed 5 Thu 6 Fri 7 Sat 8 Sun 9 Mon 10 Tue 11" at bounding box center [317, 485] width 634 height 1010
drag, startPoint x: 462, startPoint y: 325, endPoint x: 178, endPoint y: 347, distance: 285.1
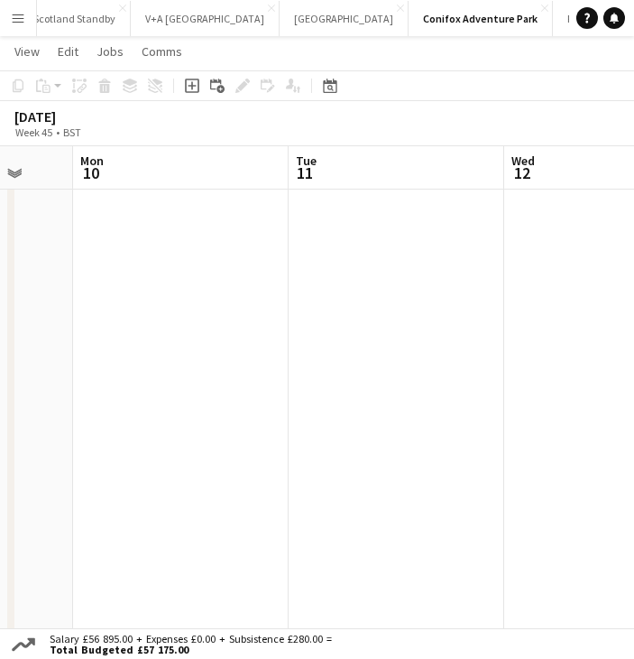
click at [178, 347] on app-calendar-viewport "Fri 7 Sat 8 Sun 9 Mon 10 Tue 11 Wed 12 Thu 13 Fri 14" at bounding box center [317, 485] width 634 height 1010
drag, startPoint x: 473, startPoint y: 337, endPoint x: 183, endPoint y: 350, distance: 289.9
click at [162, 350] on app-calendar-viewport "Fri 7 Sat 8 Sun 9 Mon 10 Tue 11 Wed 12 Thu 13 Fri 14" at bounding box center [317, 485] width 634 height 1010
drag, startPoint x: 503, startPoint y: 330, endPoint x: 383, endPoint y: 329, distance: 120.9
click at [215, 343] on app-calendar-viewport "Sat 8 Sun 9 Mon 10 Tue 11 Wed 12 Thu 13 Fri 14 Sat 15" at bounding box center [317, 485] width 634 height 1010
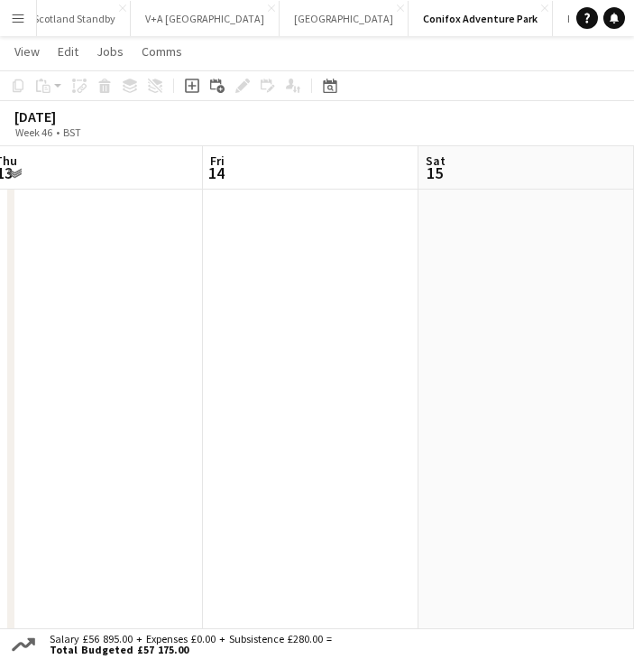
drag, startPoint x: 501, startPoint y: 323, endPoint x: 456, endPoint y: 320, distance: 44.3
click at [258, 337] on app-calendar-viewport "Mon 10 Tue 11 Wed 12 Thu 13 Fri 14 Sat 15 Sun 16 Mon 17" at bounding box center [317, 485] width 634 height 1010
drag, startPoint x: 275, startPoint y: 335, endPoint x: 161, endPoint y: 343, distance: 114.9
click at [153, 344] on app-calendar-viewport "Tue 11 Wed 12 Thu 13 Fri 14 Sat 15 Sun 16 Mon 17 Tue 18" at bounding box center [317, 485] width 634 height 1010
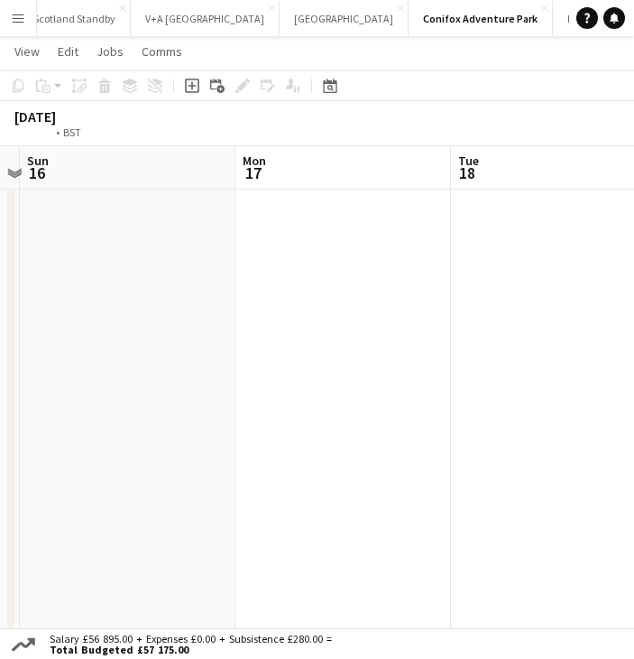
drag, startPoint x: 388, startPoint y: 327, endPoint x: 203, endPoint y: 321, distance: 185.0
click at [88, 338] on app-calendar-viewport "Thu 13 Fri 14 Sat 15 Sun 16 Mon 17 Tue 18 Wed 19 Thu 20" at bounding box center [317, 485] width 634 height 1010
drag, startPoint x: 421, startPoint y: 312, endPoint x: 123, endPoint y: 327, distance: 299.0
click at [117, 327] on app-calendar-viewport "Sat 15 Sun 16 Mon 17 Tue 18 Wed 19 Thu 20 Fri 21 Sat 22" at bounding box center [317, 485] width 634 height 1010
click at [175, 311] on app-calendar-viewport "Sun 16 Mon 17 Tue 18 Wed 19 Thu 20 Fri 21 Sat 22 Sun 23" at bounding box center [317, 485] width 634 height 1010
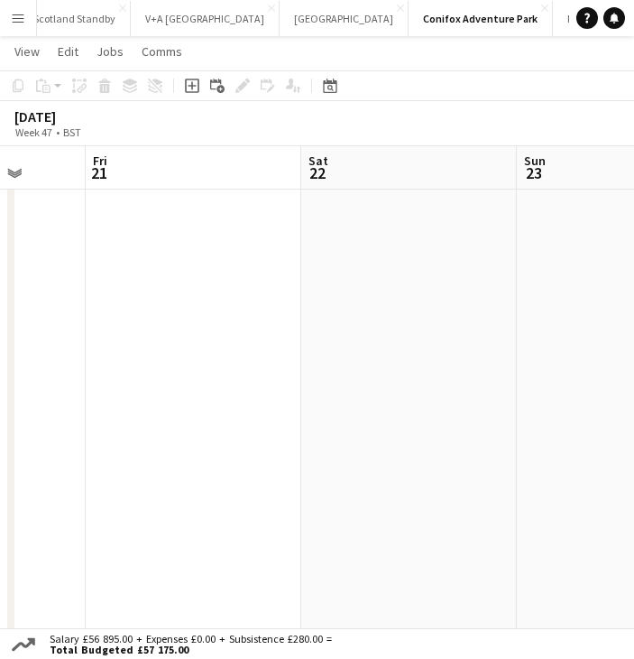
drag, startPoint x: 396, startPoint y: 297, endPoint x: 212, endPoint y: 309, distance: 184.5
click at [212, 309] on app-calendar-viewport "Tue 18 Wed 19 Thu 20 Fri 21 Sat 22 Sun 23 Mon 24 Tue 25" at bounding box center [317, 485] width 634 height 1010
drag, startPoint x: 520, startPoint y: 291, endPoint x: 197, endPoint y: 306, distance: 323.3
click at [216, 304] on app-calendar-viewport "Wed 19 Thu 20 Fri 21 Sat 22 Sun 23 Mon 24 Tue 25 Wed 26" at bounding box center [317, 485] width 634 height 1010
drag, startPoint x: 413, startPoint y: 293, endPoint x: 136, endPoint y: 305, distance: 277.2
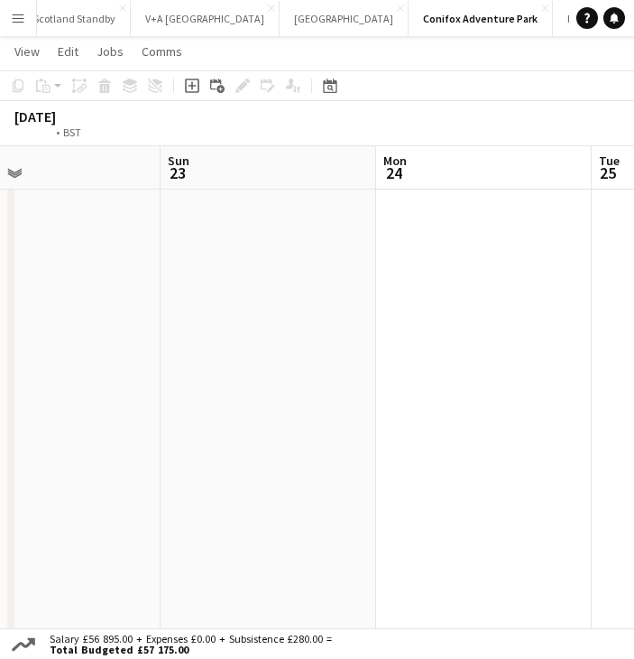
click at [142, 304] on app-calendar-viewport "Thu 20 Fri 21 Sat 22 Sun 23 Mon 24 Tue 25 Wed 26 Thu 27" at bounding box center [317, 485] width 634 height 1010
drag, startPoint x: 535, startPoint y: 287, endPoint x: 315, endPoint y: 294, distance: 220.2
click at [368, 290] on app-calendar-viewport "Sat 22 Sun 23 Mon 24 Tue 25 Wed 26 Thu 27 Fri 28 Sat 29" at bounding box center [317, 485] width 634 height 1010
drag, startPoint x: 610, startPoint y: 282, endPoint x: 366, endPoint y: 294, distance: 243.9
click at [376, 294] on app-calendar-viewport "Sat 22 Sun 23 Mon 24 Tue 25 Wed 26 Thu 27 Fri 28 Sat 29" at bounding box center [317, 485] width 634 height 1010
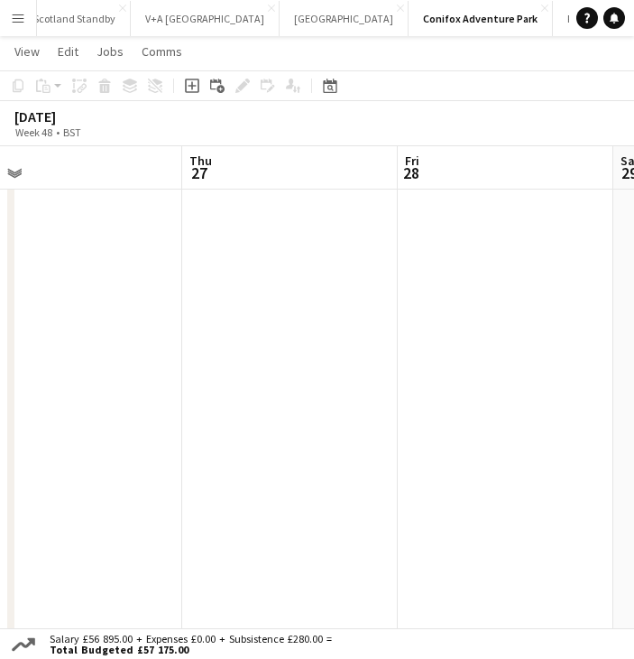
click at [271, 300] on app-calendar-viewport "Sun 23 Mon 24 Tue 25 Wed 26 Thu 27 Fri 28 Sat 29 Sun 30" at bounding box center [317, 485] width 634 height 1010
drag, startPoint x: 532, startPoint y: 292, endPoint x: 583, endPoint y: 293, distance: 50.5
click at [583, 293] on app-calendar-viewport "Mon 24 Tue 25 Wed 26 Thu 27 Fri 28 Sat 29 Sun 30 Mon 1" at bounding box center [317, 485] width 634 height 1010
